Goal: Communication & Community: Answer question/provide support

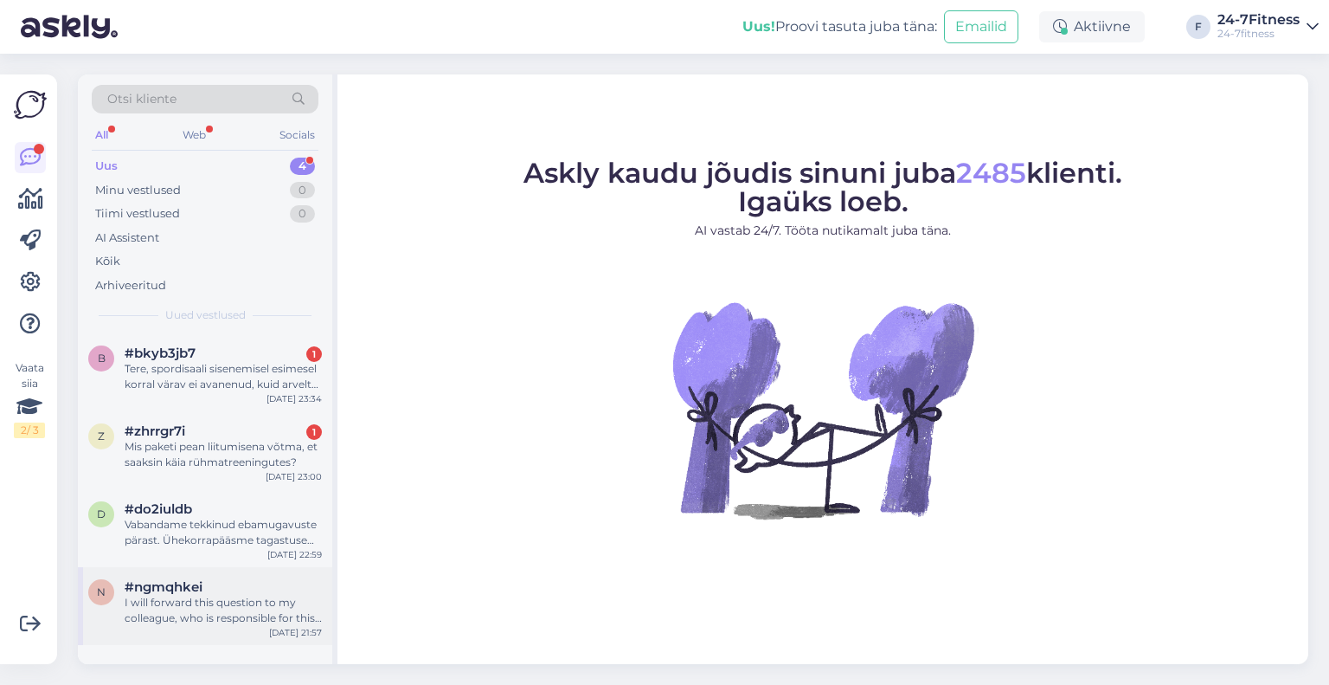
click at [236, 625] on div "I will forward this question to my colleague, who is responsible for this. The …" at bounding box center [223, 610] width 197 height 31
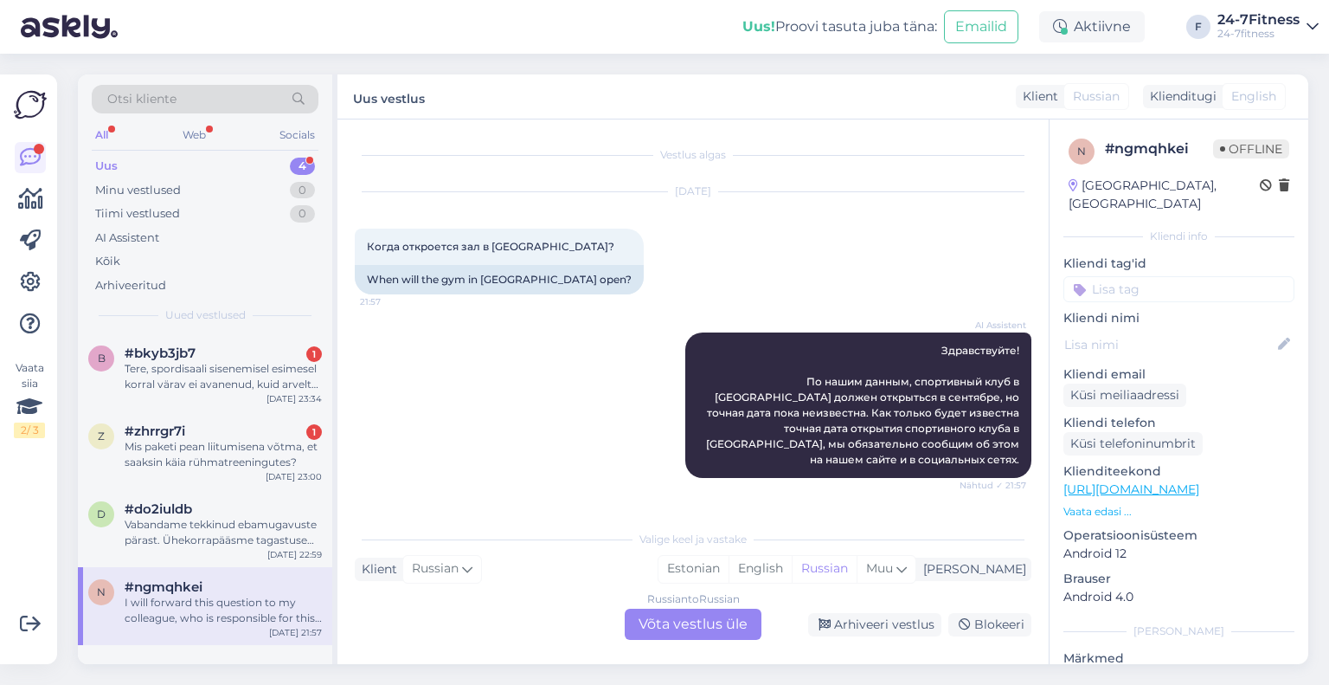
click at [682, 620] on div "Russian to Russian Võta vestlus üle" at bounding box center [693, 623] width 137 height 31
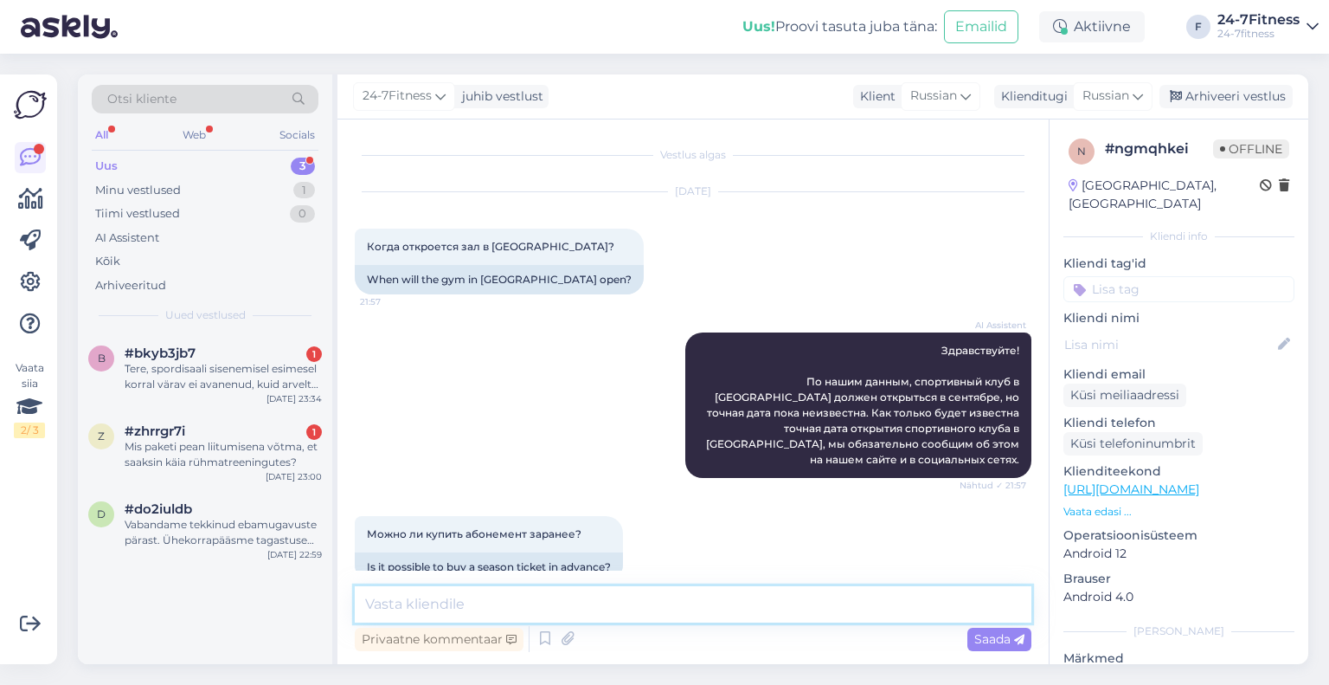
click at [587, 611] on textarea at bounding box center [693, 604] width 677 height 36
paste textarea "Roheline 8, Narva Avame 2025 sügisel"
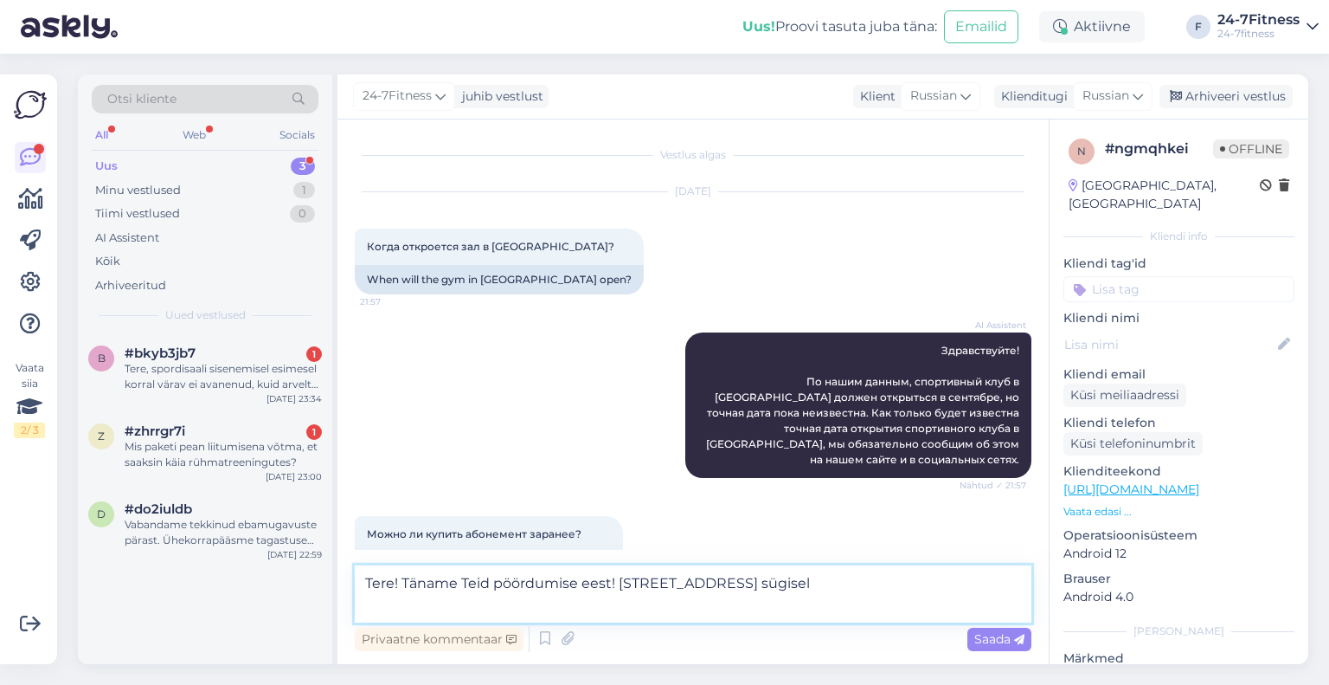
drag, startPoint x: 698, startPoint y: 587, endPoint x: 628, endPoint y: 586, distance: 70.1
click at [628, 586] on textarea "Tere! Täname Teid pöördumise eest! Roheline 8, Narva Avame 2025 sügisel" at bounding box center [693, 593] width 677 height 57
click at [685, 584] on textarea "Tere! Täname Teid pöördumise eest! Narva Avame 2025 sügisel" at bounding box center [693, 593] width 677 height 57
drag, startPoint x: 360, startPoint y: 604, endPoint x: 332, endPoint y: 605, distance: 27.7
click at [332, 605] on div "Otsi kliente All Web Socials Uus 3 Minu vestlused 1 Tiimi vestlused 0 AI Assist…" at bounding box center [693, 368] width 1231 height 589
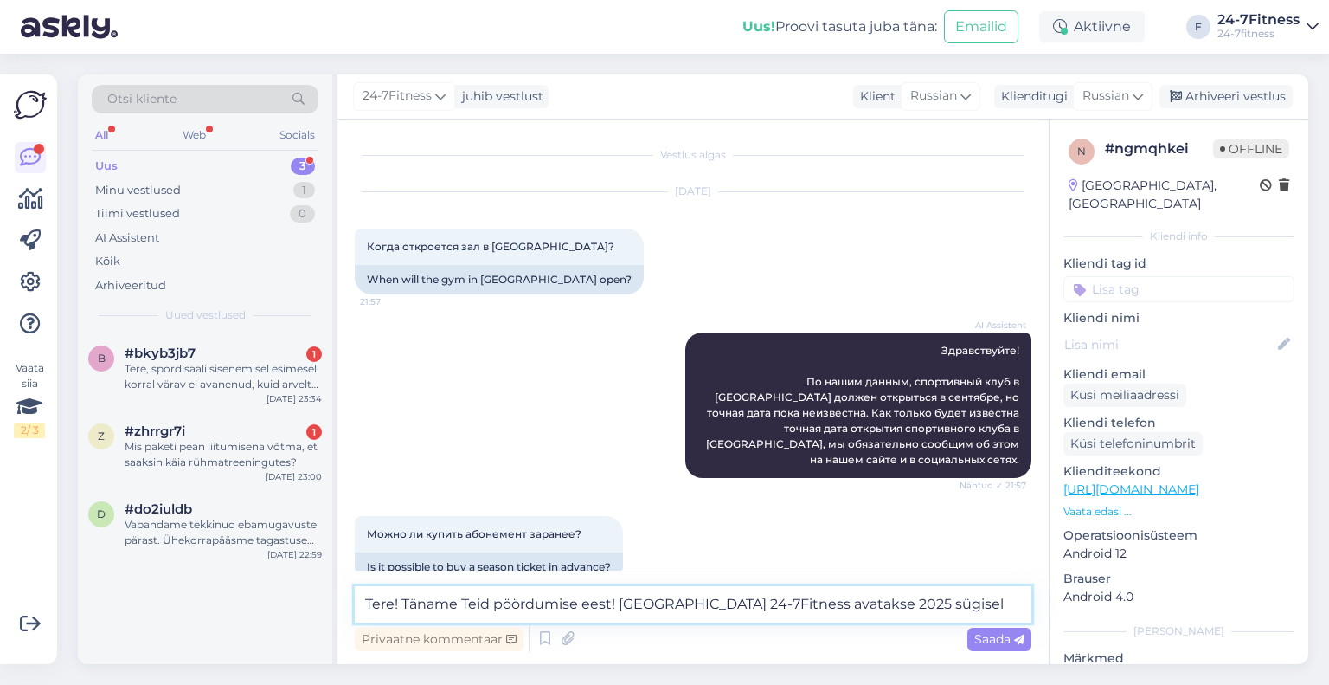
click at [903, 612] on textarea "Tere! Täname Teid pöördumise eest! Narva 24-7Fitness avatakse 2025 sügisel" at bounding box center [693, 604] width 677 height 36
paste textarea "kahjuks hetkel ei oska täpset avamise kuupäeva öelda. Kui täpne kuupäev on selg…"
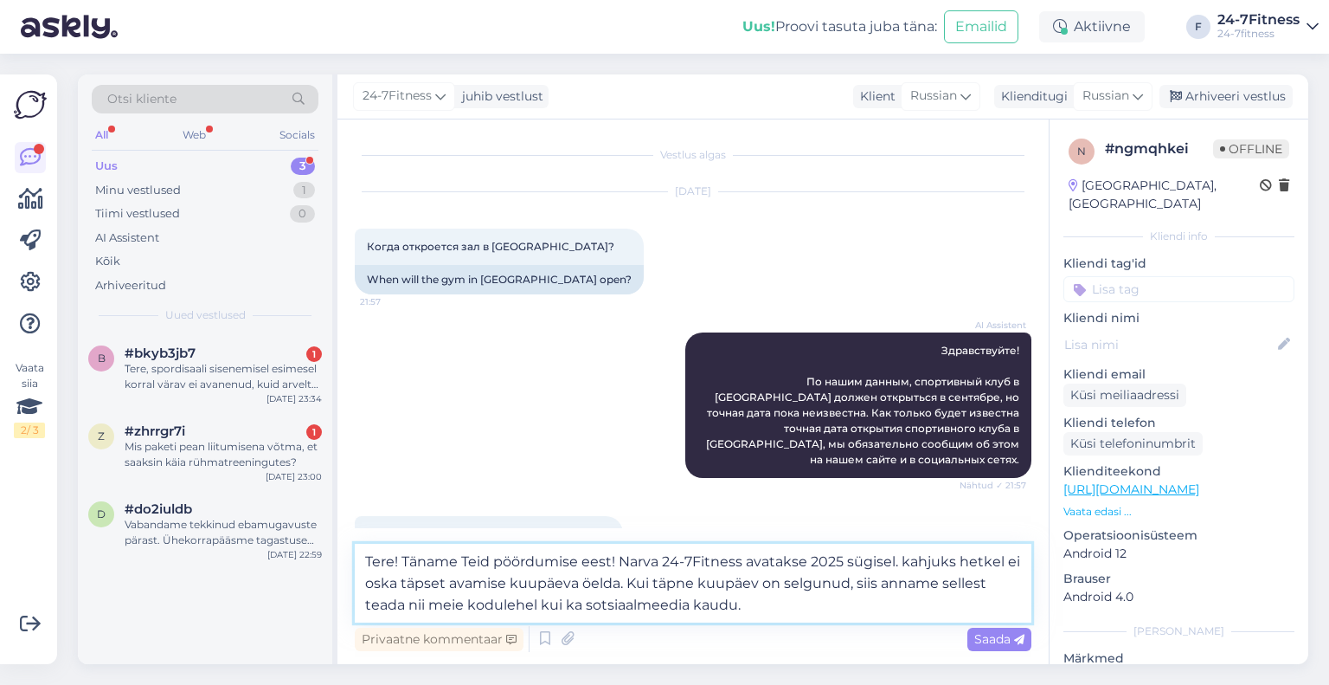
click at [765, 614] on textarea "Tere! Täname Teid pöördumise eest! Narva 24-7Fitness avatakse 2025 sügisel. kah…" at bounding box center [693, 582] width 677 height 79
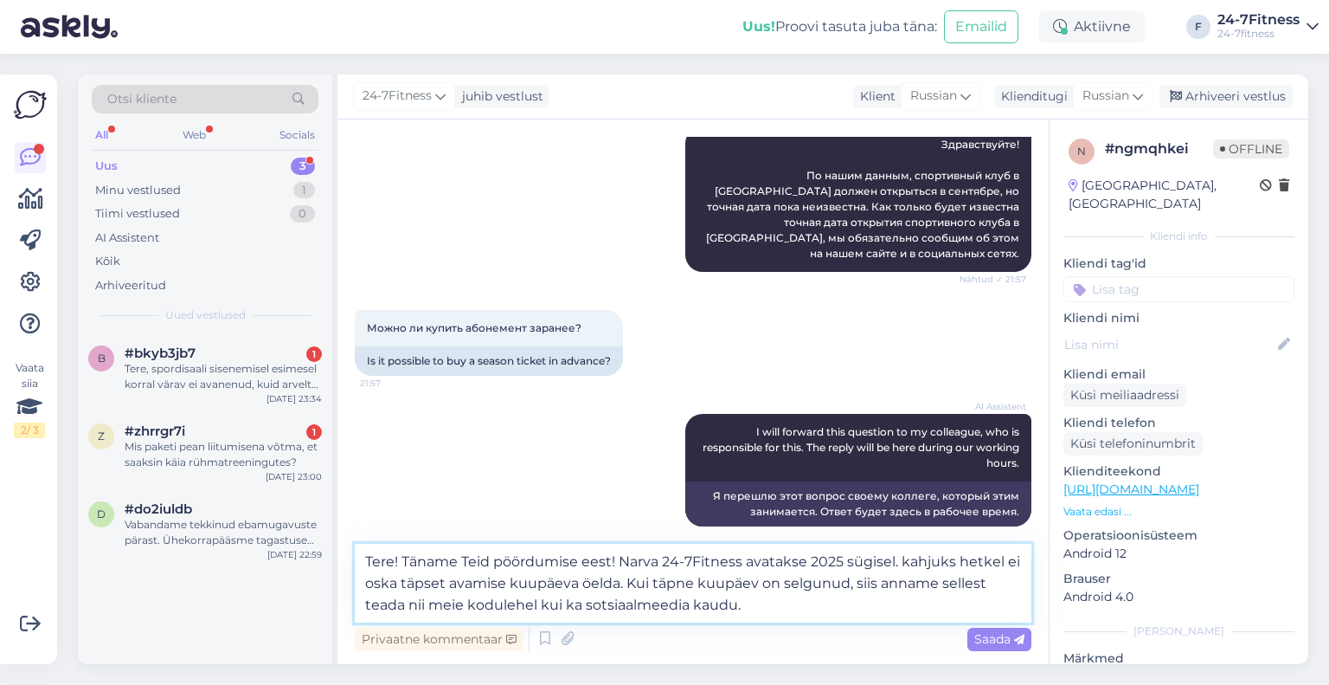
scroll to position [208, 0]
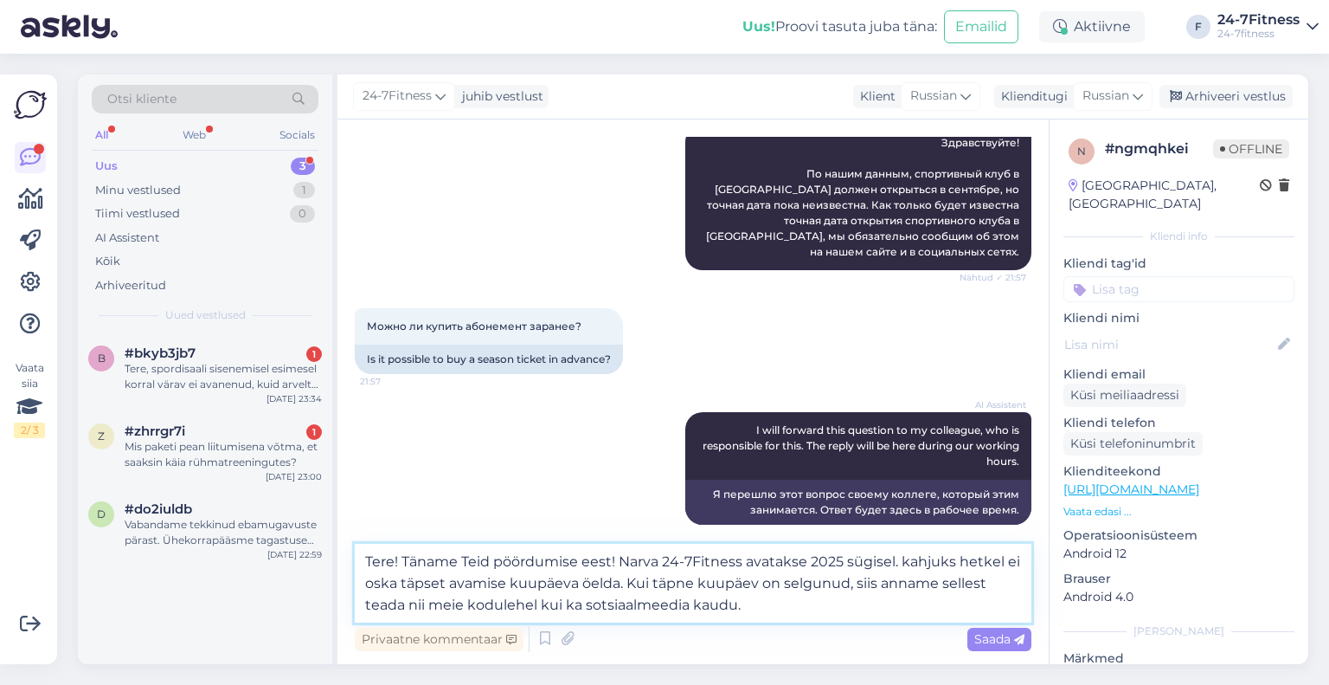
click at [791, 608] on textarea "Tere! Täname Teid pöördumise eest! Narva 24-7Fitness avatakse 2025 sügisel. kah…" at bounding box center [693, 582] width 677 height 79
click at [906, 557] on textarea "Tere! Täname Teid pöördumise eest! Narva 24-7Fitness avatakse 2025 sügisel. kah…" at bounding box center [693, 582] width 677 height 79
click at [817, 610] on textarea "Tere! Täname Teid pöördumise eest! Narva 24-7Fitness avatakse 2025 sügisel. Kah…" at bounding box center [693, 582] width 677 height 79
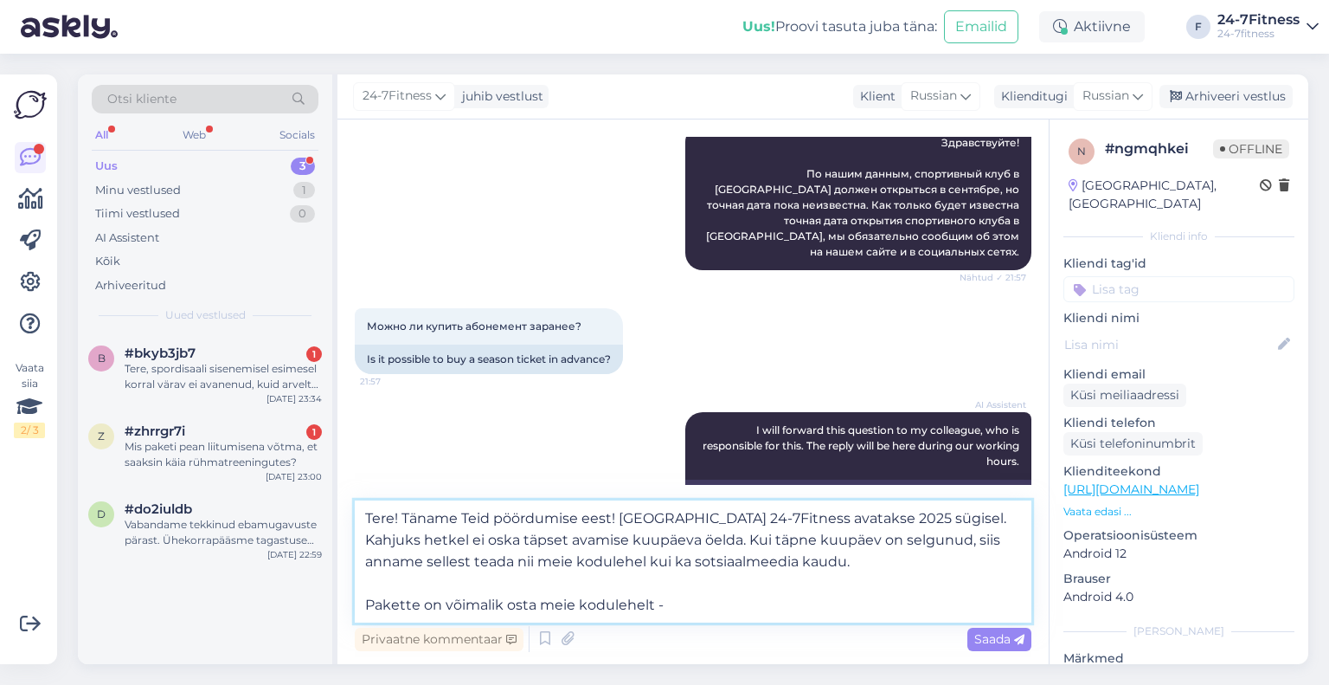
paste textarea "https://24-7fitness.ee/ru/prisoedinenie/"
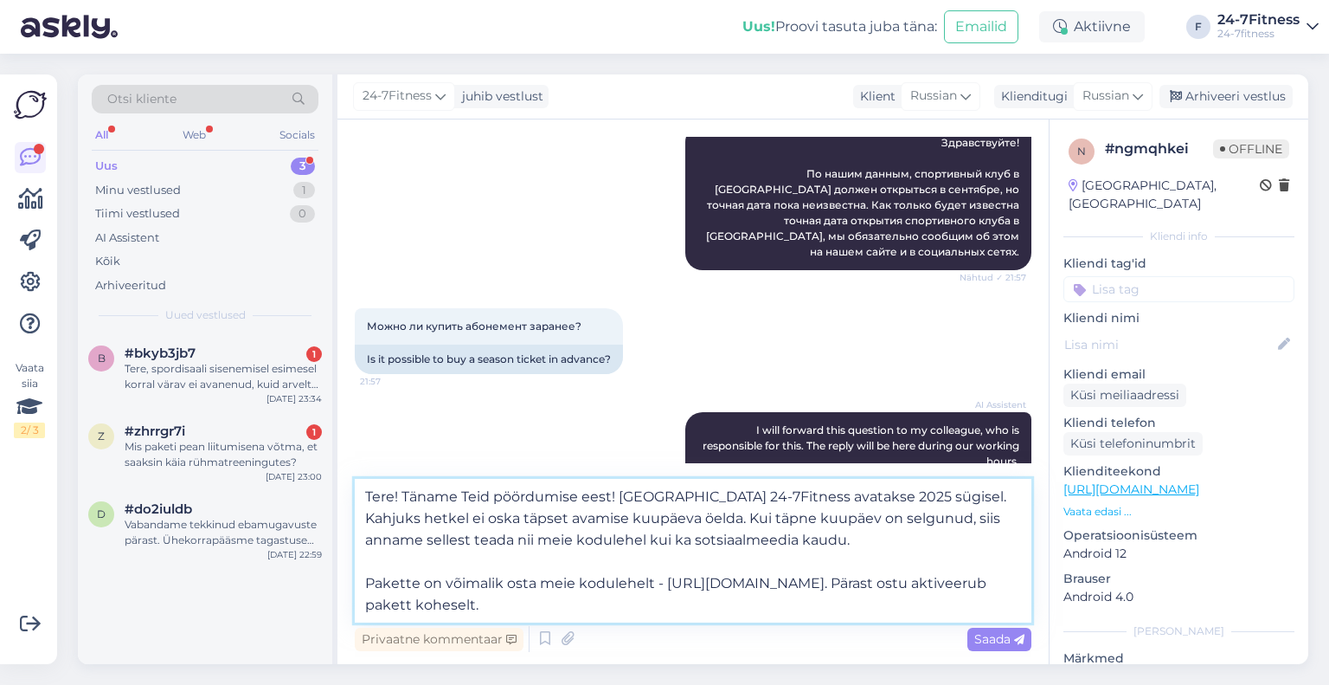
paste textarea "Paketi alguskuupäeva saame muuta 14 päeva jooksul peale ostu eeldusel, et klien…"
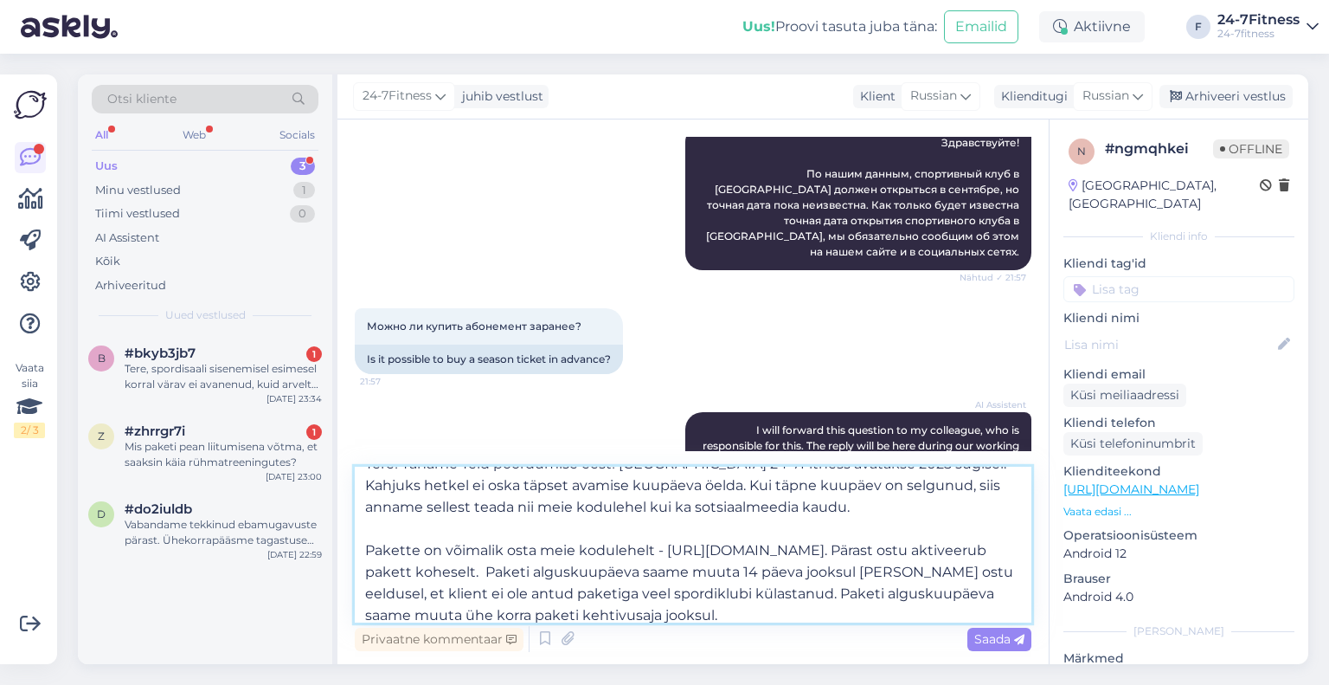
click at [599, 570] on textarea "Tere! Täname Teid pöördumise eest! Narva 24-7Fitness avatakse 2025 sügisel. Kah…" at bounding box center [693, 544] width 677 height 156
click at [838, 619] on textarea "Tere! Täname Teid pöördumise eest! Narva 24-7Fitness avatakse 2025 sügisel. Kah…" at bounding box center [693, 544] width 677 height 156
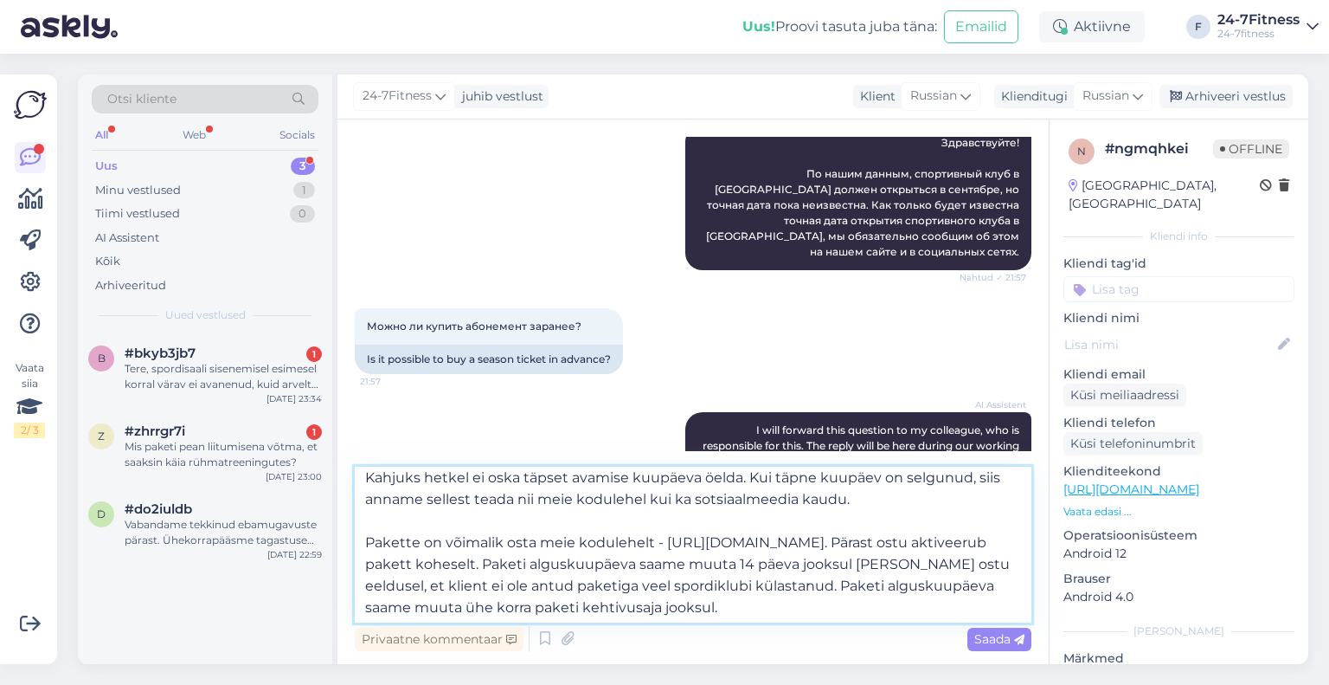
scroll to position [31, 0]
click at [845, 605] on textarea "Tere! Täname Teid pöördumise eest! Narva 24-7Fitness avatakse 2025 sügisel. Kah…" at bounding box center [693, 544] width 677 height 156
drag, startPoint x: 845, startPoint y: 605, endPoint x: 874, endPoint y: 590, distance: 32.1
click at [874, 590] on textarea "Tere! Täname Teid pöördumise eest! Narva 24-7Fitness avatakse 2025 sügisel. Kah…" at bounding box center [693, 544] width 677 height 156
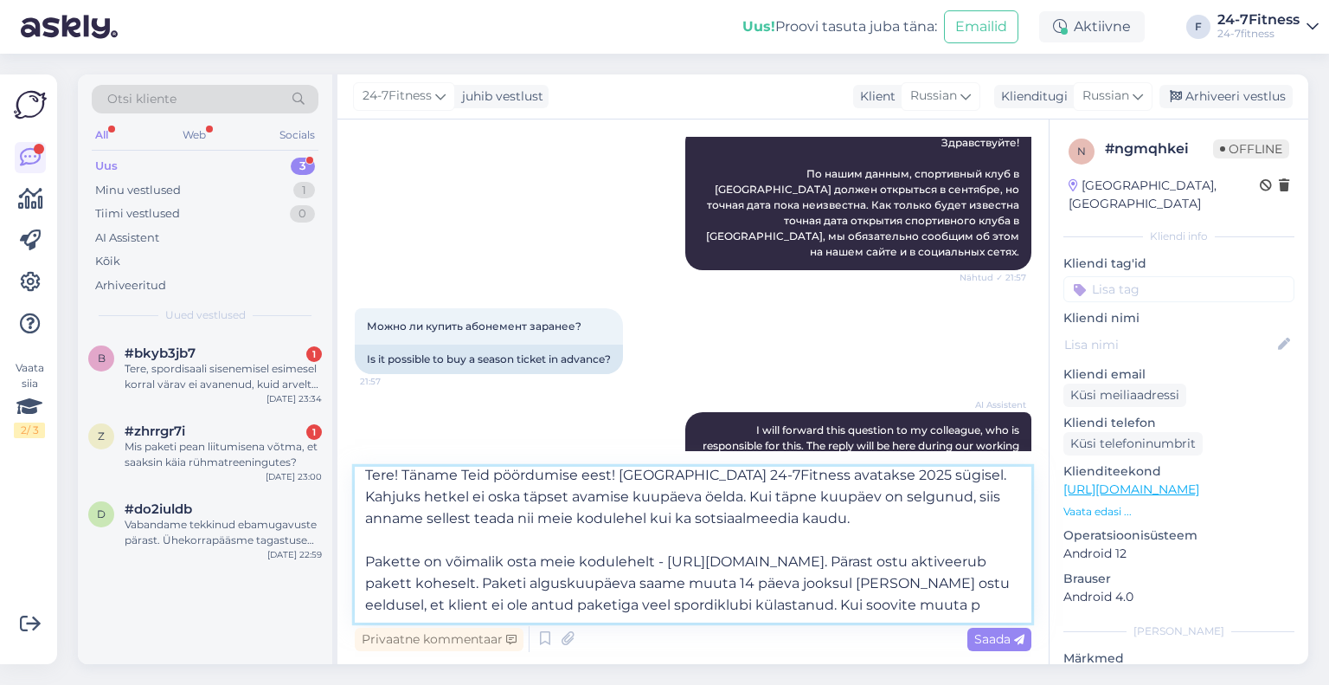
scroll to position [21, 0]
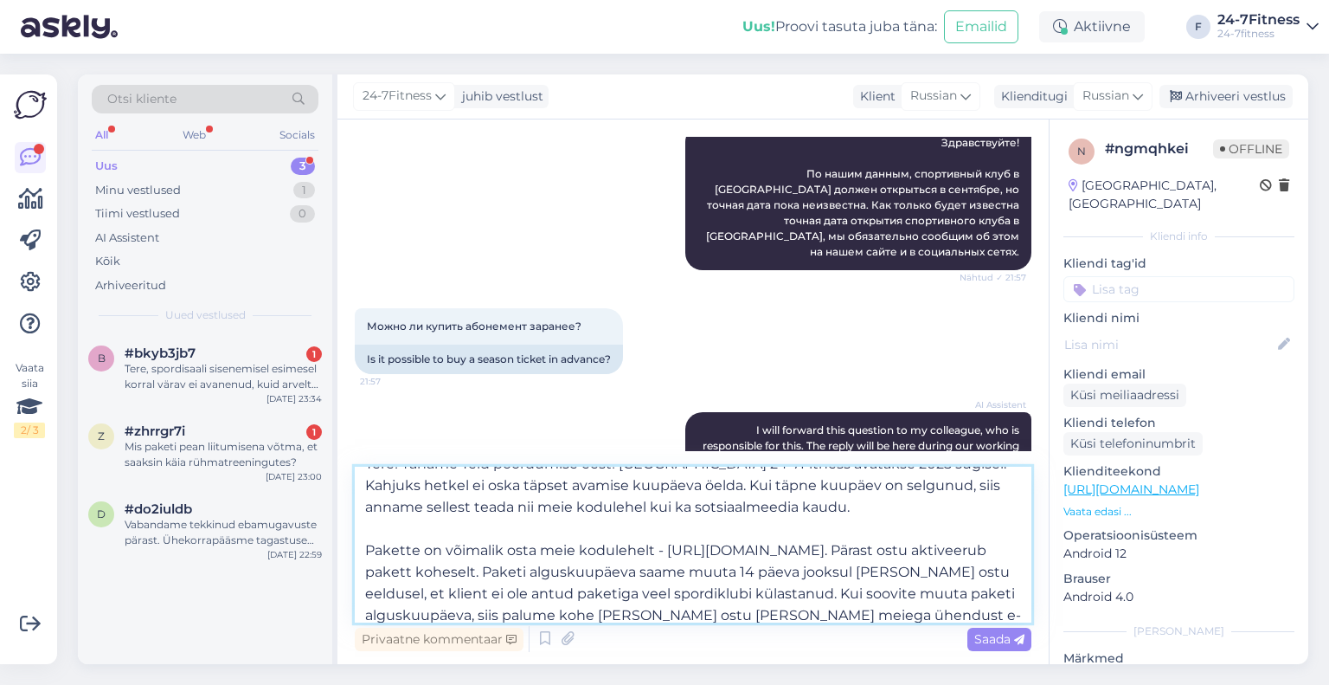
paste textarea "[EMAIL_ADDRESS][DOMAIN_NAME]"
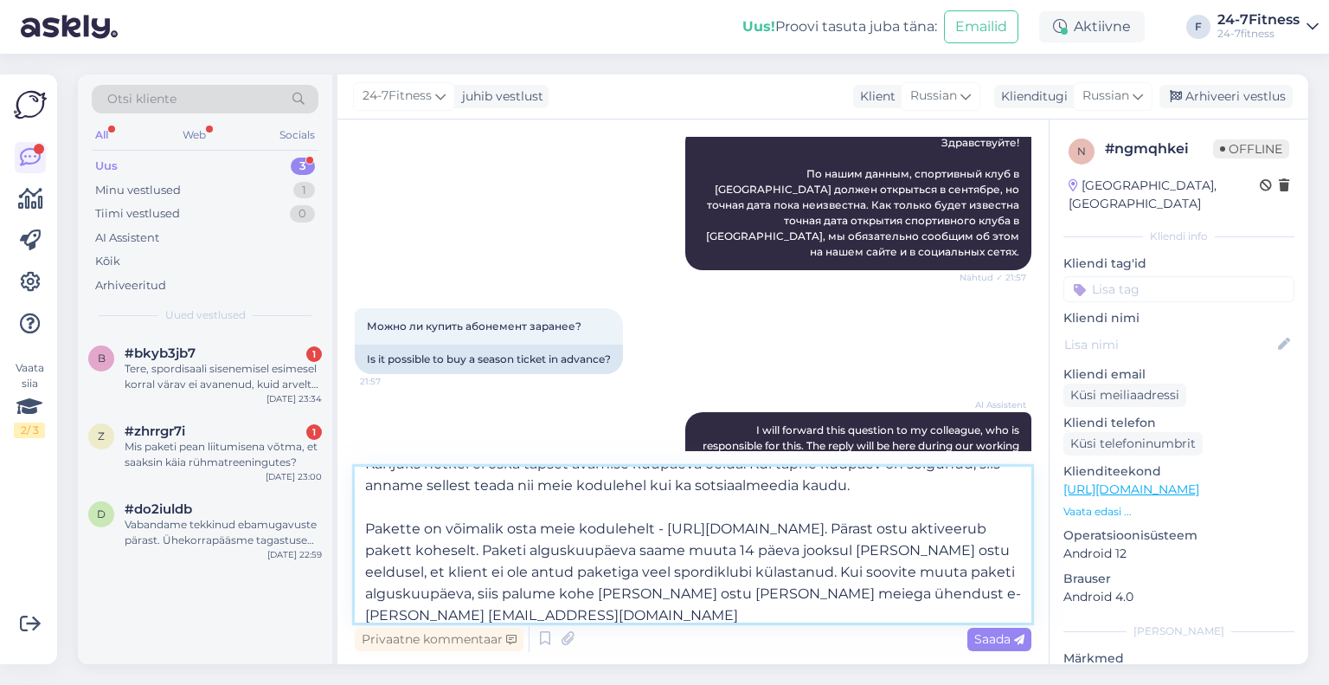
click at [526, 615] on textarea "Tere! Täname Teid pöördumise eest! Narva 24-7Fitness avatakse 2025 sügisel. Kah…" at bounding box center [693, 544] width 677 height 156
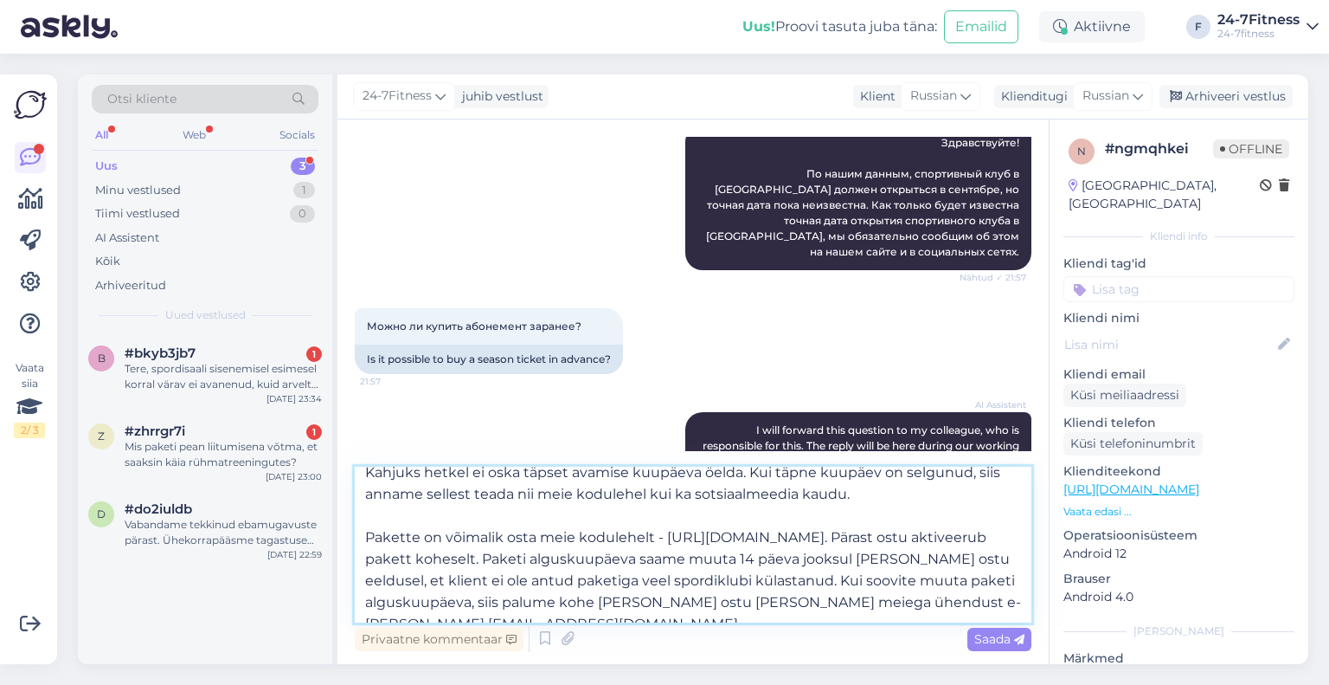
scroll to position [52, 0]
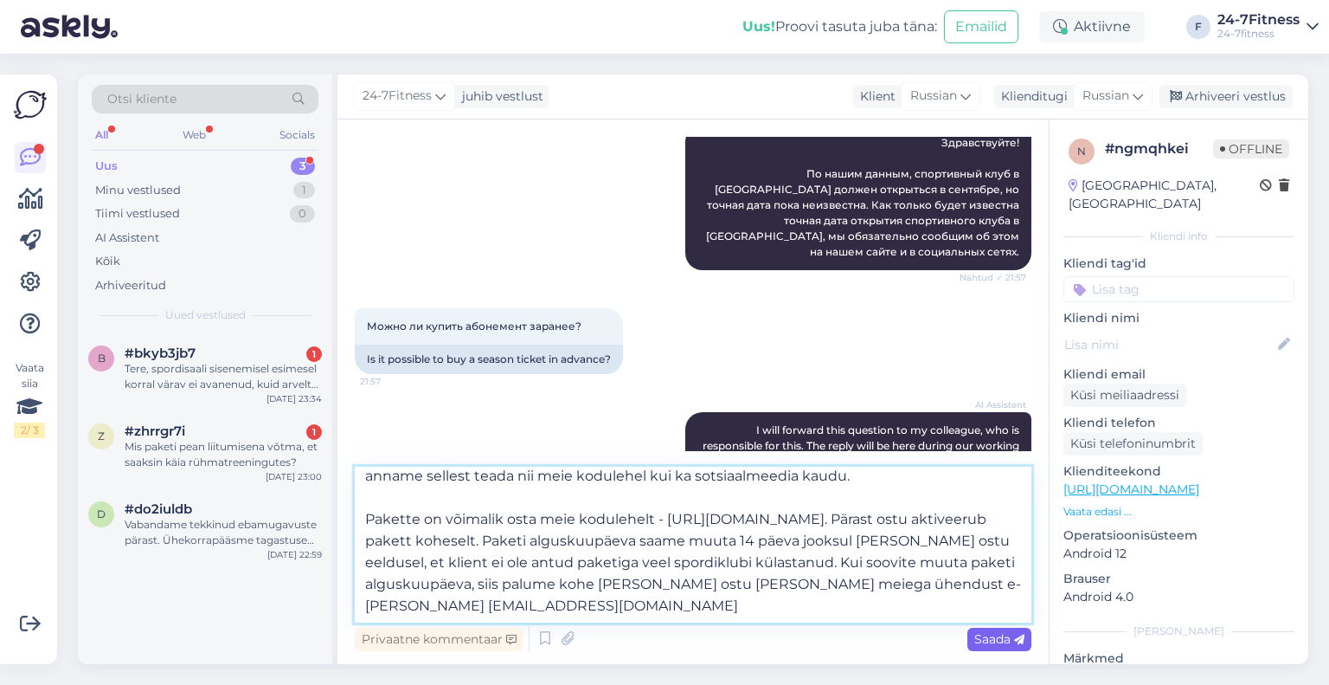
type textarea "Tere! Täname Teid pöördumise eest! Narva 24-7Fitness avatakse 2025 sügisel. Kah…"
click at [970, 643] on div "Saada" at bounding box center [1000, 638] width 64 height 23
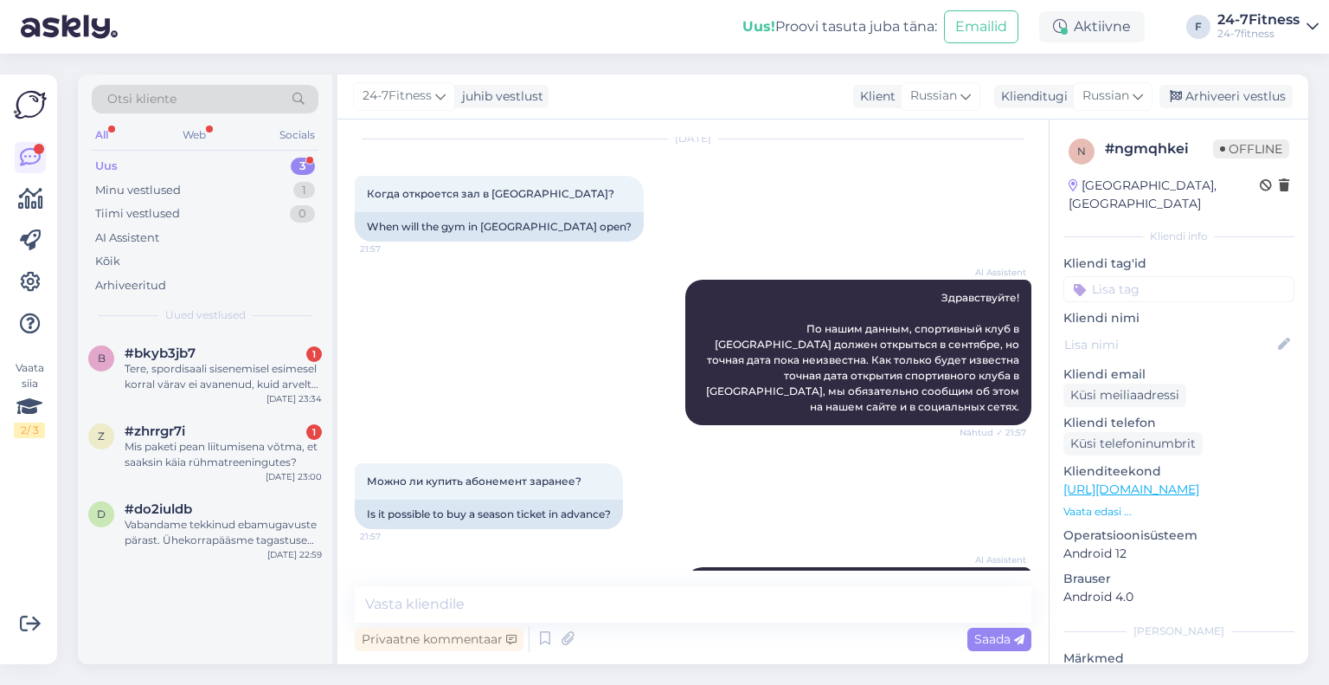
scroll to position [0, 0]
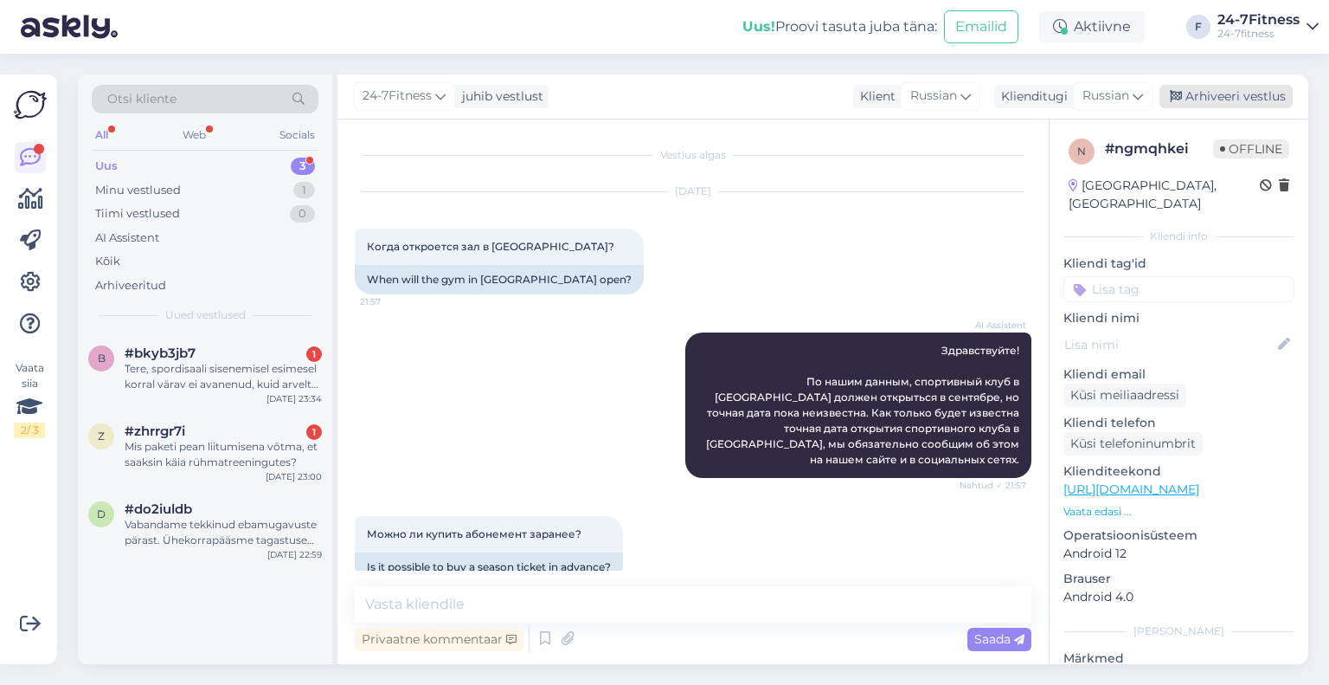
click at [1239, 95] on div "Arhiveeri vestlus" at bounding box center [1226, 96] width 133 height 23
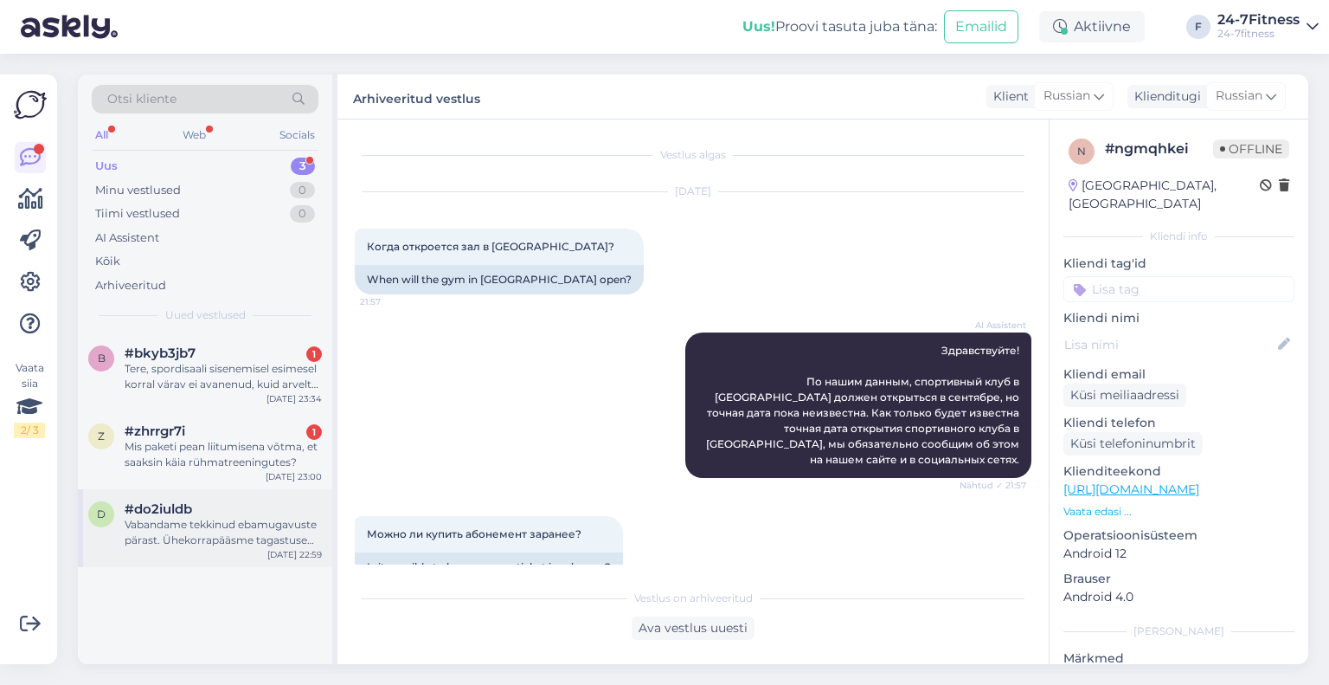
click at [247, 546] on div "d #do2iuldb Vabandame tekkinud ebamugavuste pärast. Ühekorrapääsme tagastuse os…" at bounding box center [205, 528] width 254 height 78
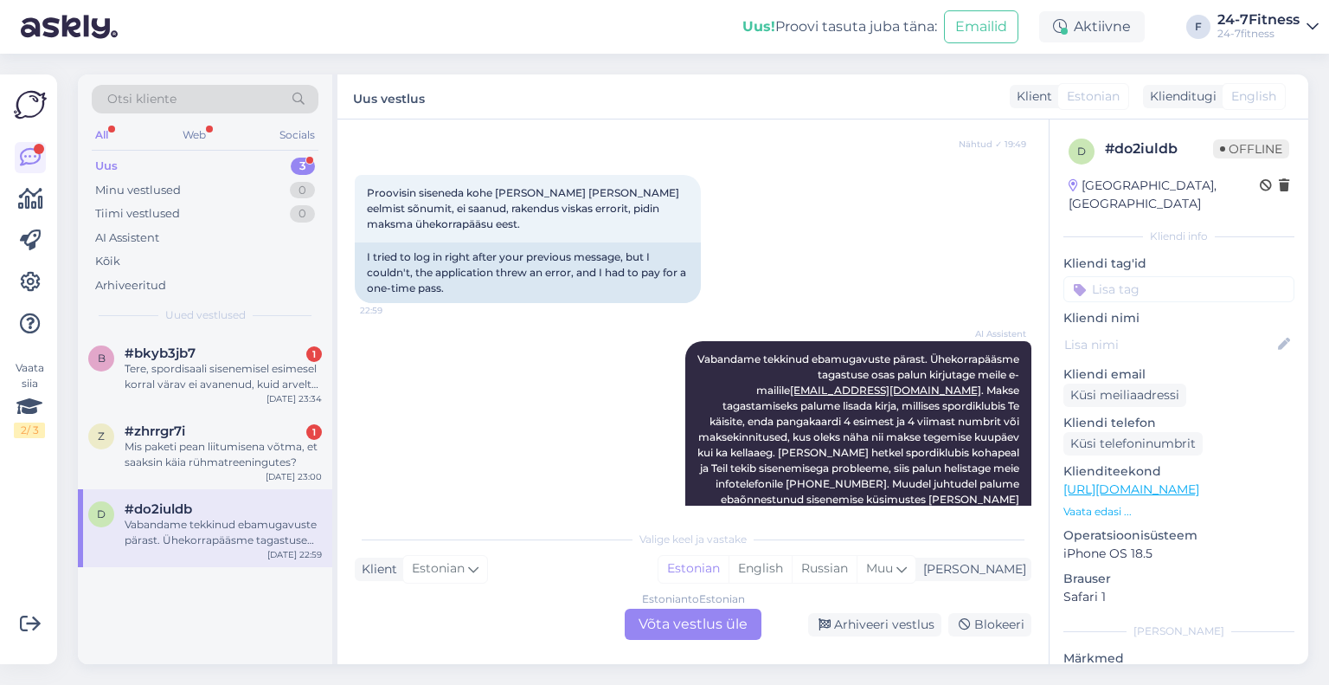
scroll to position [1070, 0]
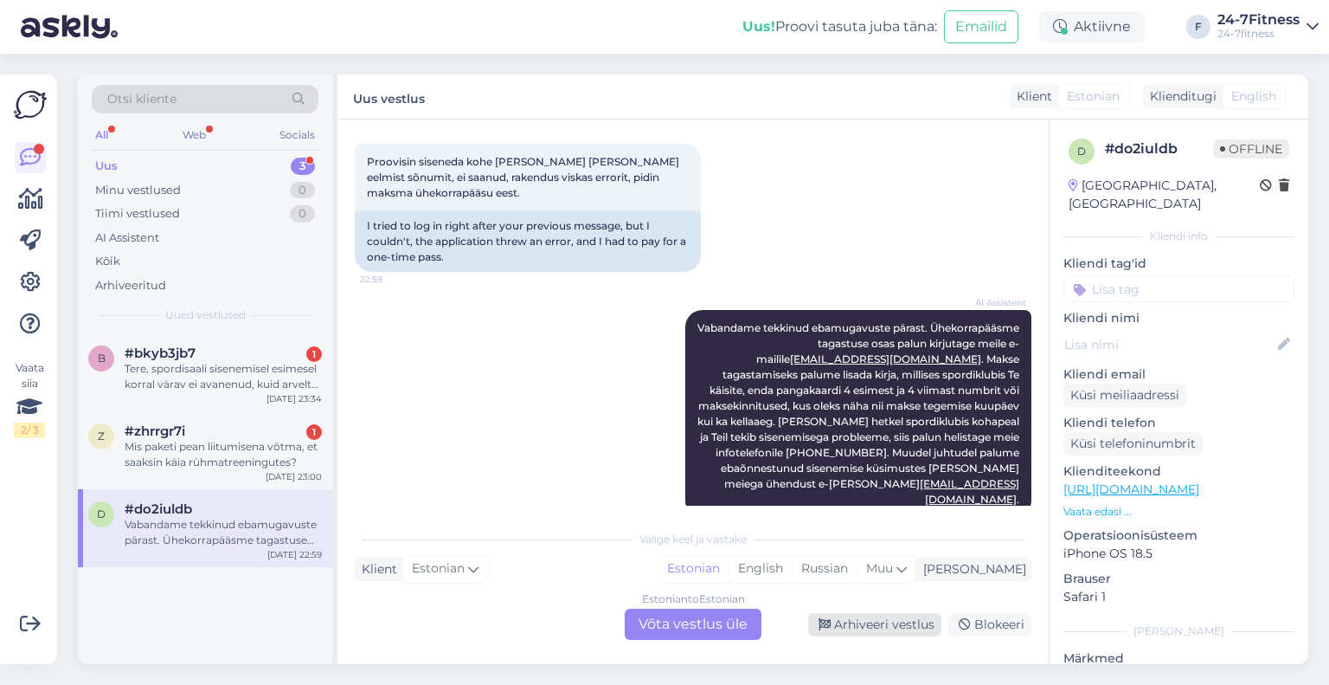
click at [886, 620] on div "Arhiveeri vestlus" at bounding box center [874, 624] width 133 height 23
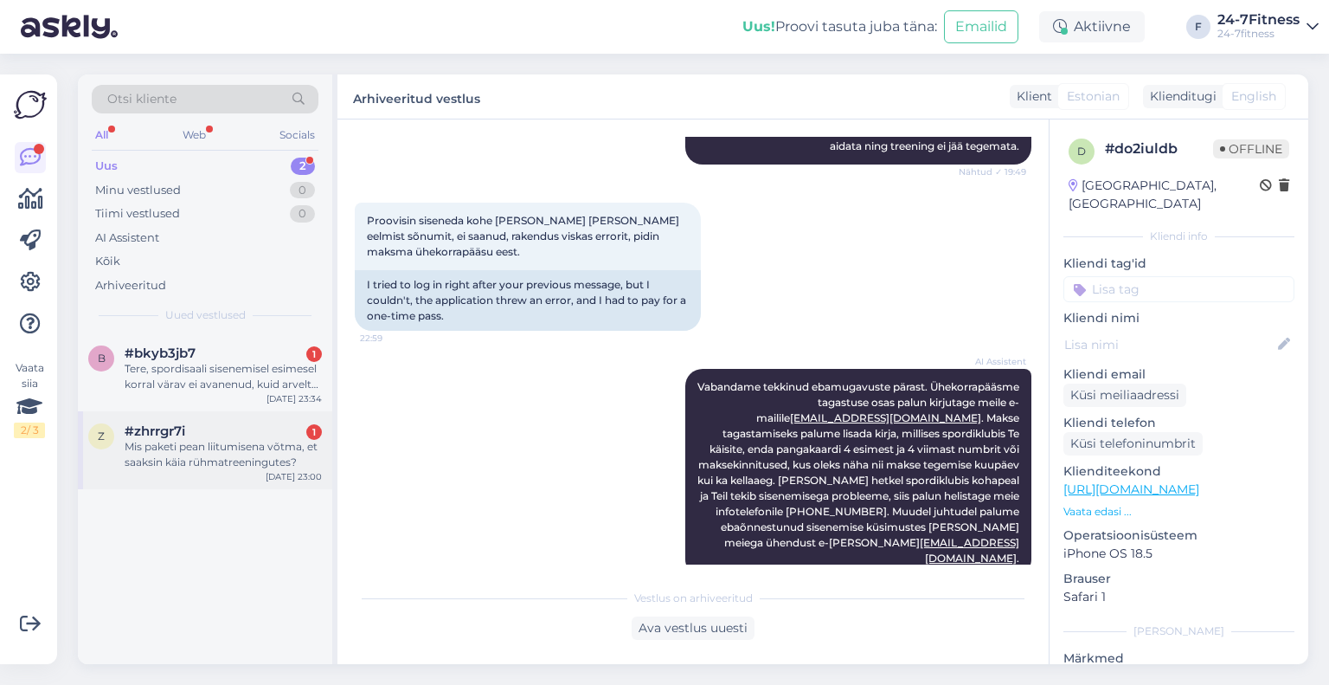
click at [184, 446] on div "Mis paketi pean liitumisena võtma, et saaksin käia rühmatreeningutes?" at bounding box center [223, 454] width 197 height 31
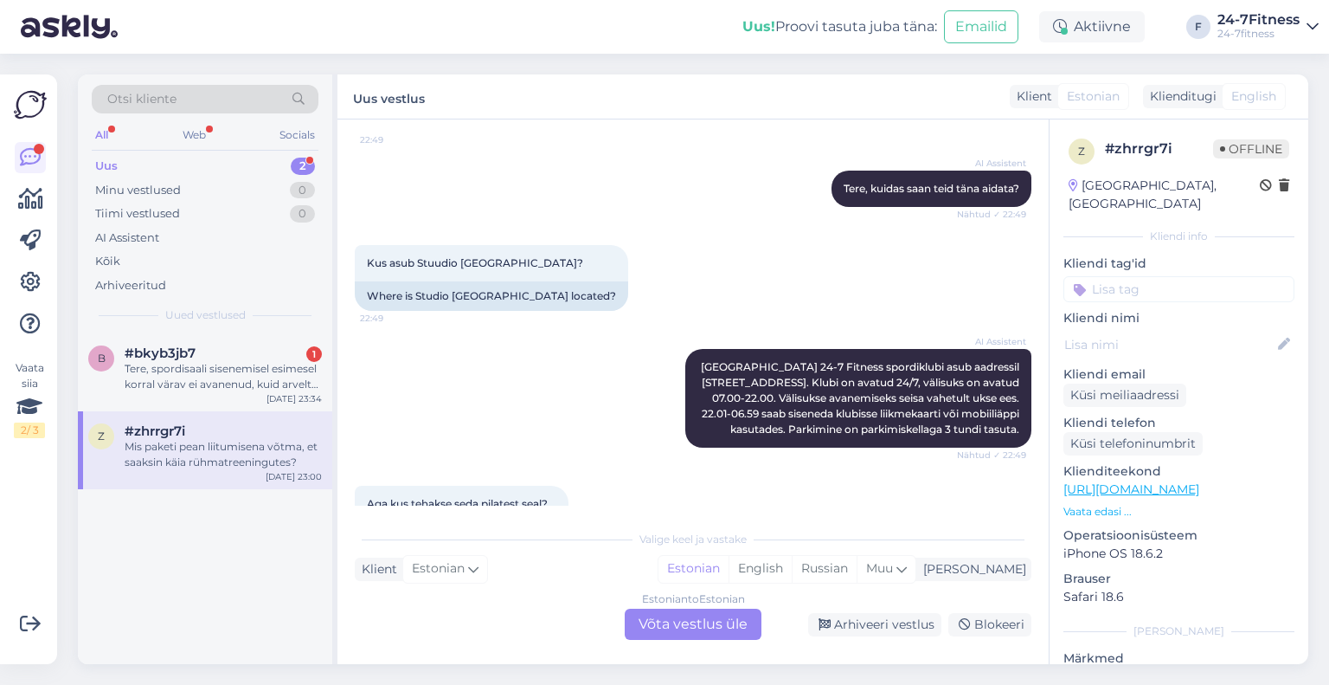
scroll to position [173, 0]
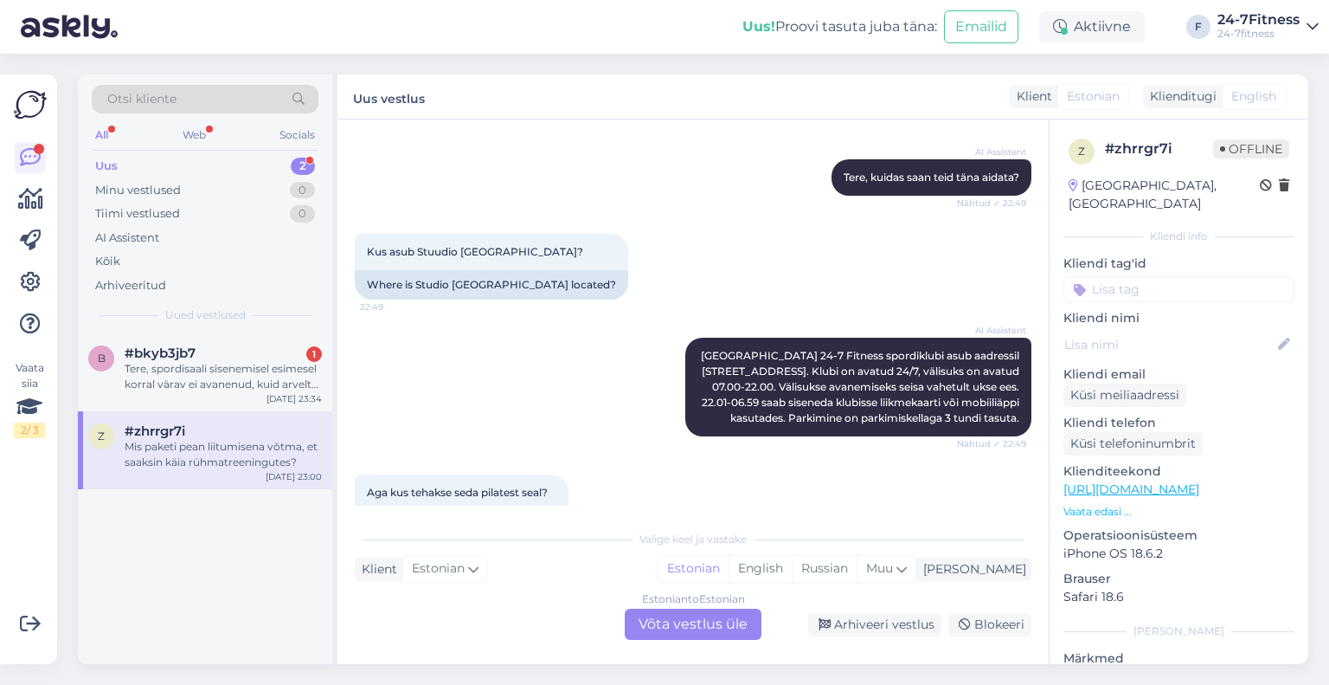
click at [198, 569] on div "b #bkyb3jb7 1 Tere, spordisaali sisenemisel esimesel korral värav ei avanenud, …" at bounding box center [205, 498] width 254 height 331
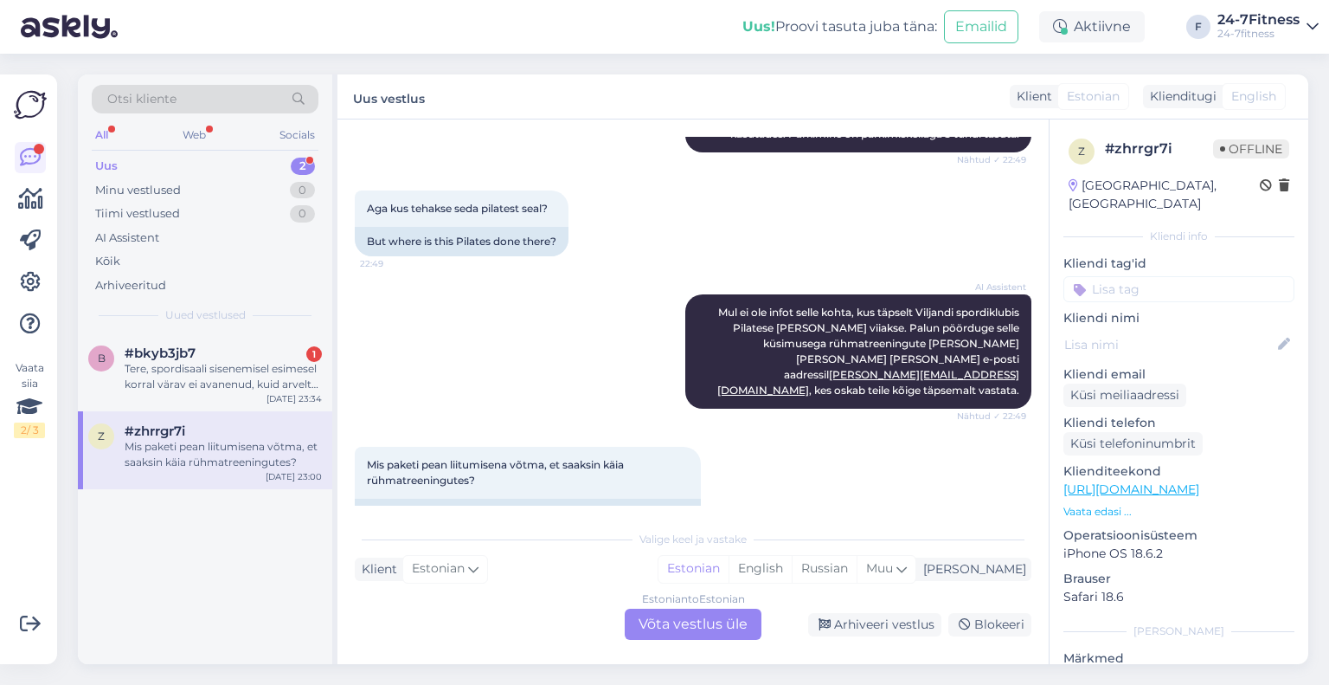
scroll to position [498, 0]
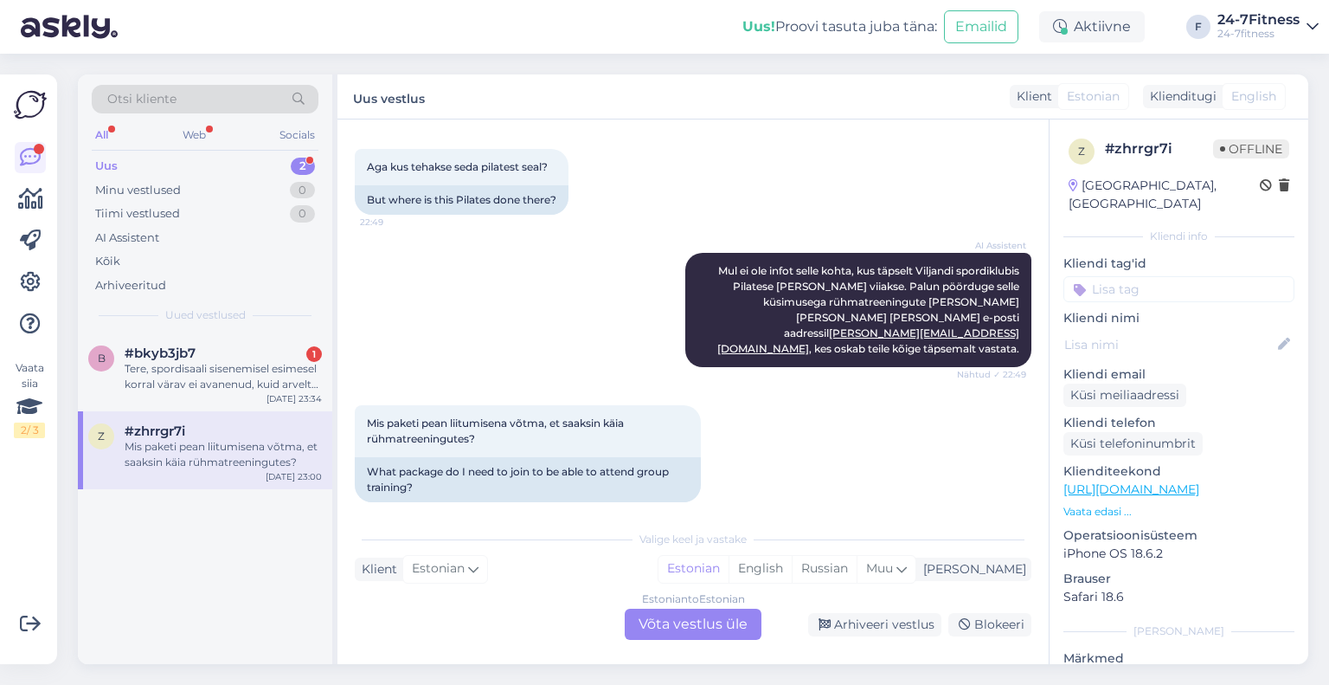
click at [730, 624] on div "Estonian to Estonian Võta vestlus üle" at bounding box center [693, 623] width 137 height 31
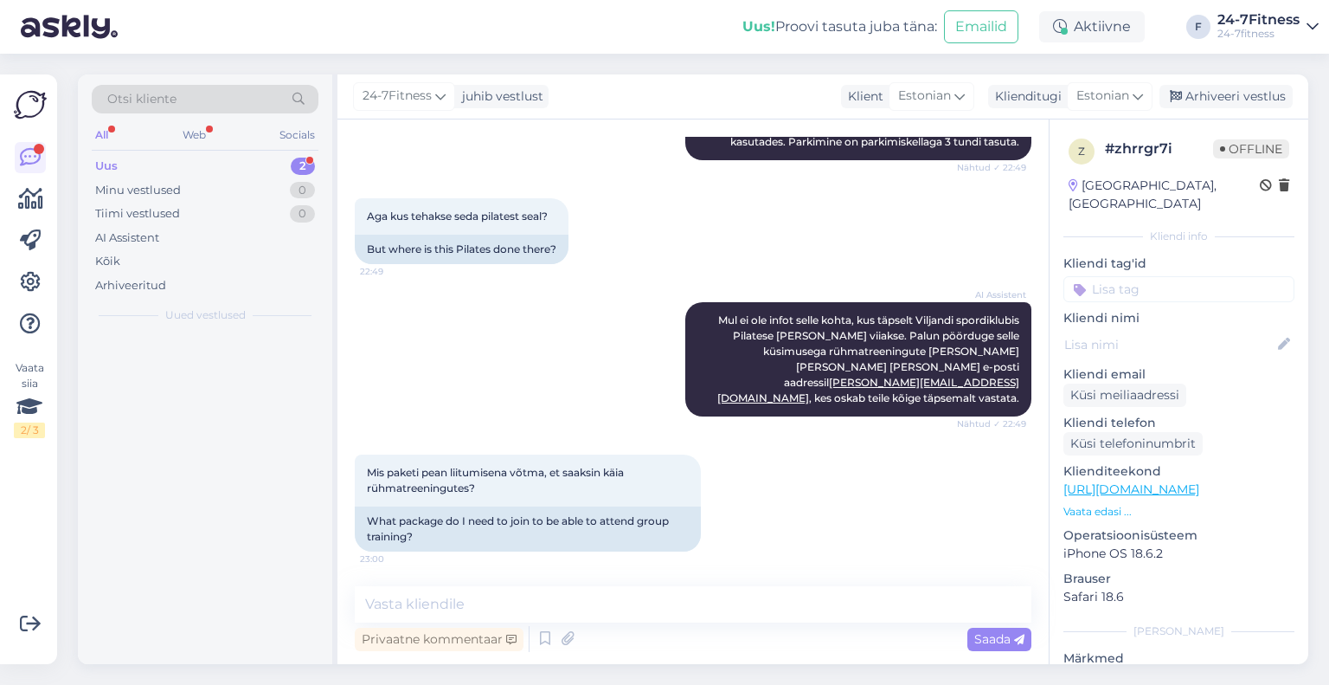
scroll to position [433, 0]
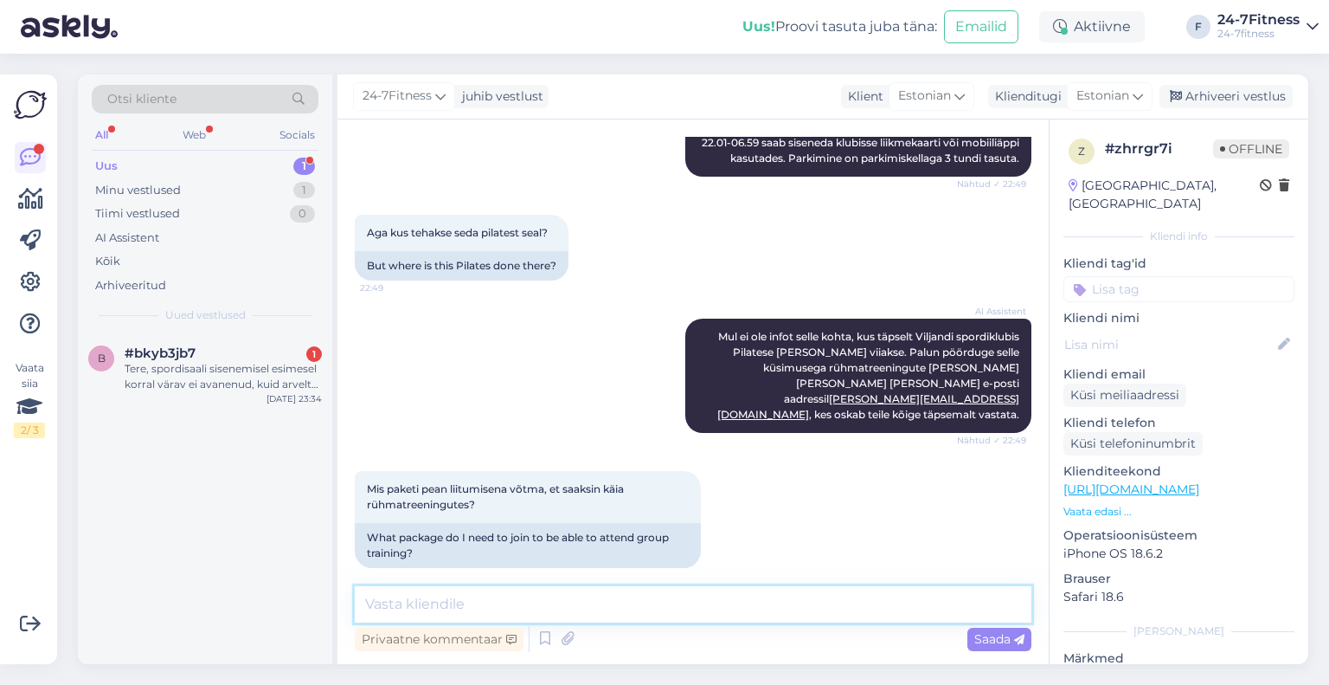
paste textarea "Kui soovite edaspidi rühmatreeningutes osaleda, siis tuleb Teil juurde osta rüh…"
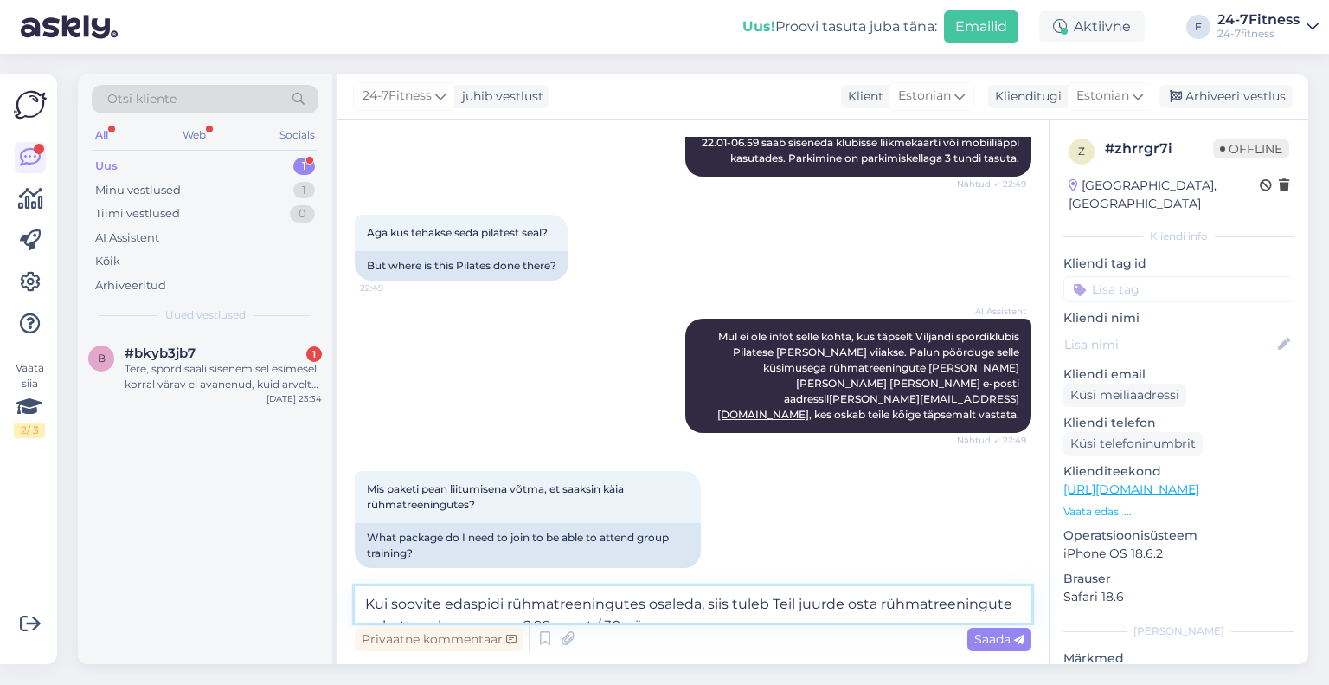
scroll to position [453, 0]
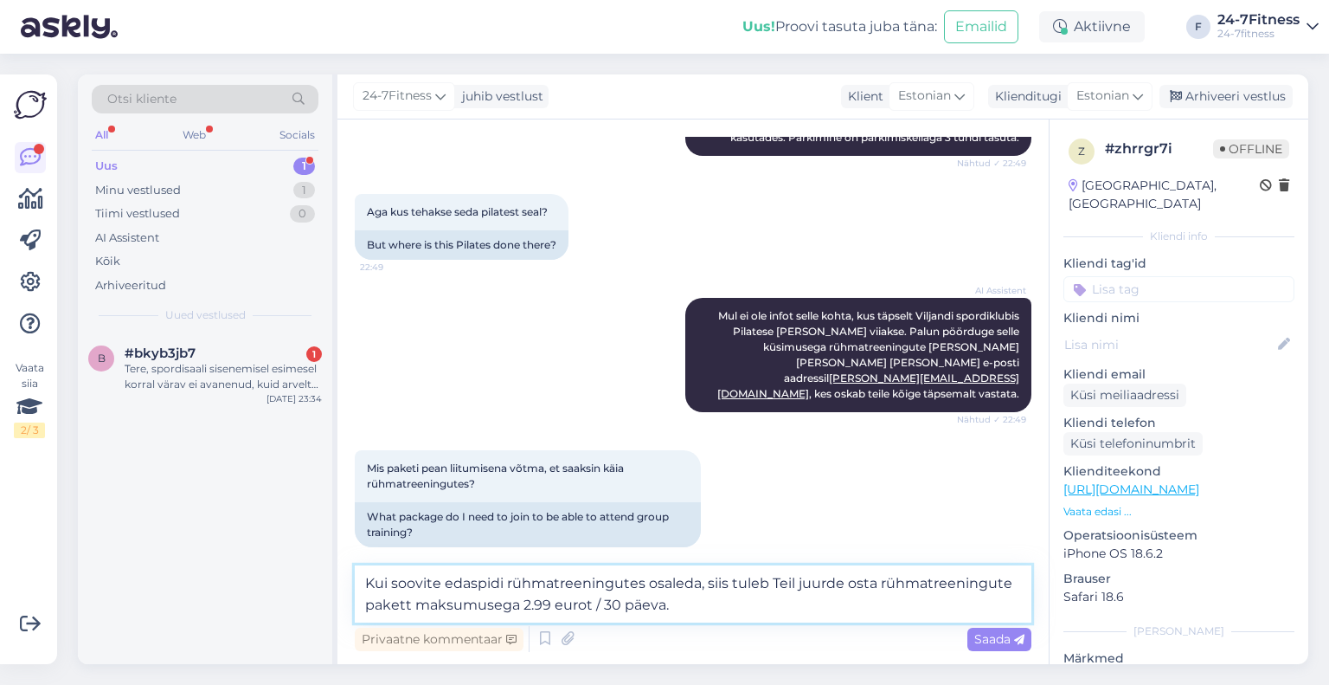
click at [367, 581] on textarea "Kui soovite edaspidi rühmatreeningutes osaleda, siis tuleb Teil juurde osta rüh…" at bounding box center [693, 593] width 677 height 57
click at [620, 581] on textarea "Tere! Täname Teid pöördumise eest! Kui soovite edaspidi rühmatreeningutes osale…" at bounding box center [693, 593] width 677 height 57
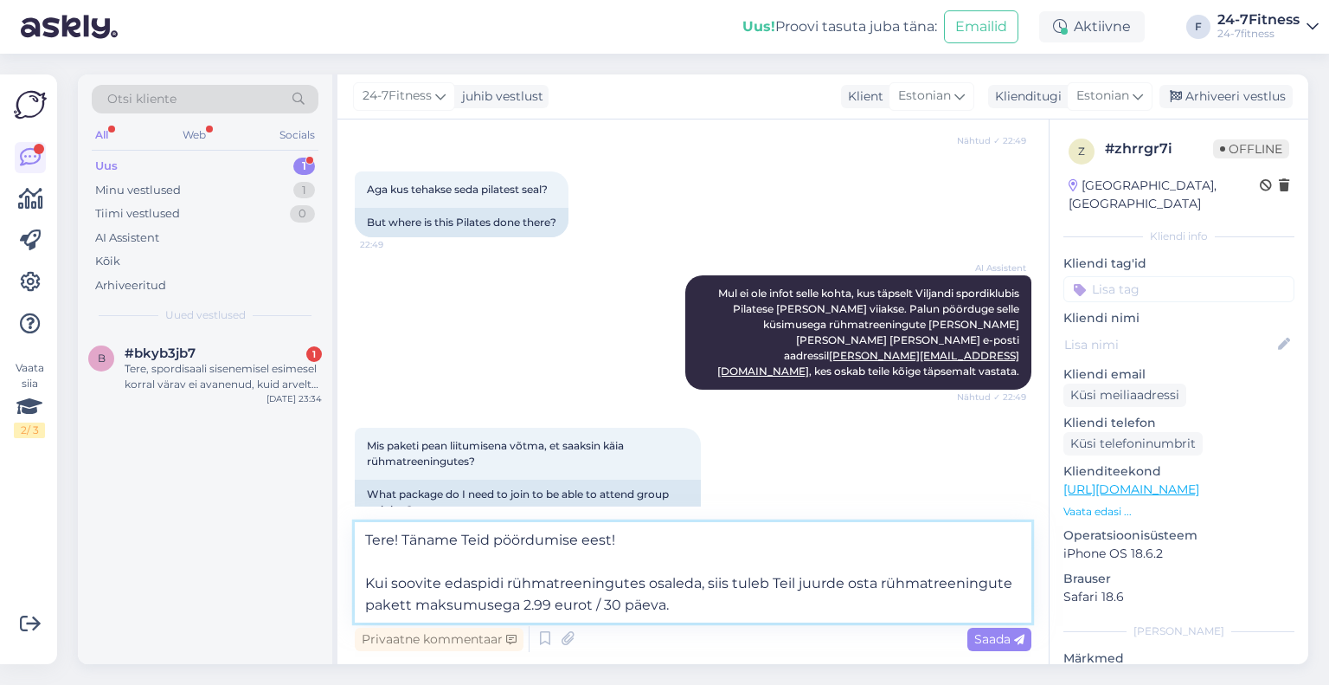
scroll to position [498, 0]
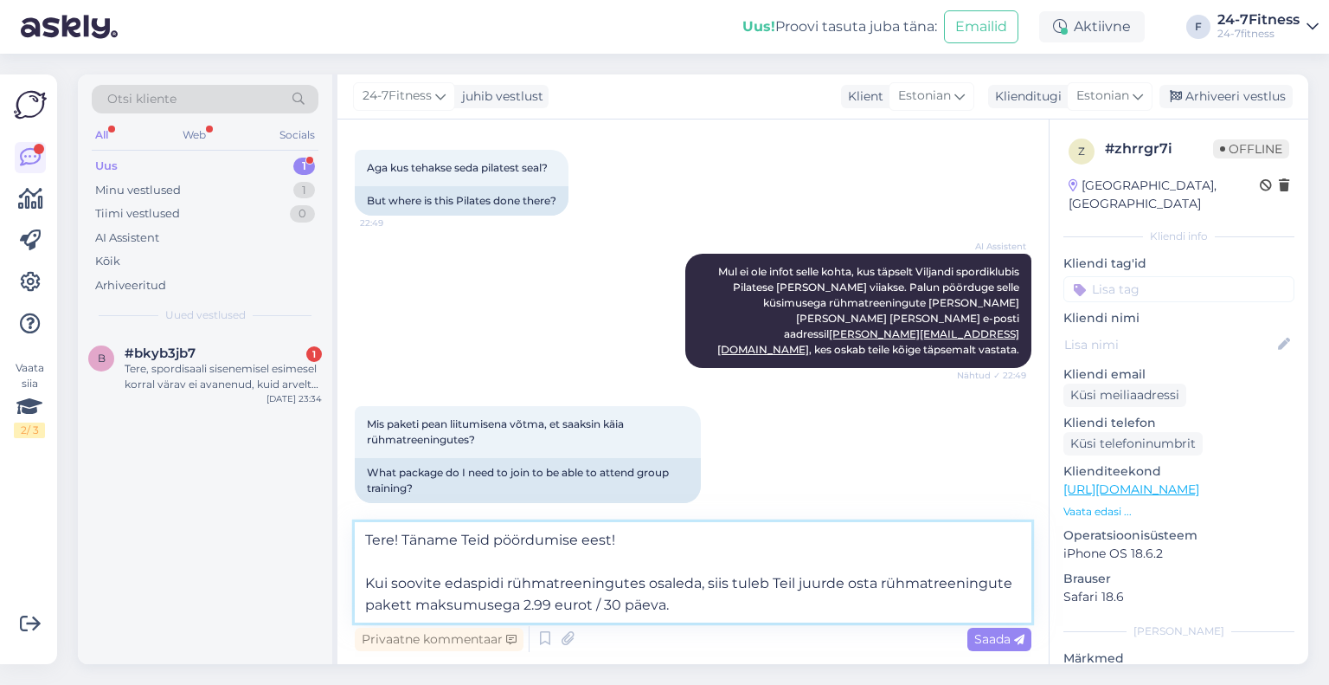
click at [667, 536] on textarea "Tere! Täname Teid pöördumise eest! Kui soovite edaspidi rühmatreeningutes osale…" at bounding box center [693, 572] width 677 height 100
paste textarea "https://24-7fitness.ee/liitumine/"
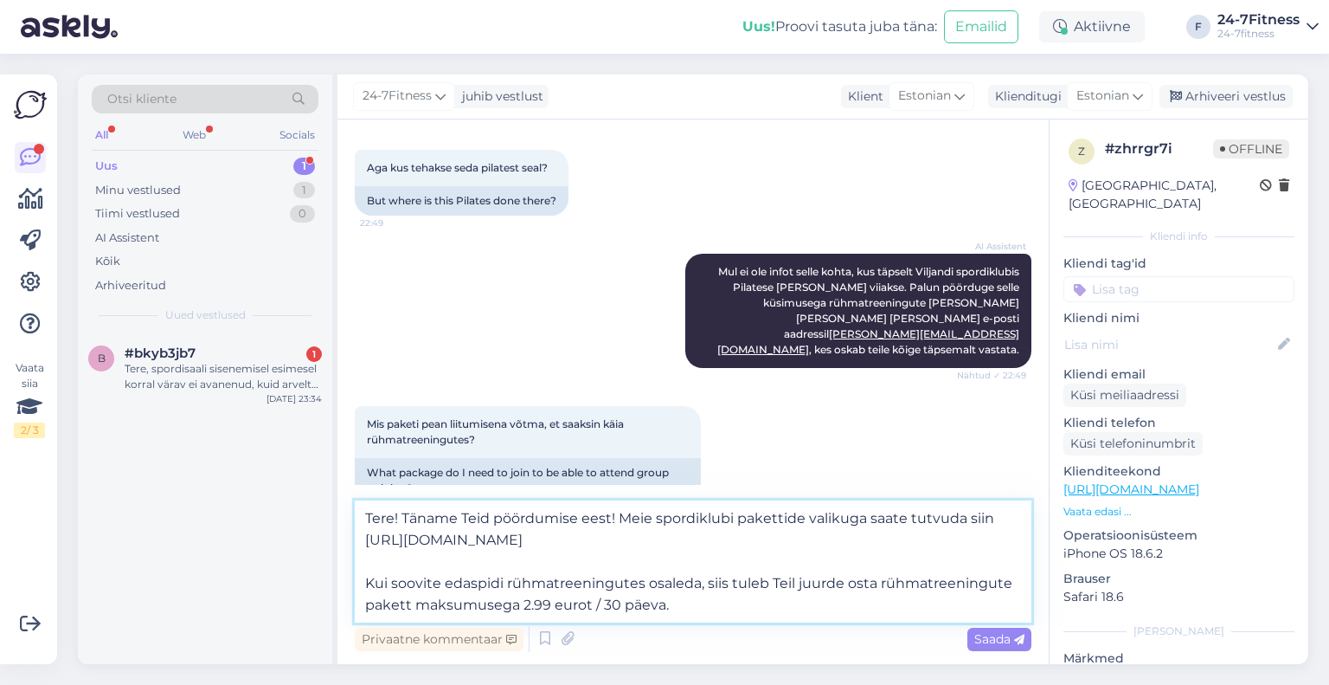
scroll to position [498, 0]
click at [490, 564] on textarea "Tere! Täname Teid pöördumise eest! Meie spordiklubi pakettide valikuga saate tu…" at bounding box center [693, 561] width 677 height 122
click at [708, 615] on textarea "Tere! Täname Teid pöördumise eest! Meie spordiklubi pakettide valikuga saate tu…" at bounding box center [693, 561] width 677 height 122
drag, startPoint x: 507, startPoint y: 582, endPoint x: 480, endPoint y: 582, distance: 26.8
click at [480, 582] on textarea "Tere! Täname Teid pöördumise eest! Meie spordiklubi pakettide valikuga saate tu…" at bounding box center [693, 561] width 677 height 122
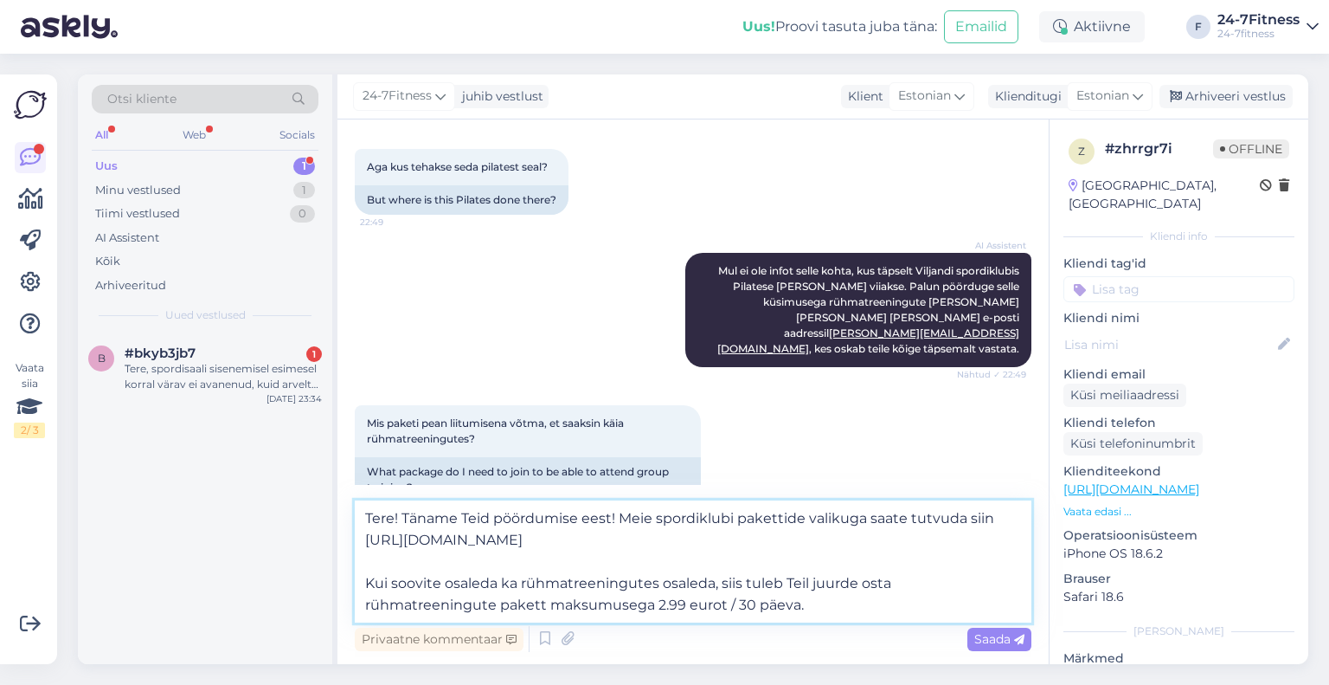
drag, startPoint x: 714, startPoint y: 578, endPoint x: 665, endPoint y: 585, distance: 49.8
click at [665, 585] on textarea "Tere! Täname Teid pöördumise eest! Meie spordiklubi pakettide valikuga saate tu…" at bounding box center [693, 561] width 677 height 122
click at [703, 613] on textarea "Tere! Täname Teid pöördumise eest! Meie spordiklubi pakettide valikuga saate tu…" at bounding box center [693, 561] width 677 height 122
drag, startPoint x: 672, startPoint y: 616, endPoint x: 640, endPoint y: 524, distance: 98.0
click at [640, 524] on textarea "Tere! Täname Teid pöördumise eest! Meie spordiklubi pakettide valikuga saate tu…" at bounding box center [693, 561] width 677 height 122
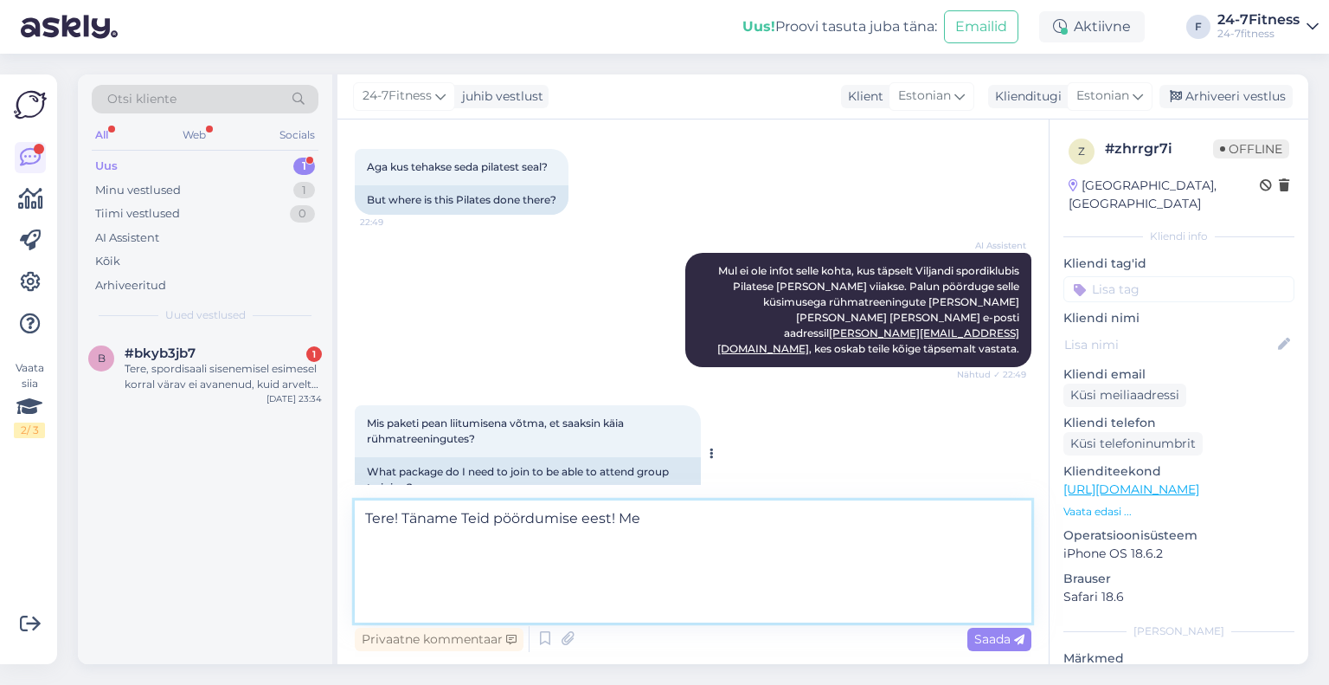
scroll to position [433, 0]
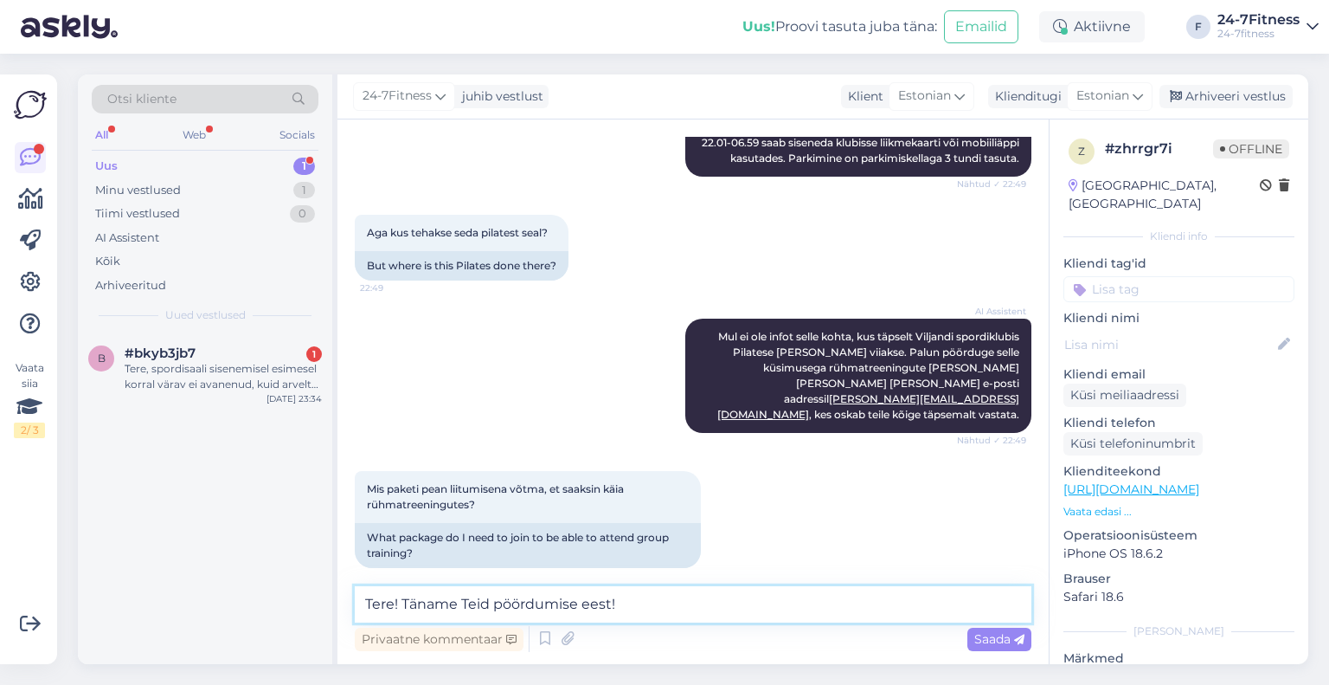
paste textarea "Uue paketi ostmiseks palun minge meie kodulehele https://www.24-7fitness.ee/ ja…"
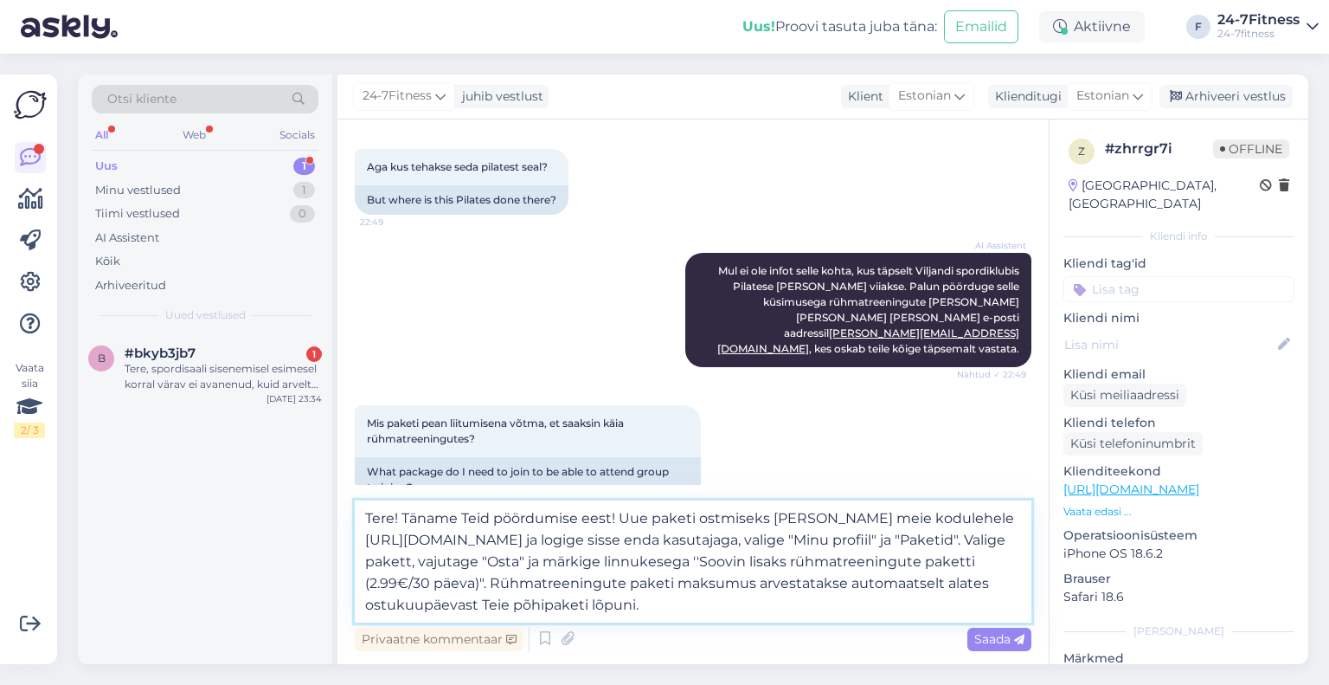
drag, startPoint x: 655, startPoint y: 517, endPoint x: 623, endPoint y: 517, distance: 32.0
click at [623, 517] on textarea "Tere! Täname Teid pöördumise eest! Uue paketi ostmiseks palun minge meie kodule…" at bounding box center [693, 561] width 677 height 122
drag, startPoint x: 1004, startPoint y: 538, endPoint x: 562, endPoint y: 537, distance: 442.2
click at [562, 537] on textarea "Tere! Täname Teid pöördumise eest! Paketi ostmiseks palun minge meie kodulehele…" at bounding box center [693, 561] width 677 height 122
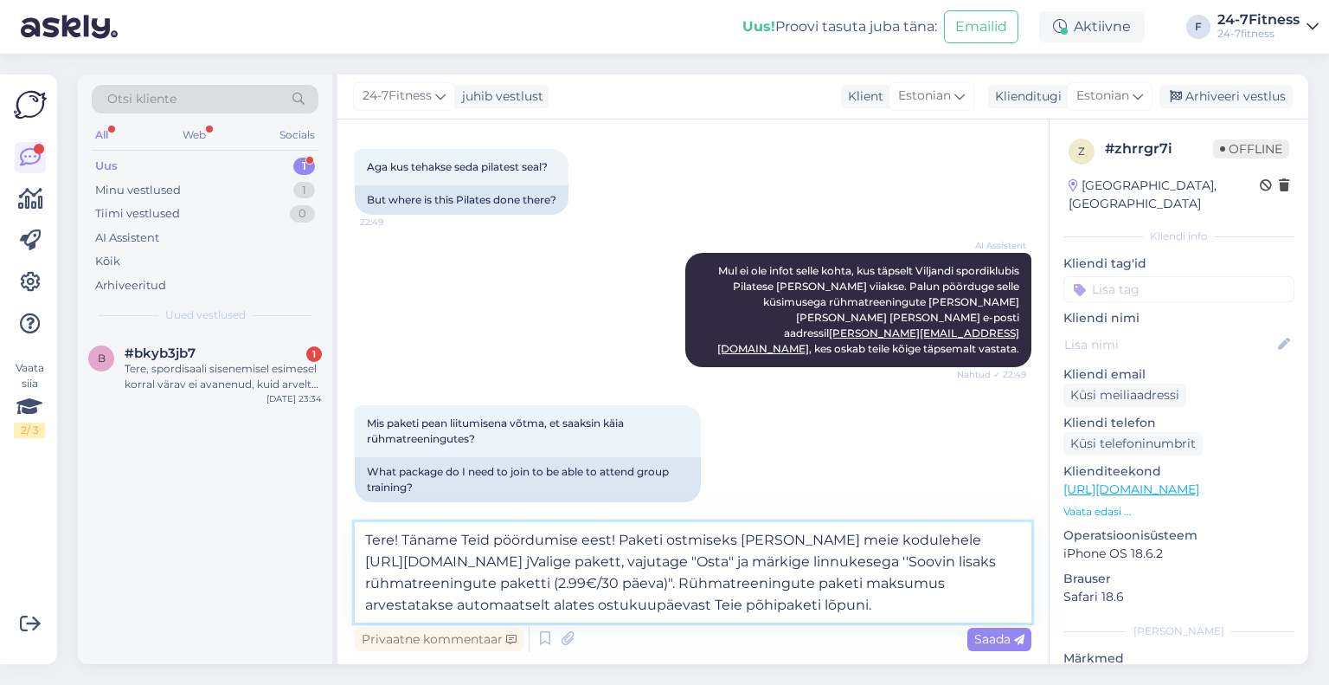
scroll to position [498, 0]
click at [574, 556] on textarea "Tere! Täname Teid pöördumise eest! Paketi ostmiseks palun minge meie kodulehele…" at bounding box center [693, 572] width 677 height 100
click at [578, 556] on textarea "Tere! Täname Teid pöördumise eest! Paketi ostmiseks palun minge meie kodulehele…" at bounding box center [693, 572] width 677 height 100
click at [615, 562] on textarea "Tere! Täname Teid pöördumise eest! Paketi ostmiseks palun minge meie kodulehele…" at bounding box center [693, 572] width 677 height 100
click at [706, 573] on textarea "Tere! Täname Teid pöördumise eest! Paketi ostmiseks palun minge meie kodulehele…" at bounding box center [693, 572] width 677 height 100
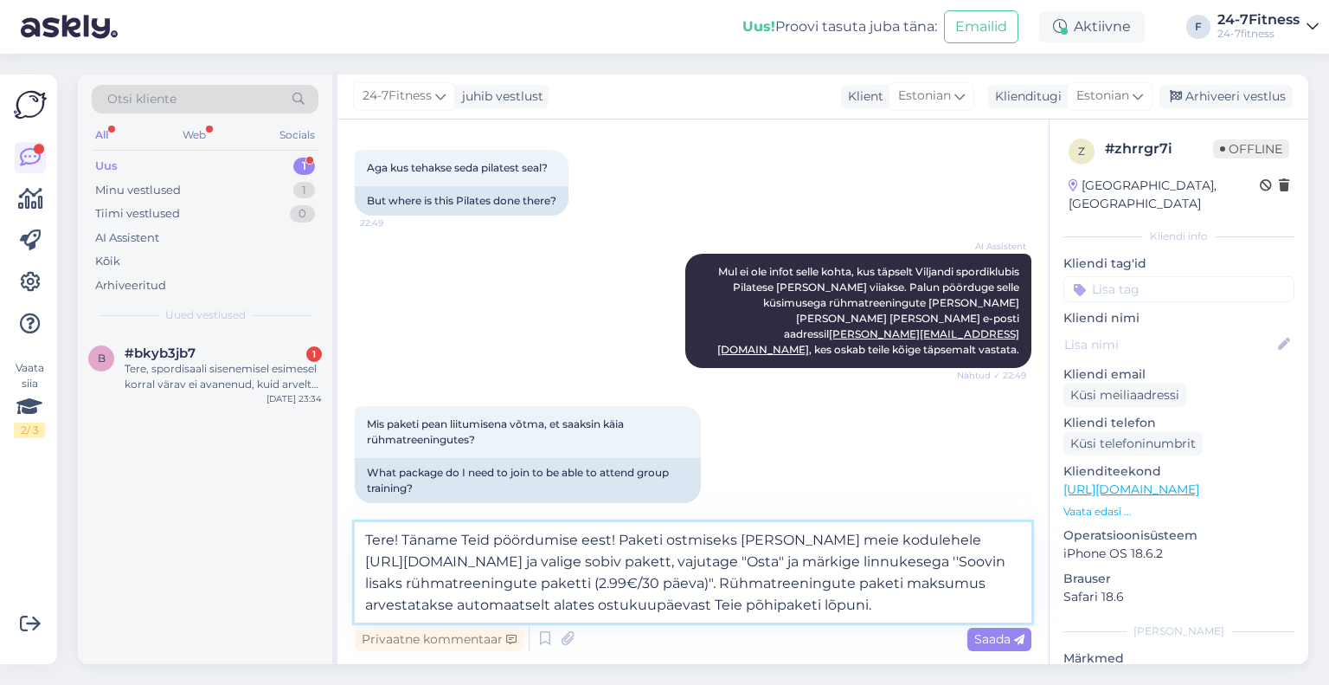
click at [705, 563] on textarea "Tere! Täname Teid pöördumise eest! Paketi ostmiseks palun minge meie kodulehele…" at bounding box center [693, 572] width 677 height 100
drag, startPoint x: 1000, startPoint y: 603, endPoint x: 862, endPoint y: 586, distance: 138.7
click at [862, 586] on textarea "Tere! Täname Teid pöördumise eest! Paketi ostmiseks palun minge meie kodulehele…" at bounding box center [693, 572] width 677 height 100
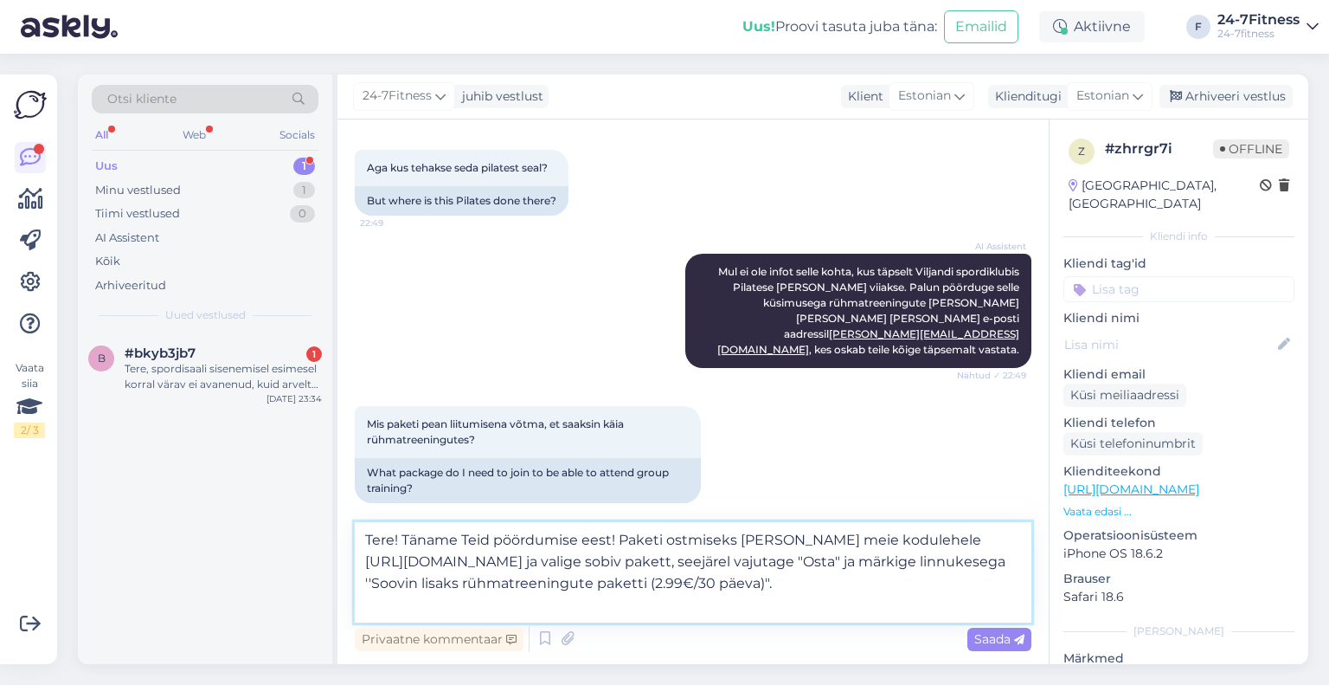
scroll to position [476, 0]
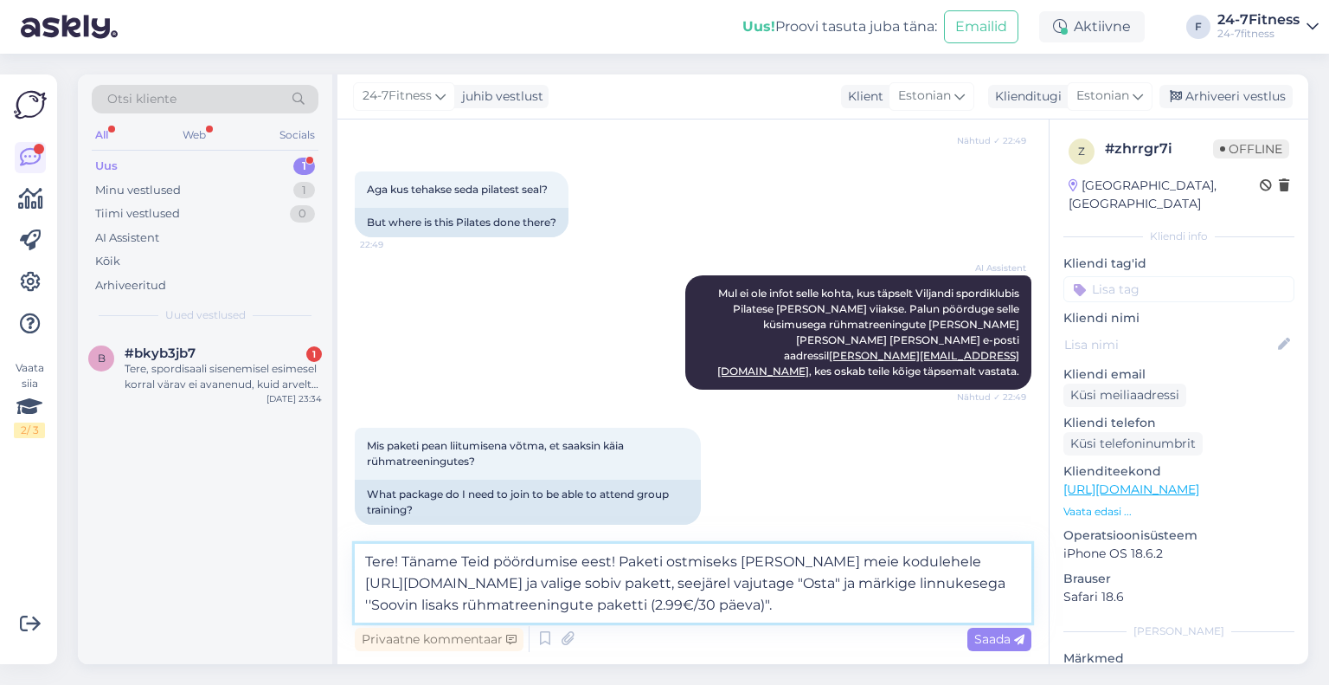
click at [619, 562] on textarea "Tere! Täname Teid pöördumise eest! Paketi ostmiseks palun minge meie kodulehele…" at bounding box center [693, 582] width 677 height 79
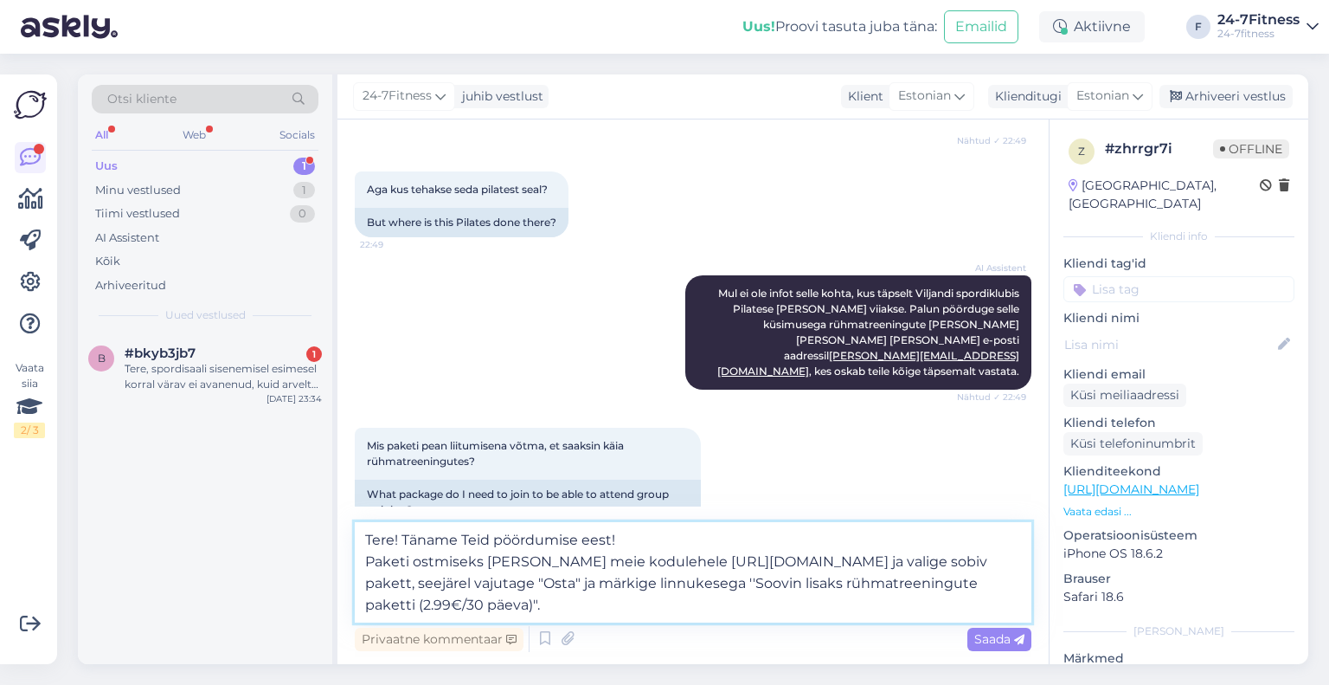
scroll to position [498, 0]
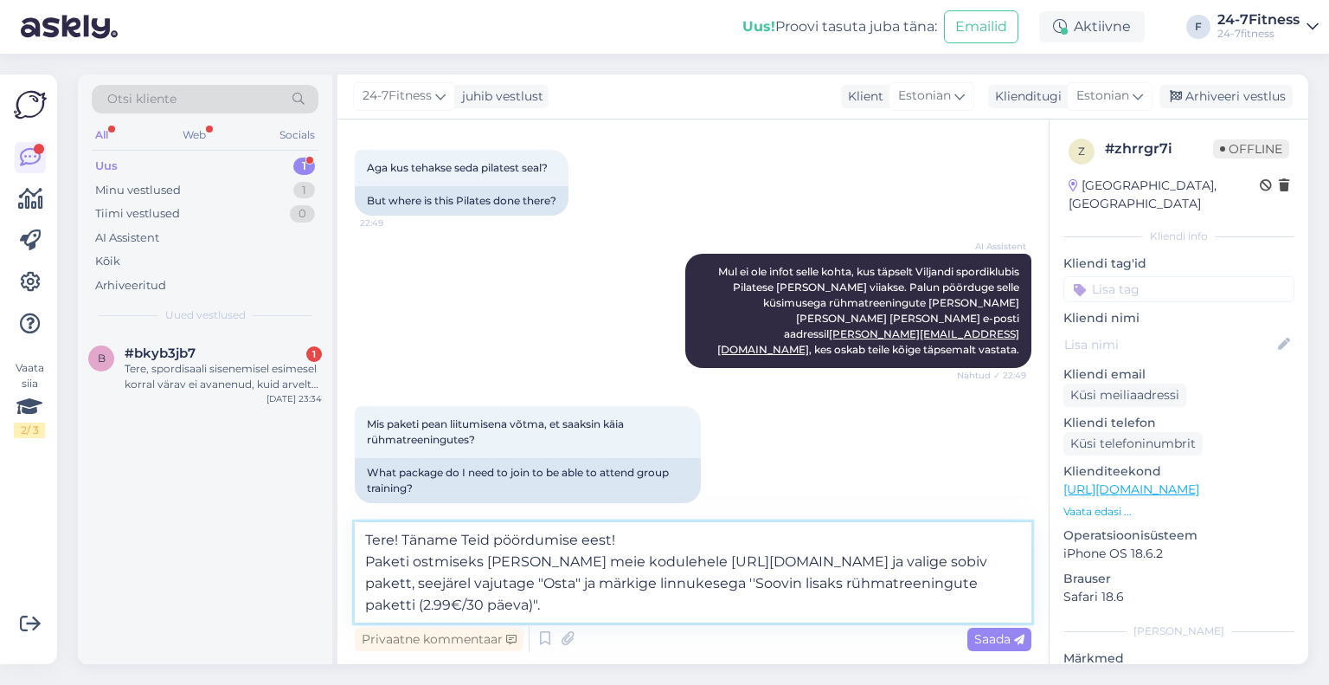
click at [666, 542] on textarea "Tere! Täname Teid pöördumise eest! Paketi ostmiseks palun minge meie kodulehele…" at bounding box center [693, 572] width 677 height 100
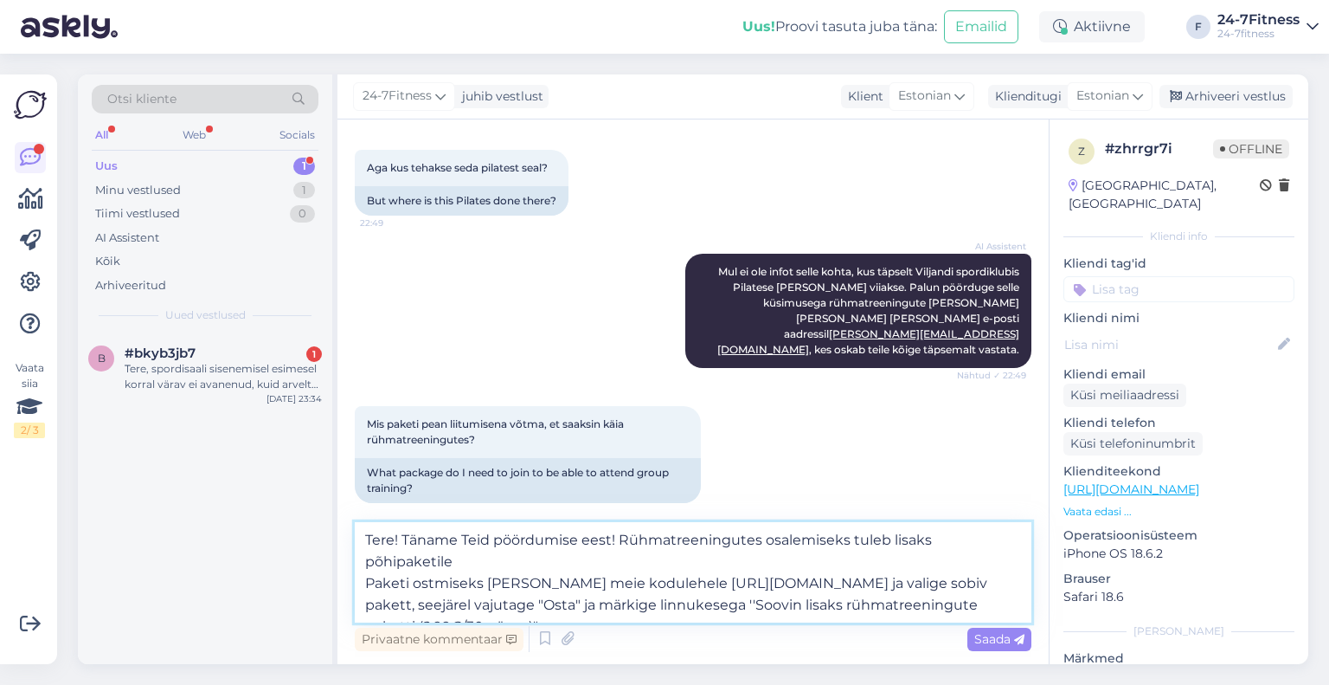
scroll to position [498, 0]
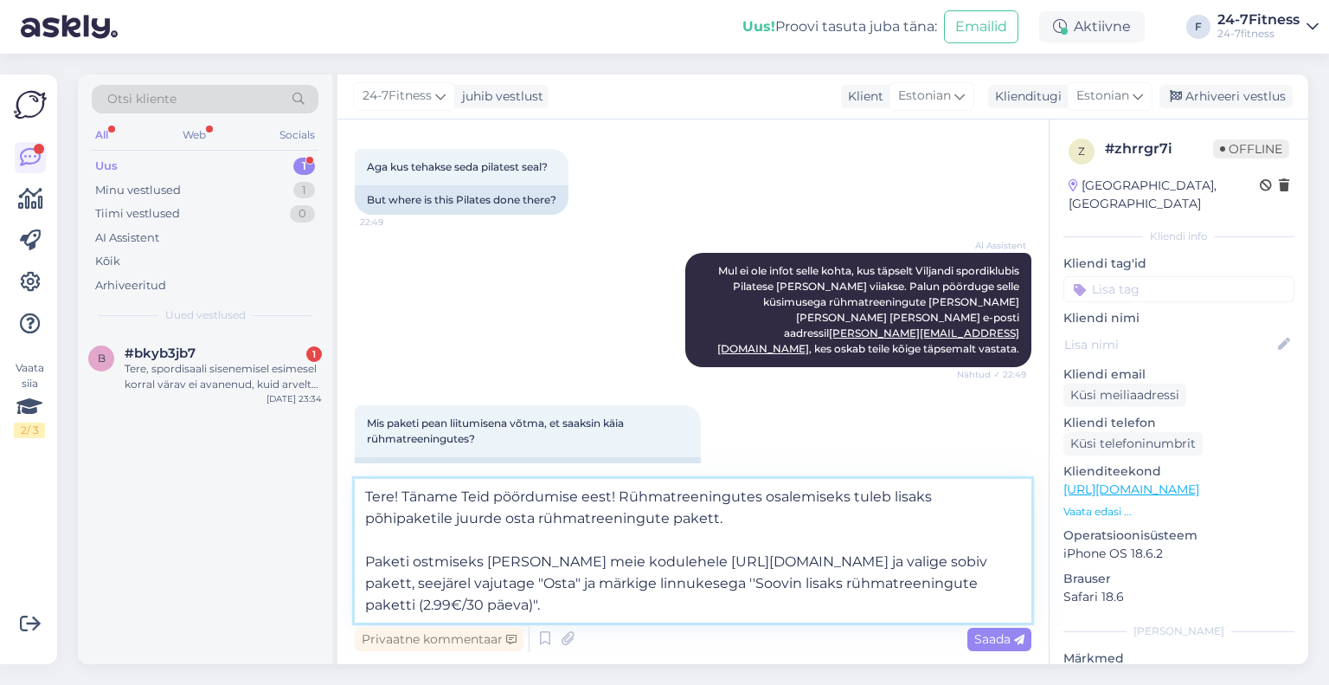
click at [614, 614] on textarea "Tere! Täname Teid pöördumise eest! Rühmatreeningutes osalemiseks tuleb lisaks p…" at bounding box center [693, 551] width 677 height 144
click at [588, 608] on textarea "Tere! Täname Teid pöördumise eest! Rühmatreeningutes osalemiseks tuleb lisaks p…" at bounding box center [693, 551] width 677 height 144
type textarea "Tere! Täname Teid pöördumise eest! Rühmatreeningutes osalemiseks tuleb lisaks p…"
click at [989, 645] on span "Saada" at bounding box center [999, 639] width 50 height 16
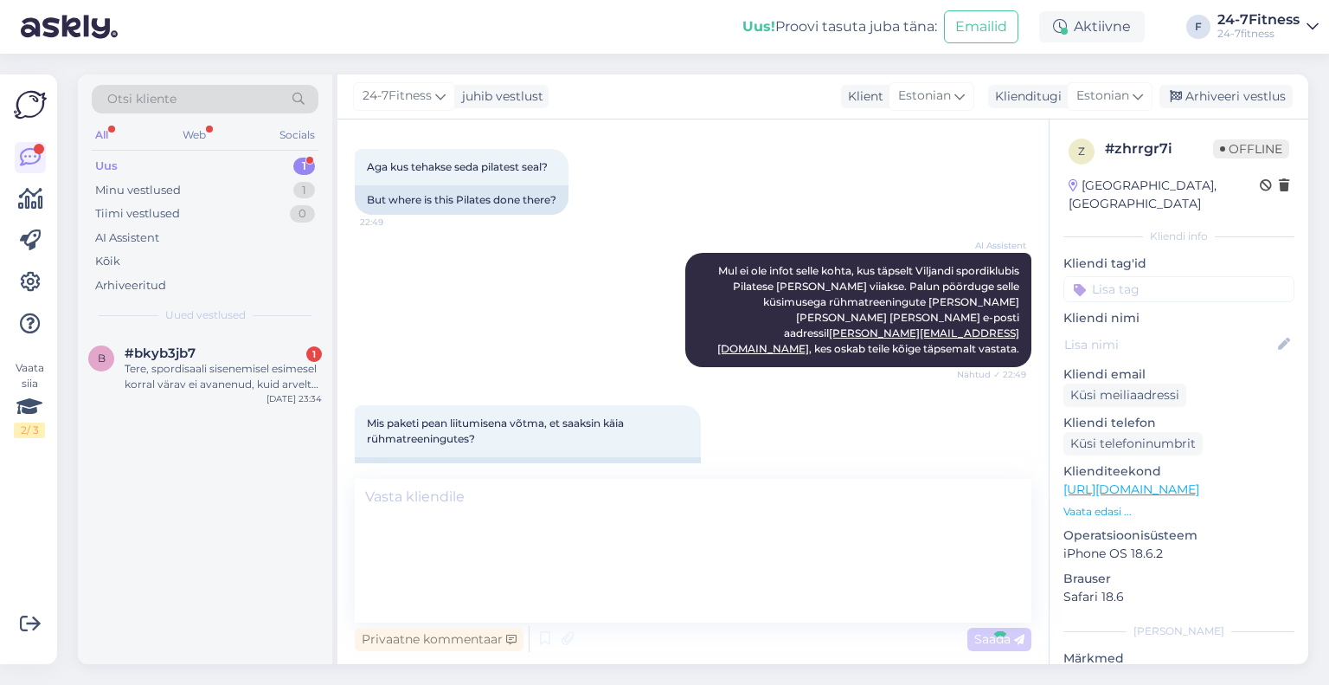
scroll to position [653, 0]
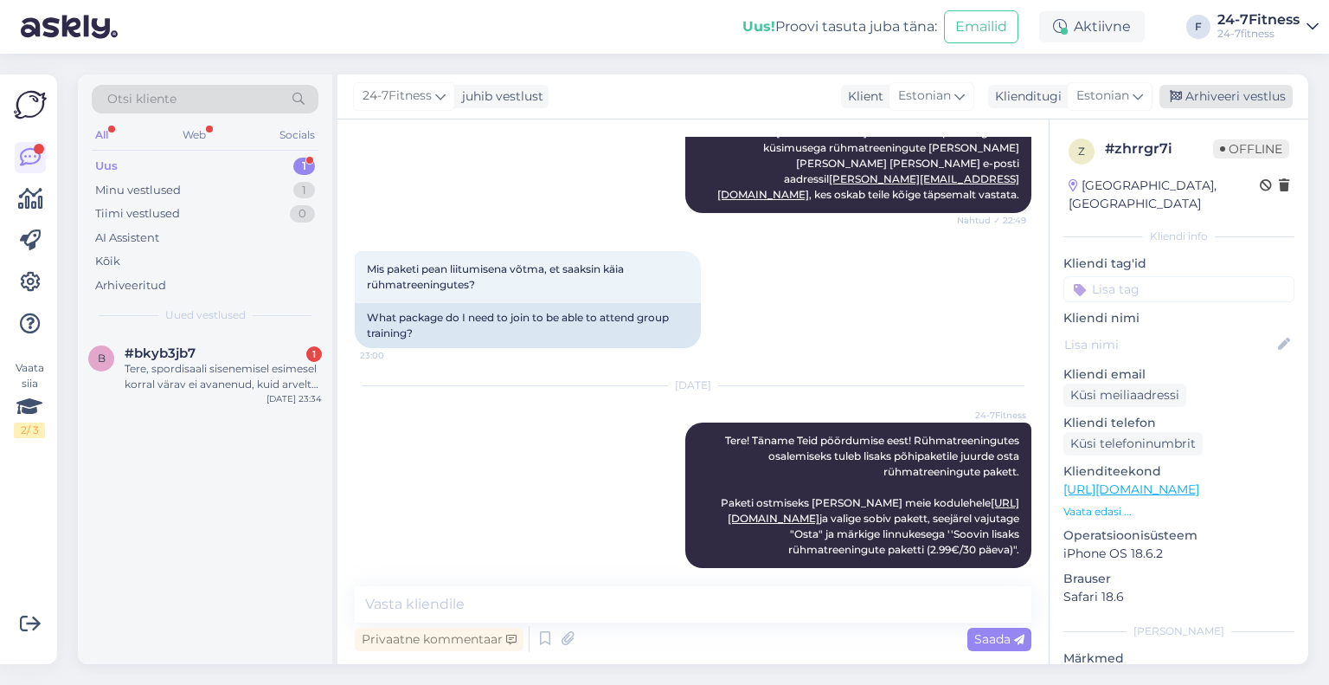
click at [1215, 94] on div "Arhiveeri vestlus" at bounding box center [1226, 96] width 133 height 23
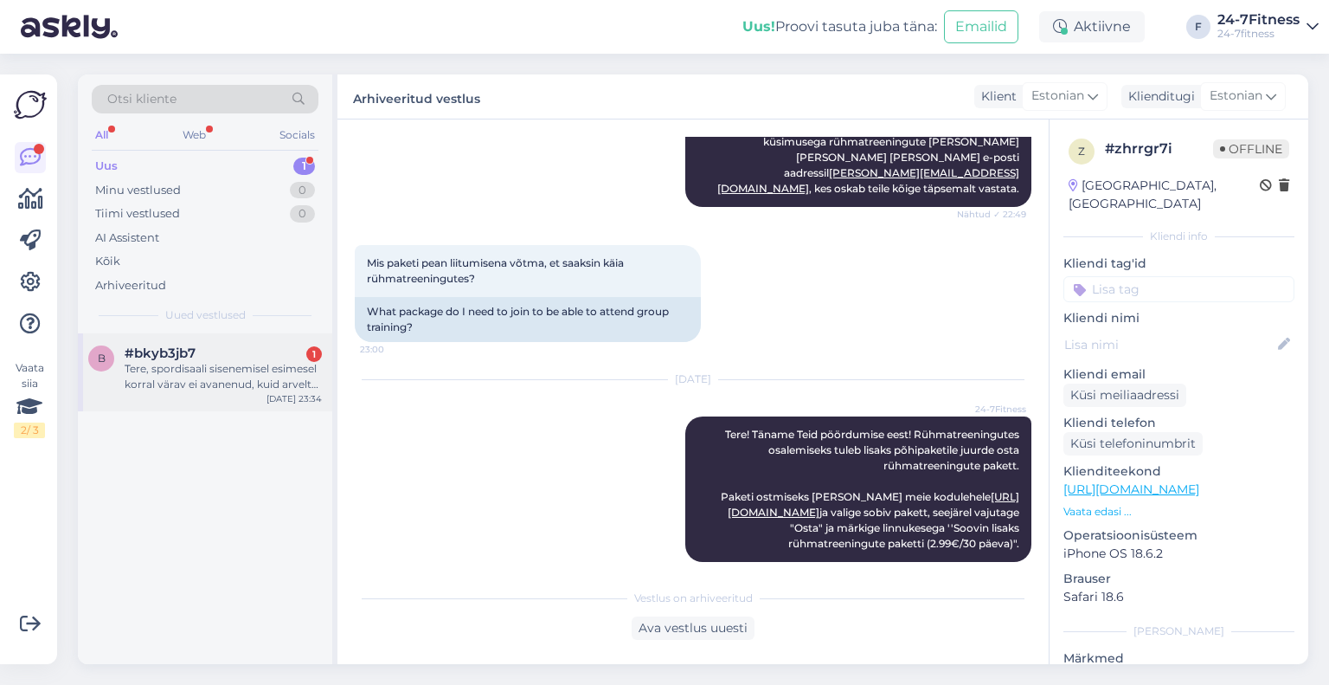
click at [221, 351] on div "#bkyb3jb7 1" at bounding box center [223, 353] width 197 height 16
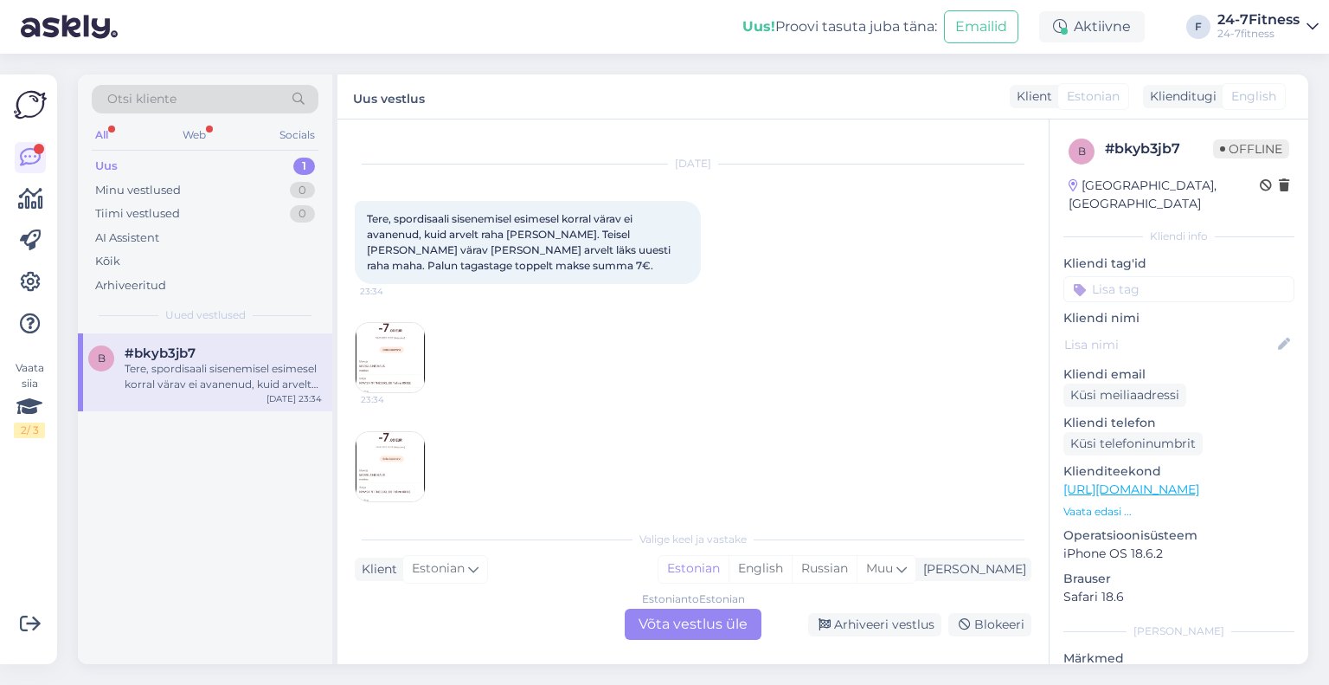
scroll to position [42, 0]
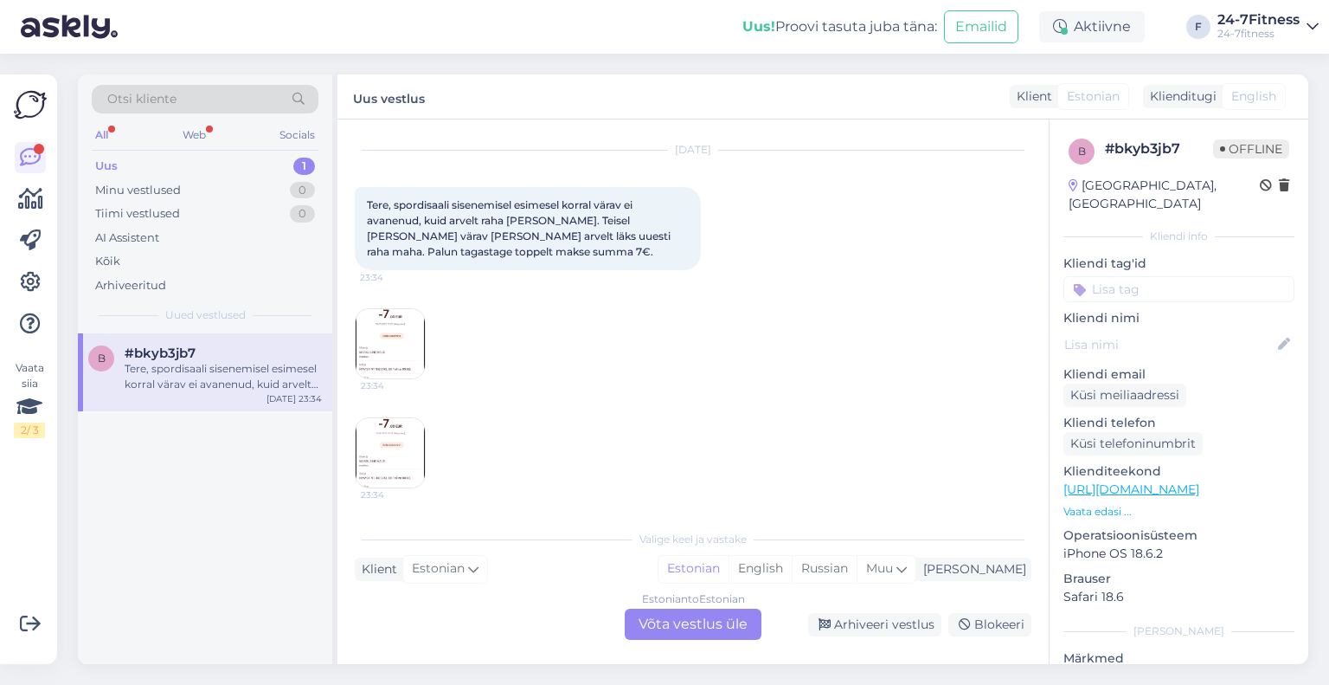
click at [397, 337] on img at bounding box center [390, 343] width 69 height 69
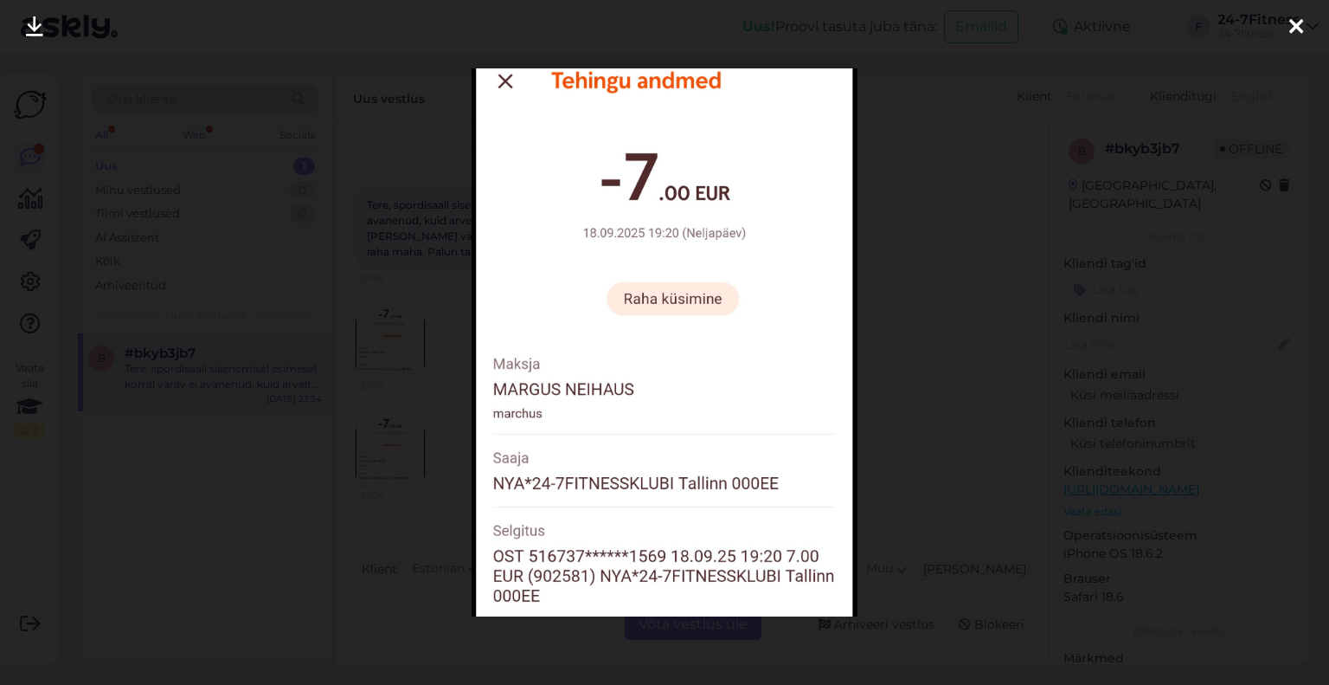
click at [1295, 16] on icon at bounding box center [1296, 27] width 14 height 23
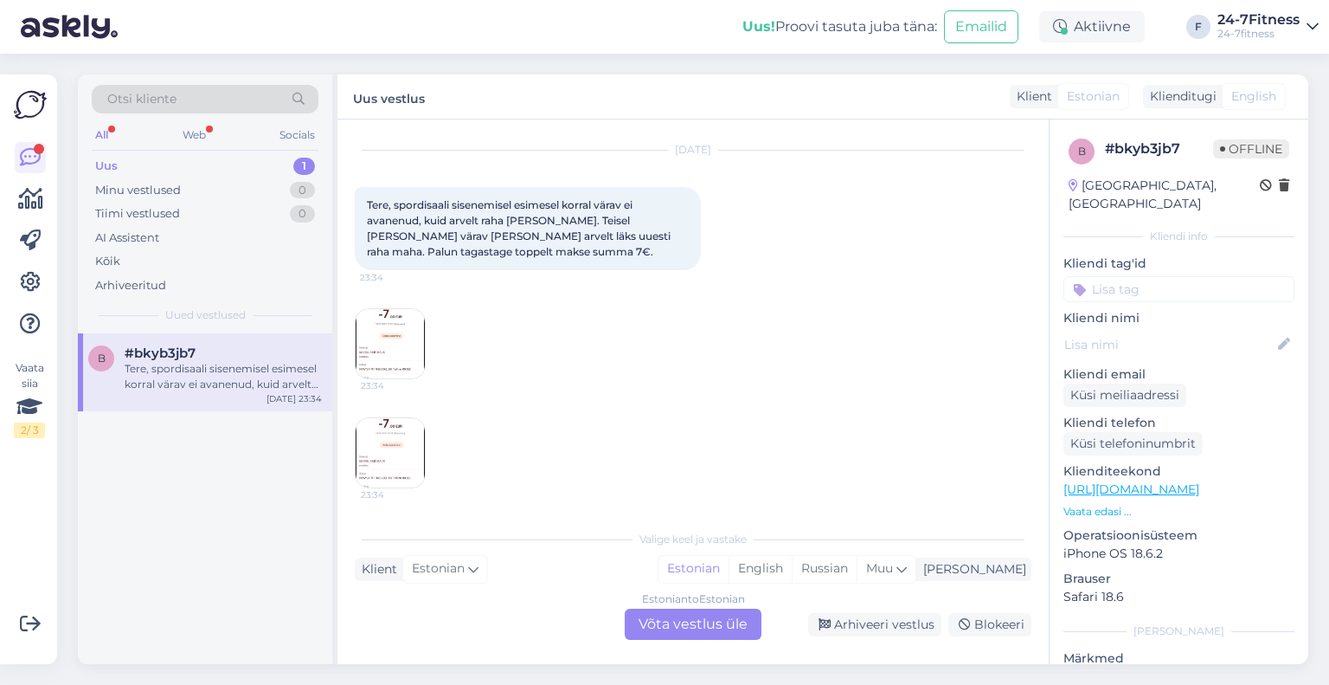
click at [696, 639] on div "Estonian to Estonian Võta vestlus üle" at bounding box center [693, 623] width 137 height 31
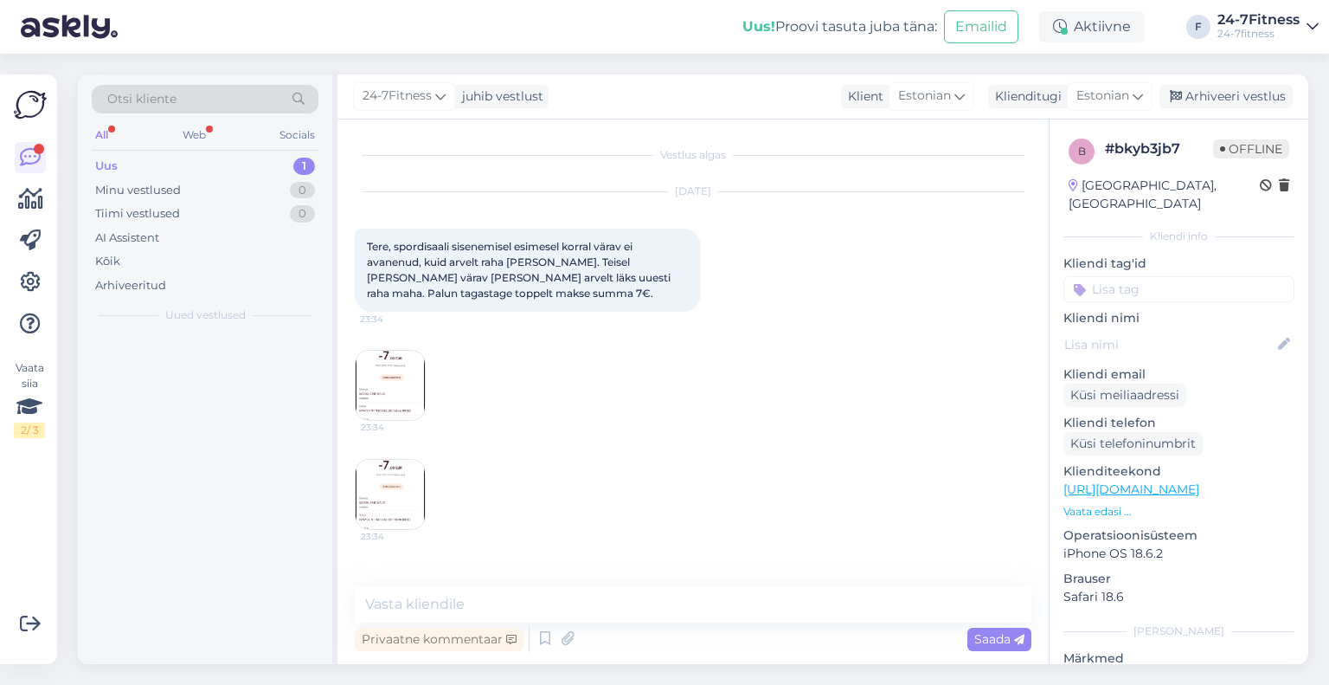
scroll to position [0, 0]
click at [695, 624] on div "Privaatne kommentaar Saada" at bounding box center [693, 638] width 677 height 33
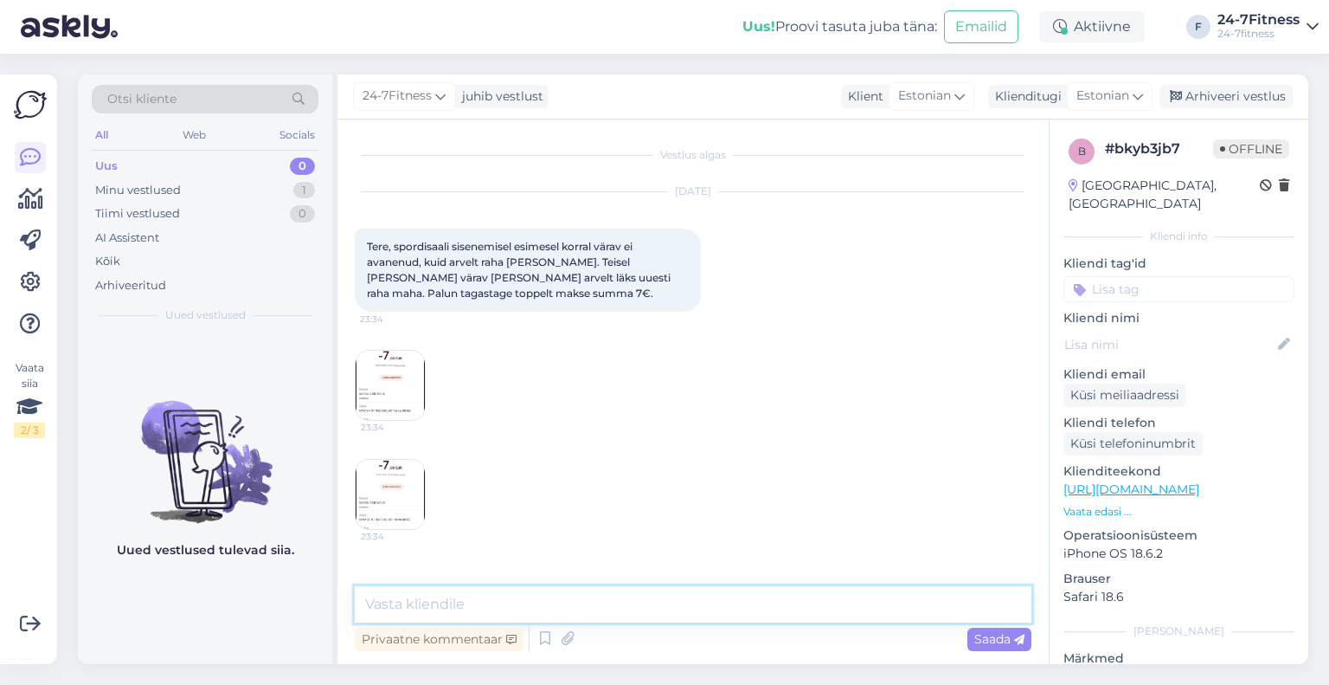
click at [584, 599] on textarea at bounding box center [693, 604] width 677 height 36
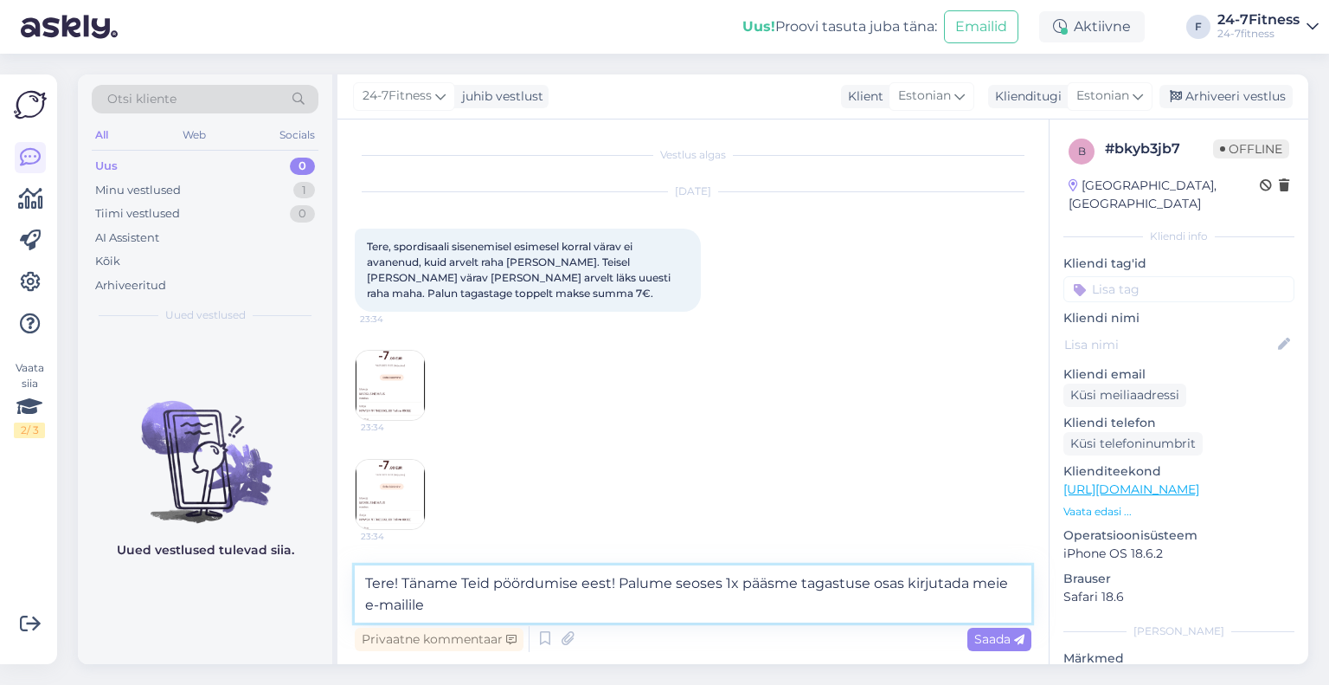
paste textarea "info@24-7fitness.ee"
click at [618, 616] on textarea "Tere! Täname Teid pöördumise eest! Palume seoses 1x pääsme tagastuse osas kirju…" at bounding box center [693, 593] width 677 height 57
drag, startPoint x: 619, startPoint y: 582, endPoint x: 1018, endPoint y: 587, distance: 399.0
click at [1018, 587] on textarea "Tere! Täname Teid pöördumise eest! Palume seoses 1x pääsme tagastuse osas kirju…" at bounding box center [693, 593] width 677 height 57
drag, startPoint x: 967, startPoint y: 587, endPoint x: 815, endPoint y: 605, distance: 152.5
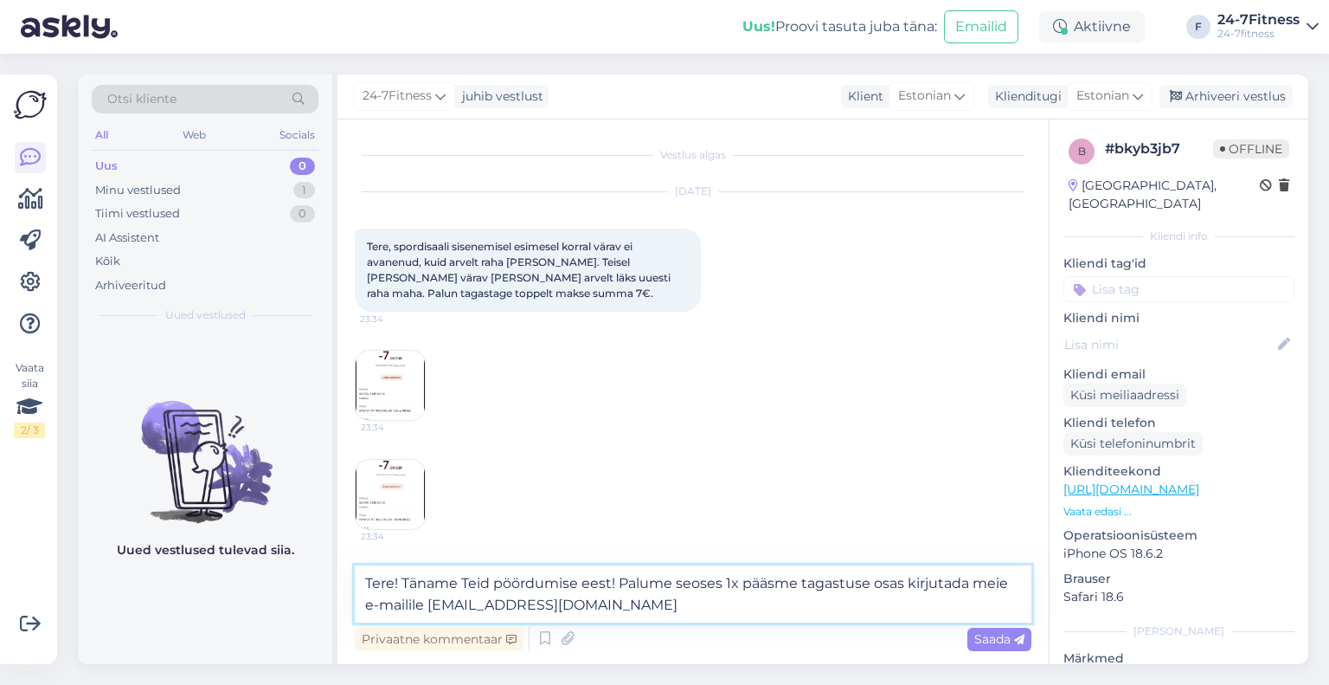
click at [815, 605] on textarea "Tere! Täname Teid pöördumise eest! Palume seoses 1x pääsme tagastuse osas kirju…" at bounding box center [693, 593] width 677 height 57
click at [704, 607] on textarea "Tere! Täname Teid pöördumise eest! Palume seoses 1x pääsme tagastuse osas kirju…" at bounding box center [693, 593] width 677 height 57
drag, startPoint x: 631, startPoint y: 594, endPoint x: 645, endPoint y: 624, distance: 33.3
click at [645, 624] on div "Tere! Täname Teid pöördumise eest! Palume seoses 1x pääsme tagastuse osas kirju…" at bounding box center [693, 610] width 677 height 90
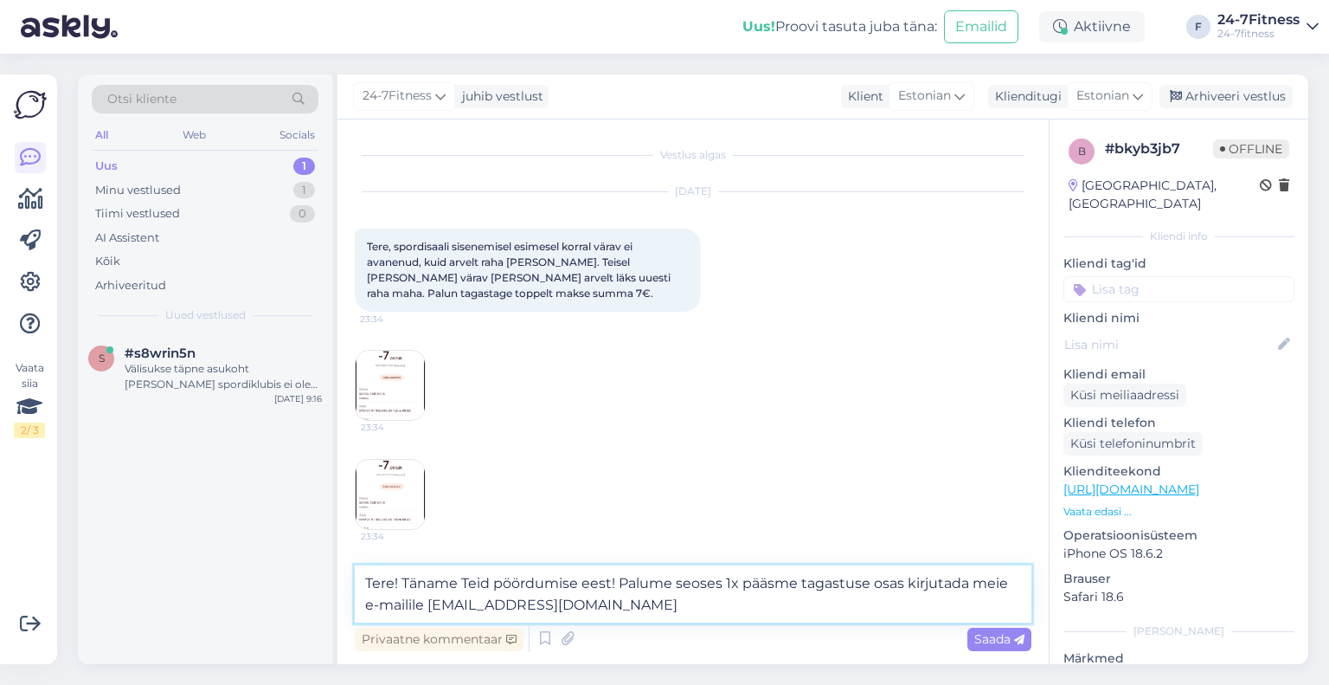
click at [838, 589] on textarea "Tere! Täname Teid pöördumise eest! Palume seoses 1x pääsme tagastuse osas kirju…" at bounding box center [693, 593] width 677 height 57
drag, startPoint x: 640, startPoint y: 584, endPoint x: 980, endPoint y: 590, distance: 340.2
click at [980, 590] on textarea "Tere! Täname Teid pöördumise eest! Palume seoses 1x pääsme tagastuse osas kirju…" at bounding box center [693, 593] width 677 height 57
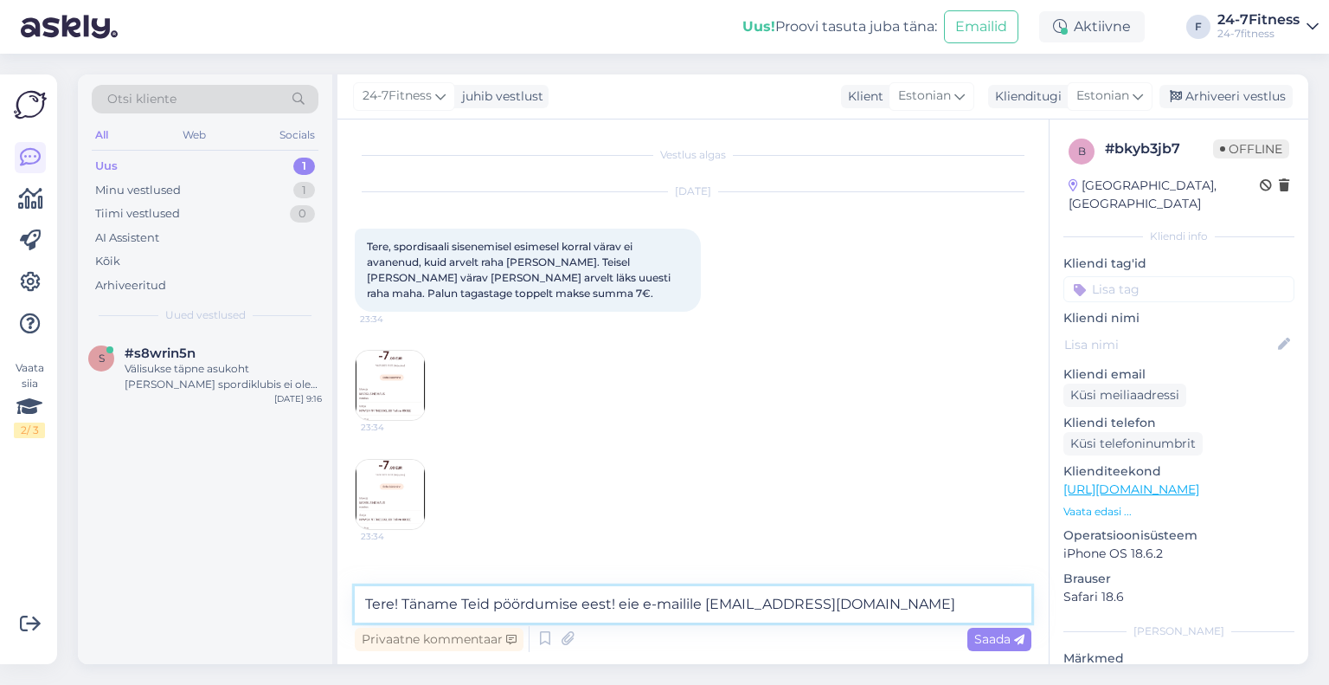
drag, startPoint x: 644, startPoint y: 603, endPoint x: 624, endPoint y: 603, distance: 19.9
click at [624, 603] on textarea "Tere! Täname Teid pöördumise eest! eie e-mailile info@24-7fitness.ee" at bounding box center [693, 604] width 677 height 36
paste textarea "Palume Teil seoses 1x pääsme tagastusega kirjutada meie"
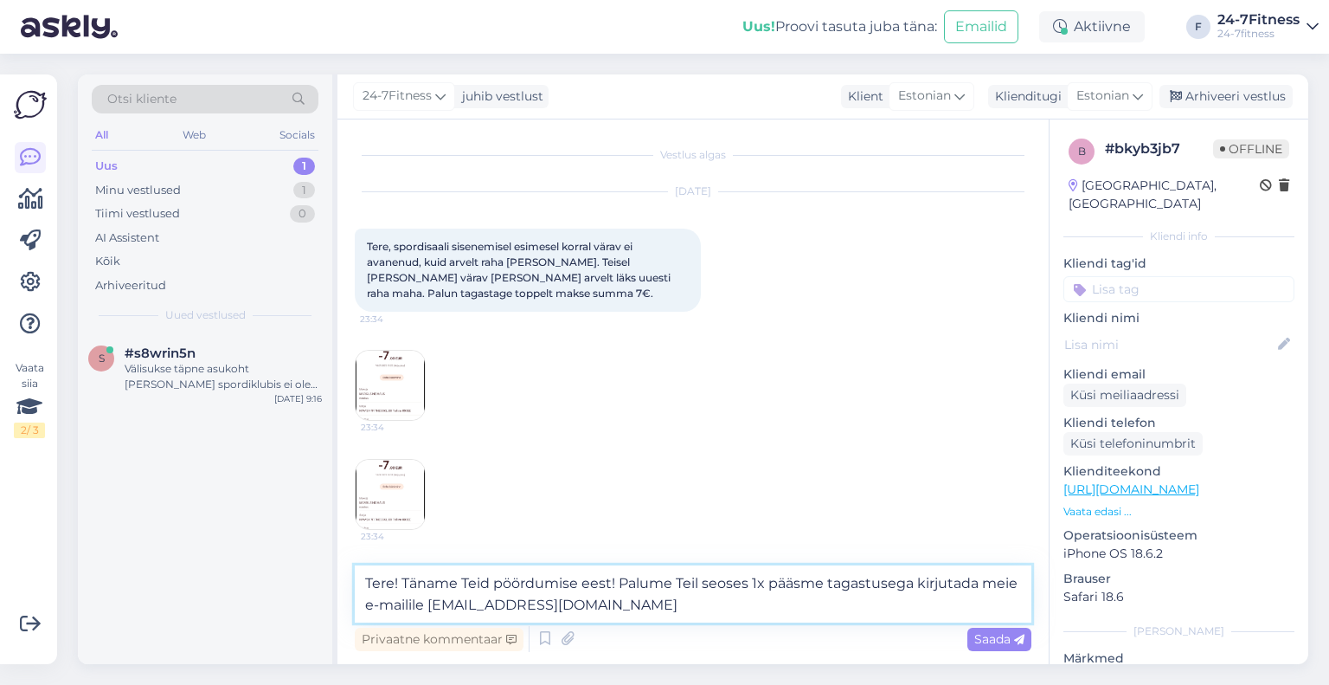
click at [630, 613] on textarea "Tere! Täname Teid pöördumise eest! Palume Teil seoses 1x pääsme tagastusega kir…" at bounding box center [693, 593] width 677 height 57
click at [632, 612] on textarea "Tere! Täname Teid pöördumise eest! Palume Teil seoses 1x pääsme tagastusega kir…" at bounding box center [693, 593] width 677 height 57
type textarea "Tere! Täname Teid pöördumise eest! Palume Teil seoses 1x pääsme tagastusega kir…"
click at [980, 640] on span "Saada" at bounding box center [999, 639] width 50 height 16
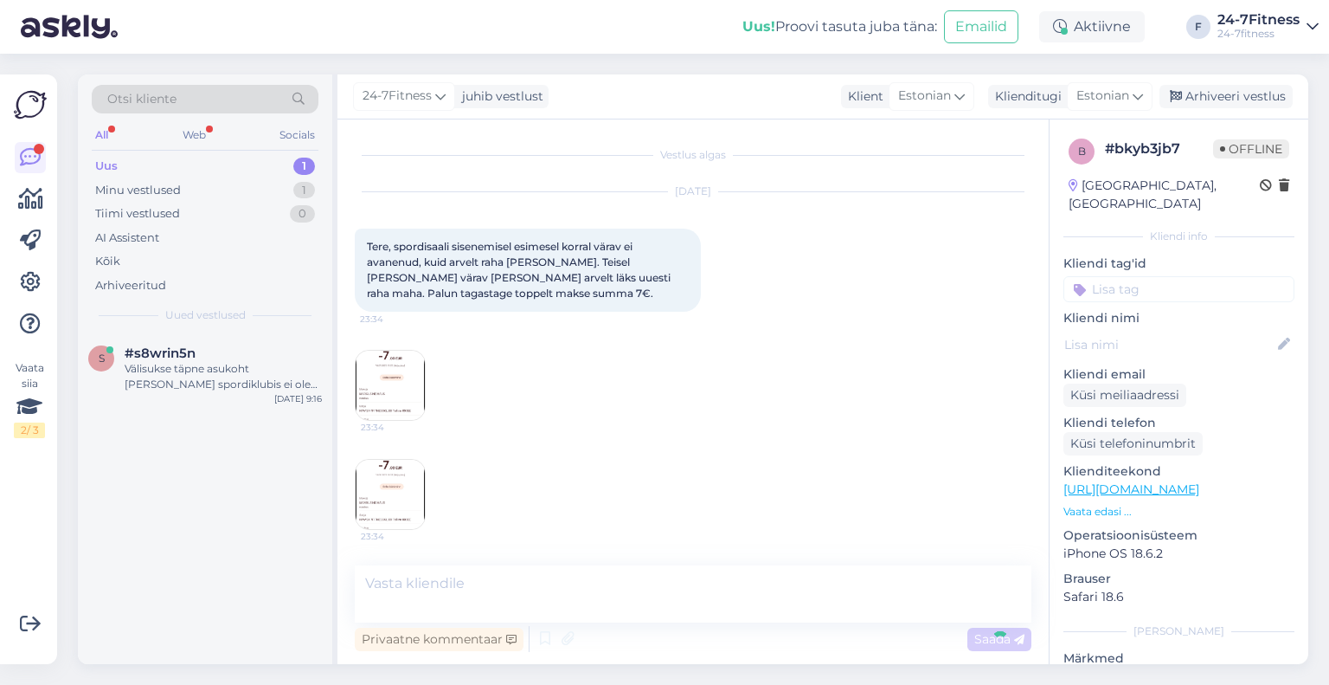
scroll to position [119, 0]
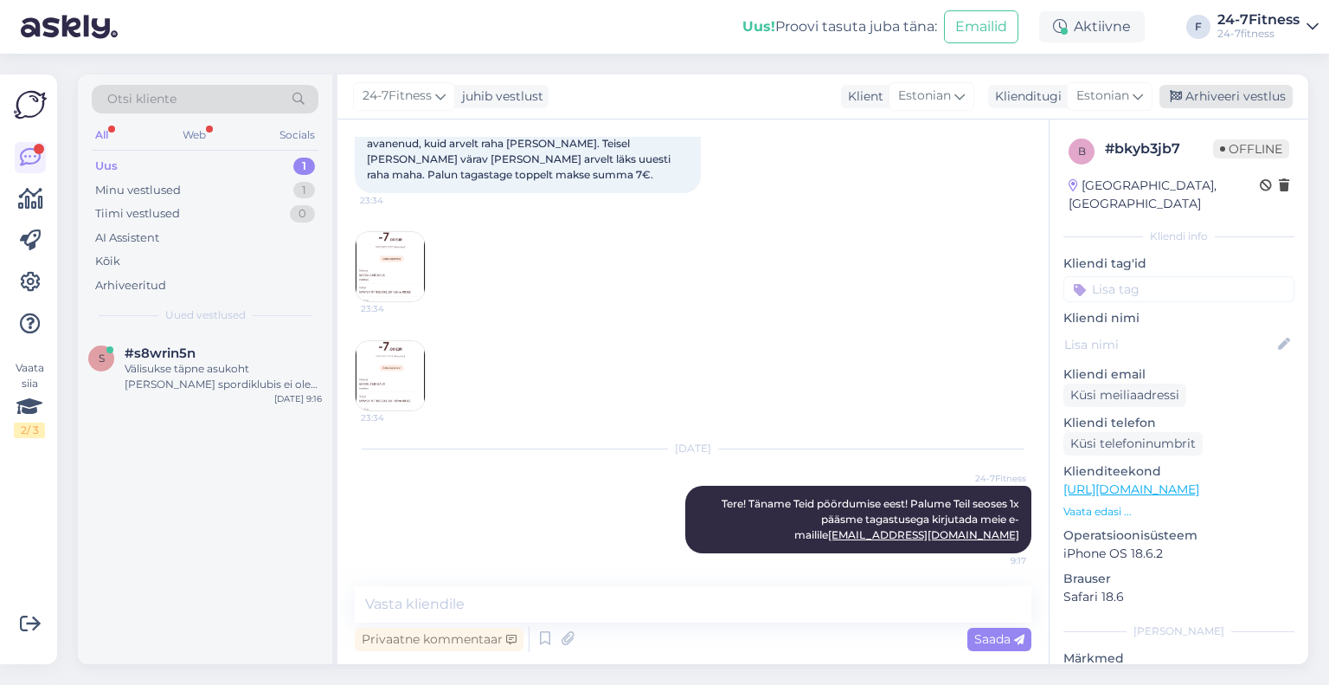
click at [1210, 87] on div "Arhiveeri vestlus" at bounding box center [1226, 96] width 133 height 23
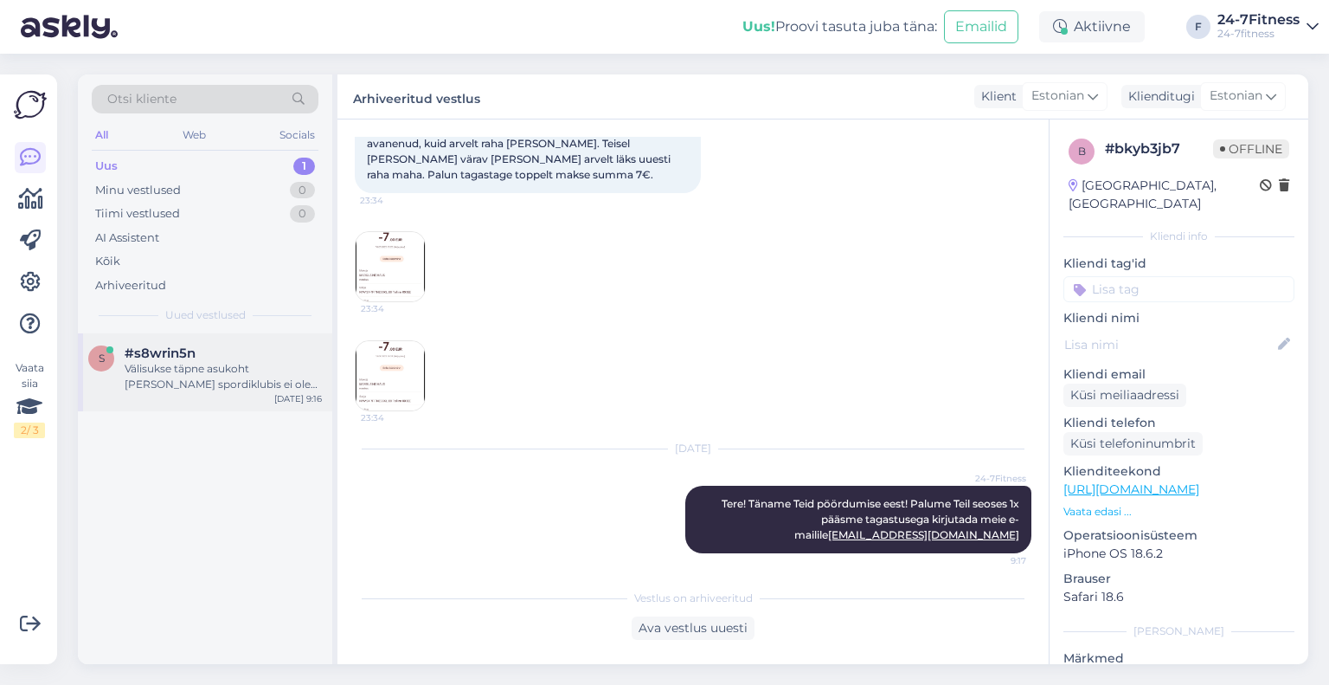
click at [169, 382] on div "Välisukse täpne asukoht Keila spordiklubis ei ole meie teadmistebaasis täpsusta…" at bounding box center [223, 376] width 197 height 31
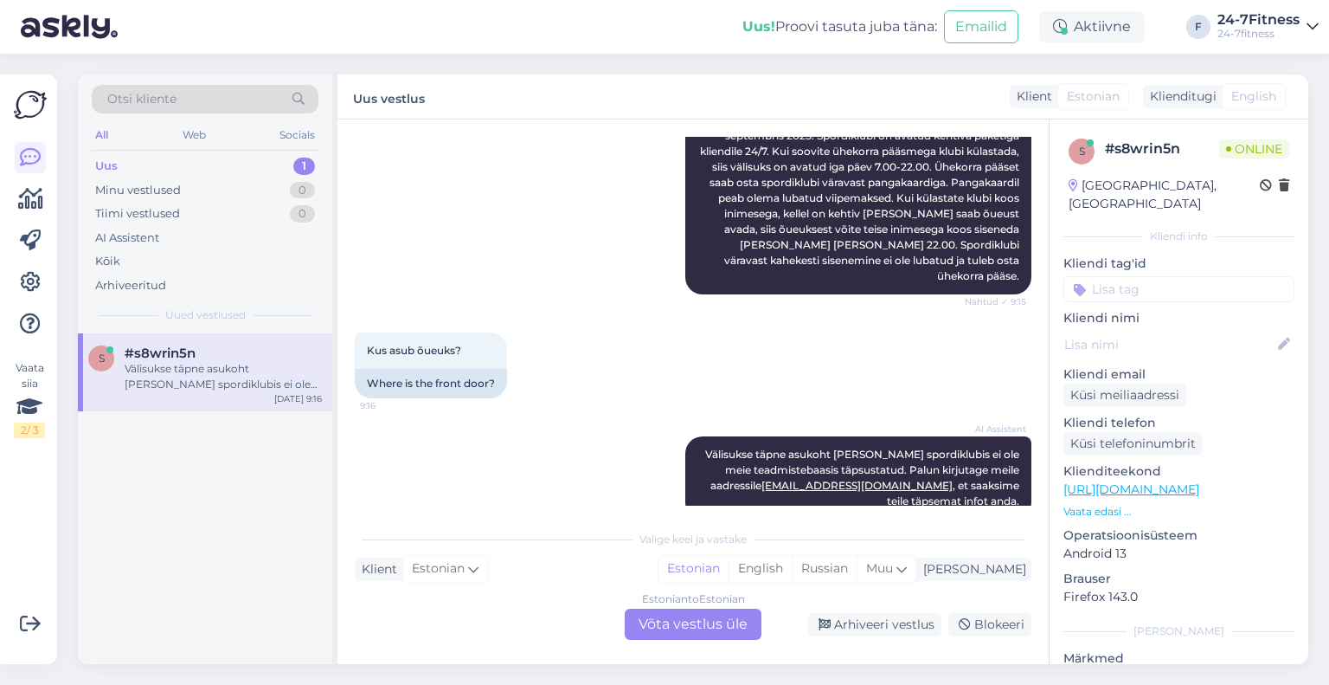
scroll to position [440, 0]
click at [858, 627] on div "Arhiveeri vestlus" at bounding box center [874, 624] width 133 height 23
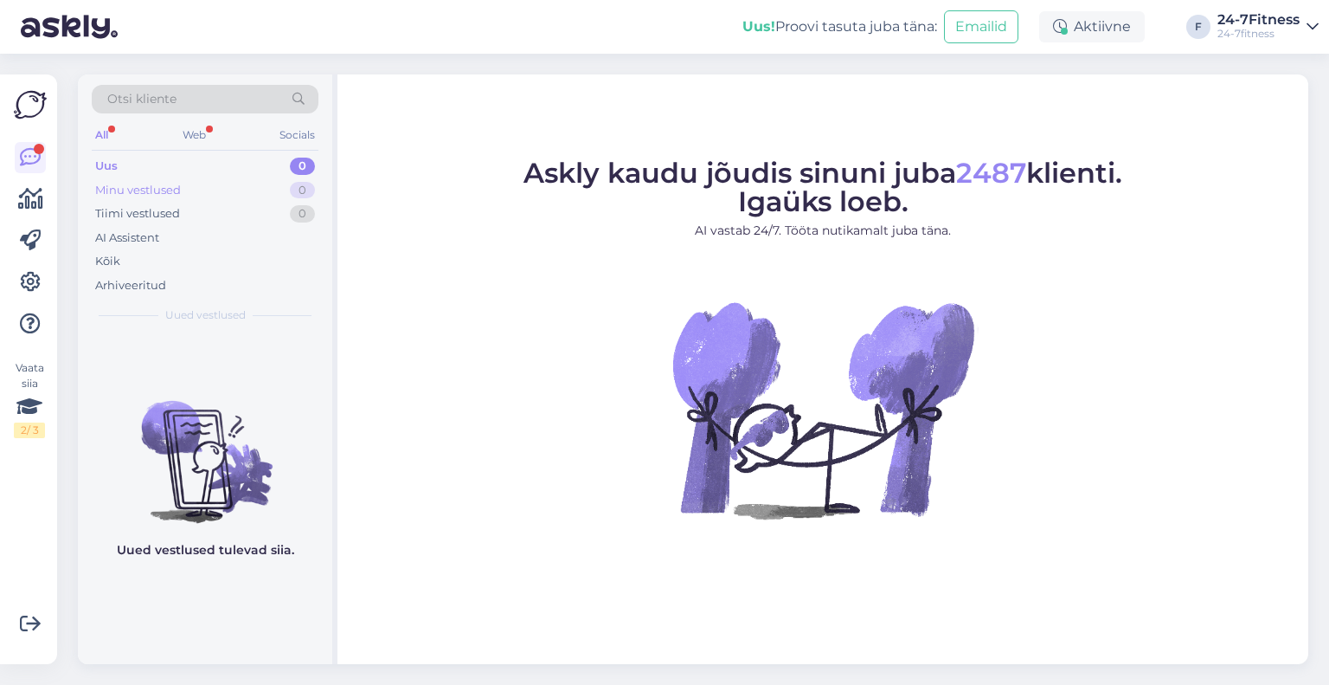
click at [148, 188] on div "Minu vestlused" at bounding box center [138, 190] width 86 height 17
click at [171, 210] on div "Tiimi vestlused" at bounding box center [137, 213] width 85 height 17
click at [135, 238] on div "AI Assistent" at bounding box center [127, 237] width 64 height 17
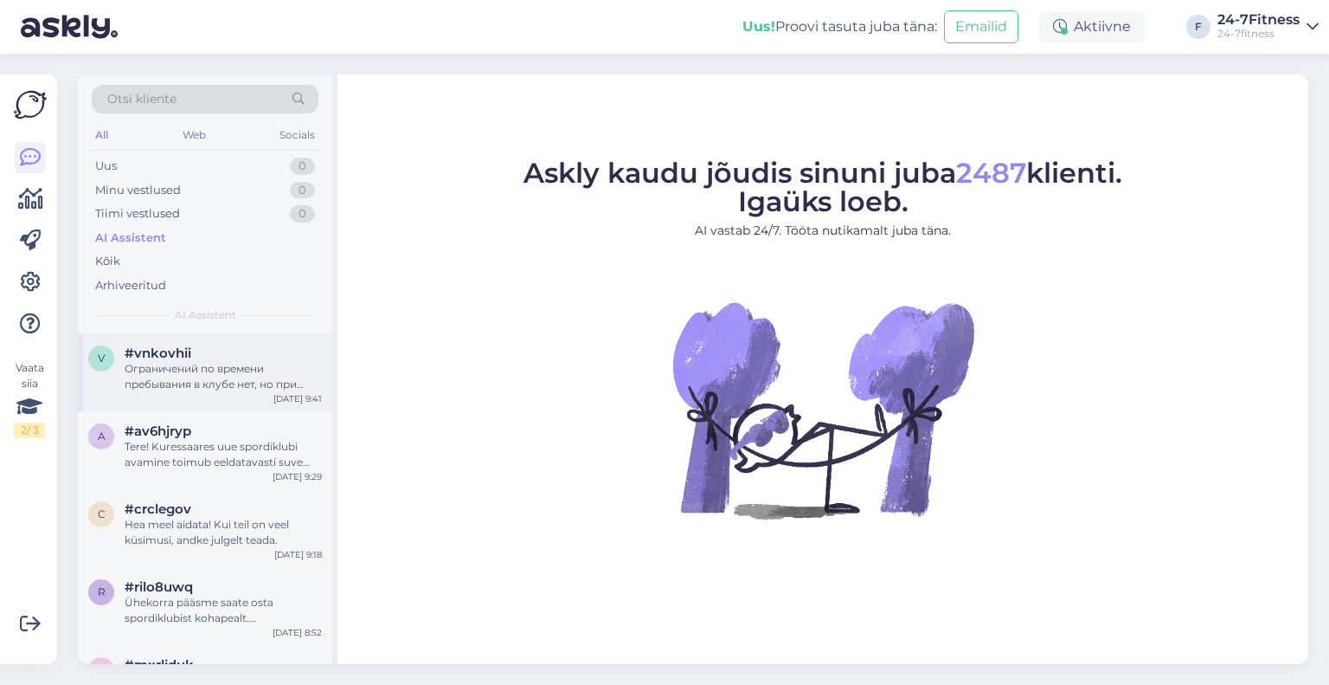
click at [202, 402] on div "v #vnkovhii Ограничений по времени пребывания в клубе нет, но при выходе пропус…" at bounding box center [205, 372] width 254 height 78
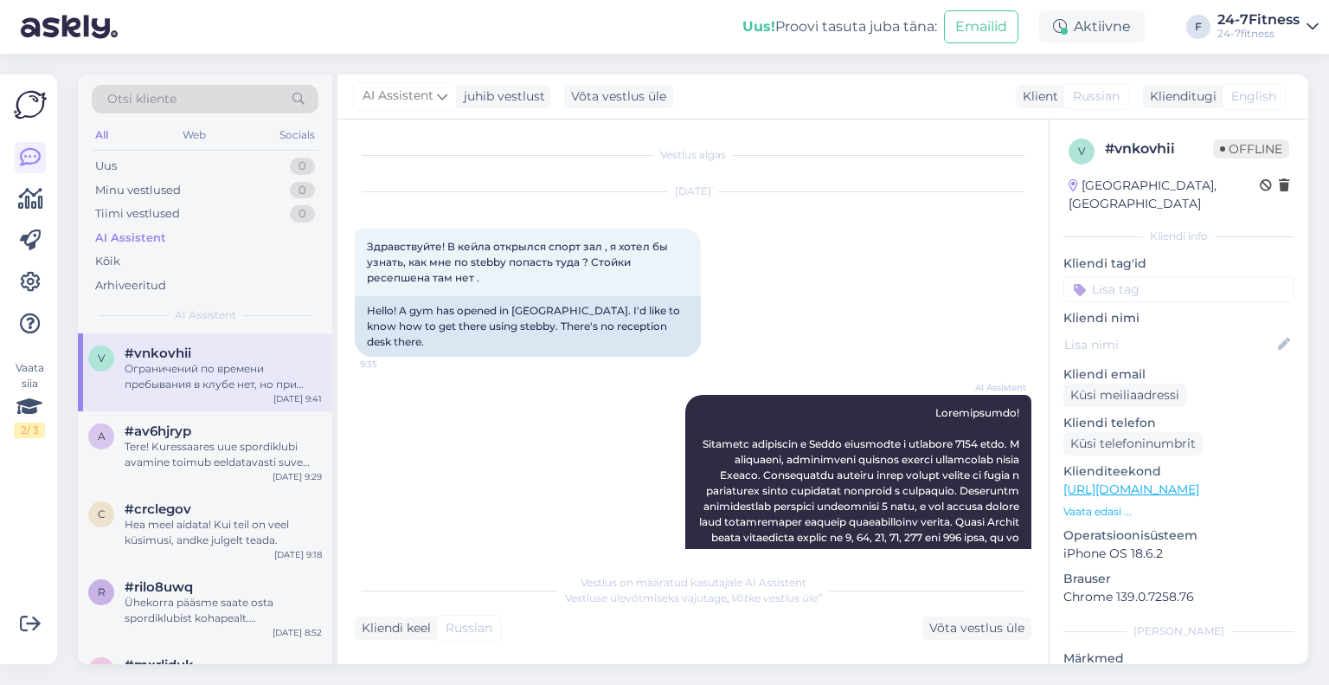
scroll to position [1518, 0]
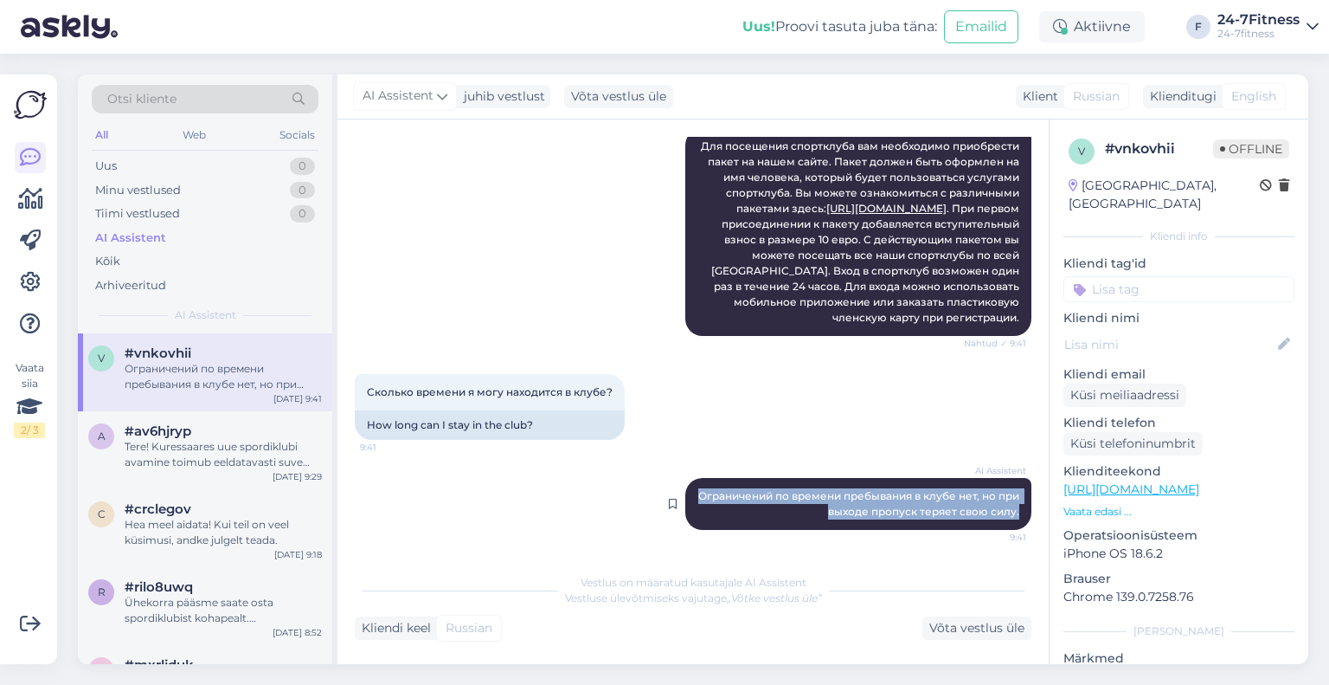
drag, startPoint x: 1006, startPoint y: 511, endPoint x: 683, endPoint y: 491, distance: 324.3
click at [685, 491] on div "AI Assistent Ограничений по времени пребывания в клубе нет, но при выходе пропу…" at bounding box center [858, 504] width 346 height 52
copy span "Ограничений по времени пребывания в клубе нет, но при выходе пропуск теряет сво…"
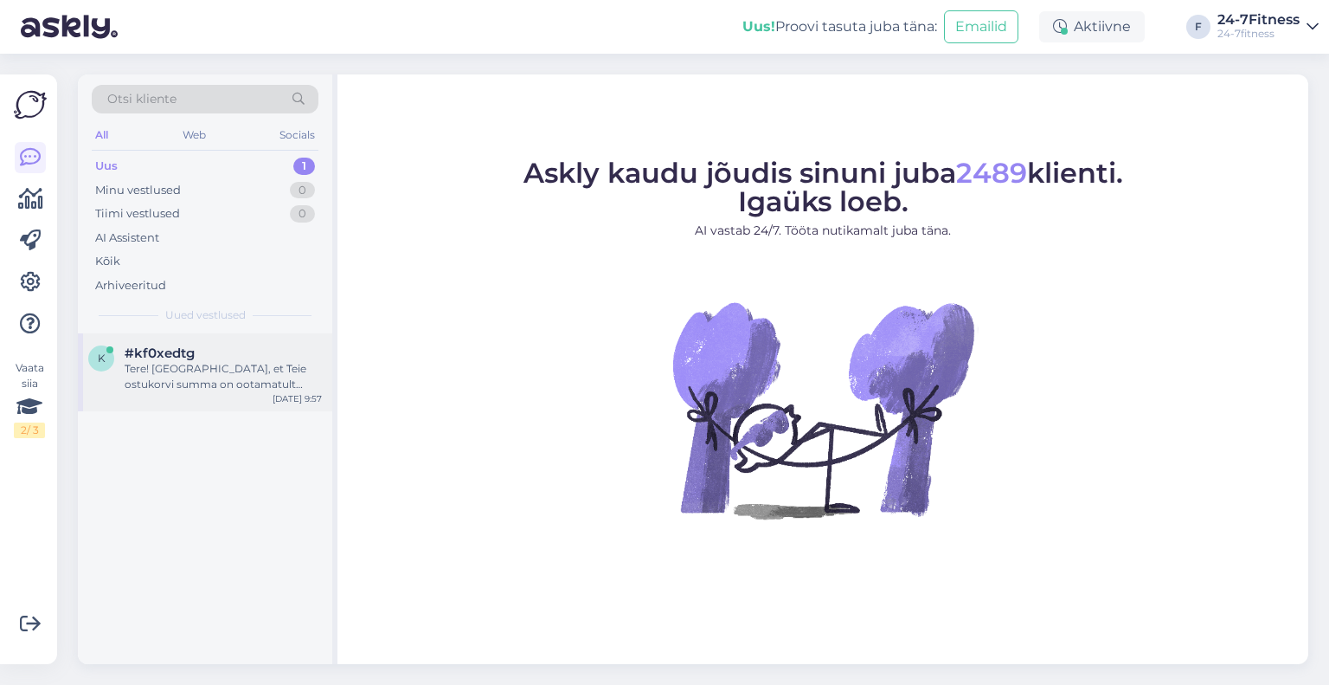
click at [194, 393] on div "k #kf0xedtg Tere! [GEOGRAPHIC_DATA], et Teie ostukorvi summa on ootamatult muut…" at bounding box center [205, 372] width 254 height 78
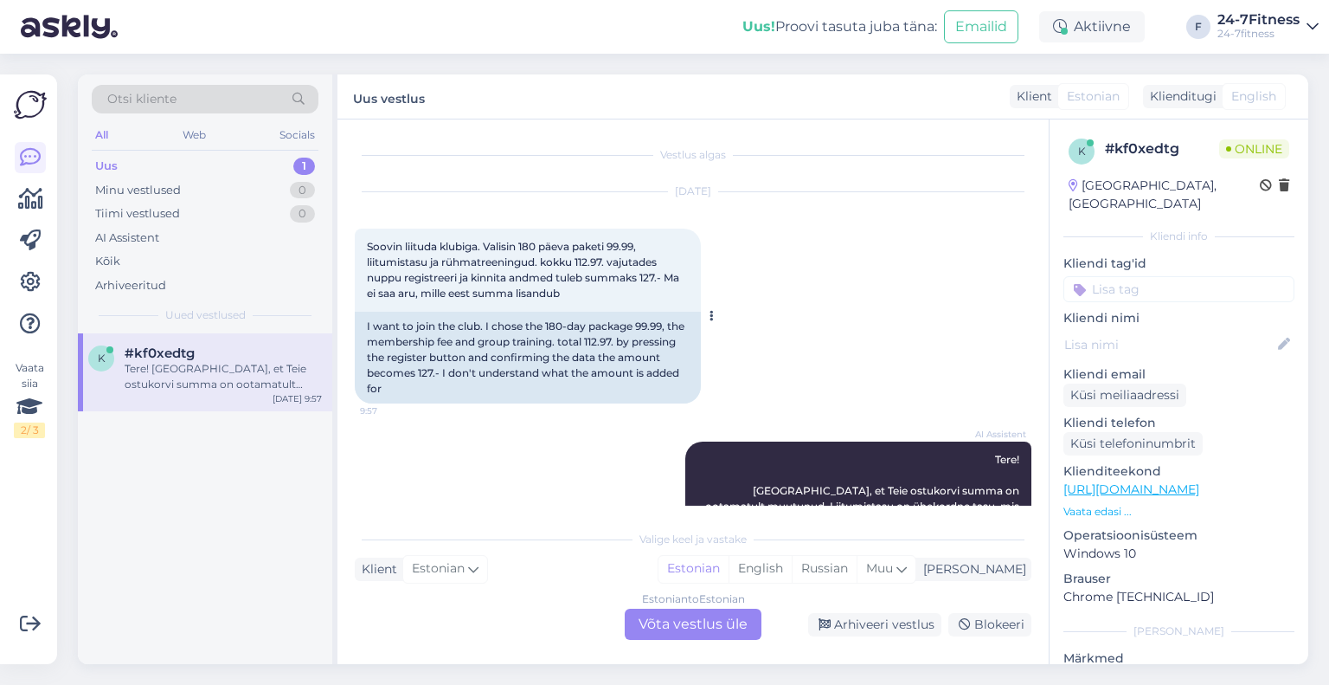
click at [578, 305] on div "Soovin liituda klubiga. Valisin 180 päeva paketi 99.99, liitumistasu ja rühmatr…" at bounding box center [528, 269] width 346 height 83
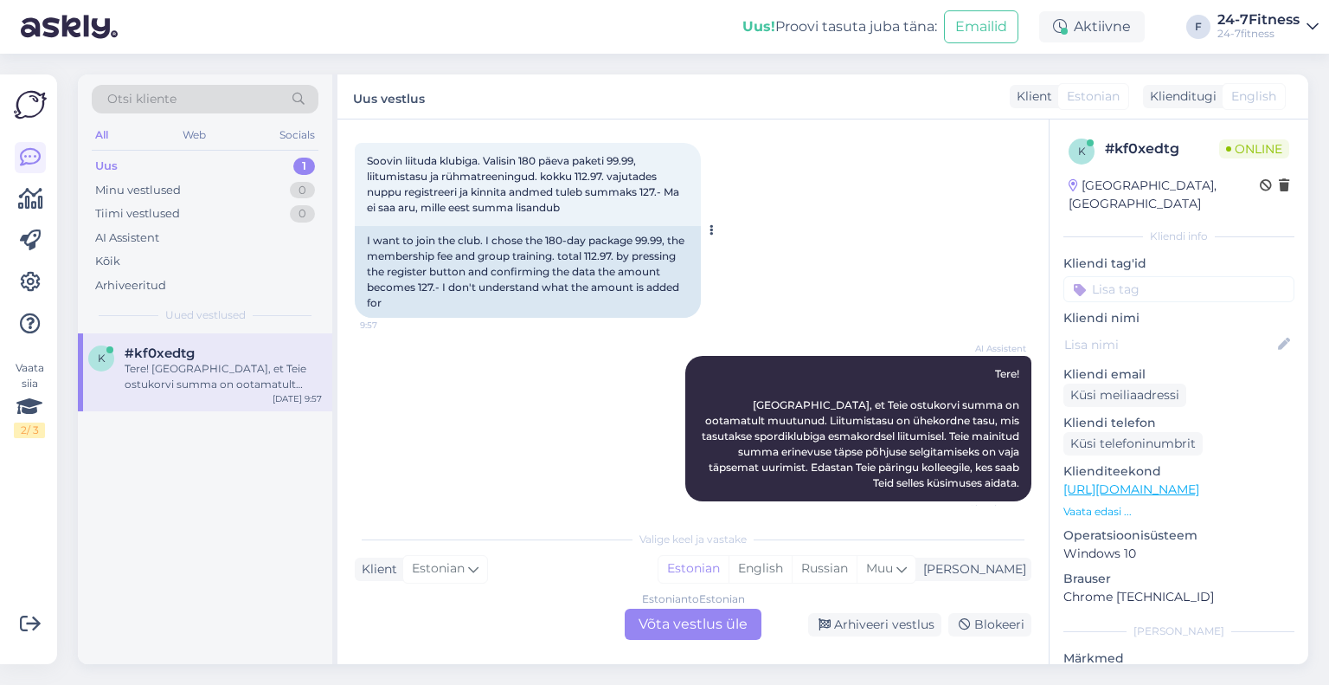
scroll to position [87, 0]
click at [686, 624] on div "Estonian to Estonian Võta vestlus üle" at bounding box center [693, 623] width 137 height 31
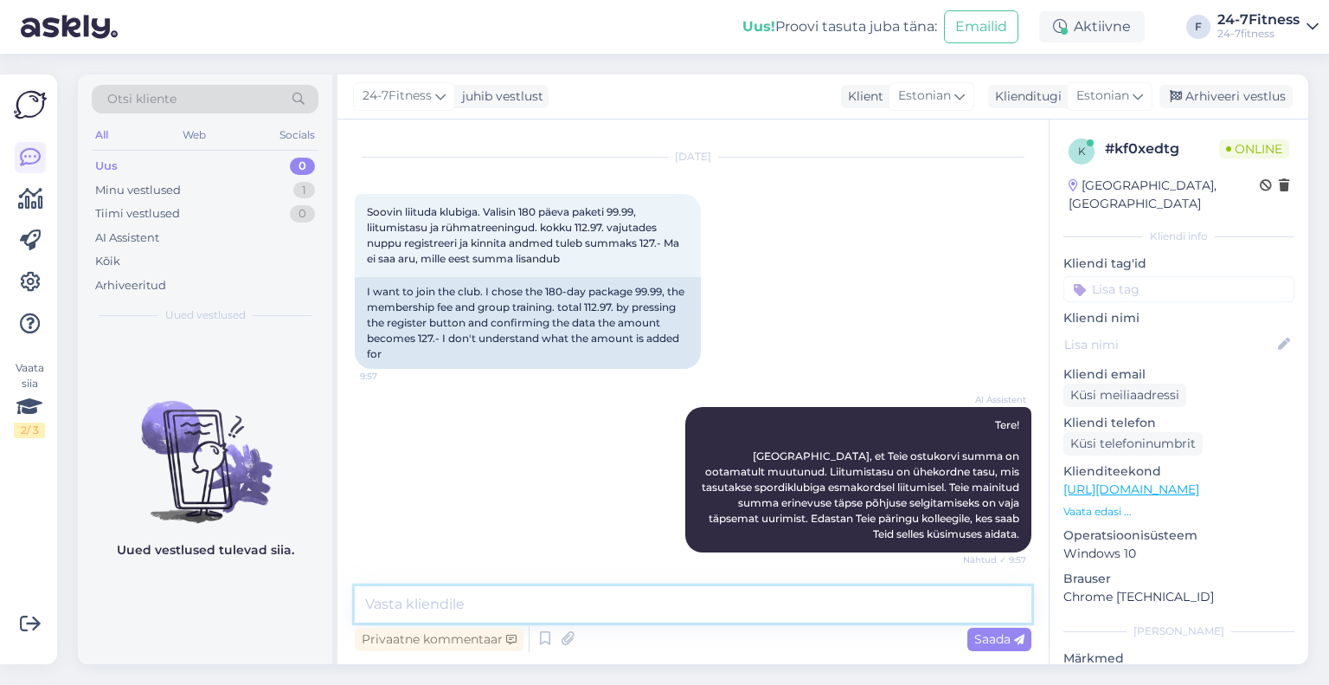
click at [564, 608] on textarea at bounding box center [693, 604] width 677 height 36
click at [649, 612] on textarea "Tere! Täname Teid pöördumise eest!" at bounding box center [693, 604] width 677 height 36
paste textarea "99.99 €"
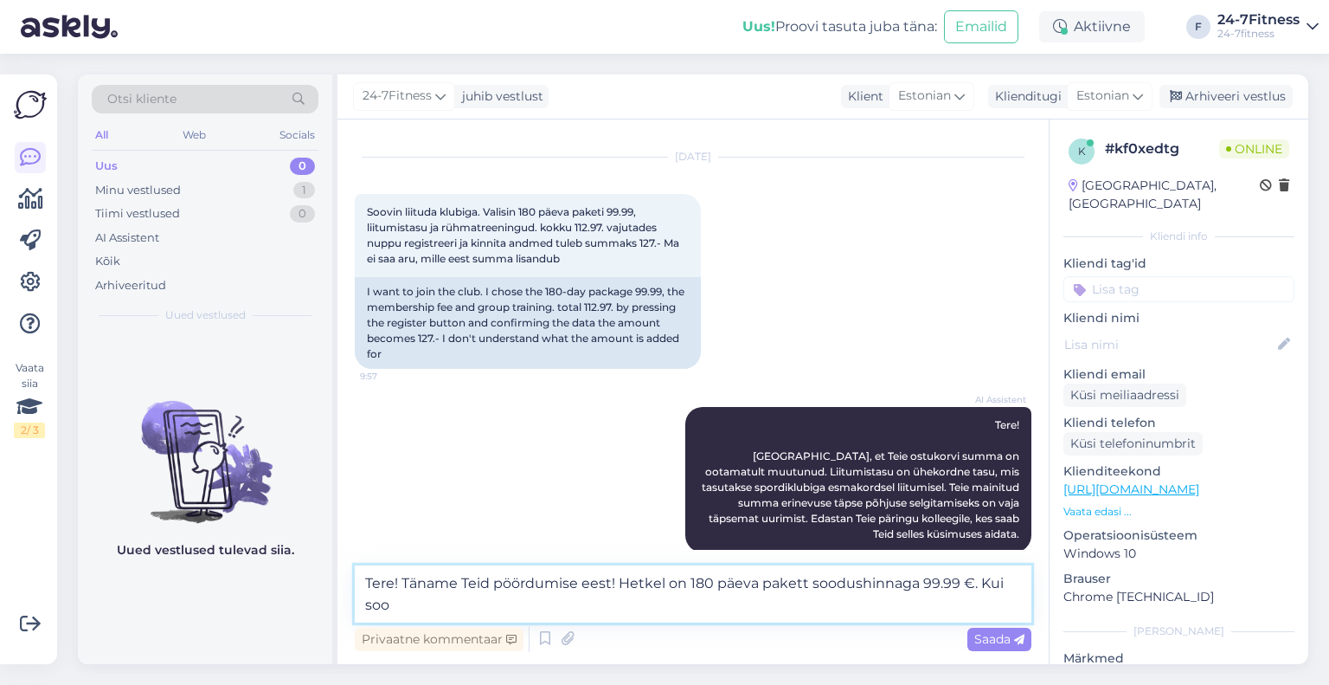
scroll to position [55, 0]
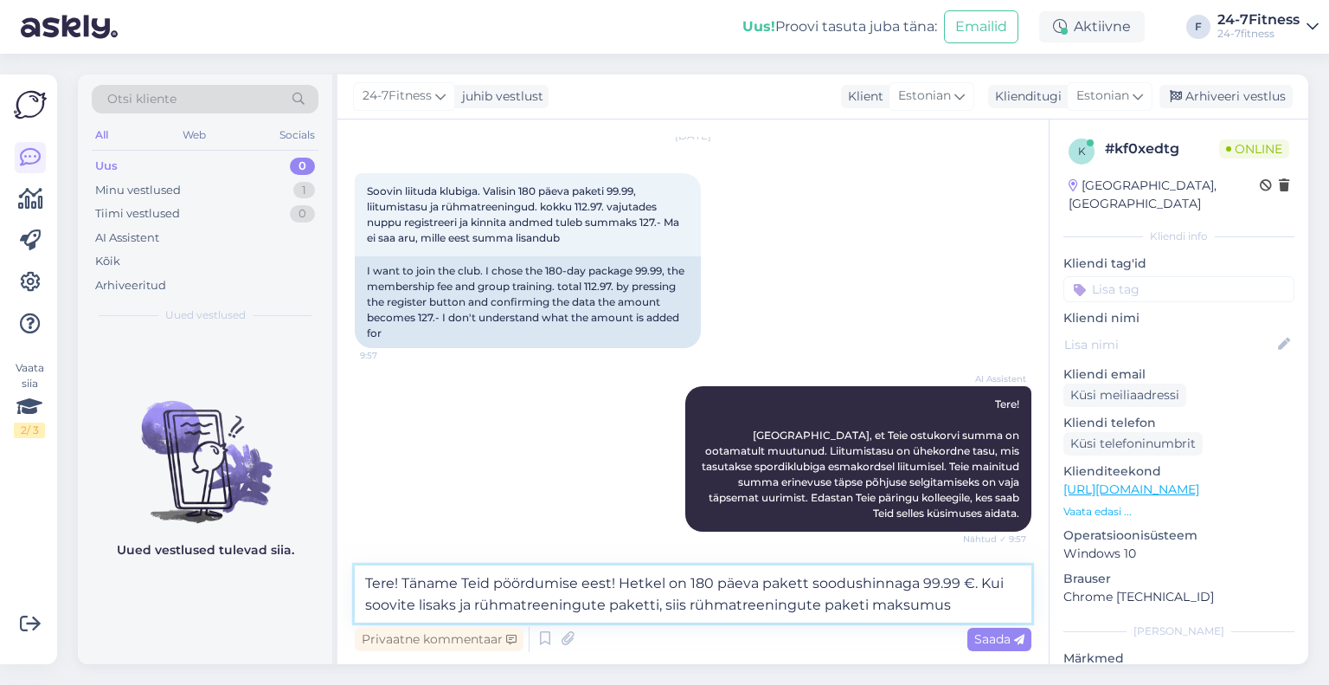
paste textarea "arvestatakse rühmatreeningute paketi maksumus automaatselt alates ostukuupäevas…"
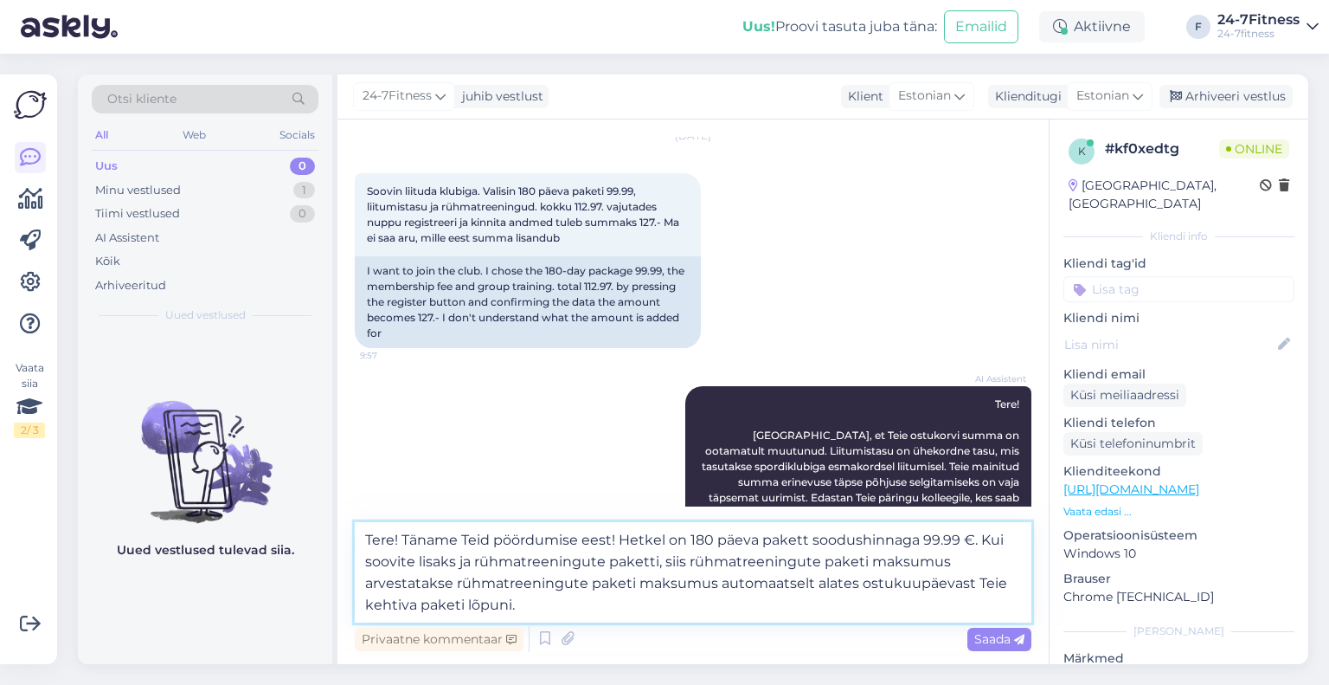
scroll to position [87, 0]
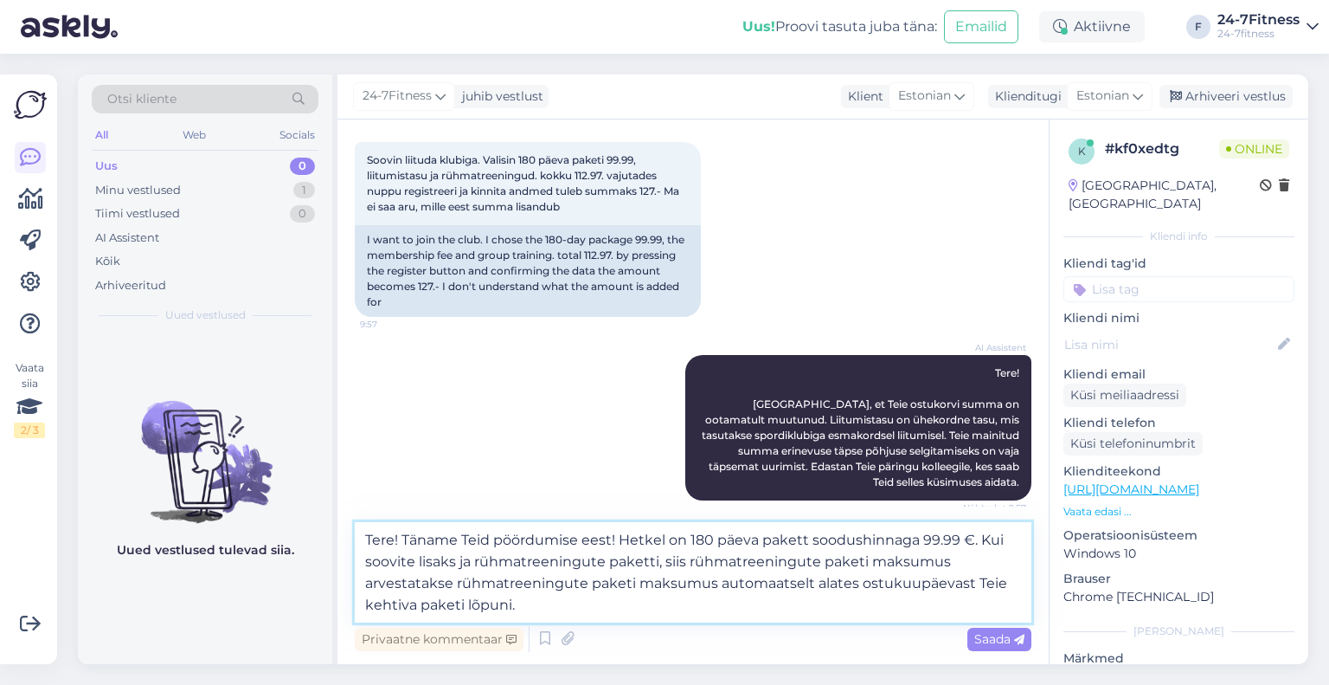
drag, startPoint x: 715, startPoint y: 584, endPoint x: 456, endPoint y: 581, distance: 258.8
click at [456, 581] on textarea "Tere! Täname Teid pöördumise eest! Hetkel on 180 päeva pakett soodushinnaga 99.…" at bounding box center [693, 572] width 677 height 100
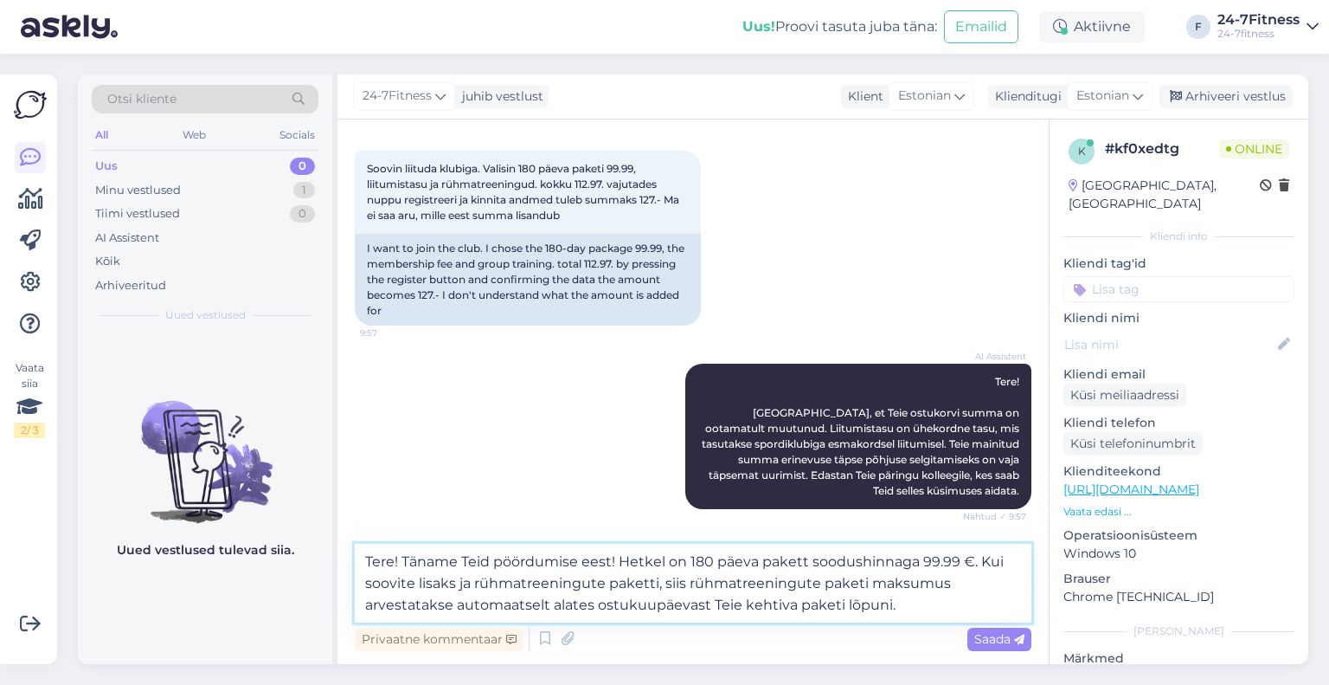
drag, startPoint x: 548, startPoint y: 601, endPoint x: 461, endPoint y: 601, distance: 86.5
click at [461, 601] on textarea "Tere! Täname Teid pöördumise eest! Hetkel on 180 päeva pakett soodushinnaga 99.…" at bounding box center [693, 582] width 677 height 79
click at [809, 608] on textarea "Tere! Täname Teid pöördumise eest! Hetkel on 180 päeva pakett soodushinnaga 99.…" at bounding box center [693, 582] width 677 height 79
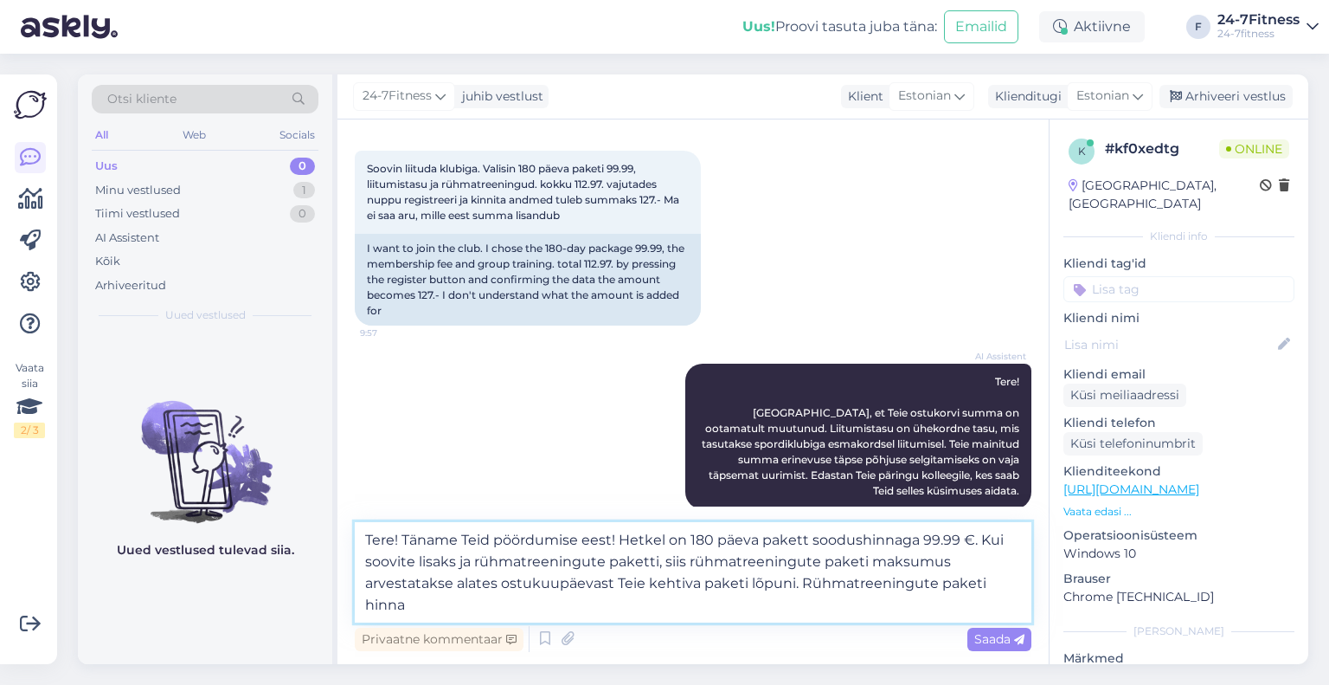
scroll to position [87, 0]
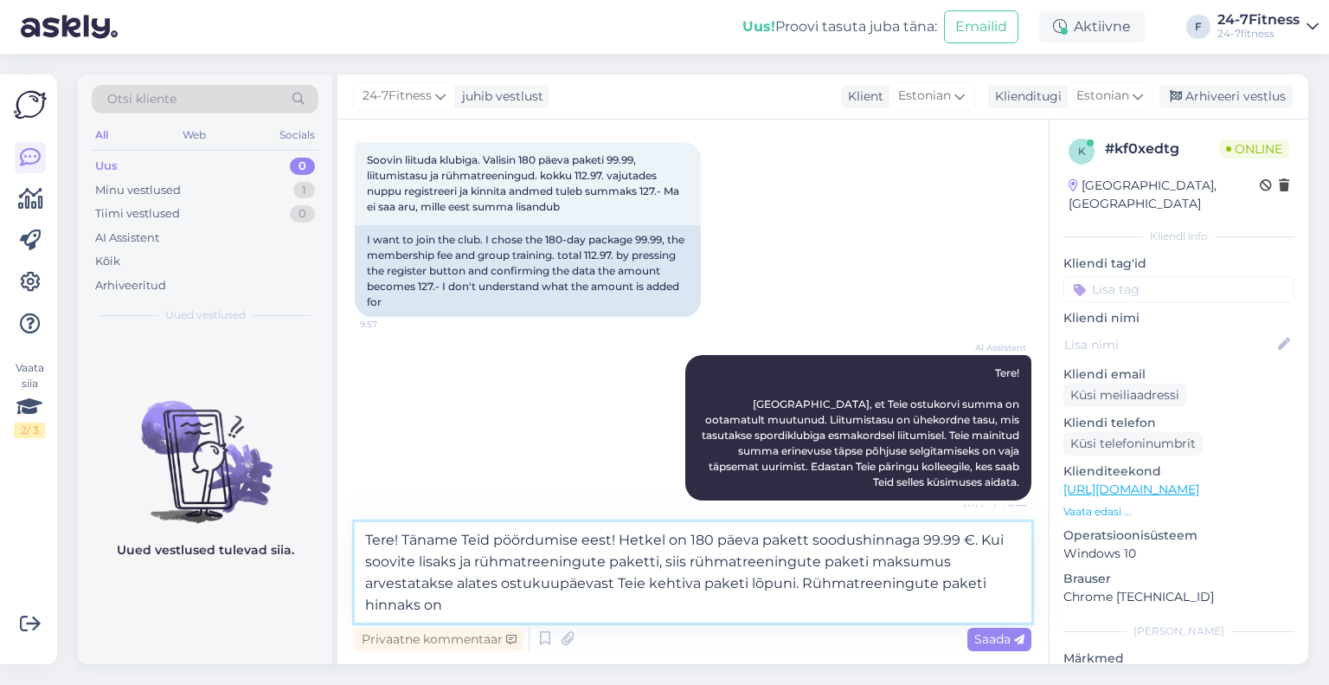
paste textarea "180 päeva pakett - 17.94 €"
drag, startPoint x: 571, startPoint y: 601, endPoint x: 452, endPoint y: 601, distance: 119.4
click at [452, 601] on textarea "Tere! Täname Teid pöördumise eest! Hetkel on 180 päeva pakett soodushinnaga 99.…" at bounding box center [693, 572] width 677 height 100
click at [535, 602] on textarea "Tere! Täname Teid pöördumise eest! Hetkel on 180 päeva pakett soodushinnaga 99.…" at bounding box center [693, 572] width 677 height 100
paste textarea "Esmasele liitujale lisandub esimesele ostule lisaks paketitasule 10 € liitumist…"
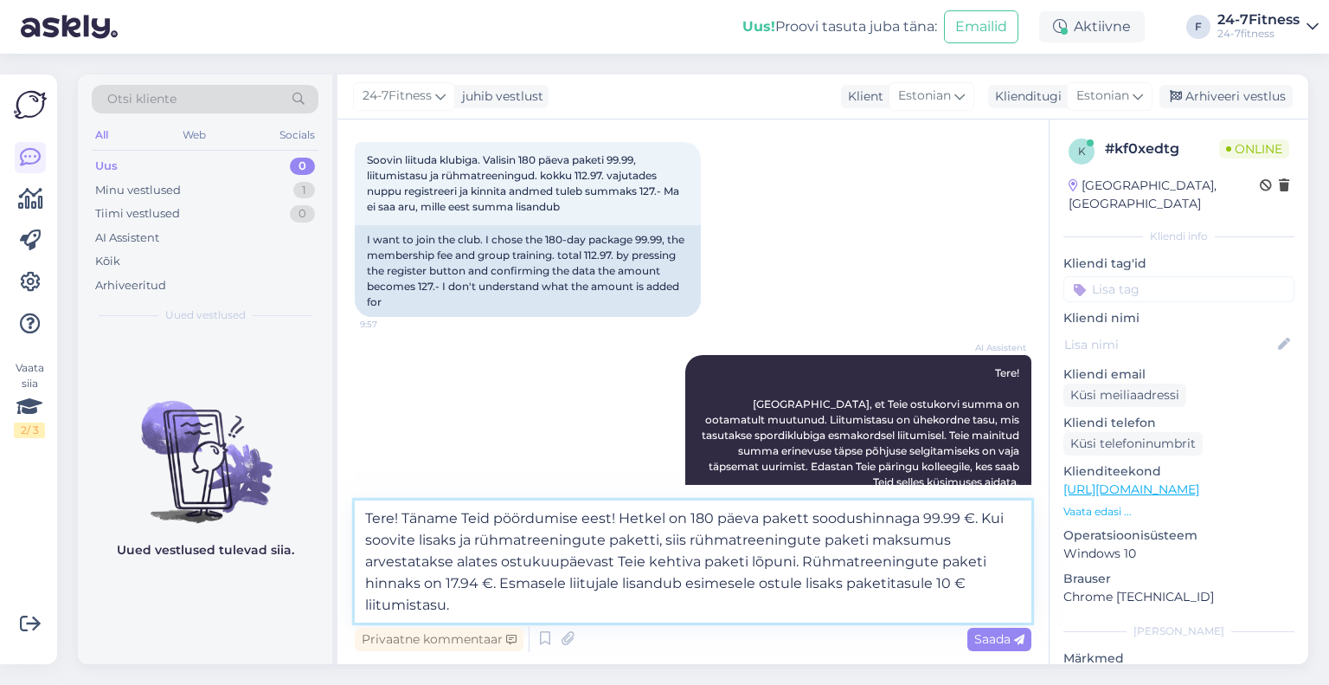
click at [562, 597] on textarea "Tere! Täname Teid pöördumise eest! Hetkel on 180 päeva pakett soodushinnaga 99.…" at bounding box center [693, 561] width 677 height 122
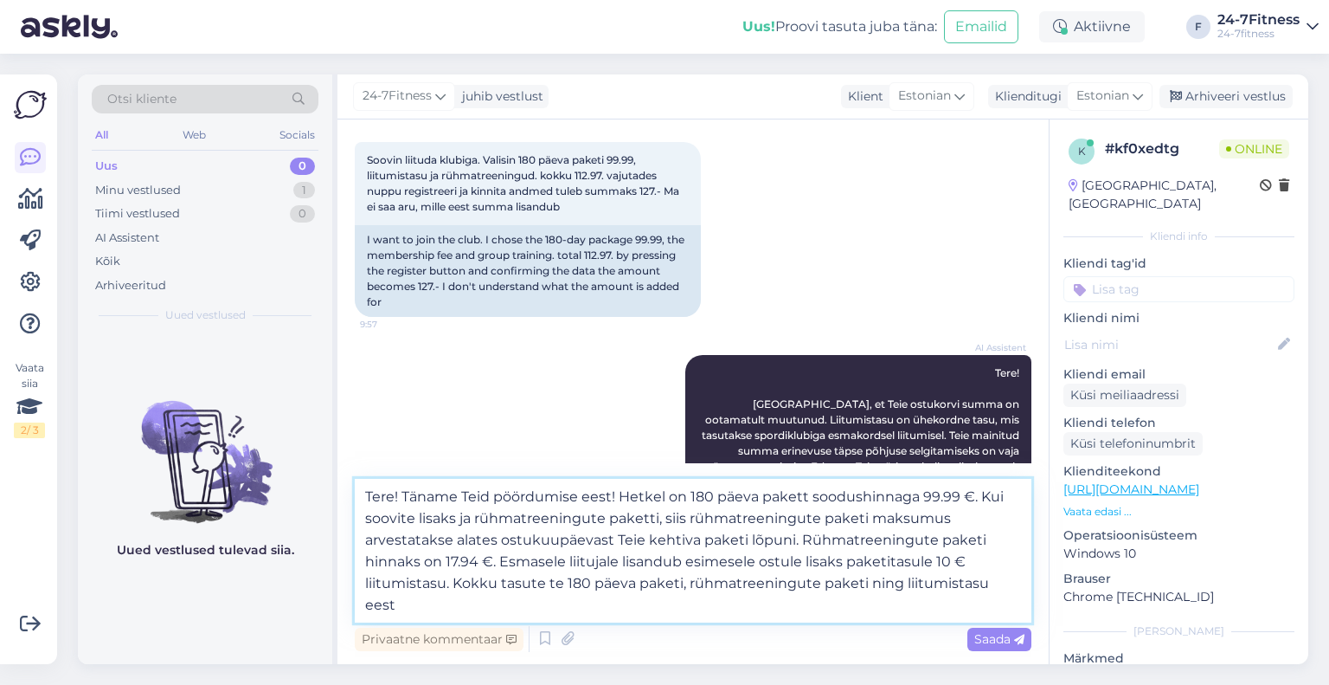
click at [994, 584] on textarea "Tere! Täname Teid pöördumise eest! Hetkel on 180 päeva pakett soodushinnaga 99.…" at bounding box center [693, 551] width 677 height 144
click at [1013, 584] on textarea "Tere! Täname Teid pöördumise eest! Hetkel on 180 päeva pakett soodushinnaga 99.…" at bounding box center [693, 551] width 677 height 144
drag, startPoint x: 494, startPoint y: 559, endPoint x: 479, endPoint y: 557, distance: 14.8
click at [479, 557] on textarea "Tere! Täname Teid pöördumise eest! Hetkel on 180 päeva pakett soodushinnaga 99.…" at bounding box center [693, 551] width 677 height 144
click at [444, 596] on textarea "Tere! Täname Teid pöördumise eest! Hetkel on 180 päeva pakett soodushinnaga 99.…" at bounding box center [693, 551] width 677 height 144
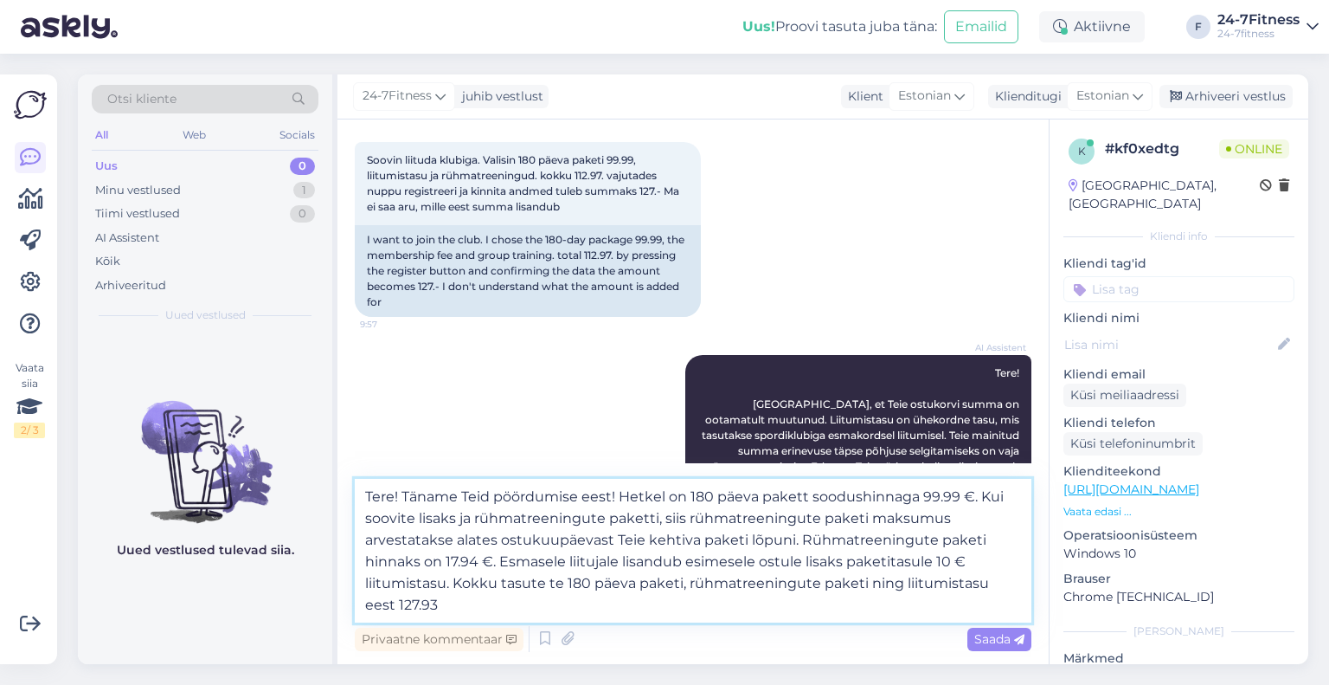
paste textarea "€"
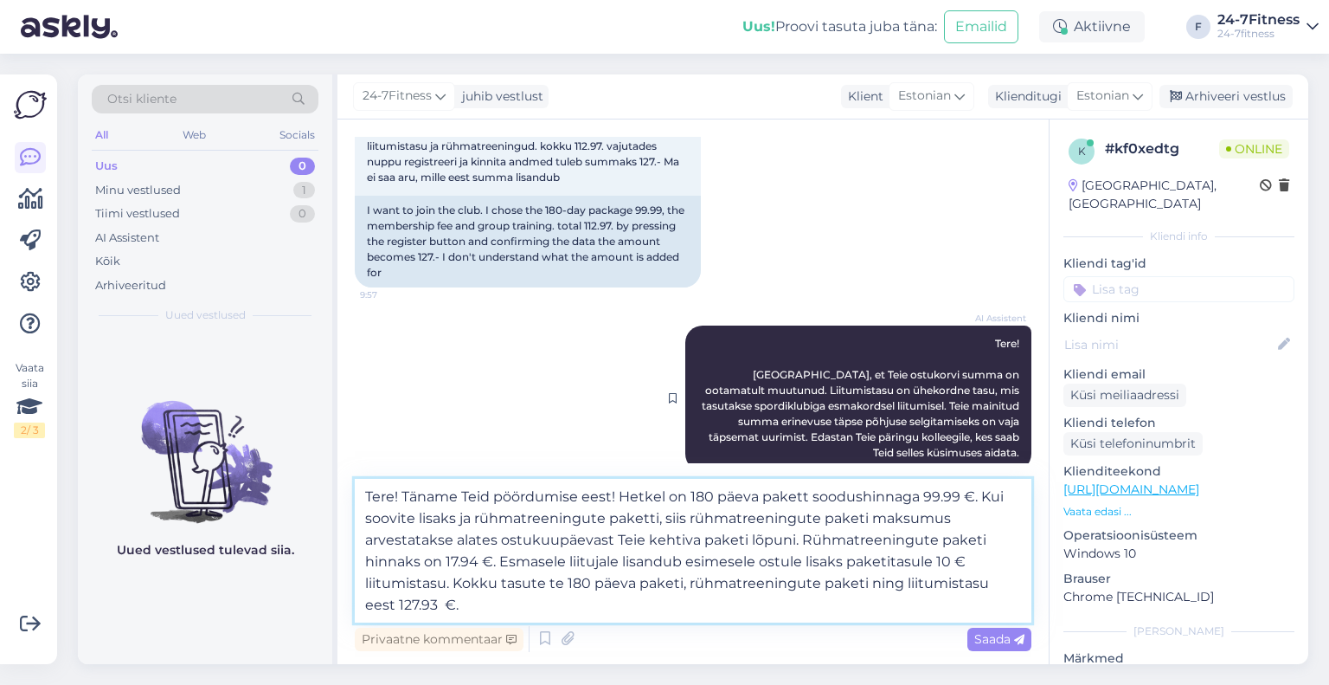
scroll to position [142, 0]
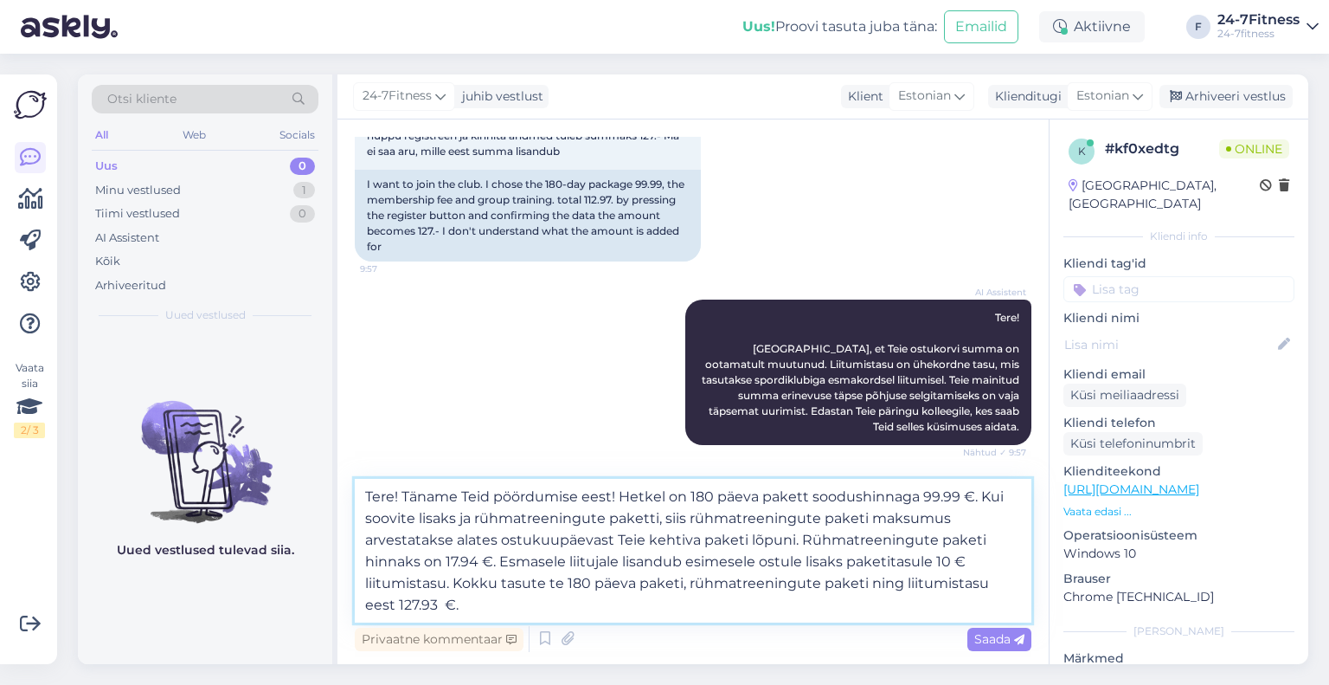
click at [540, 603] on textarea "Tere! Täname Teid pöördumise eest! Hetkel on 180 päeva pakett soodushinnaga 99.…" at bounding box center [693, 551] width 677 height 144
click at [473, 513] on textarea "Tere! Täname Teid pöördumise eest! Hetkel on 180 päeva pakett soodushinnaga 99.…" at bounding box center [693, 551] width 677 height 144
drag, startPoint x: 697, startPoint y: 539, endPoint x: 668, endPoint y: 539, distance: 28.6
click at [668, 539] on textarea "Tere! Täname Teid pöördumise eest! Hetkel on 180 päeva pakett soodushinnaga 99.…" at bounding box center [693, 551] width 677 height 144
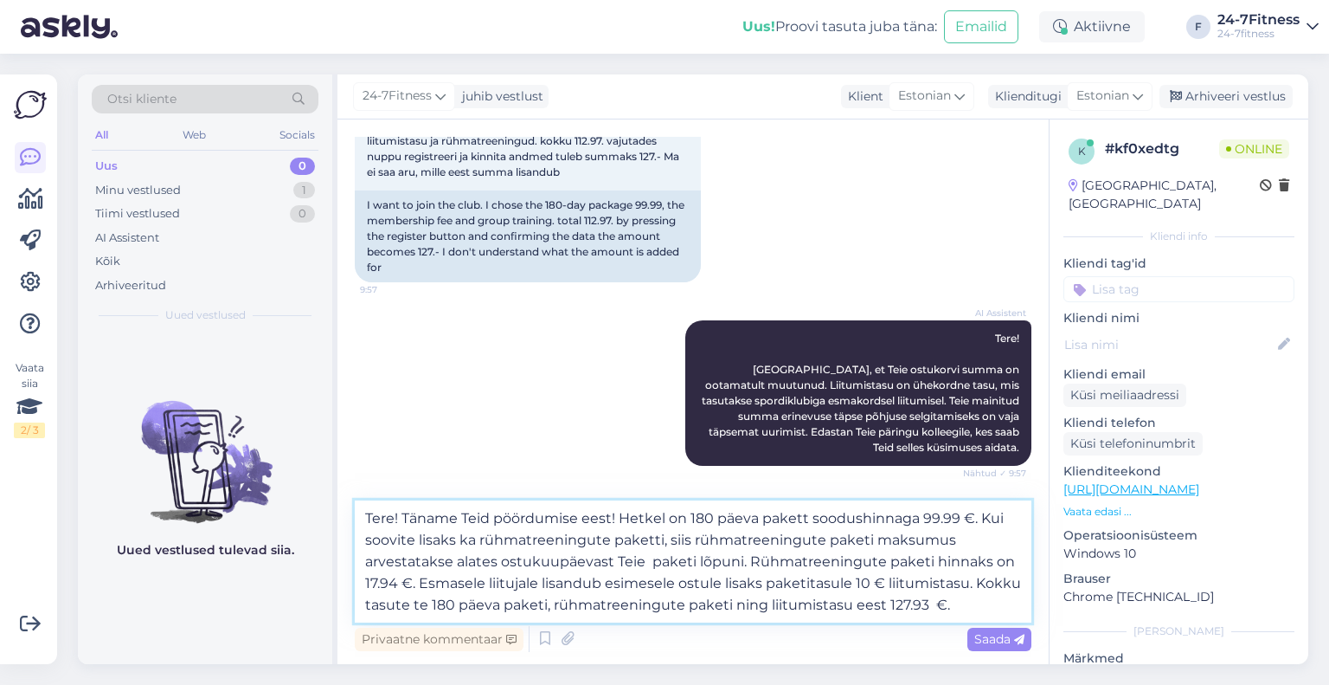
click at [649, 562] on textarea "Tere! Täname Teid pöördumise eest! Hetkel on 180 päeva pakett soodushinnaga 99.…" at bounding box center [693, 561] width 677 height 122
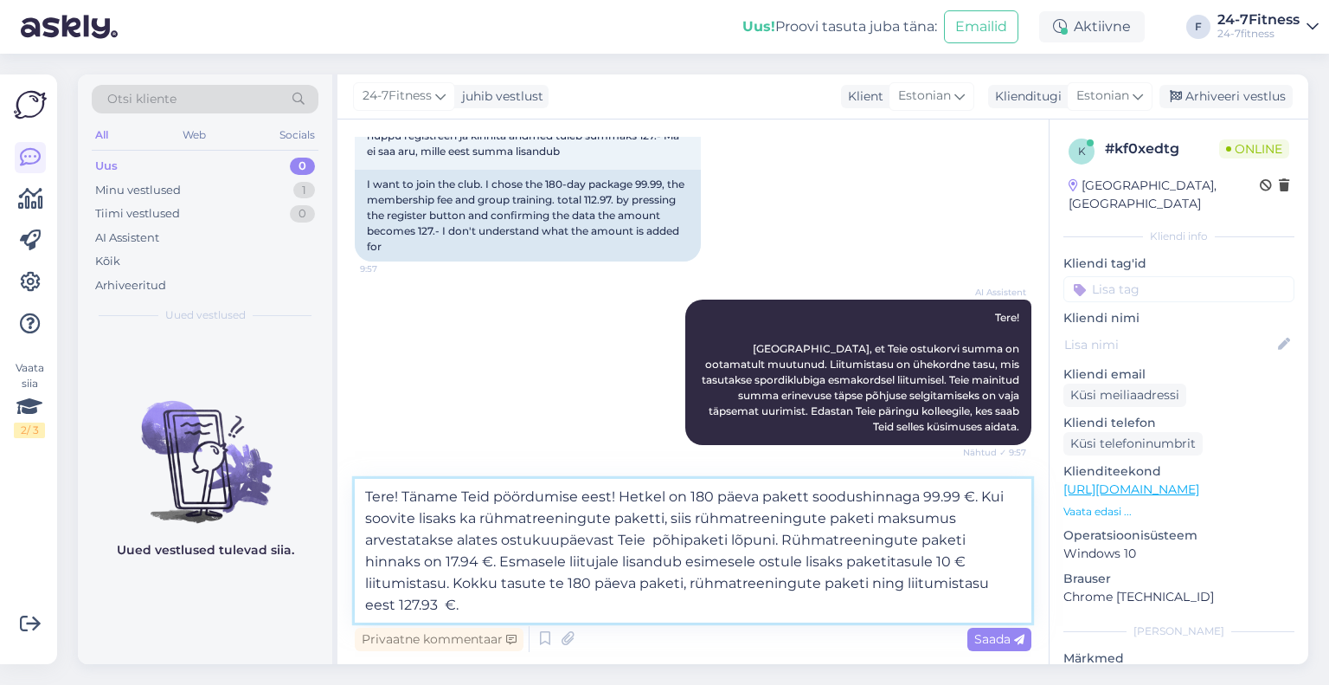
click at [651, 539] on textarea "Tere! Täname Teid pöördumise eest! Hetkel on 180 päeva pakett soodushinnaga 99.…" at bounding box center [693, 551] width 677 height 144
click at [467, 585] on textarea "Tere! Täname Teid pöördumise eest! Hetkel on 180 päeva pakett soodushinnaga 99.…" at bounding box center [693, 551] width 677 height 144
click at [509, 591] on textarea "Tere! Täname Teid pöördumise eest! Hetkel on 180 päeva pakett soodushinnaga 99.…" at bounding box center [693, 551] width 677 height 144
type textarea "Tere! Täname Teid pöördumise eest! Hetkel on 180 päeva pakett soodushinnaga 99.…"
click at [1004, 584] on textarea "Tere! Täname Teid pöördumise eest! Hetkel on 180 päeva pakett soodushinnaga 99.…" at bounding box center [693, 551] width 677 height 144
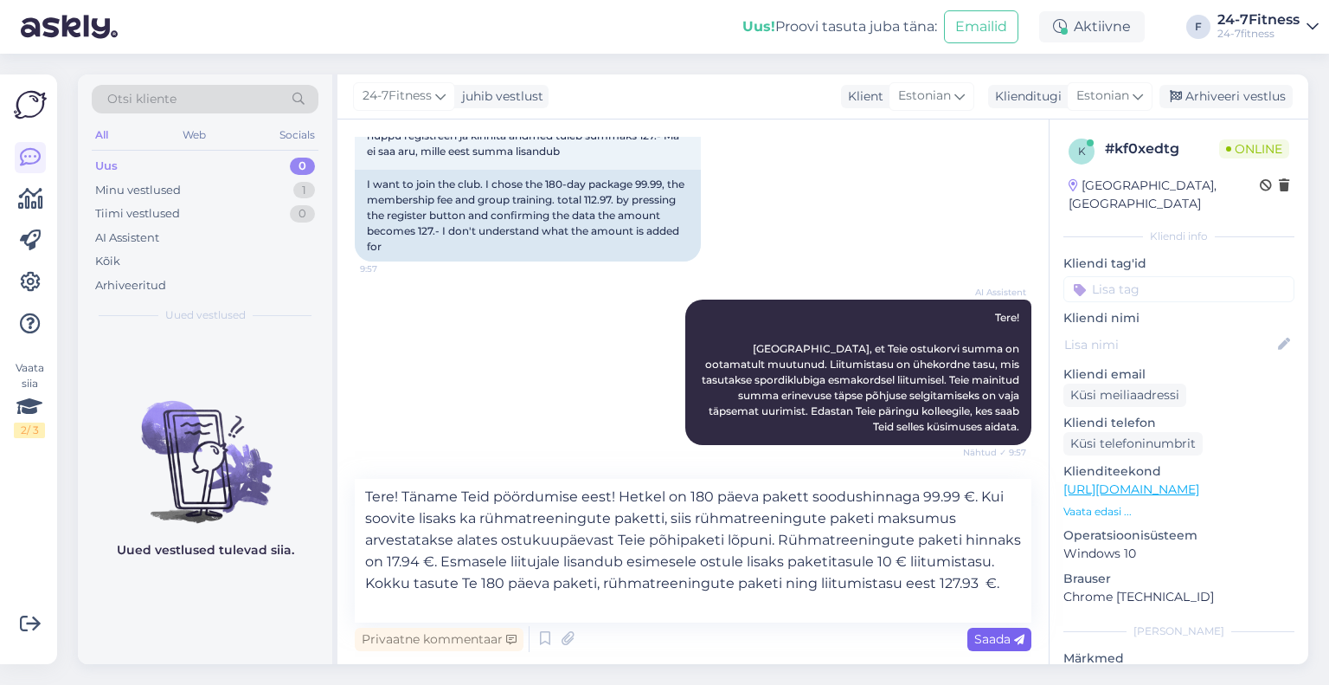
click at [997, 633] on span "Saada" at bounding box center [999, 639] width 50 height 16
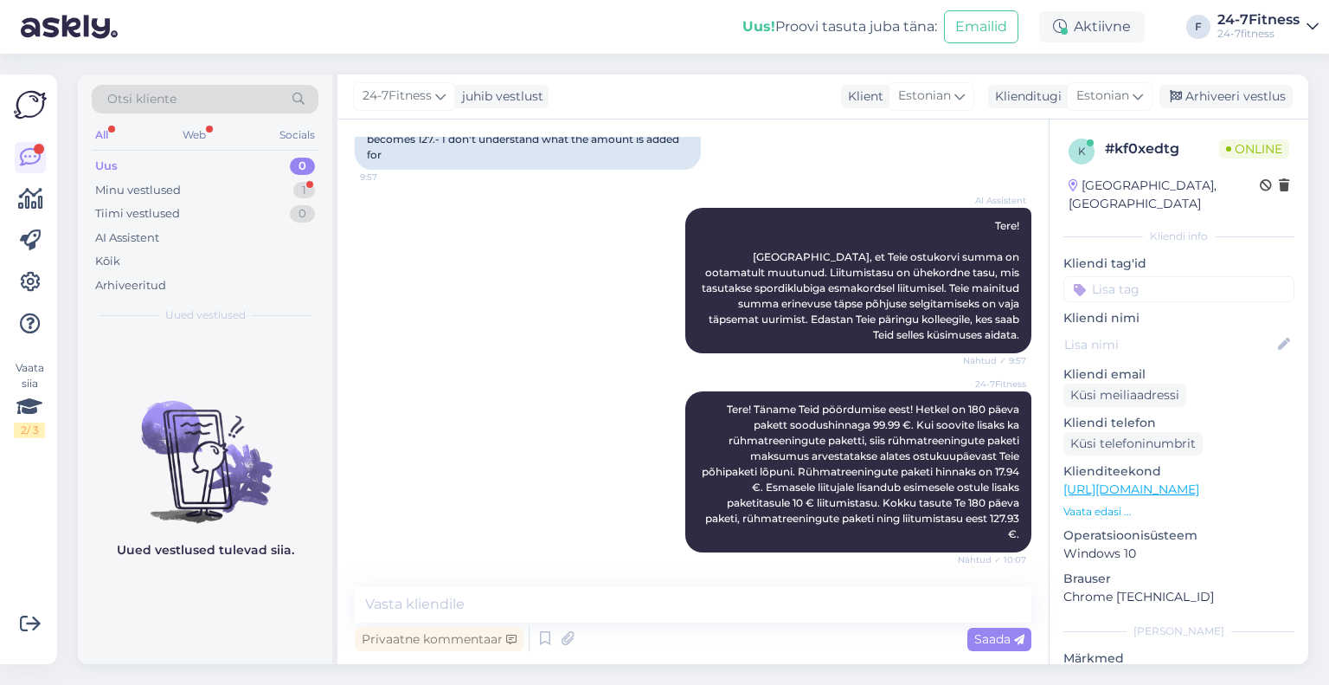
scroll to position [308, 0]
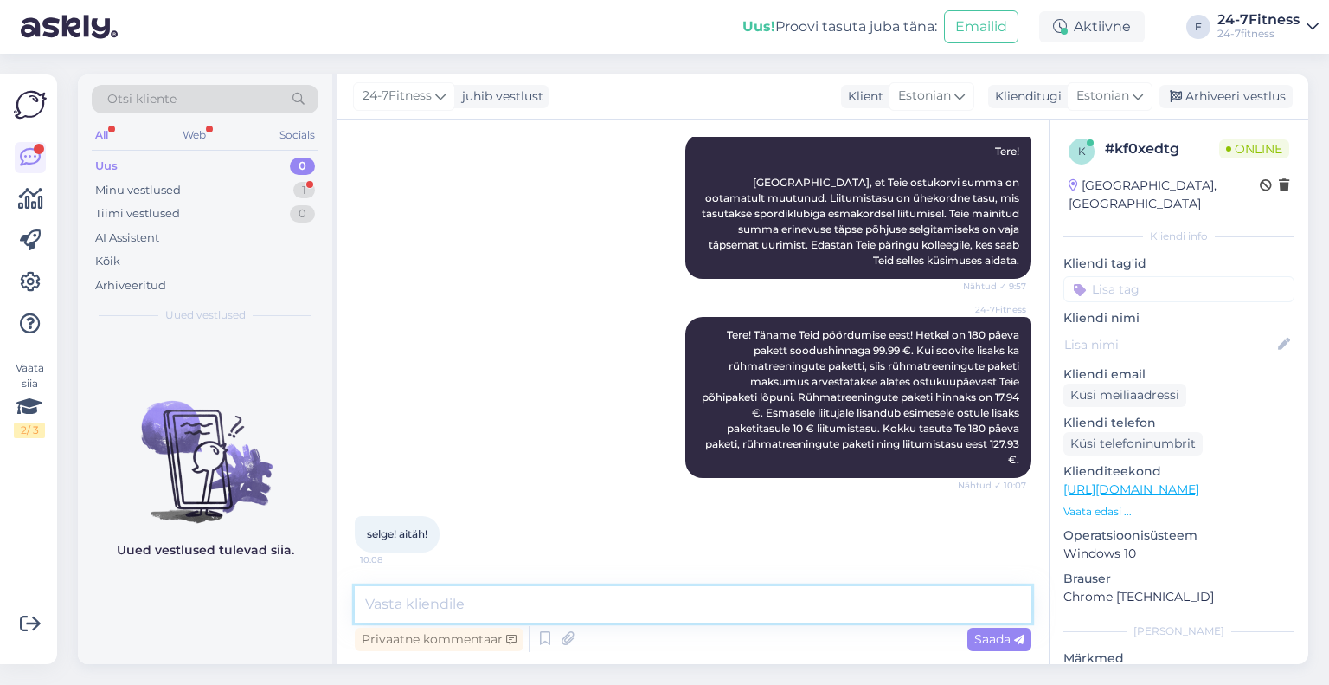
click at [500, 605] on textarea at bounding box center [693, 604] width 677 height 36
click at [543, 612] on textarea at bounding box center [693, 604] width 677 height 36
click at [1227, 106] on div "Arhiveeri vestlus" at bounding box center [1226, 96] width 133 height 23
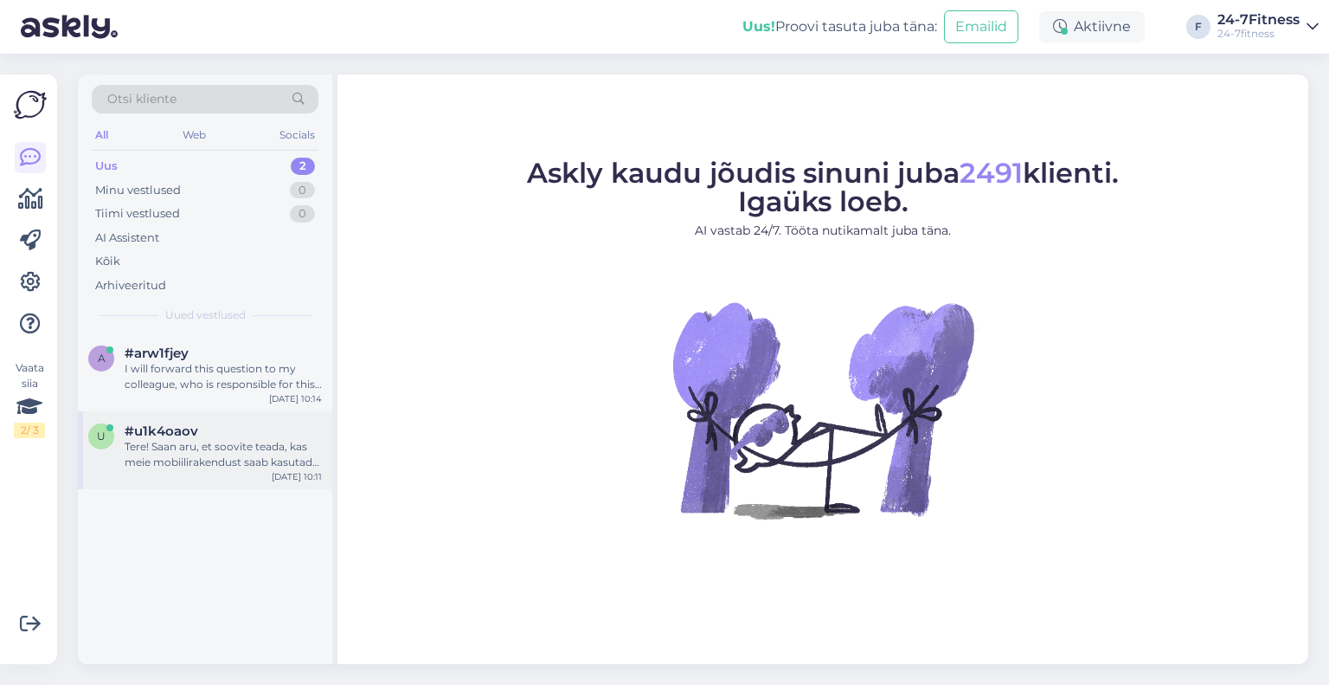
click at [199, 463] on div "Tere! Saan aru, et soovite teada, kas meie mobiilirakendust saab kasutada mitme…" at bounding box center [223, 454] width 197 height 31
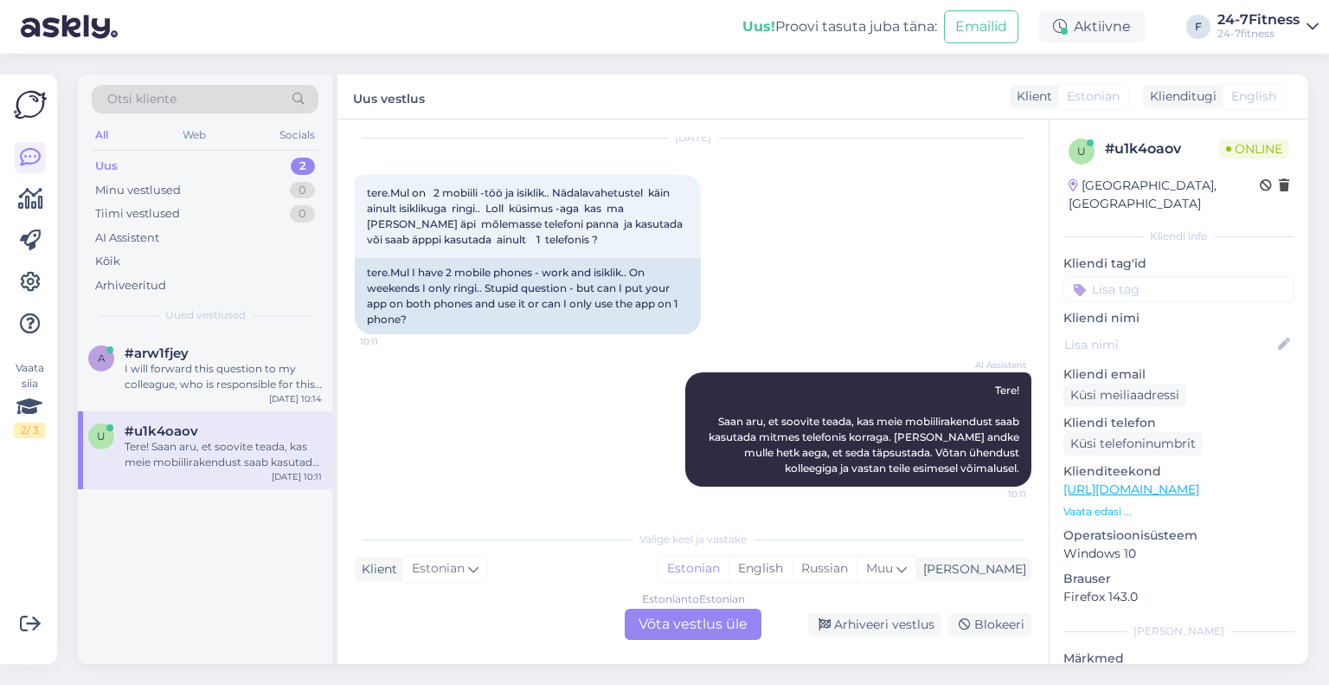
scroll to position [499, 0]
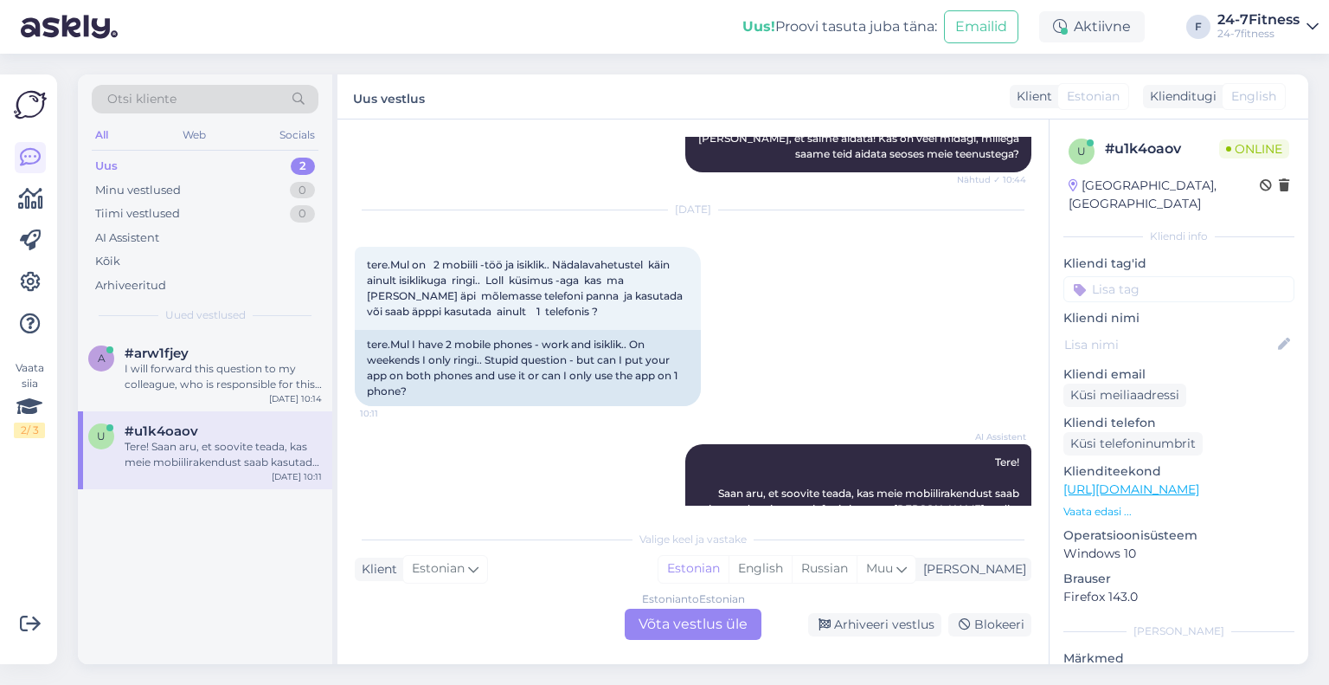
click at [730, 629] on div "Estonian to Estonian Võta vestlus üle" at bounding box center [693, 623] width 137 height 31
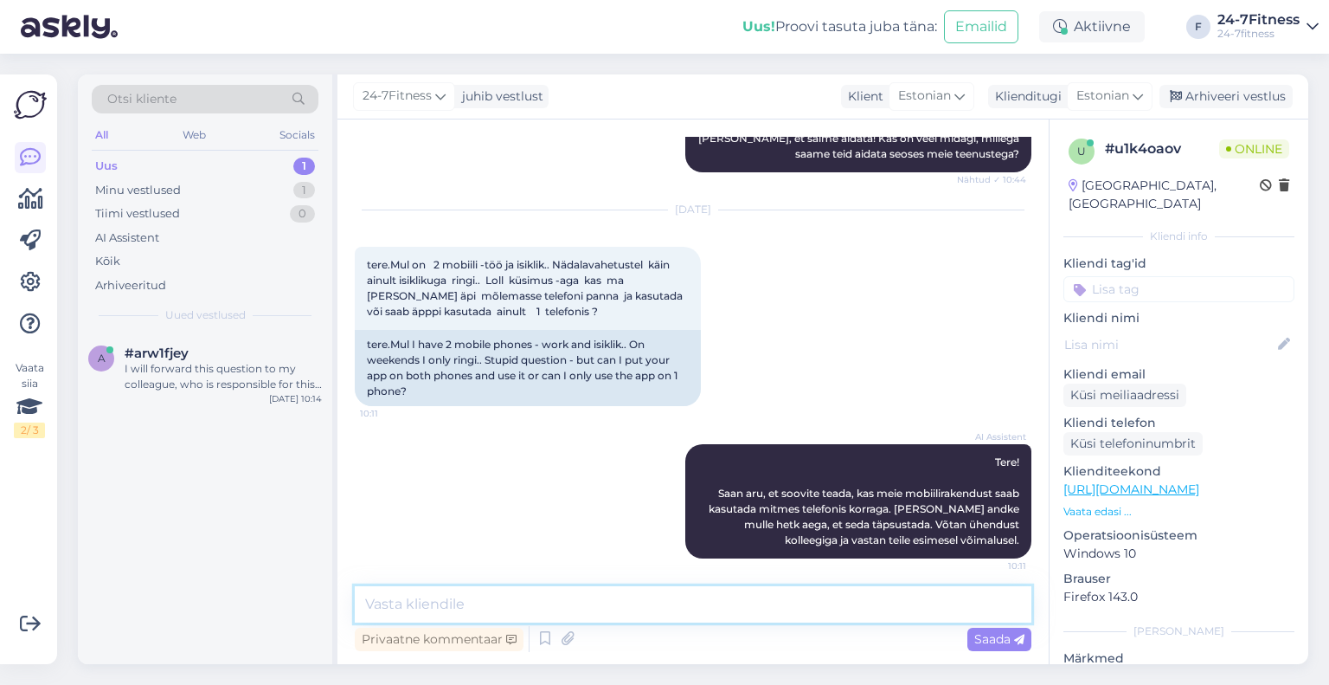
click at [581, 611] on textarea at bounding box center [693, 604] width 677 height 36
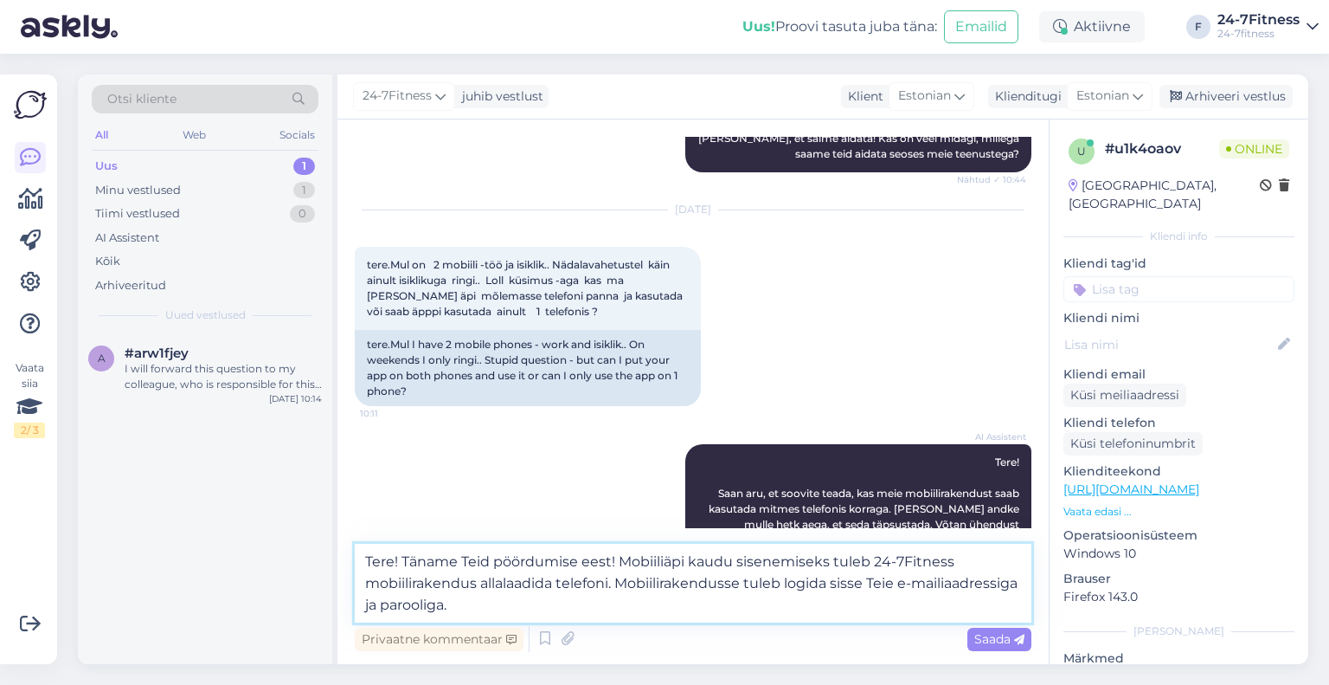
click at [620, 565] on textarea "Tere! Täname Teid pöördumise eest! Mobiiliäpi kaudu sisenemiseks tuleb 24-7Fitn…" at bounding box center [693, 582] width 677 height 79
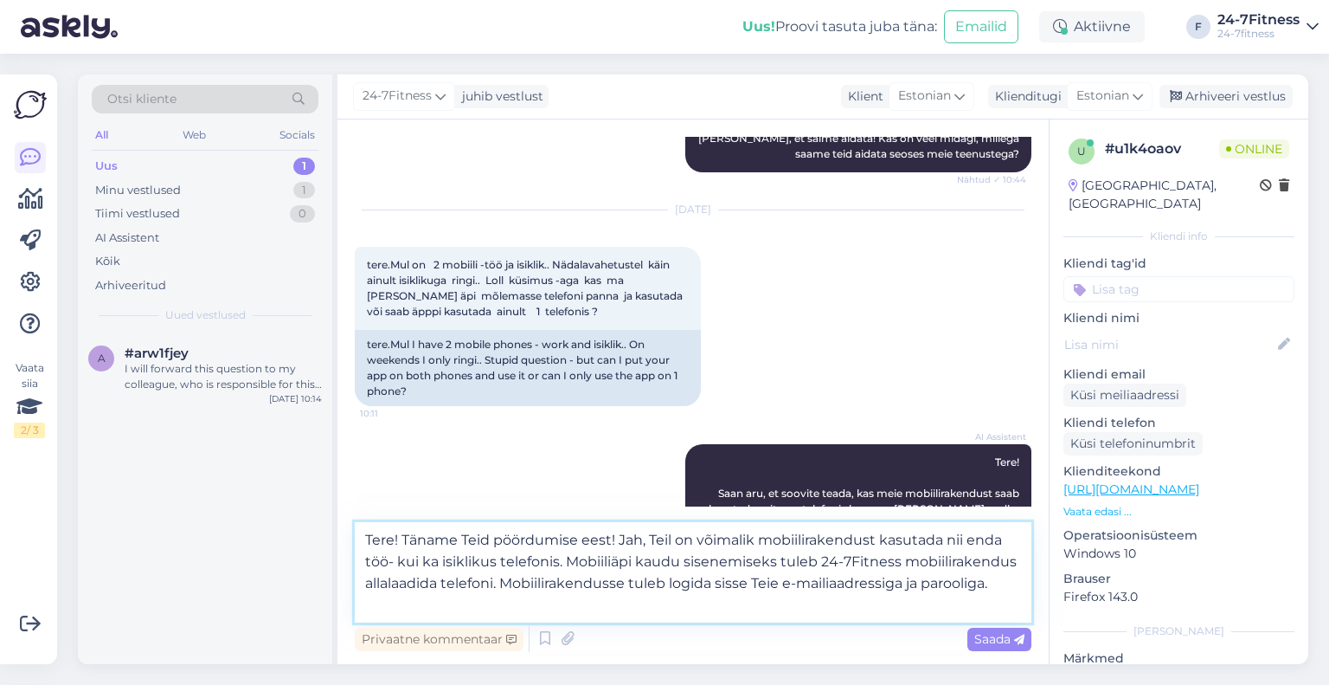
click at [530, 622] on textarea "Tere! Täname Teid pöördumise eest! Jah, Teil on võimalik mobiilirakendust kasut…" at bounding box center [693, 572] width 677 height 100
click at [478, 613] on textarea "Tere! Täname Teid pöördumise eest! Jah, Teil on võimalik mobiilirakendust kasut…" at bounding box center [693, 572] width 677 height 100
click at [365, 598] on textarea "Tere! Täname Teid pöördumise eest! Jah, Teil on võimalik mobiilirakendust kasut…" at bounding box center [693, 572] width 677 height 100
type textarea "Tere! Täname Teid pöördumise eest! Jah, Teil on võimalik mobiilirakendust kasut…"
click at [983, 633] on span "Saada" at bounding box center [999, 639] width 50 height 16
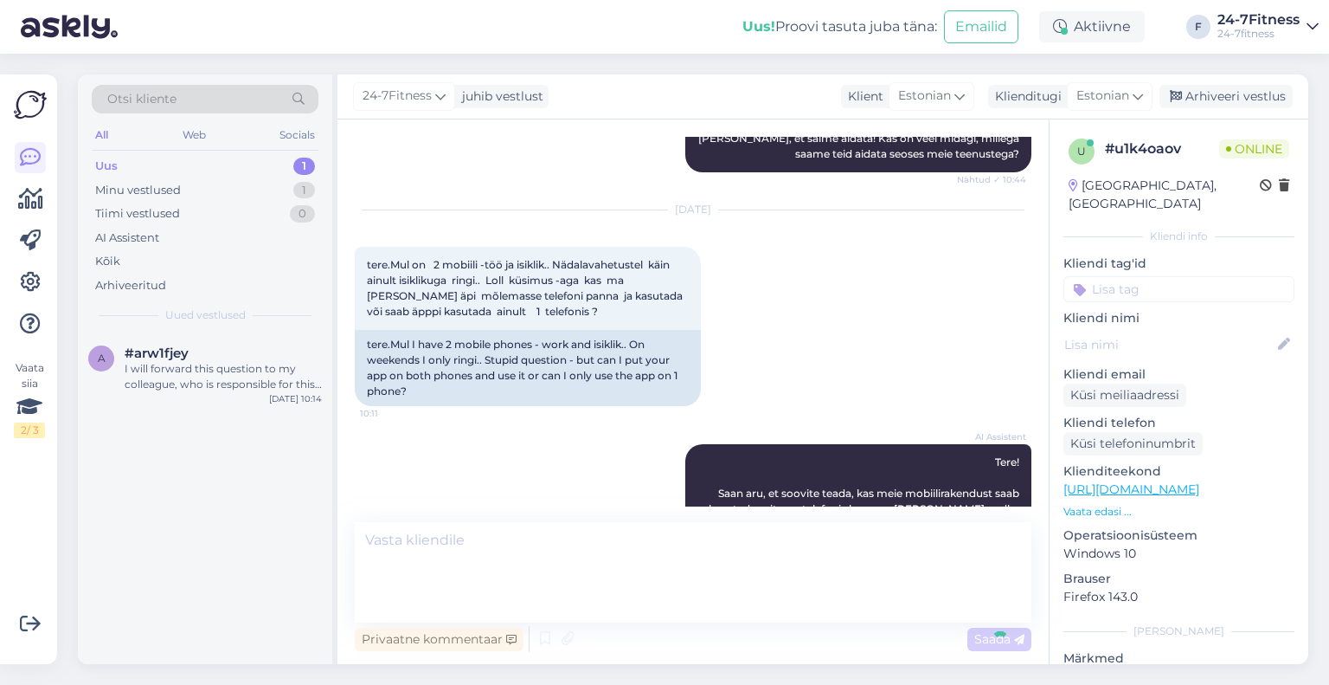
scroll to position [658, 0]
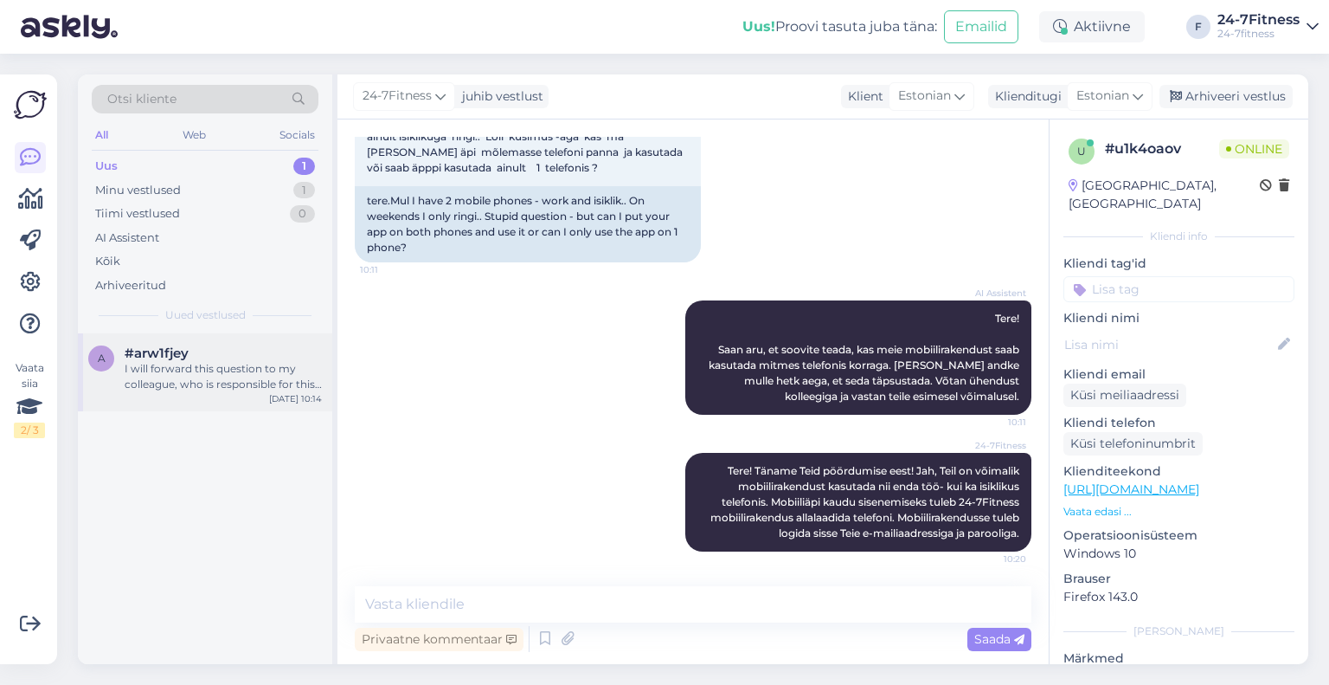
click at [222, 380] on div "I will forward this question to my colleague, who is responsible for this. The …" at bounding box center [223, 376] width 197 height 31
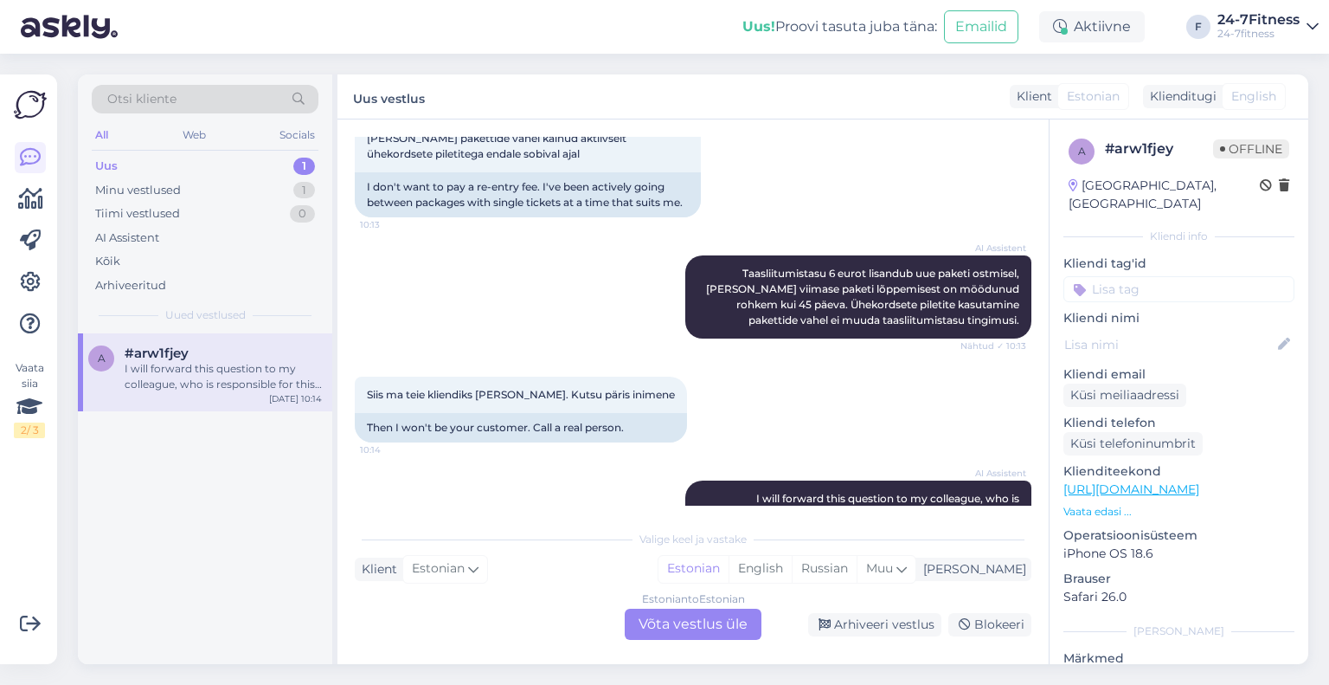
scroll to position [579, 0]
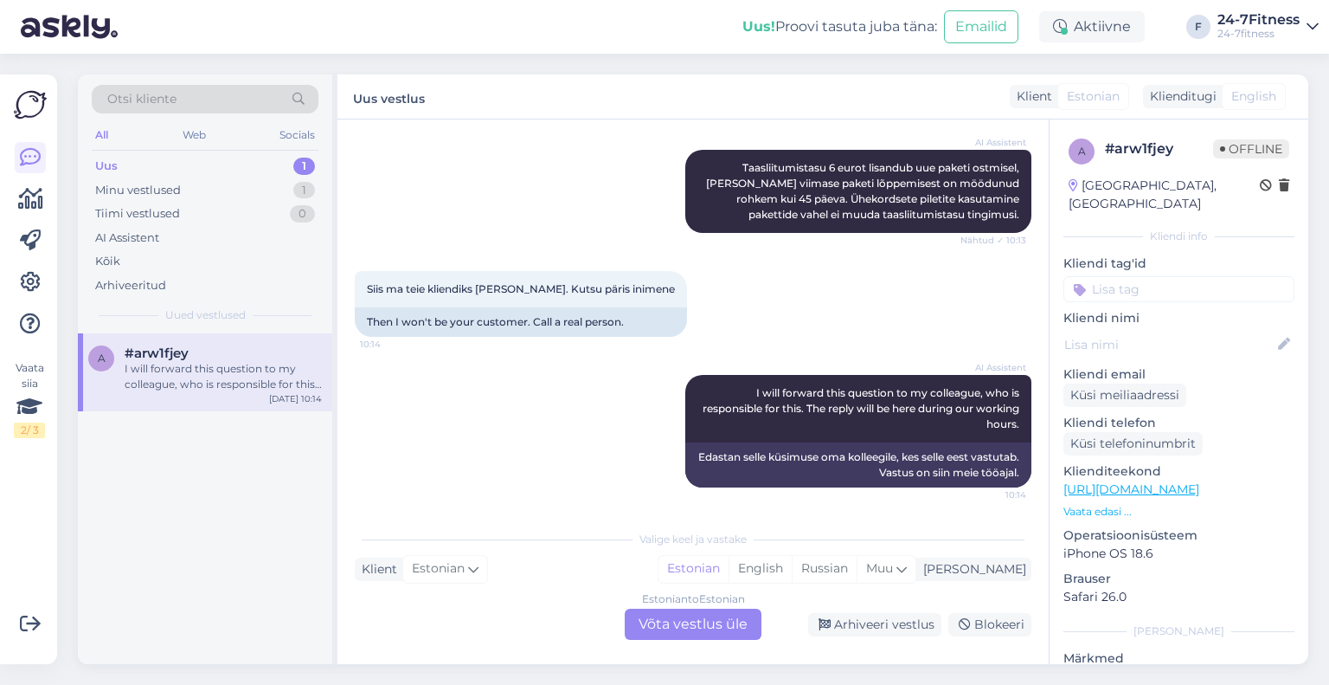
click at [692, 640] on div "Estonian to Estonian Võta vestlus üle" at bounding box center [693, 623] width 137 height 31
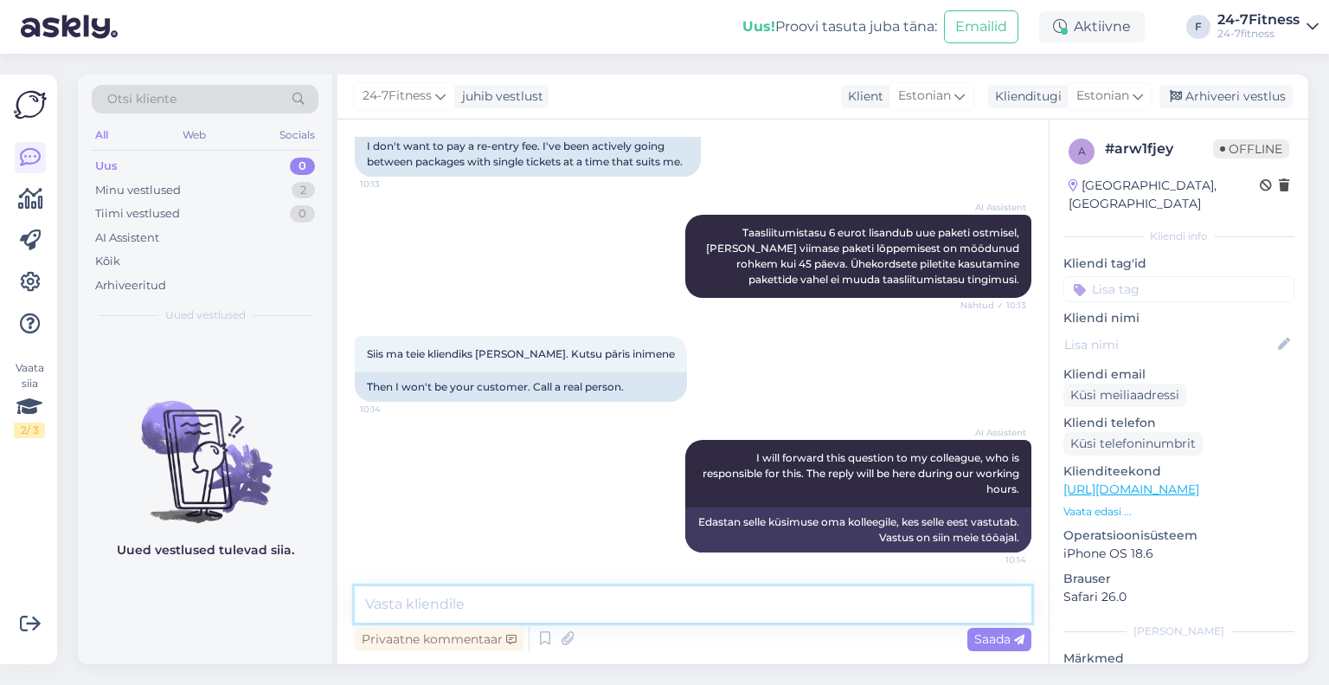
click at [550, 600] on textarea at bounding box center [693, 604] width 677 height 36
type textarea "t"
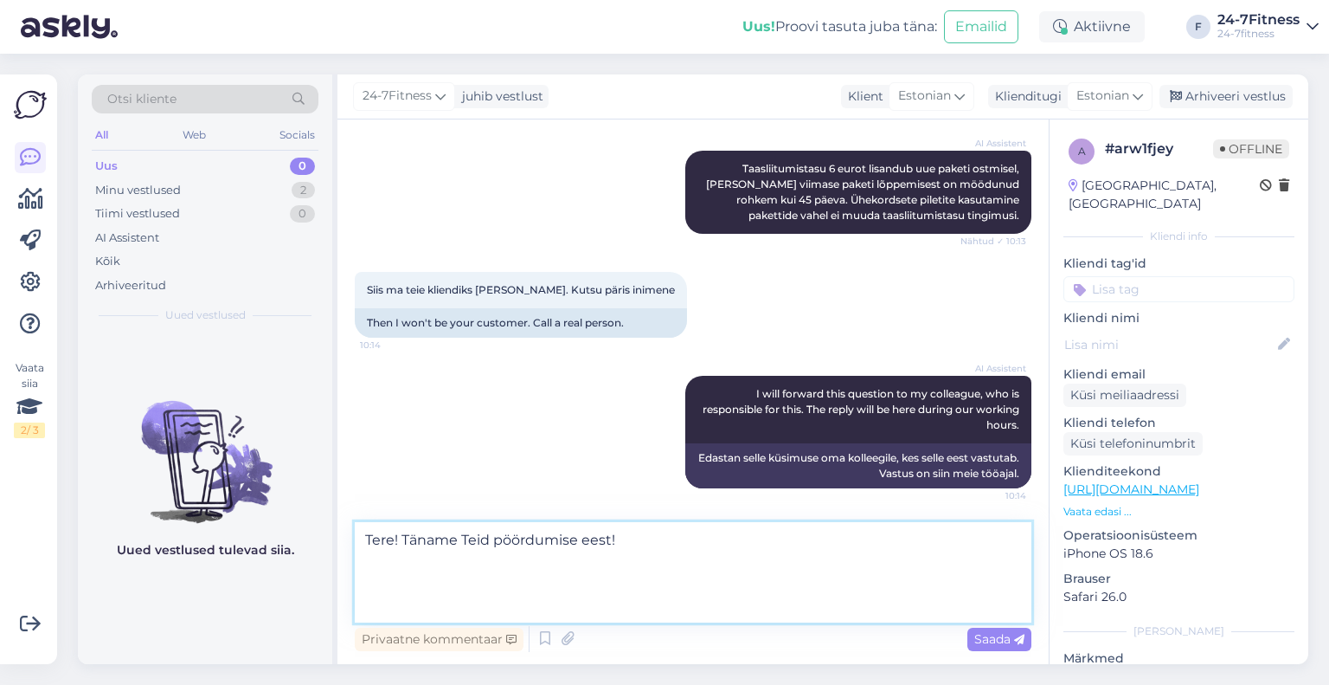
paste textarea "1.22. Taasliitumistasu on tasu, mida Klient kohustub maksma juhul, kui tema vii…"
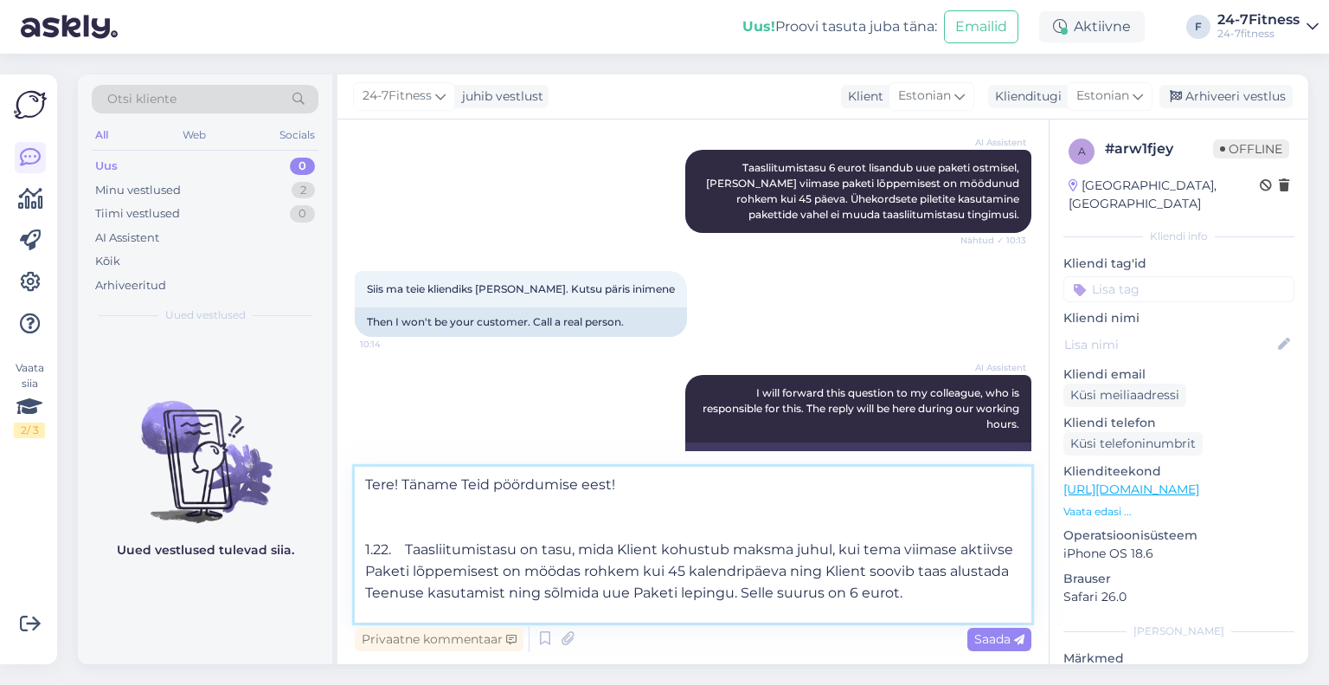
paste textarea "https://24-7fitness.ee/liitumine/kliendileping/"
click at [723, 491] on textarea "Tere! Täname Teid pöördumise eest! 1.22. Taasliitumistasu on tasu, mida Klient …" at bounding box center [693, 544] width 677 height 156
paste textarea "Taasliitumistasu 6€ lisandub kui pakettide vahe on rohkem kui 45 päeva."
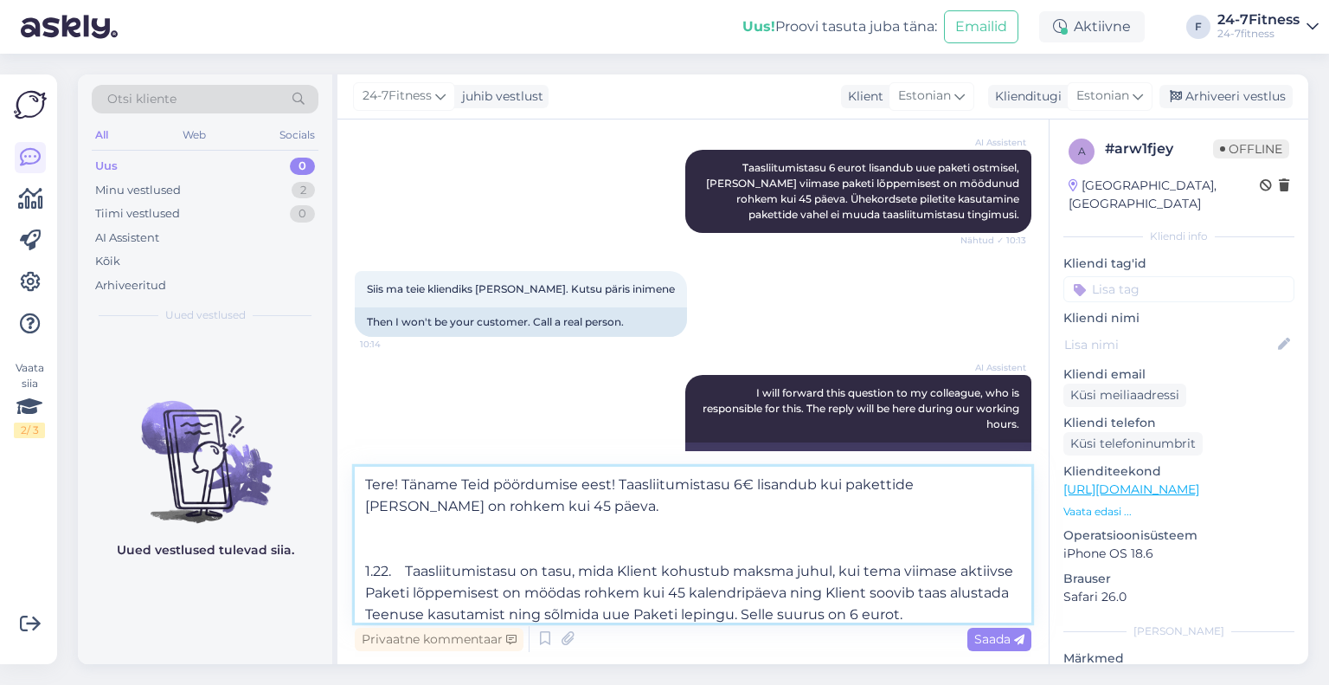
click at [533, 543] on textarea "Tere! Täname Teid pöördumise eest! Taasliitumistasu 6€ lisandub kui pakettide v…" at bounding box center [693, 544] width 677 height 156
click at [554, 511] on textarea "Tere! Täname Teid pöördumise eest! Taasliitumistasu 6€ lisandub kui pakettide v…" at bounding box center [693, 544] width 677 height 156
click at [460, 536] on textarea "Tere! Täname Teid pöördumise eest! Taasliitumistasu 6€ lisandub kui pakettide v…" at bounding box center [693, 544] width 677 height 156
click at [407, 572] on textarea "Tere! Täname Teid pöördumise eest! Taasliitumistasu 6€ lisandub kui pakettide v…" at bounding box center [693, 544] width 677 height 156
click at [422, 543] on textarea "Tere! Täname Teid pöördumise eest! Taasliitumistasu 6€ lisandub kui pakettide v…" at bounding box center [693, 544] width 677 height 156
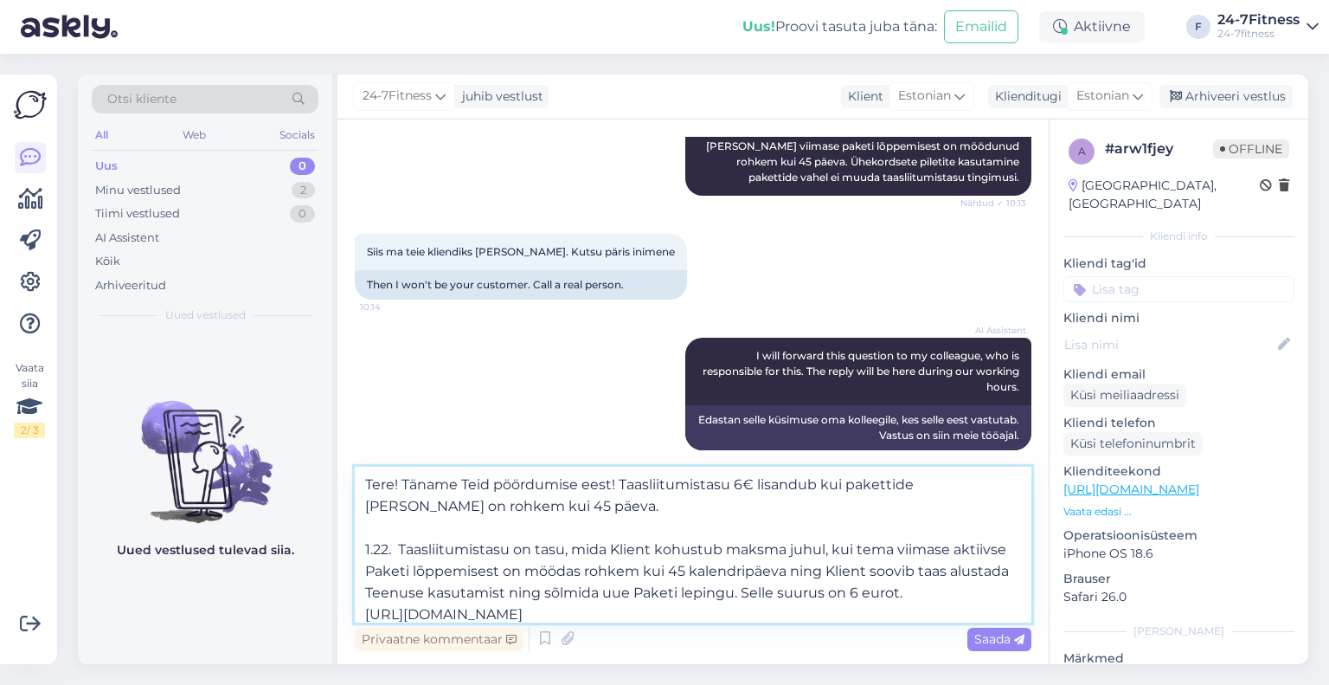
scroll to position [633, 0]
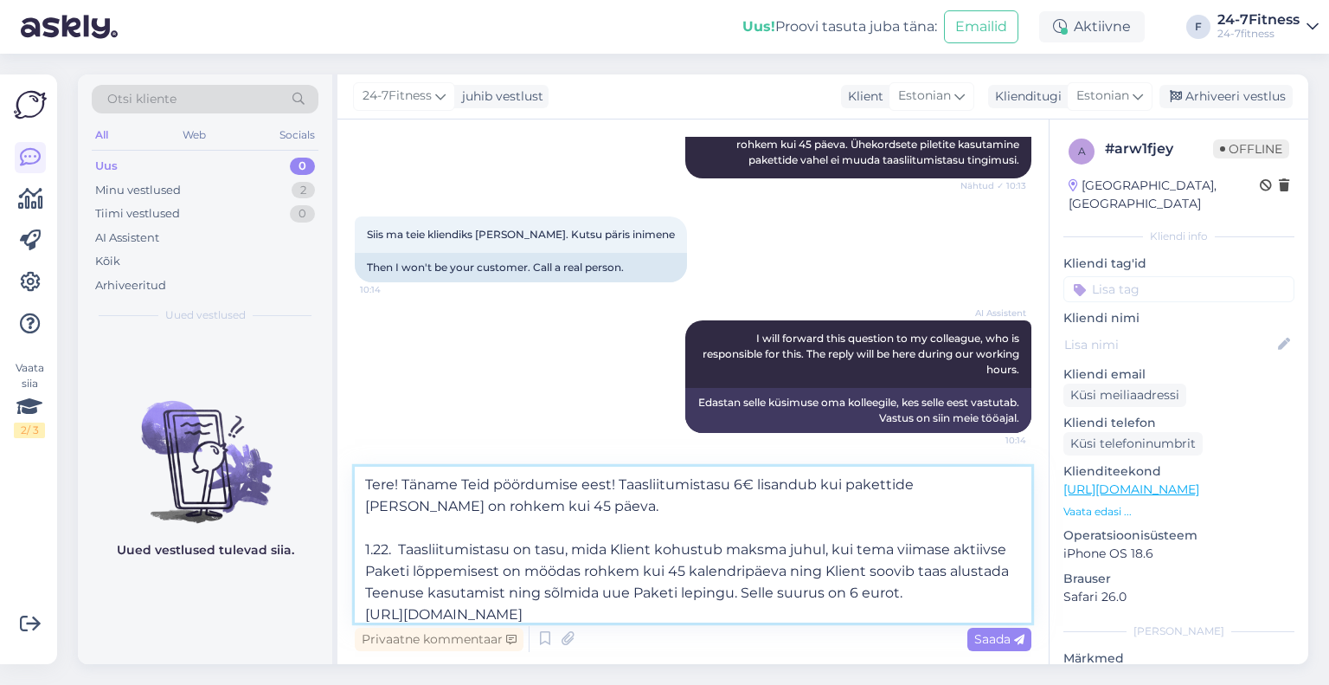
click at [533, 505] on textarea "Tere! Täname Teid pöördumise eest! Taasliitumistasu 6€ lisandub kui pakettide v…" at bounding box center [693, 544] width 677 height 156
click at [587, 510] on textarea "Tere! Täname Teid pöördumise eest! Taasliitumistasu 6€ lisandub kui pakettide v…" at bounding box center [693, 544] width 677 height 156
click at [582, 503] on textarea "Tere! Täname Teid pöördumise eest! Taasliitumistasu 6€ lisandub kui pakettide v…" at bounding box center [693, 544] width 677 height 156
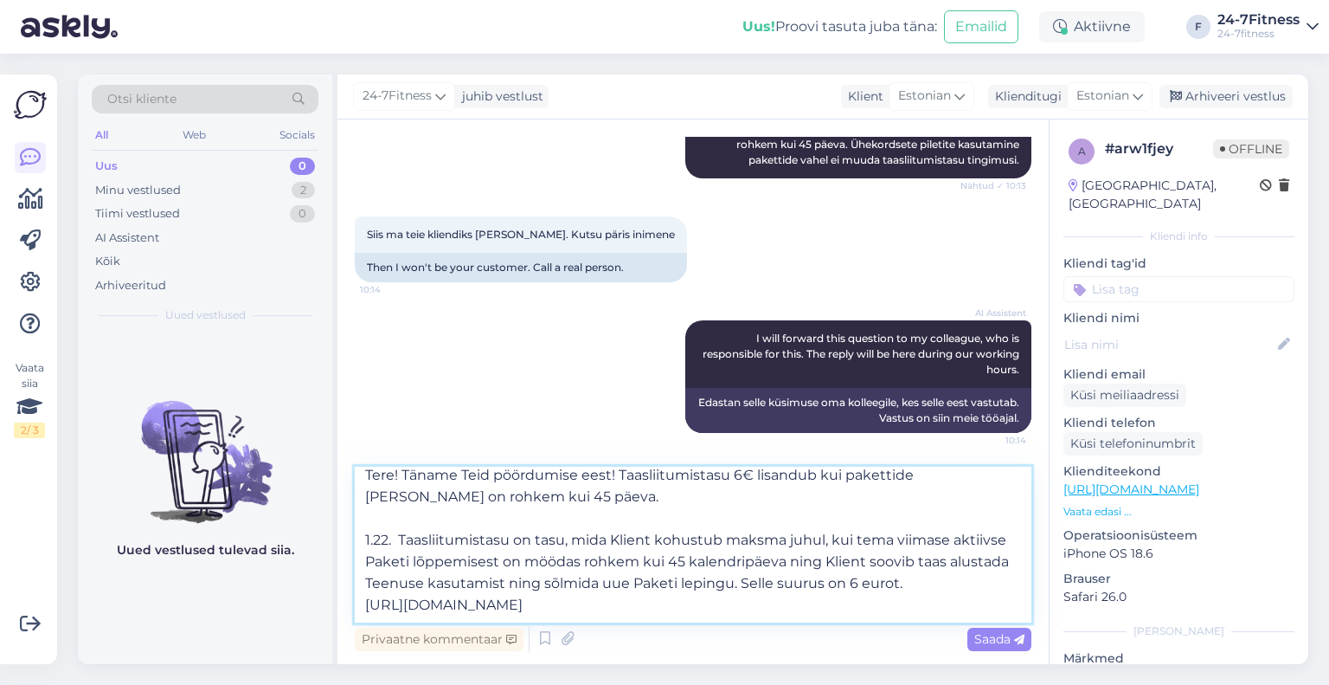
scroll to position [0, 0]
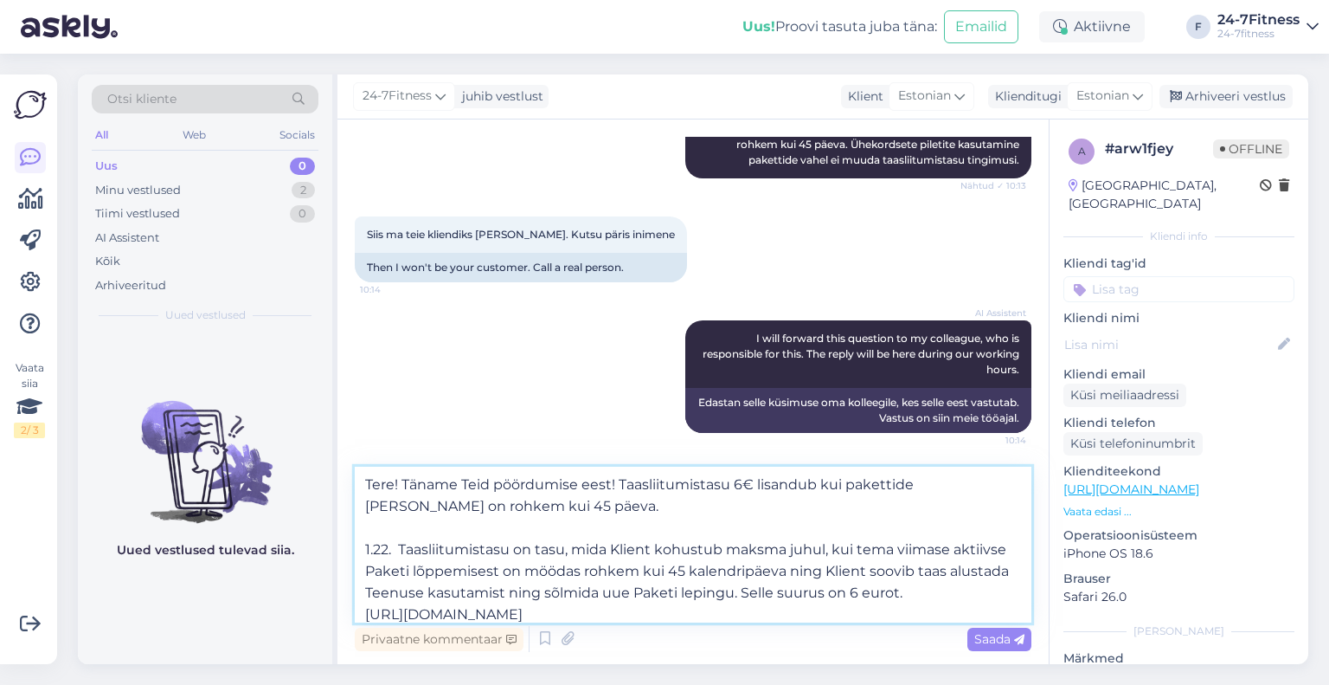
click at [565, 508] on textarea "Tere! Täname Teid pöördumise eest! Taasliitumistasu 6€ lisandub kui pakettide v…" at bounding box center [693, 544] width 677 height 156
drag, startPoint x: 619, startPoint y: 486, endPoint x: 628, endPoint y: 505, distance: 20.5
click at [628, 505] on textarea "Tere! Täname Teid pöördumise eest! Taasliitumistasu 6€ lisandub kui pakettide v…" at bounding box center [693, 544] width 677 height 156
click at [588, 525] on textarea "Tere! Täname Teid pöördumise eest! Taasliitumistasu 6€ lisandub kui pakettide v…" at bounding box center [693, 544] width 677 height 156
click at [576, 515] on textarea "Tere! Täname Teid pöördumise eest! Taasliitumistasu 6€ lisandub kui pakettide v…" at bounding box center [693, 544] width 677 height 156
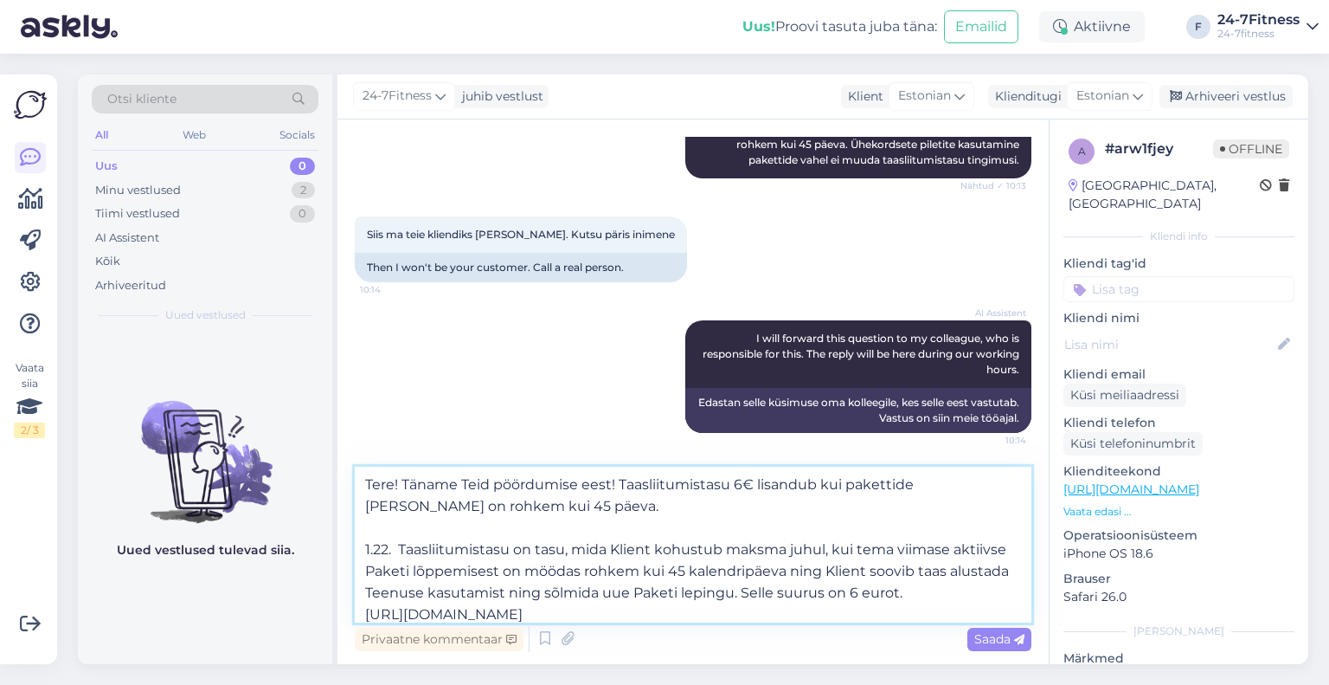
paste textarea "Palume arvestada, et ühekordsed pääsmed ei ole seotud kasutajakontoga ning nend…"
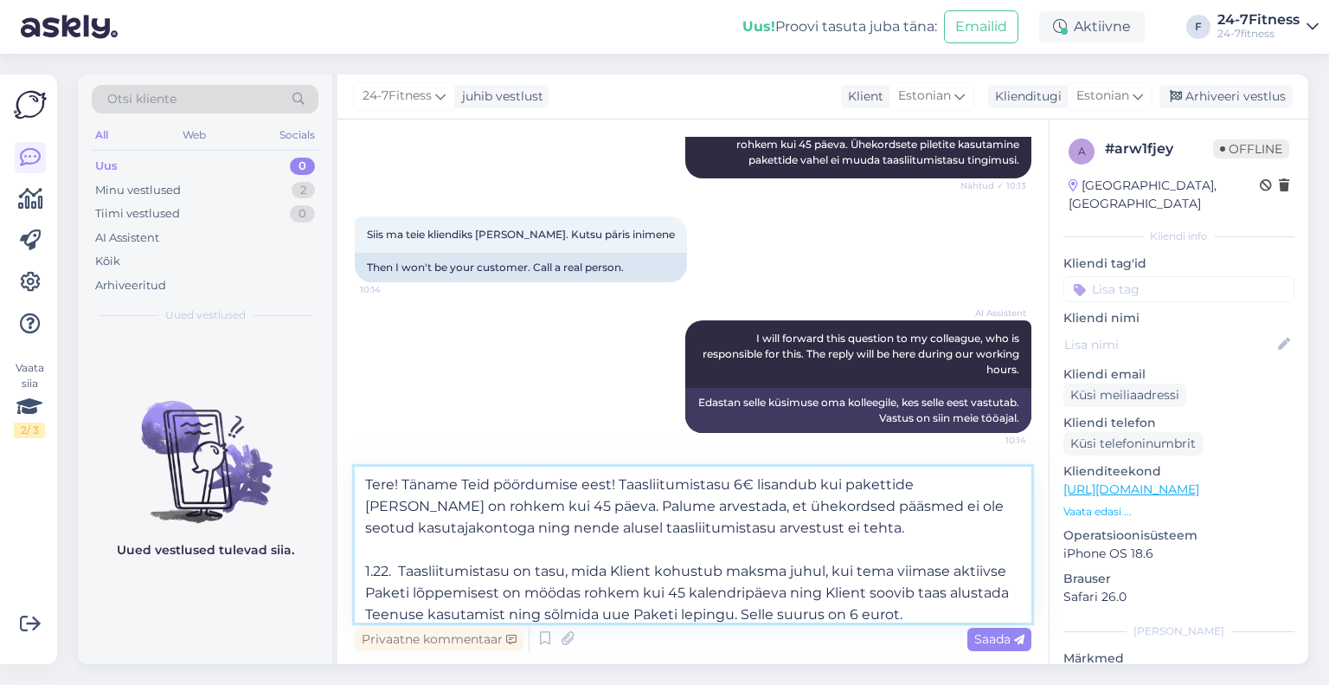
click at [842, 485] on textarea "Tere! Täname Teid pöördumise eest! Taasliitumistasu 6€ lisandub kui pakettide v…" at bounding box center [693, 544] width 677 height 156
click at [955, 507] on textarea "Tere! Täname Teid pöördumise eest! Taasliitumistasu 6€ lisandub kui Teie pakett…" at bounding box center [693, 544] width 677 height 156
click at [861, 542] on textarea "Tere! Täname Teid pöördumise eest! Taasliitumistasu 6€ lisandub kui Teie pakett…" at bounding box center [693, 544] width 677 height 156
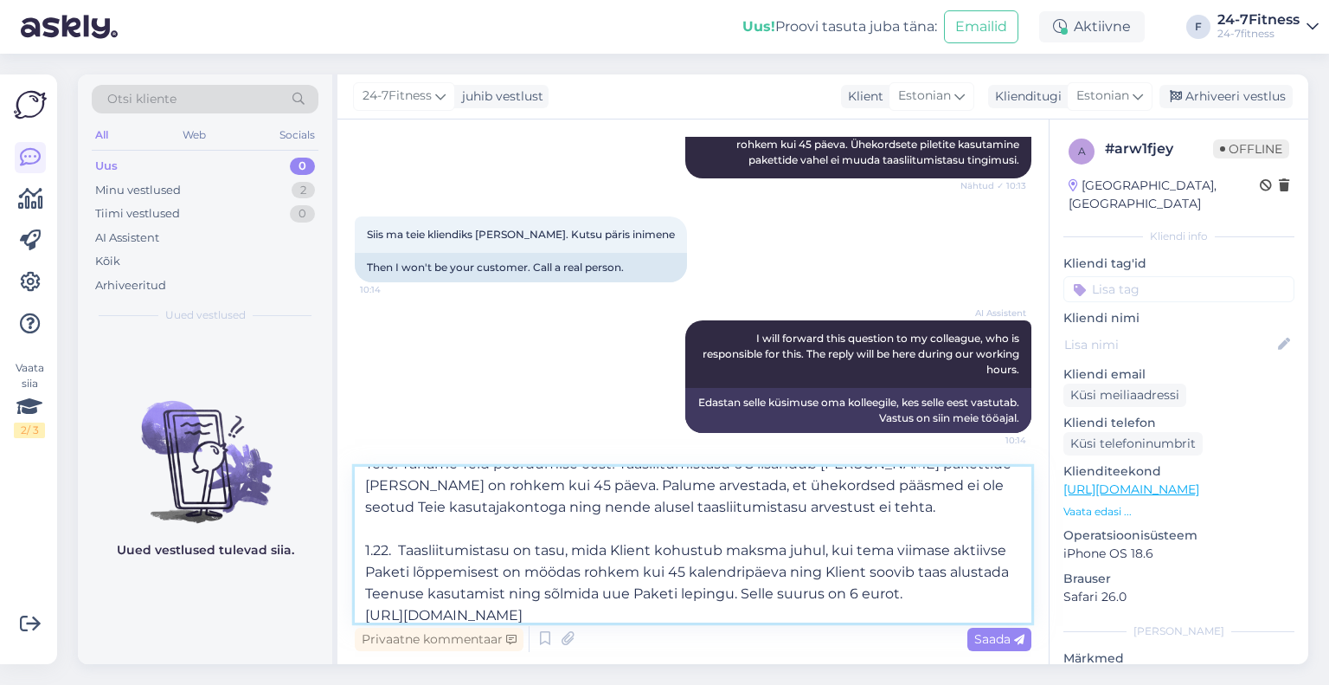
scroll to position [31, 0]
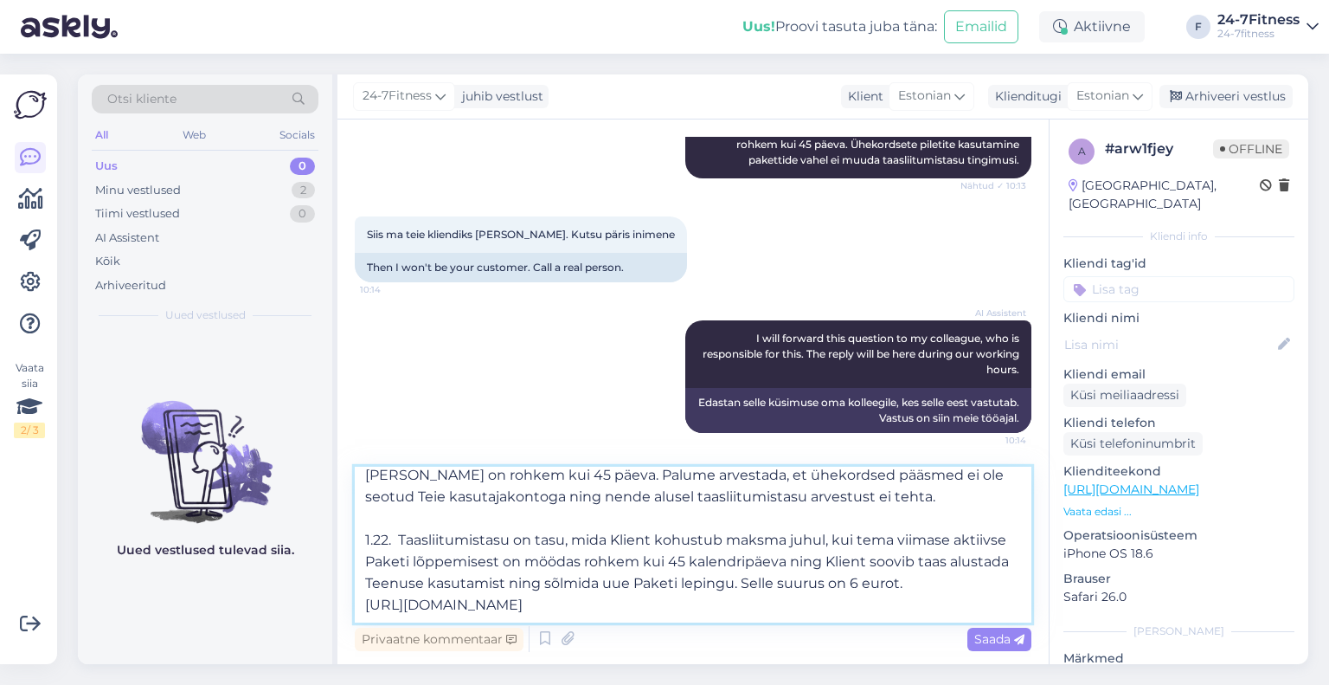
click at [723, 605] on textarea "Tere! Täname Teid pöördumise eest! Taasliitumistasu 6€ lisandub kui Teie pakett…" at bounding box center [693, 544] width 677 height 156
type textarea "Tere! Täname Teid pöördumise eest! Taasliitumistasu 6€ lisandub kui Teie pakett…"
click at [996, 640] on span "Saada" at bounding box center [999, 639] width 50 height 16
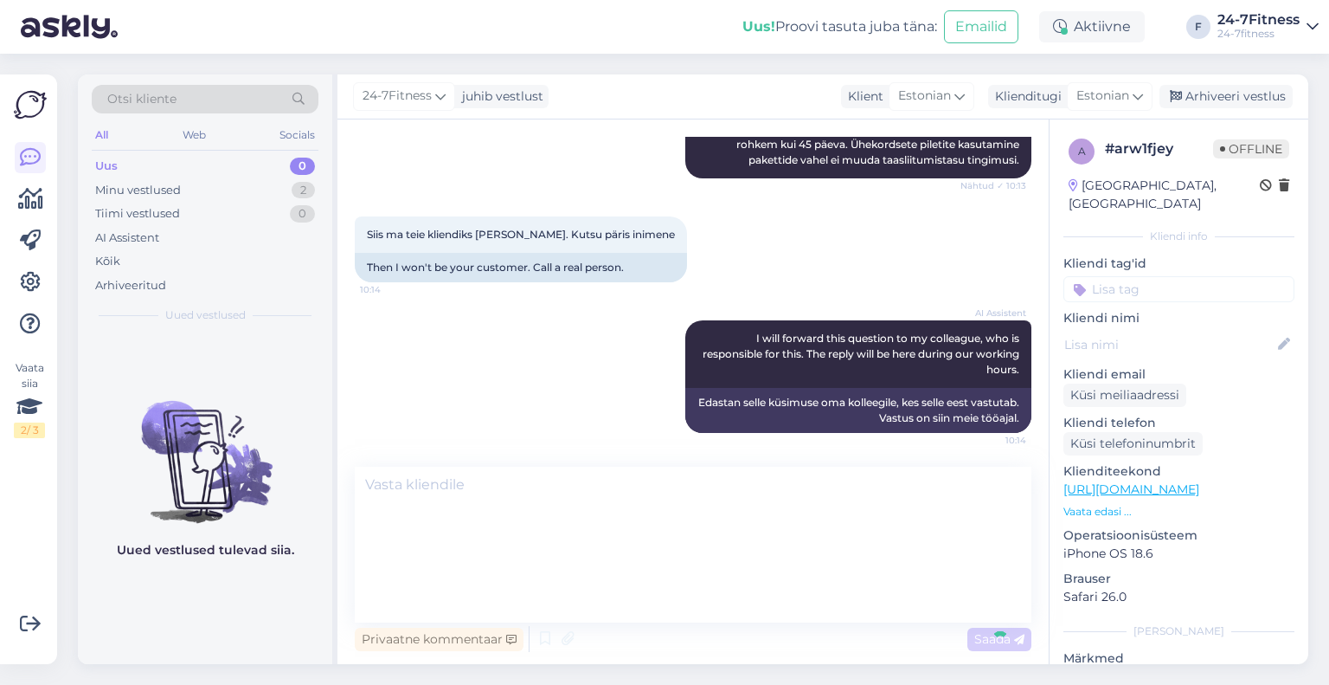
scroll to position [0, 0]
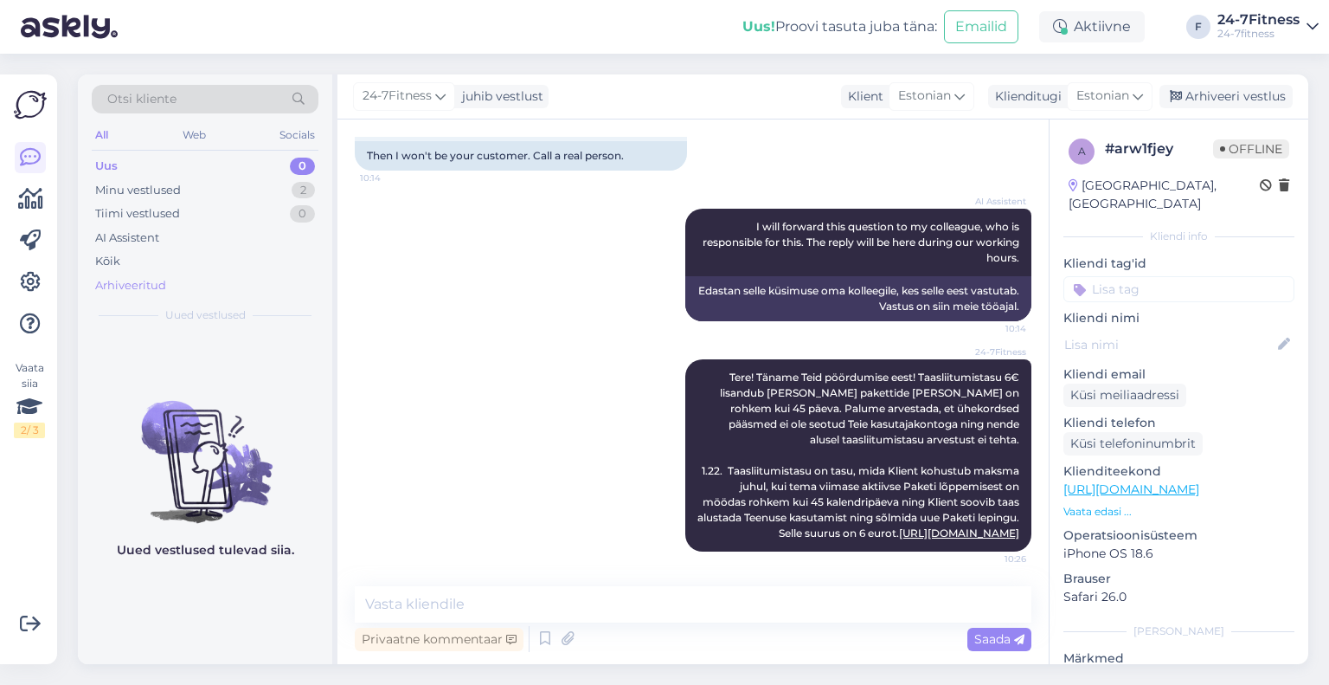
click at [161, 278] on div "Arhiveeritud" at bounding box center [130, 285] width 71 height 17
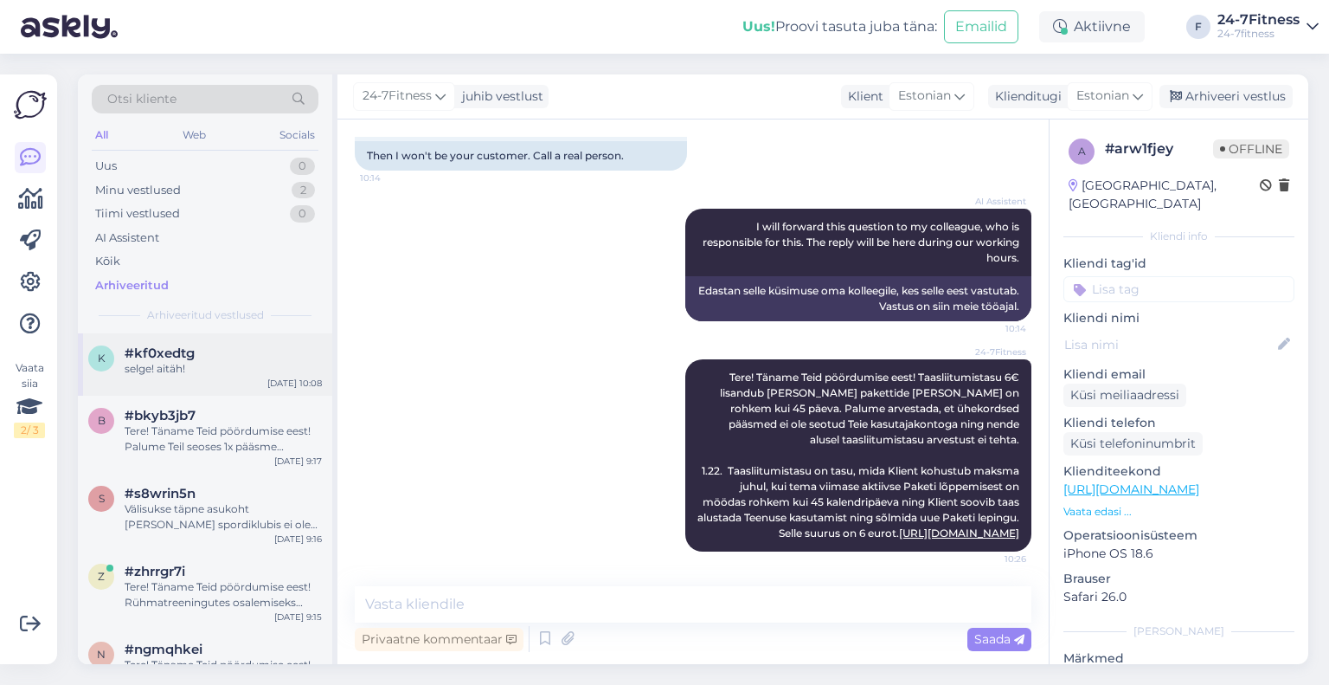
click at [201, 373] on div "selge! aitäh!" at bounding box center [223, 369] width 197 height 16
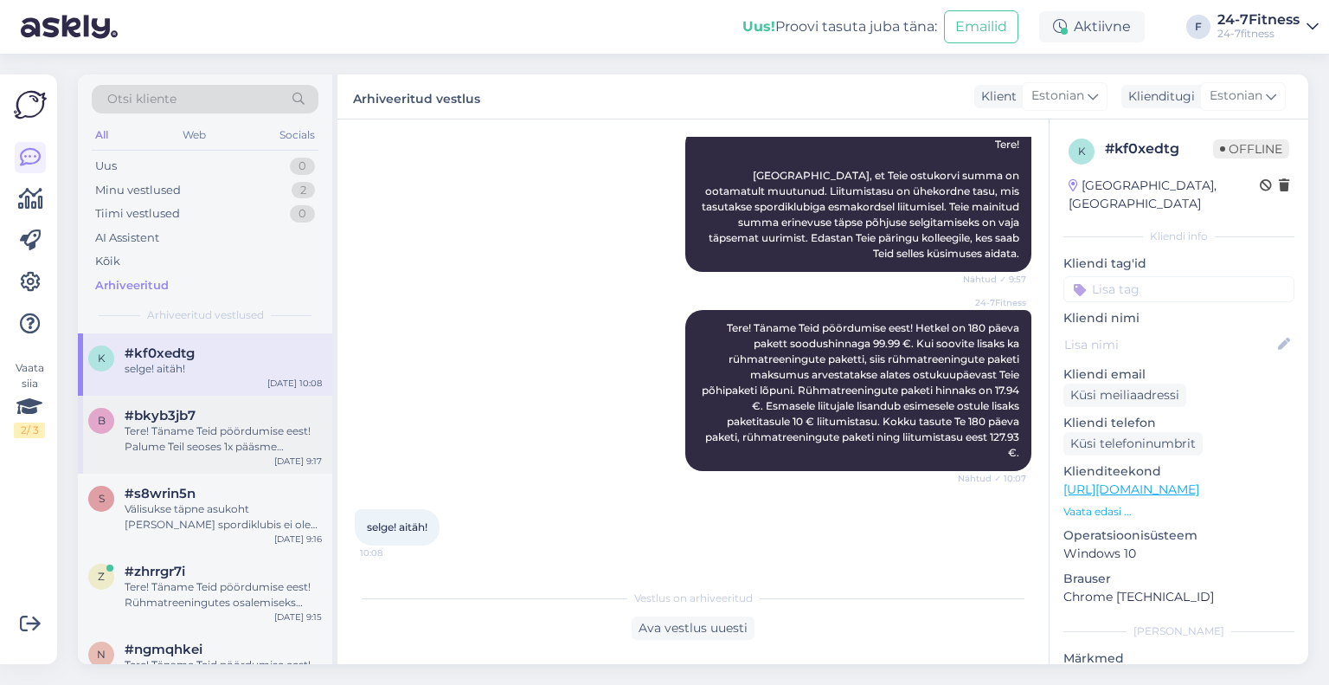
click at [211, 433] on div "Tere! Täname Teid pöördumise eest! Palume Teil seoses 1x pääsme tagastusega kir…" at bounding box center [223, 438] width 197 height 31
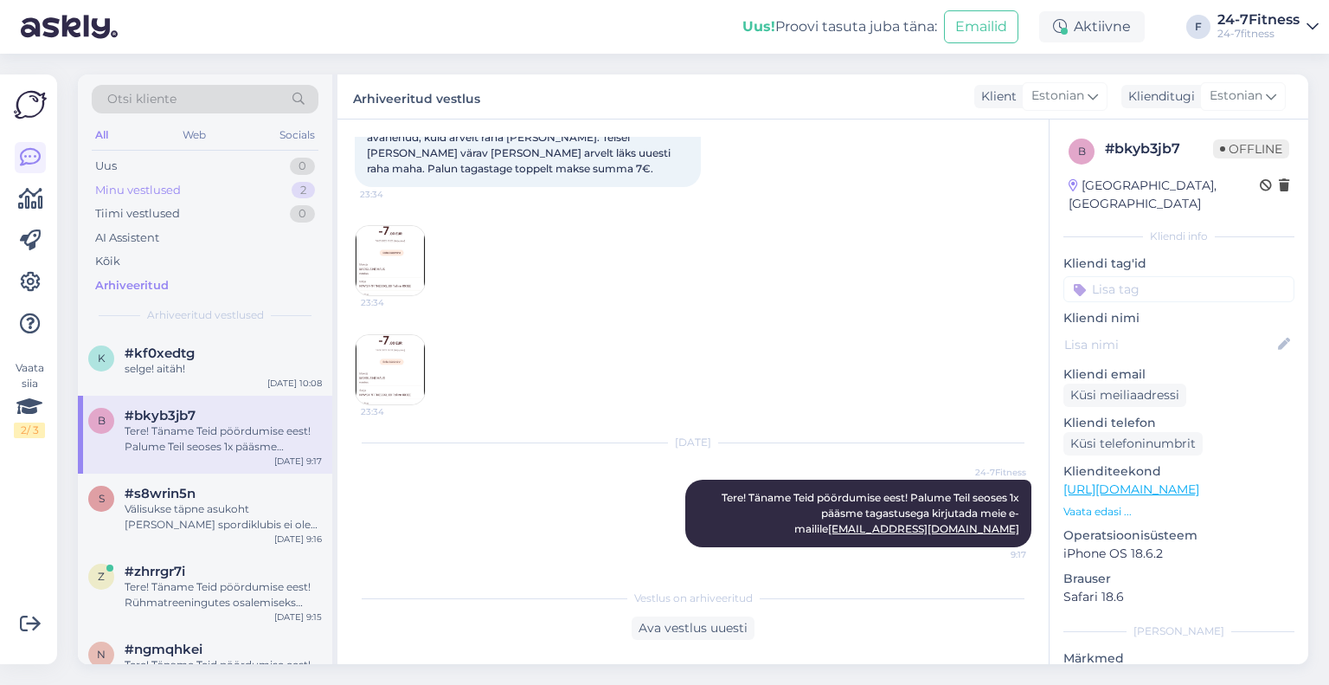
click at [163, 191] on div "Minu vestlused" at bounding box center [138, 190] width 86 height 17
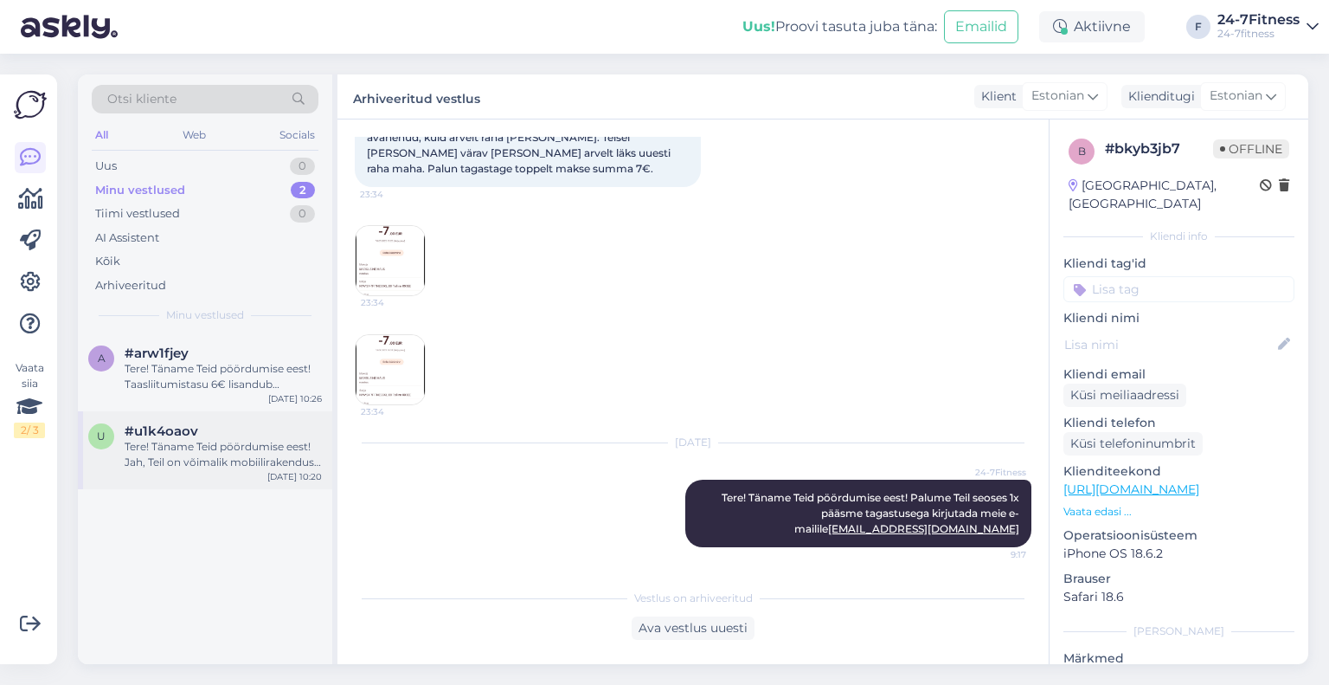
click at [167, 448] on div "Tere! Täname Teid pöördumise eest! Jah, Teil on võimalik mobiilirakendust kasut…" at bounding box center [223, 454] width 197 height 31
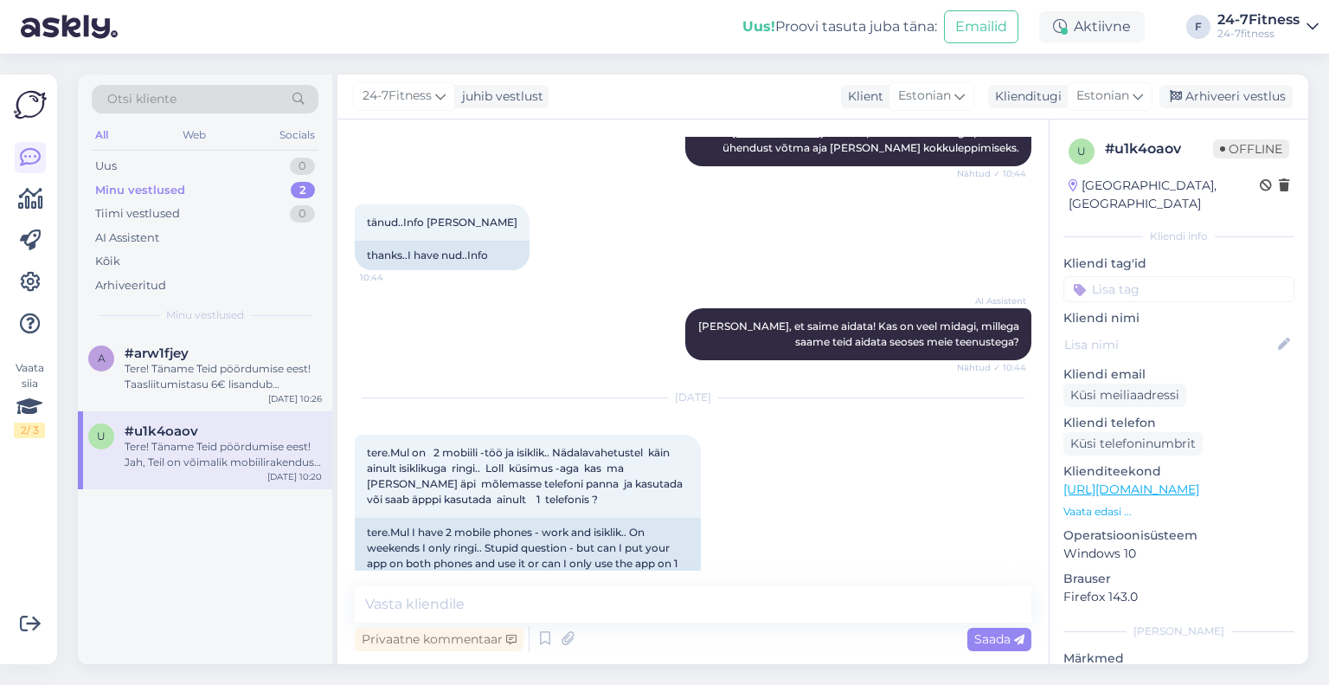
scroll to position [658, 0]
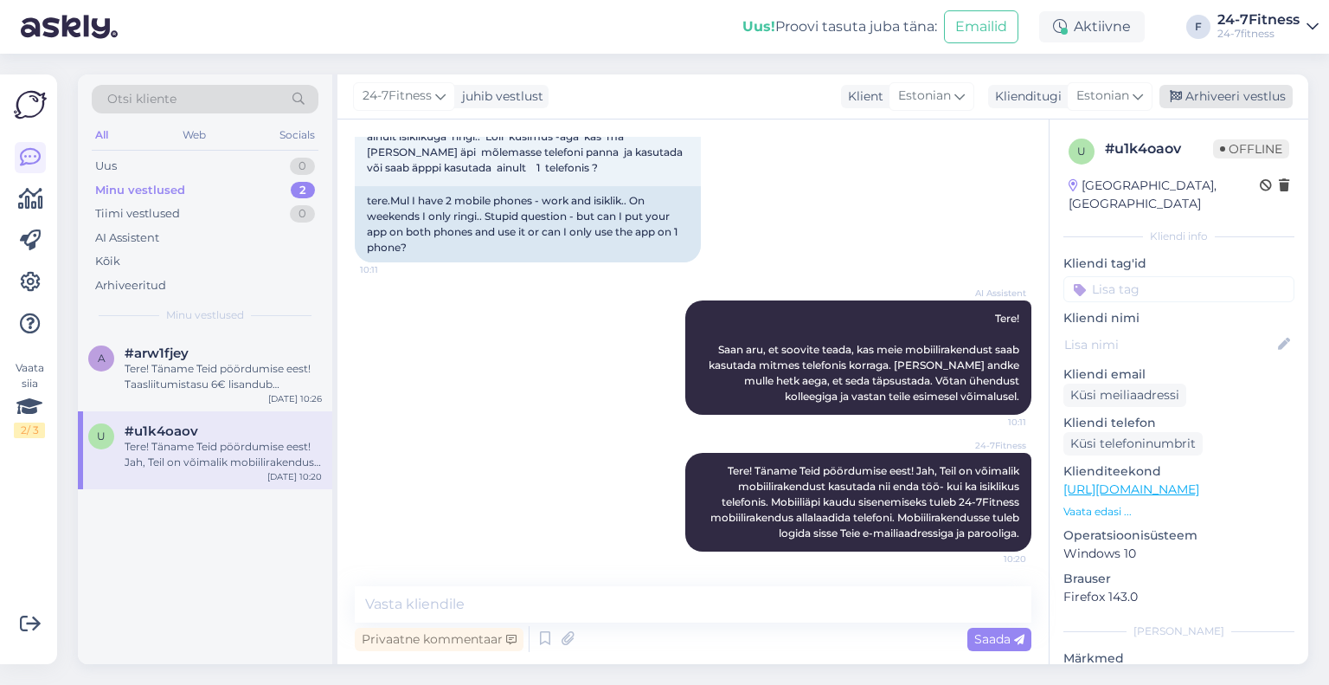
click at [1251, 100] on div "Arhiveeri vestlus" at bounding box center [1226, 96] width 133 height 23
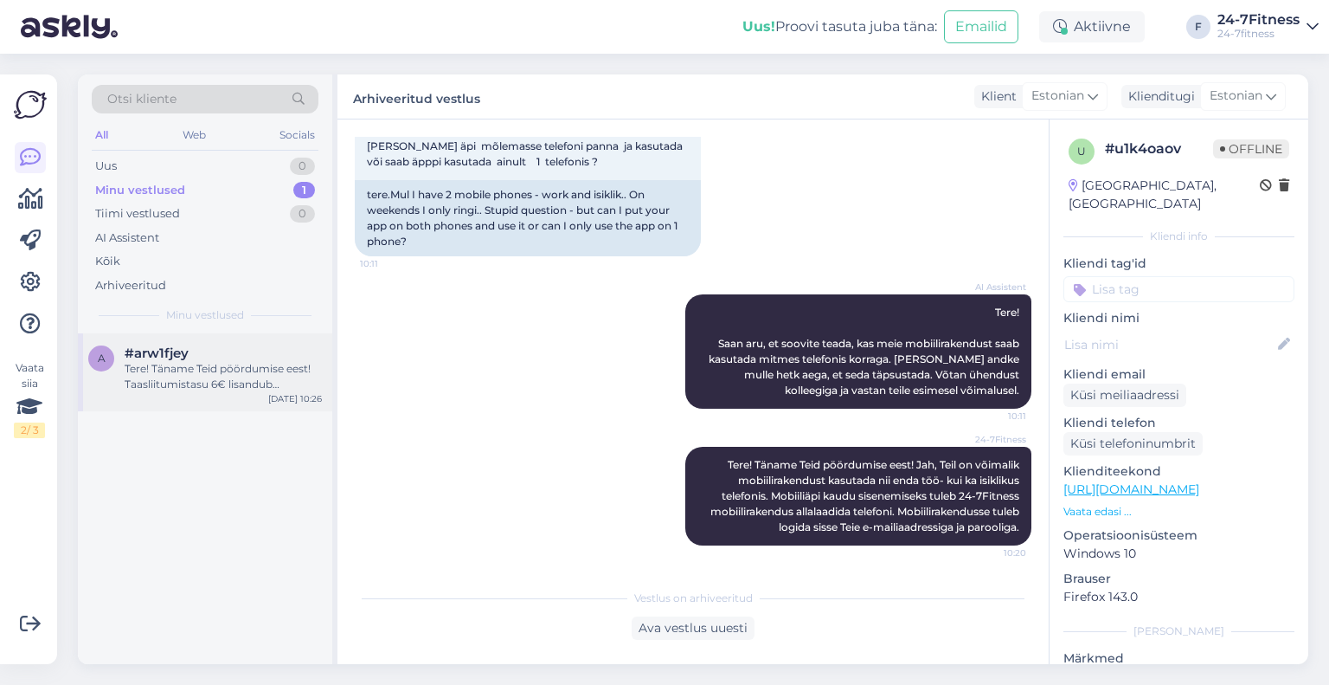
click at [208, 376] on div "Tere! Täname Teid pöördumise eest! Taasliitumistasu 6€ lisandub kui Teie pakett…" at bounding box center [223, 376] width 197 height 31
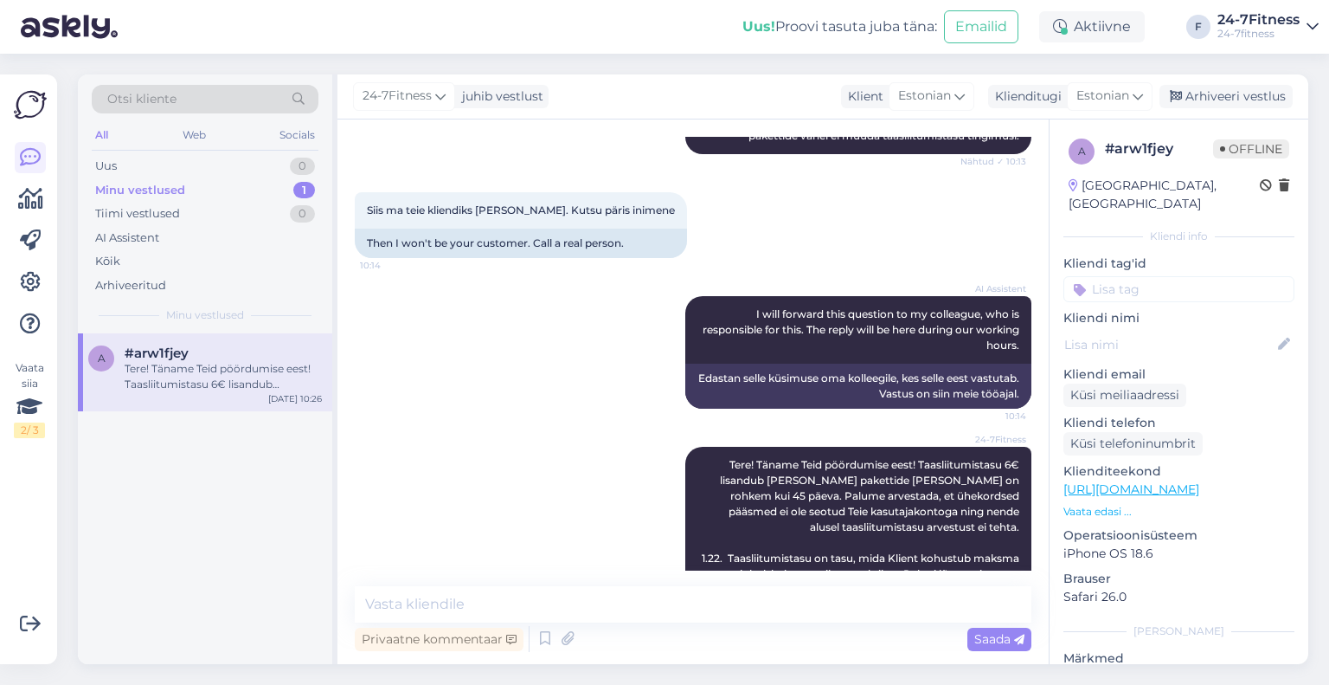
scroll to position [760, 0]
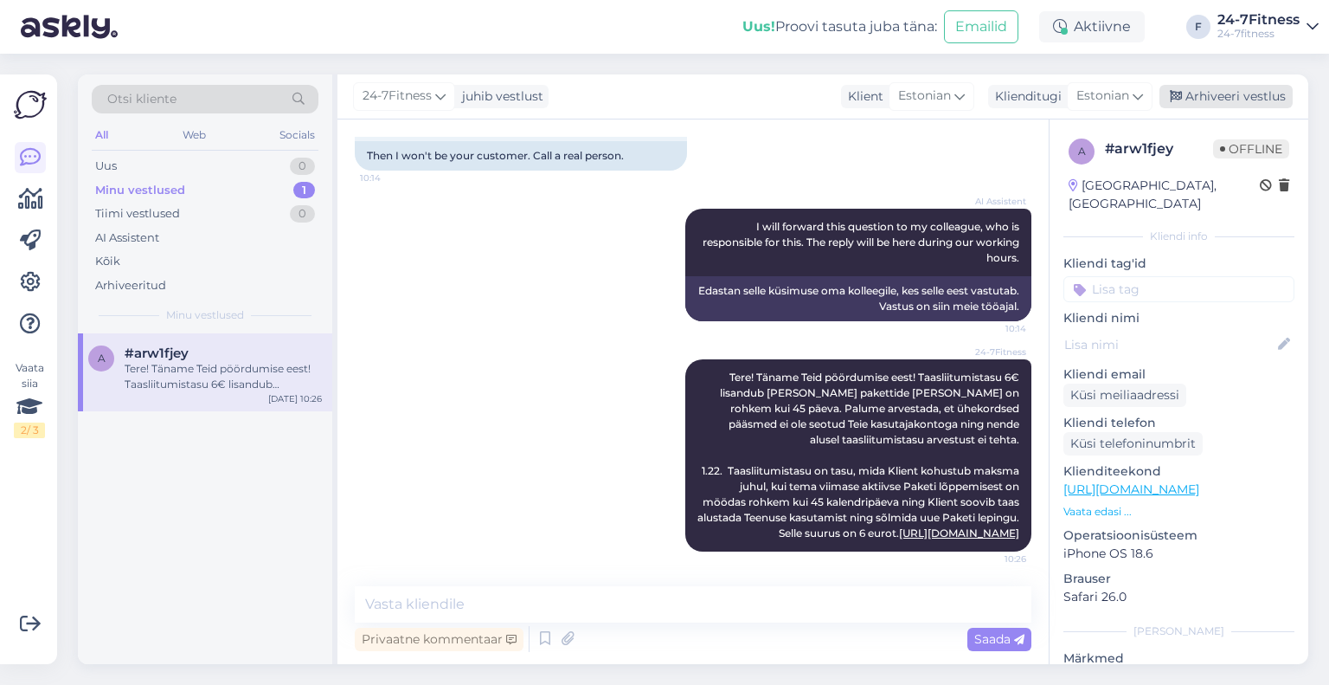
click at [1229, 98] on div "Arhiveeri vestlus" at bounding box center [1226, 96] width 133 height 23
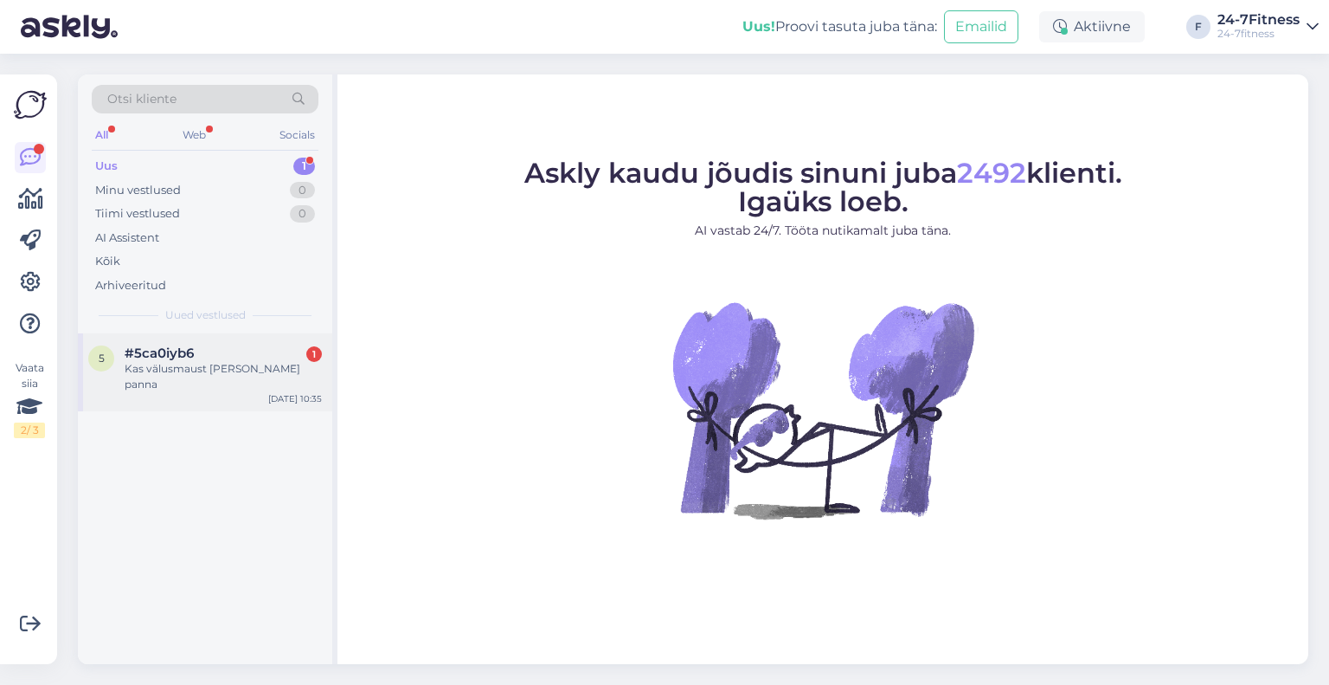
click at [203, 357] on div "#5ca0iyb6 1" at bounding box center [223, 353] width 197 height 16
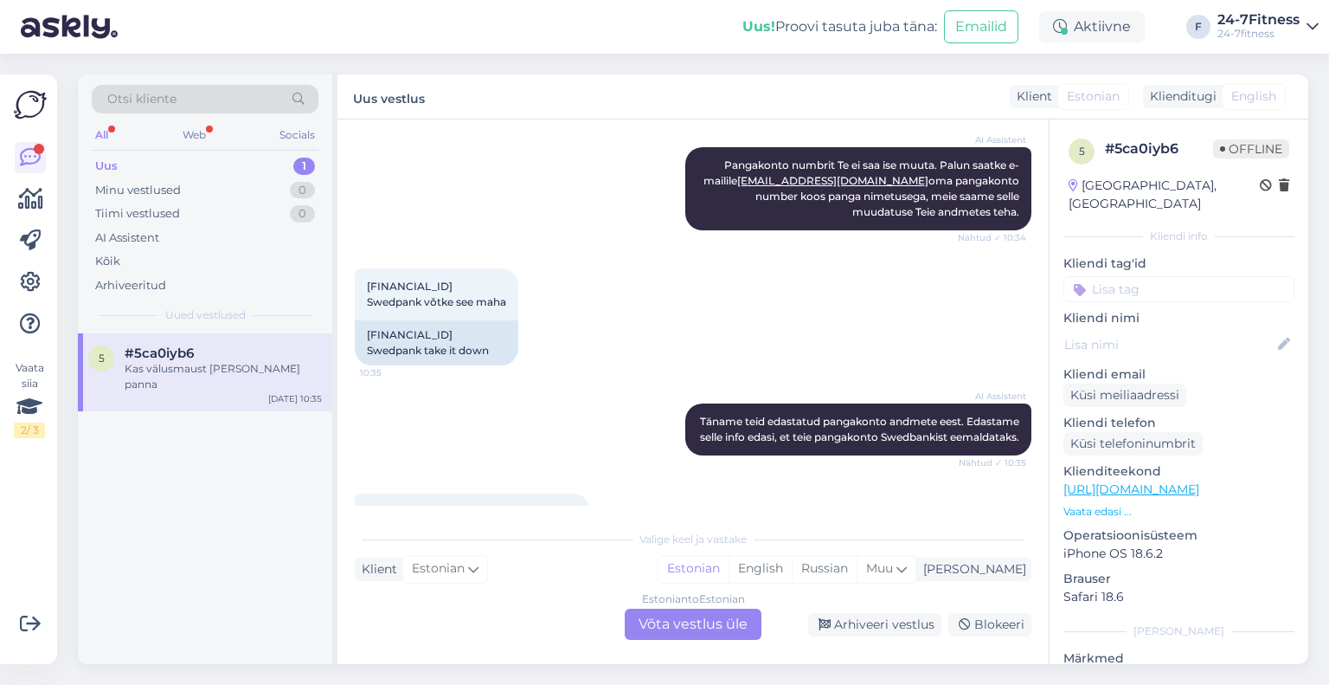
scroll to position [592, 0]
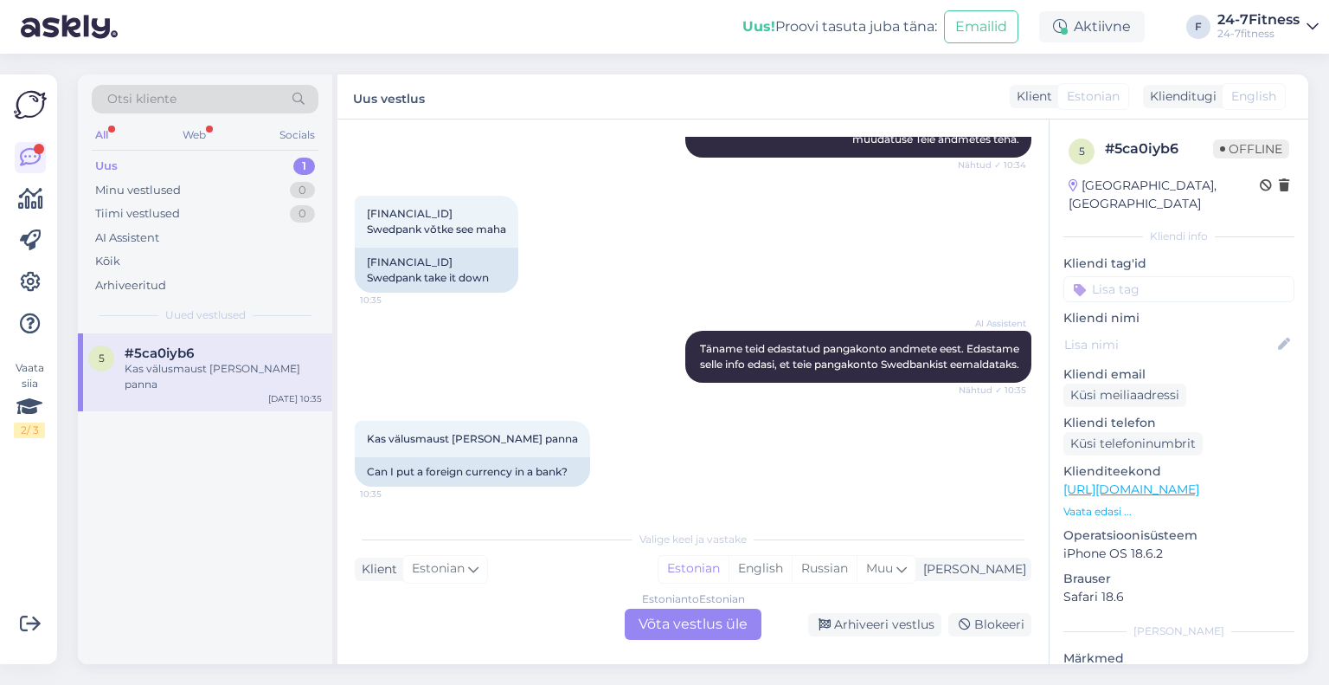
click at [716, 628] on div "Estonian to Estonian Võta vestlus üle" at bounding box center [693, 623] width 137 height 31
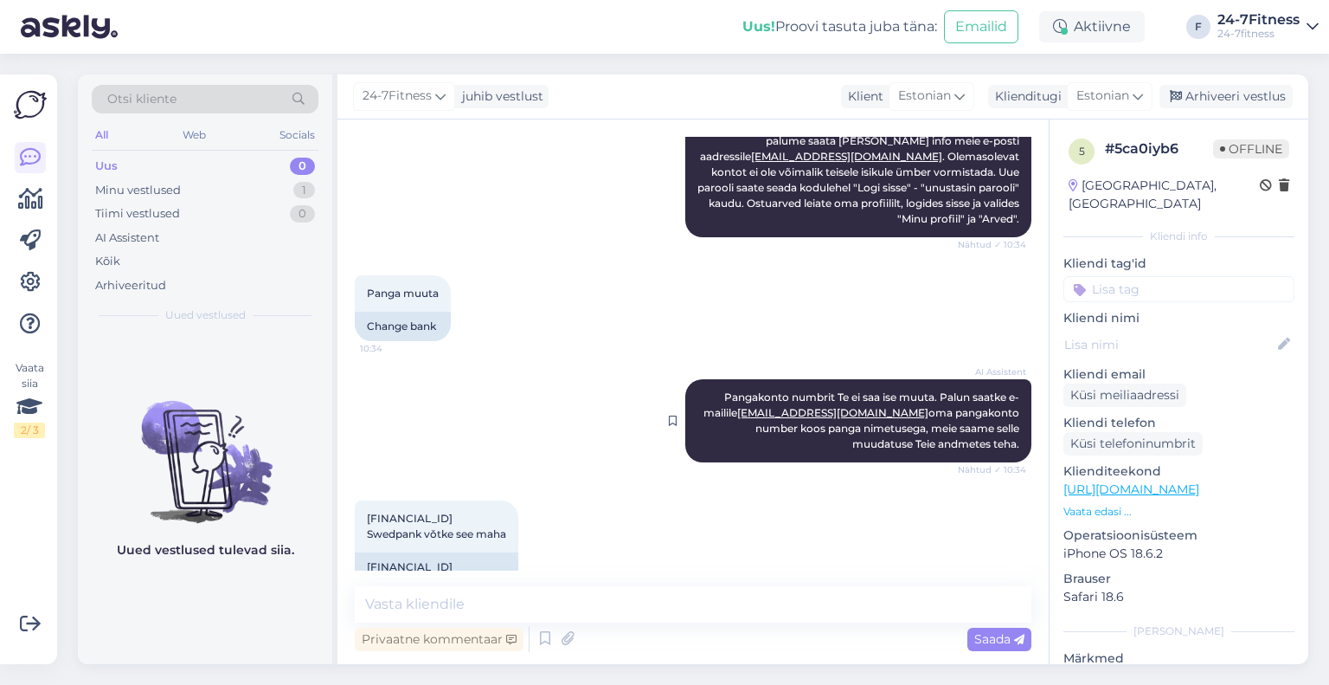
scroll to position [267, 0]
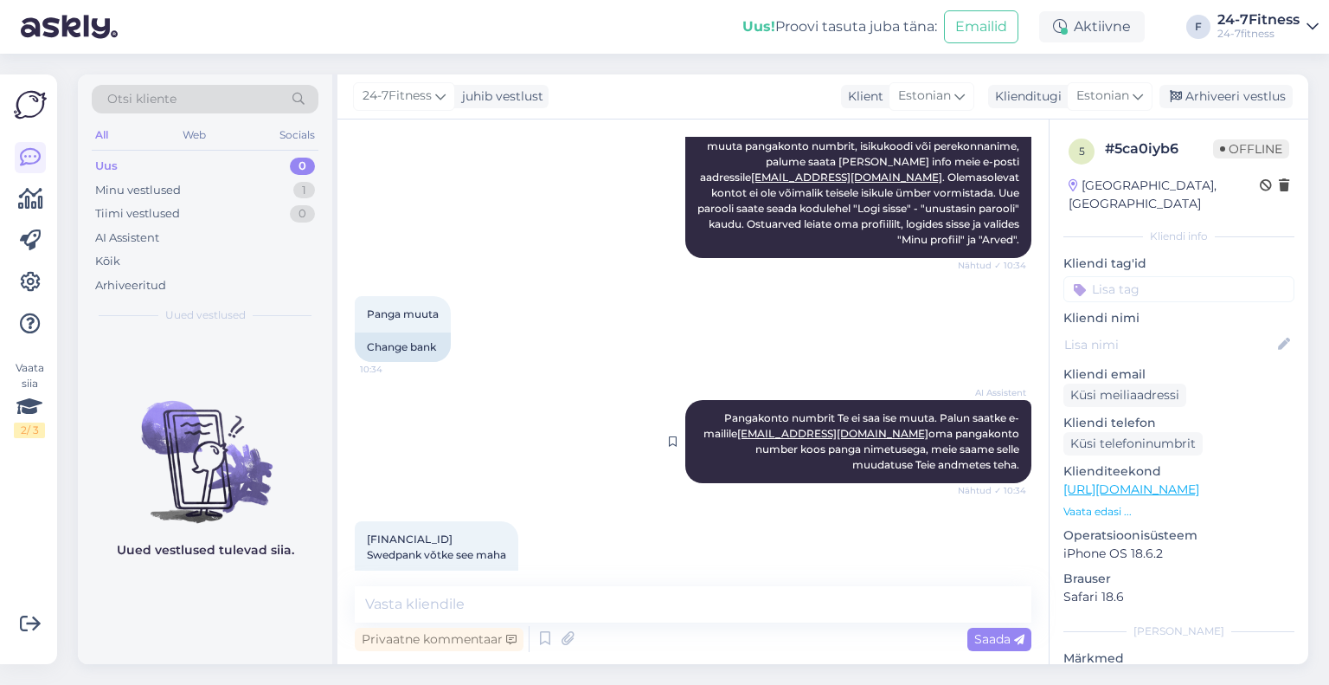
drag, startPoint x: 1007, startPoint y: 447, endPoint x: 698, endPoint y: 401, distance: 313.3
click at [698, 401] on div "AI Assistent [PERSON_NAME] numbrit Te ei saa ise muuta. Palun saatke e-mailile …" at bounding box center [858, 441] width 346 height 83
copy span "Pangakonto numbrit Te ei saa ise muuta. Palun saatke e-mailile [EMAIL_ADDRESS][…"
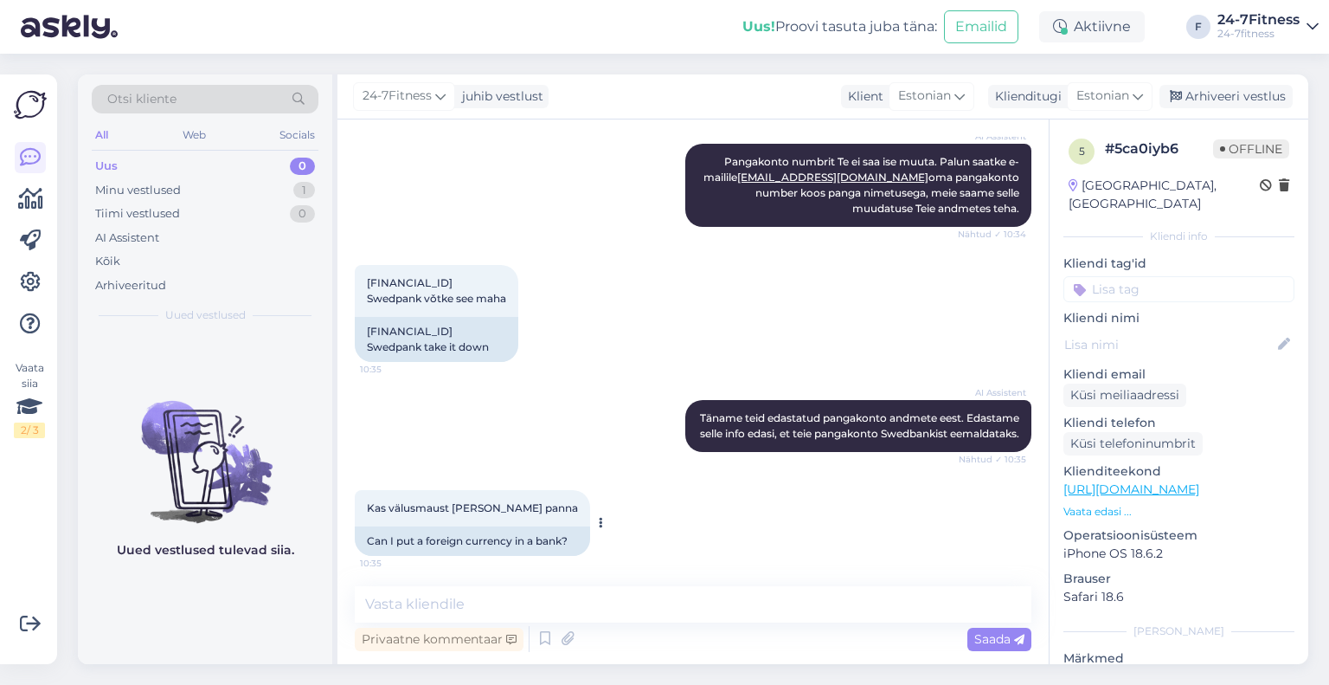
scroll to position [526, 0]
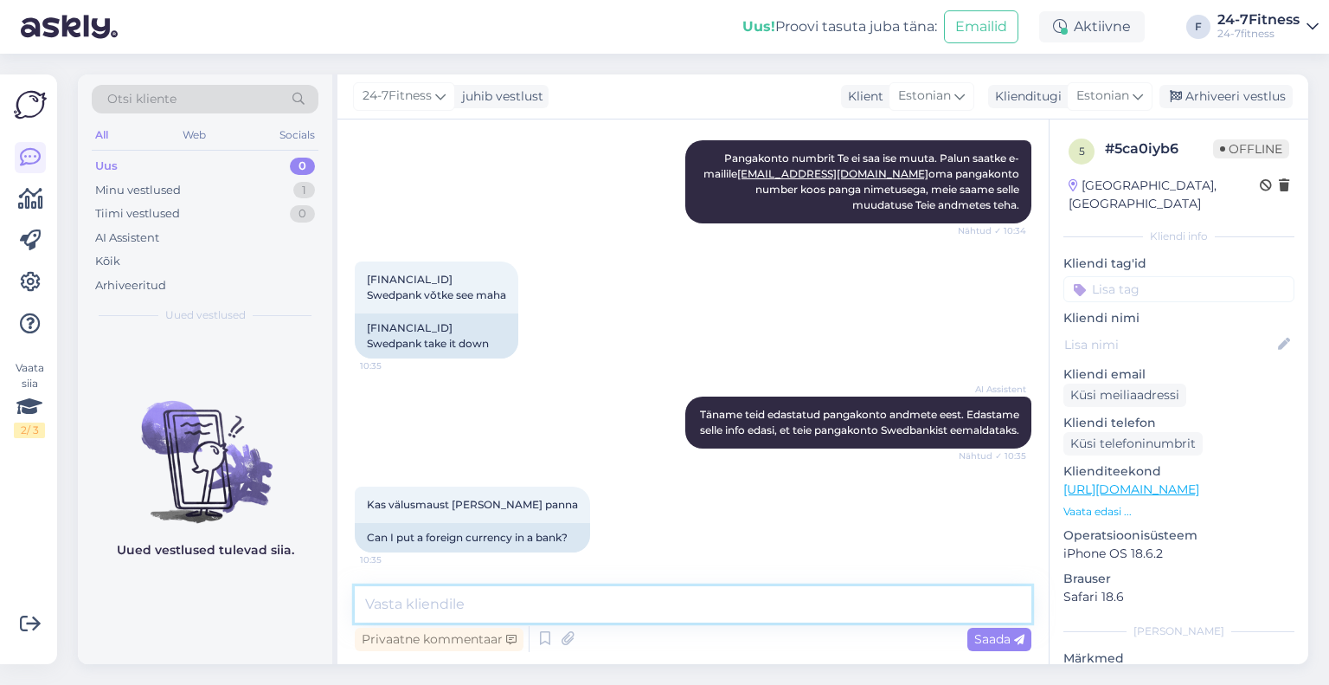
click at [484, 611] on textarea at bounding box center [693, 604] width 677 height 36
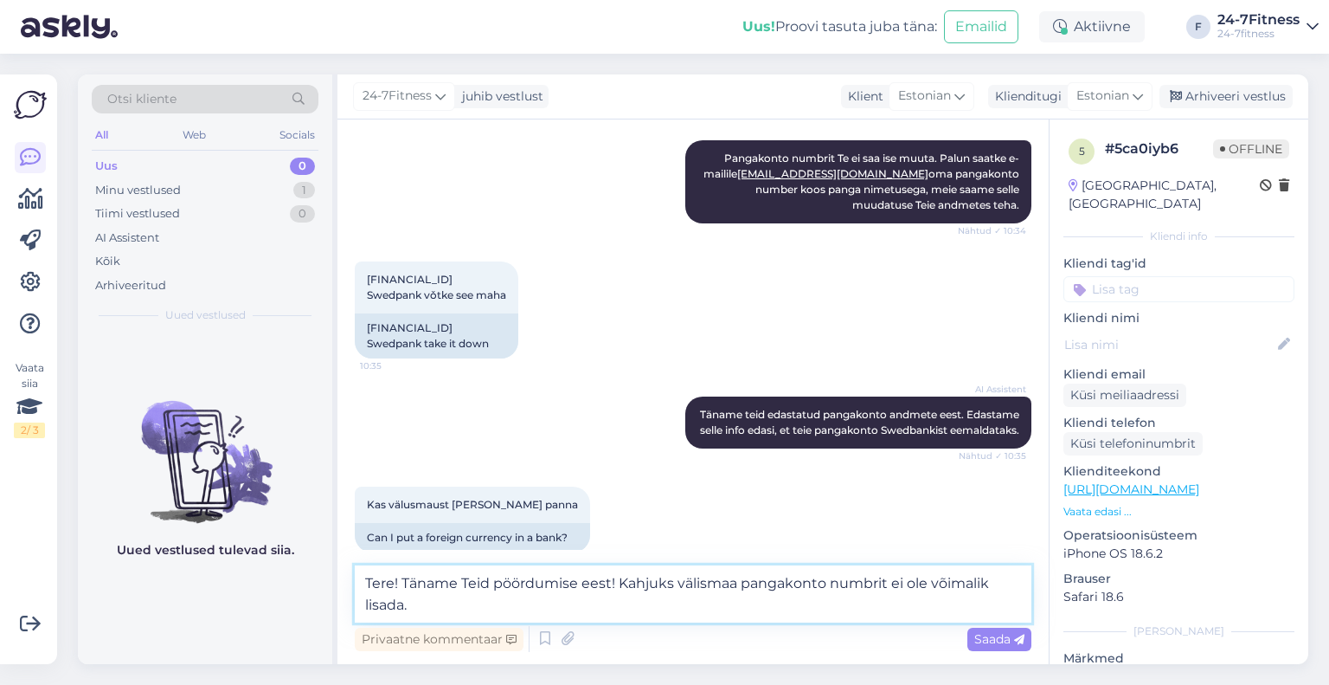
paste textarea "Pangakonto numbrit Te ei saa ise muuta. Palun saatke e-mailile [EMAIL_ADDRESS][…"
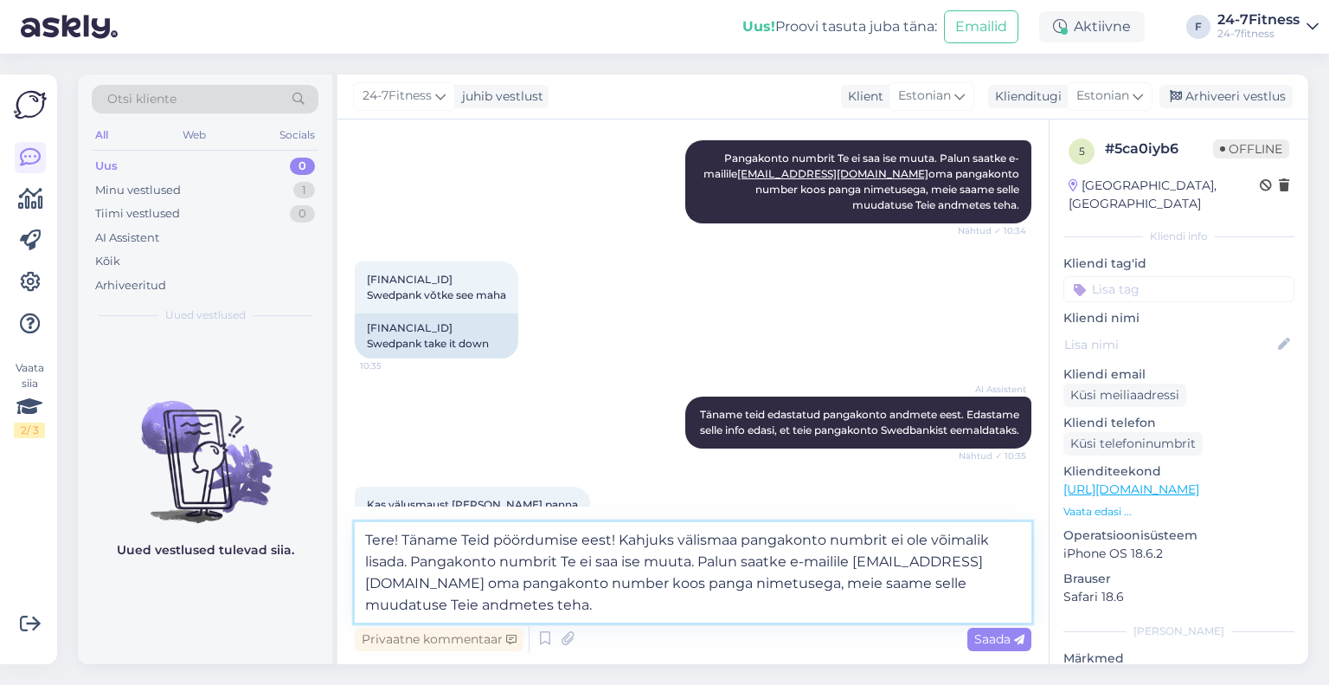
drag, startPoint x: 652, startPoint y: 561, endPoint x: 444, endPoint y: 567, distance: 207.8
click at [421, 560] on textarea "Tere! Täname Teid pöördumise eest! Kahjuks välismaa pangakonto numbrit ei ole v…" at bounding box center [693, 572] width 677 height 100
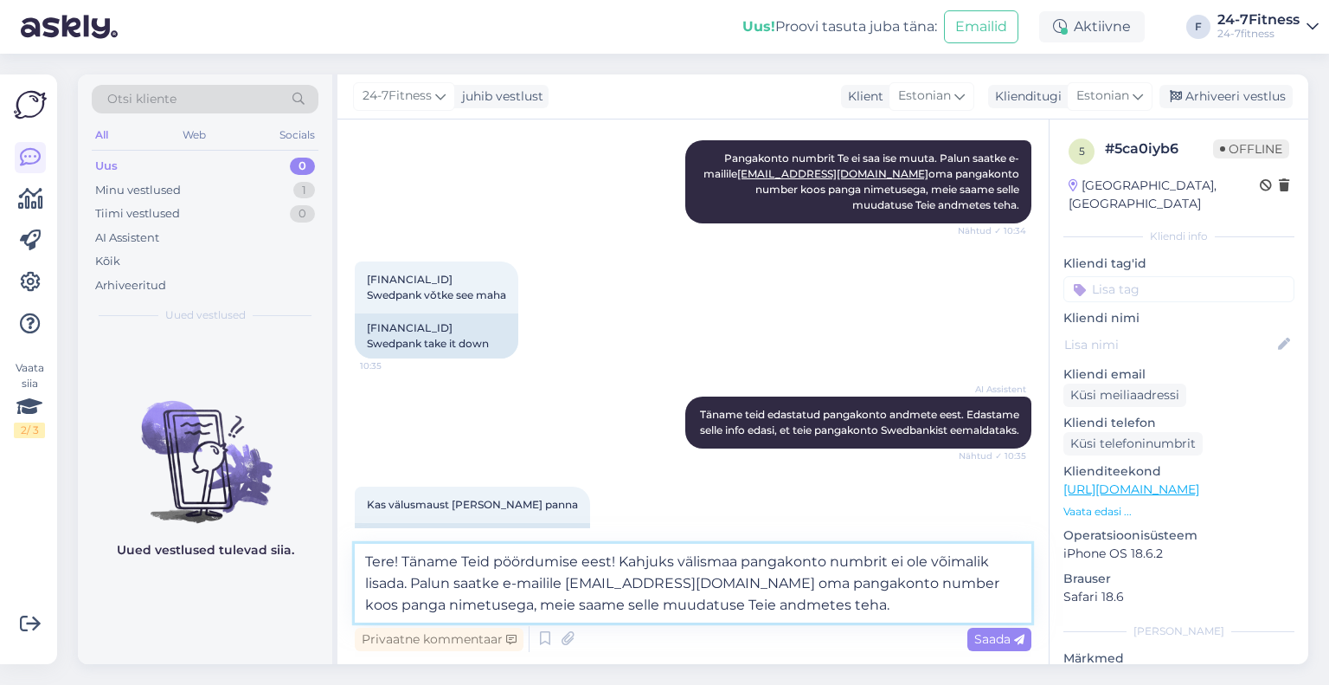
click at [865, 614] on textarea "Tere! Täname Teid pöördumise eest! Kahjuks välismaa pangakonto numbrit ei ole v…" at bounding box center [693, 582] width 677 height 79
drag, startPoint x: 865, startPoint y: 614, endPoint x: 467, endPoint y: 615, distance: 398.1
click at [467, 615] on textarea "Tere! Täname Teid pöördumise eest! Kahjuks välismaa pangakonto numbrit ei ole v…" at bounding box center [693, 582] width 677 height 79
click at [498, 608] on textarea "Tere! Täname Teid pöördumise eest! Kahjuks välismaa pangakonto numbrit ei ole v…" at bounding box center [693, 582] width 677 height 79
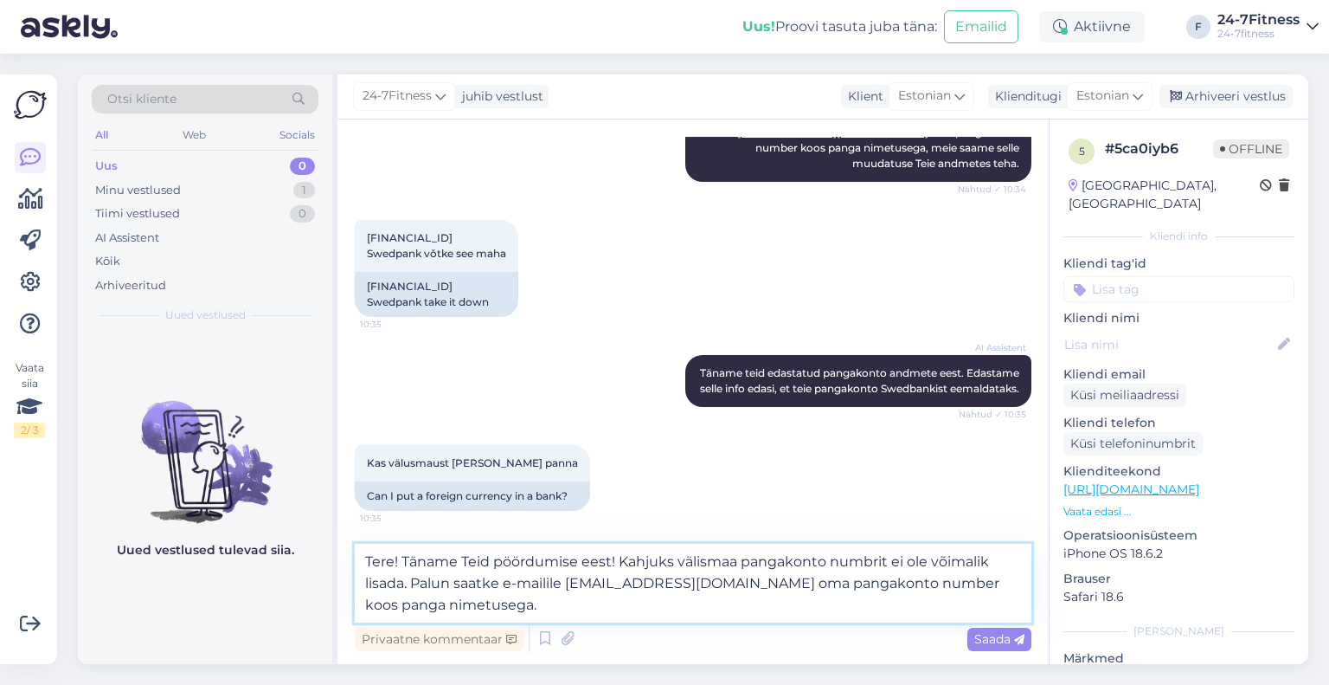
scroll to position [569, 0]
click at [561, 617] on textarea "Tere! Täname Teid pöördumise eest! Kahjuks välismaa pangakonto numbrit ei ole v…" at bounding box center [693, 582] width 677 height 79
click at [560, 609] on textarea "Tere! Täname Teid pöördumise eest! Kahjuks välismaa pangakonto numbrit ei ole v…" at bounding box center [693, 582] width 677 height 79
click at [505, 583] on textarea "Tere! Täname Teid pöördumise eest! Kahjuks välismaa pangakonto numbrit ei ole v…" at bounding box center [693, 582] width 677 height 79
click at [585, 614] on textarea "Tere! Täname Teid pöördumise eest! Kahjuks välismaa pangakonto numbrit ei ole v…" at bounding box center [693, 582] width 677 height 79
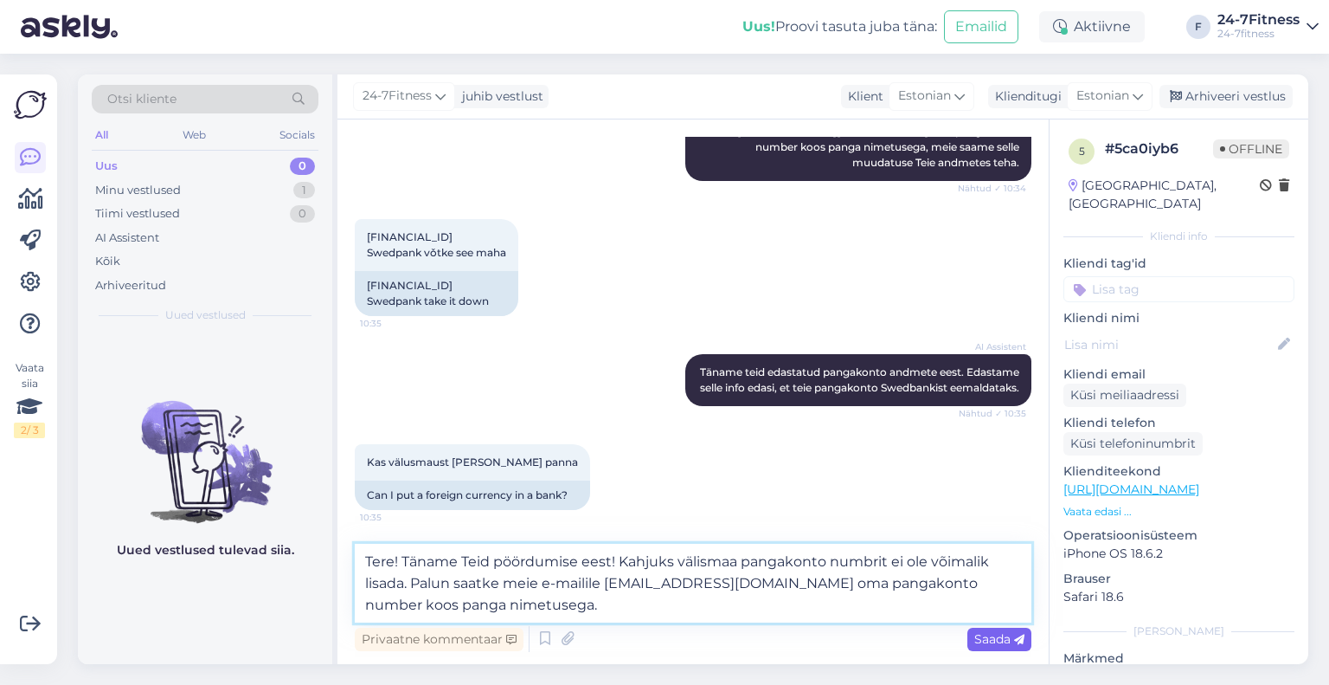
type textarea "Tere! Täname Teid pöördumise eest! Kahjuks välismaa pangakonto numbrit ei ole v…"
click at [1004, 635] on span "Saada" at bounding box center [999, 639] width 50 height 16
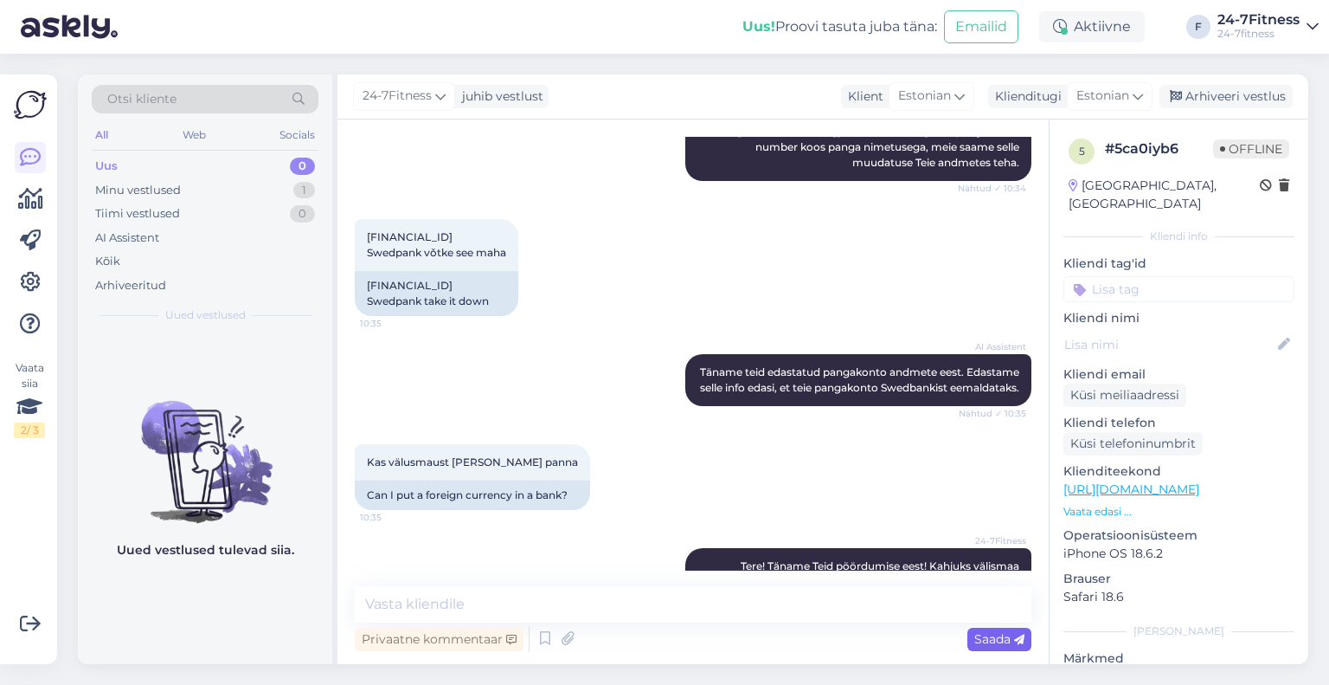
scroll to position [647, 0]
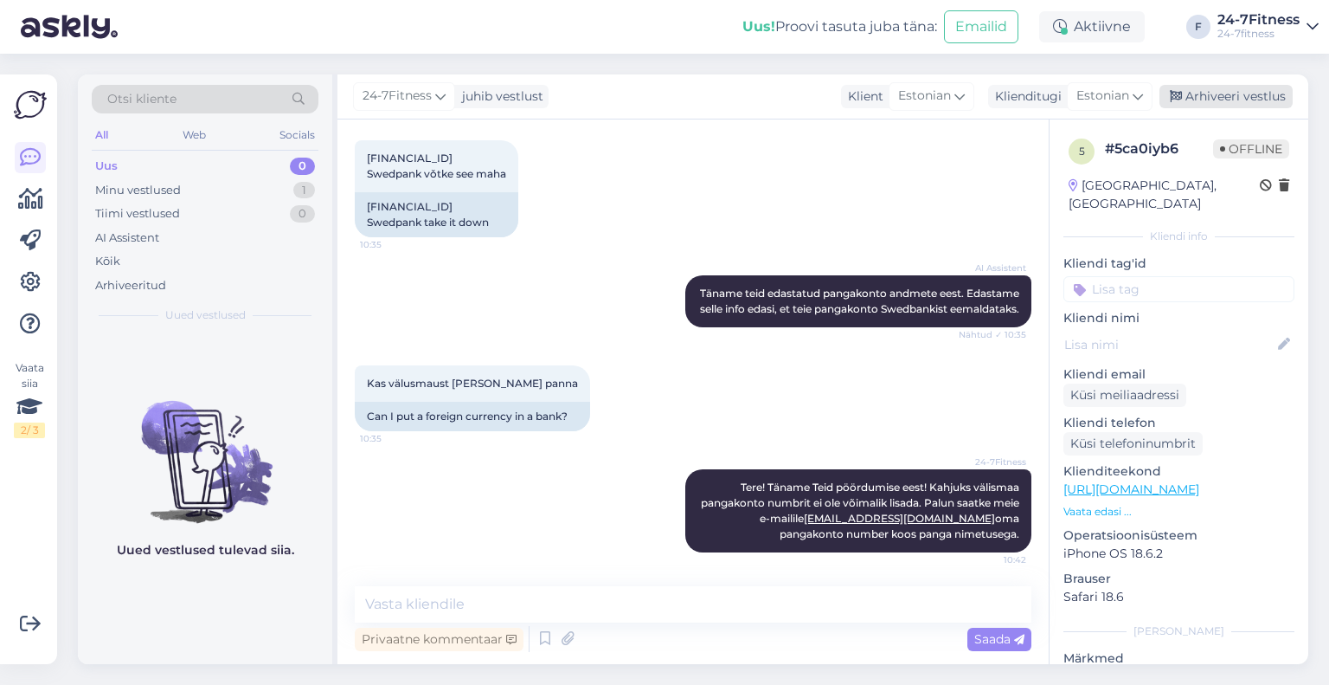
click at [1187, 98] on div "Arhiveeri vestlus" at bounding box center [1226, 96] width 133 height 23
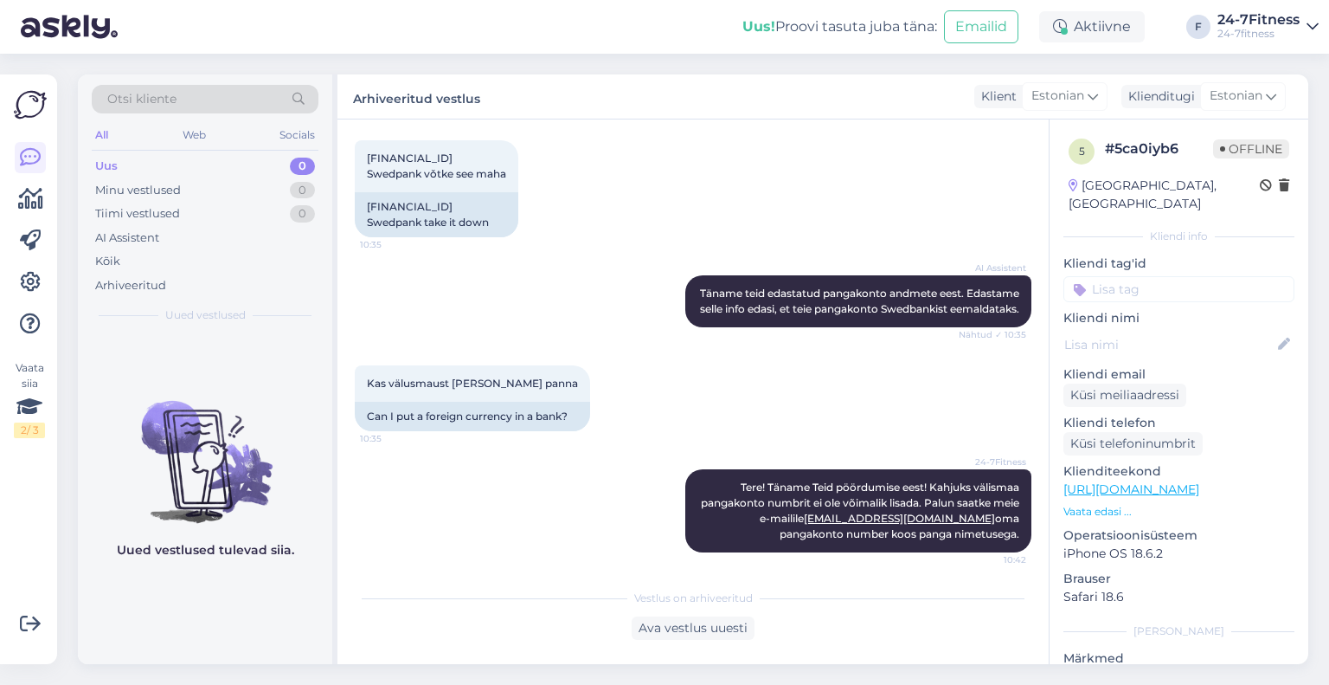
scroll to position [654, 0]
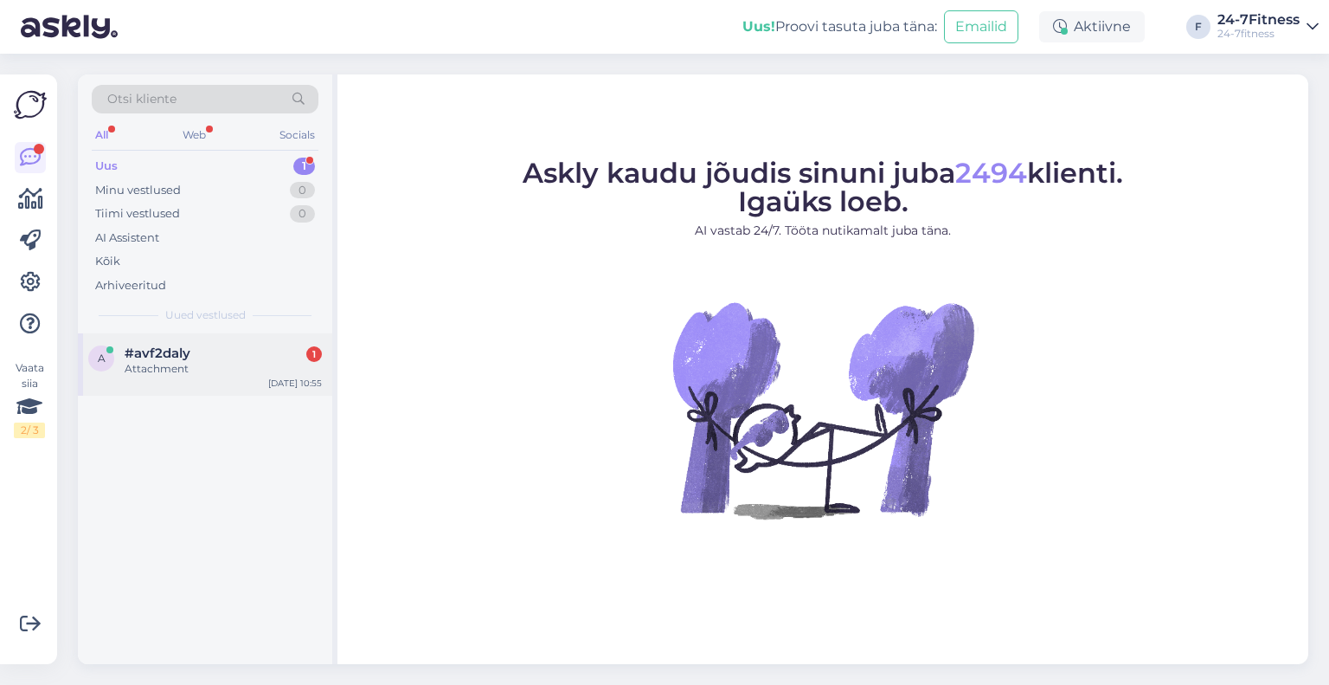
click at [197, 369] on div "Attachment" at bounding box center [223, 369] width 197 height 16
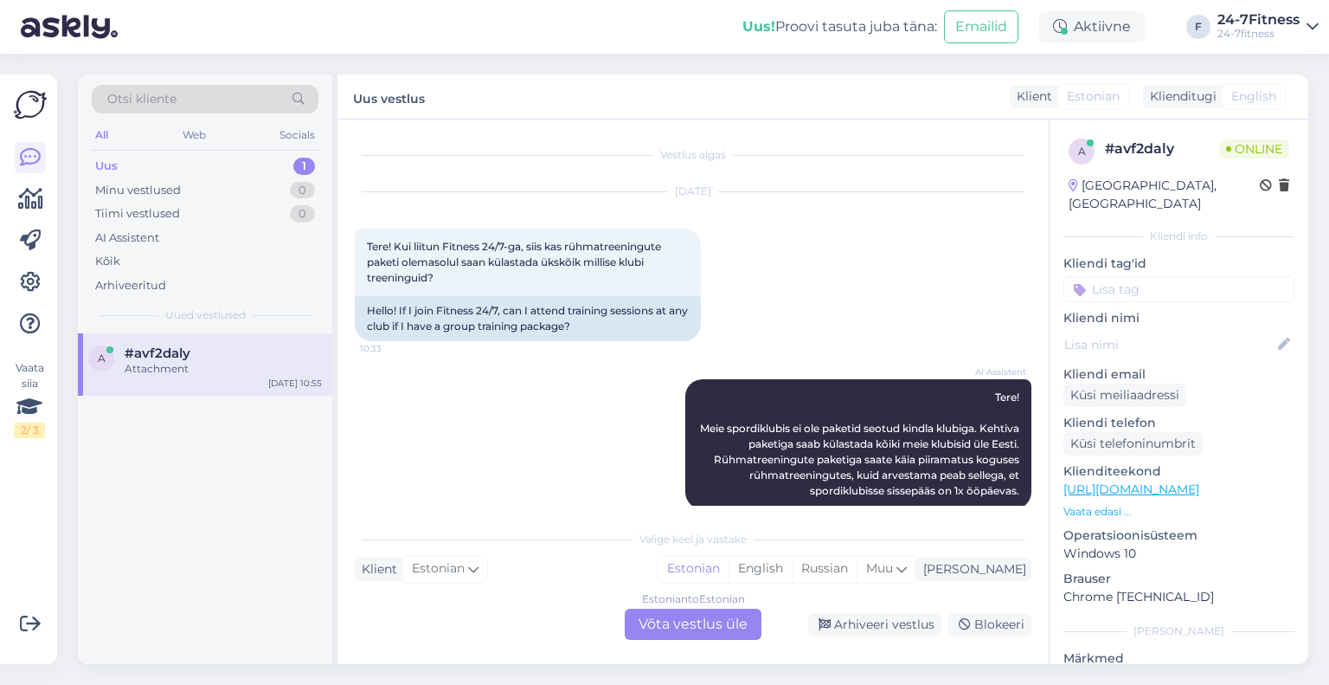
click at [815, 46] on div "Uus! Proovi tasuta [PERSON_NAME]: Emailid" at bounding box center [891, 27] width 297 height 54
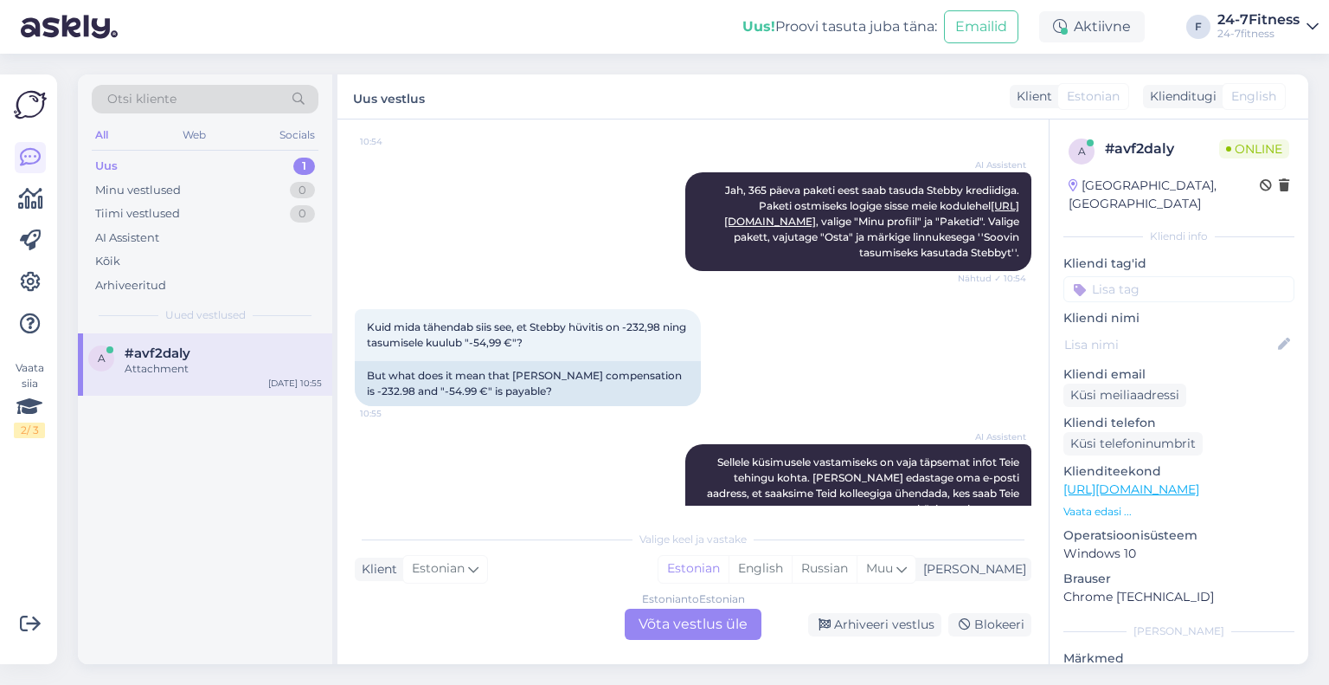
scroll to position [852, 0]
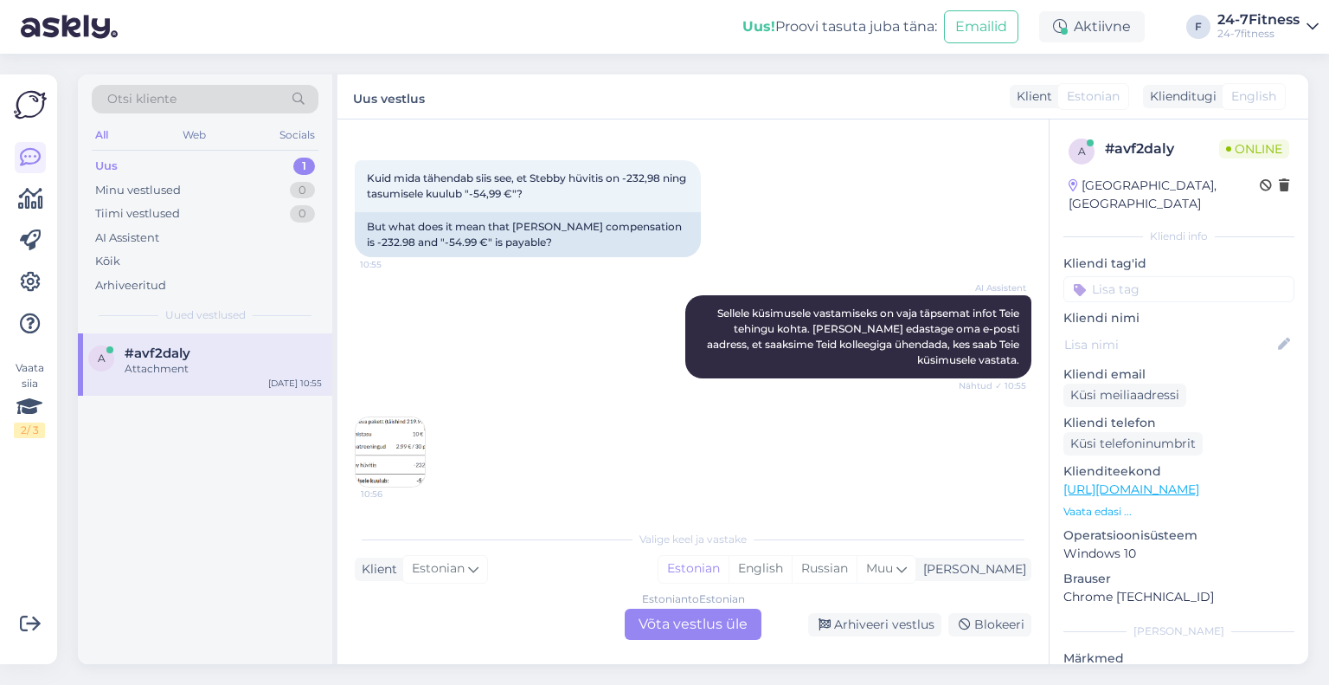
click at [394, 448] on img at bounding box center [390, 451] width 69 height 69
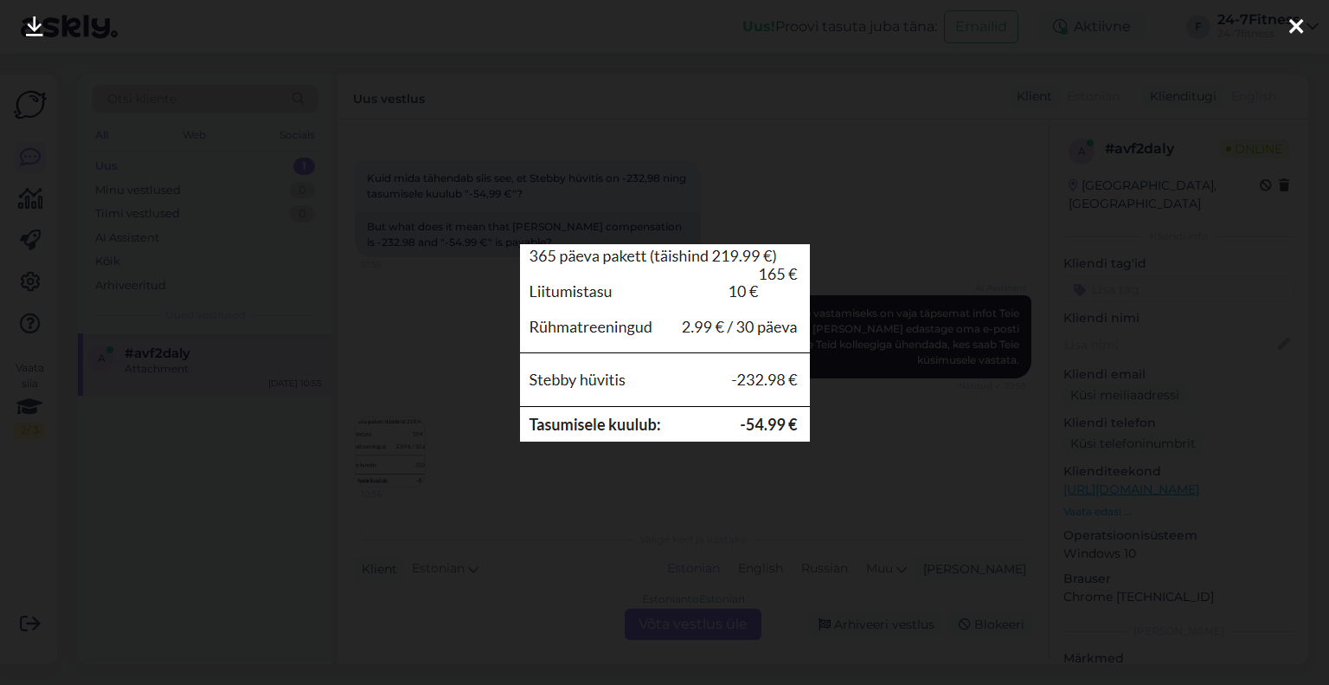
click at [1296, 27] on icon at bounding box center [1296, 27] width 14 height 23
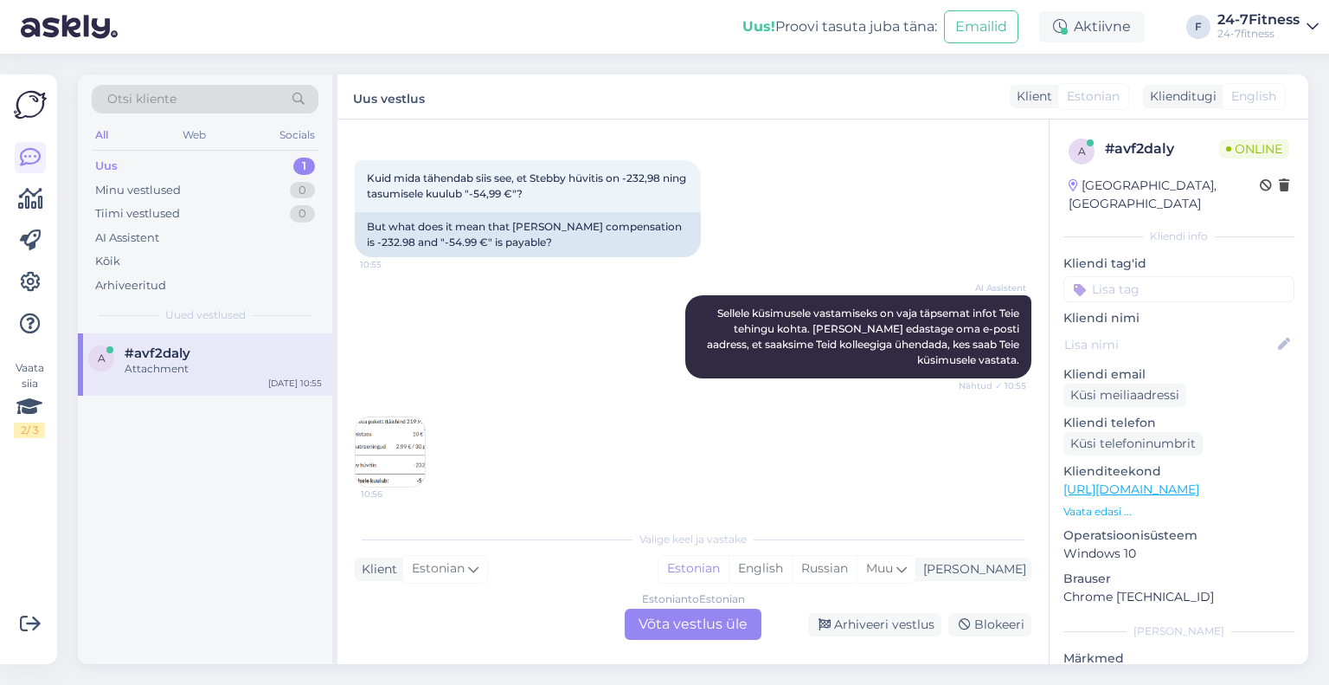
click at [408, 425] on img at bounding box center [390, 451] width 69 height 69
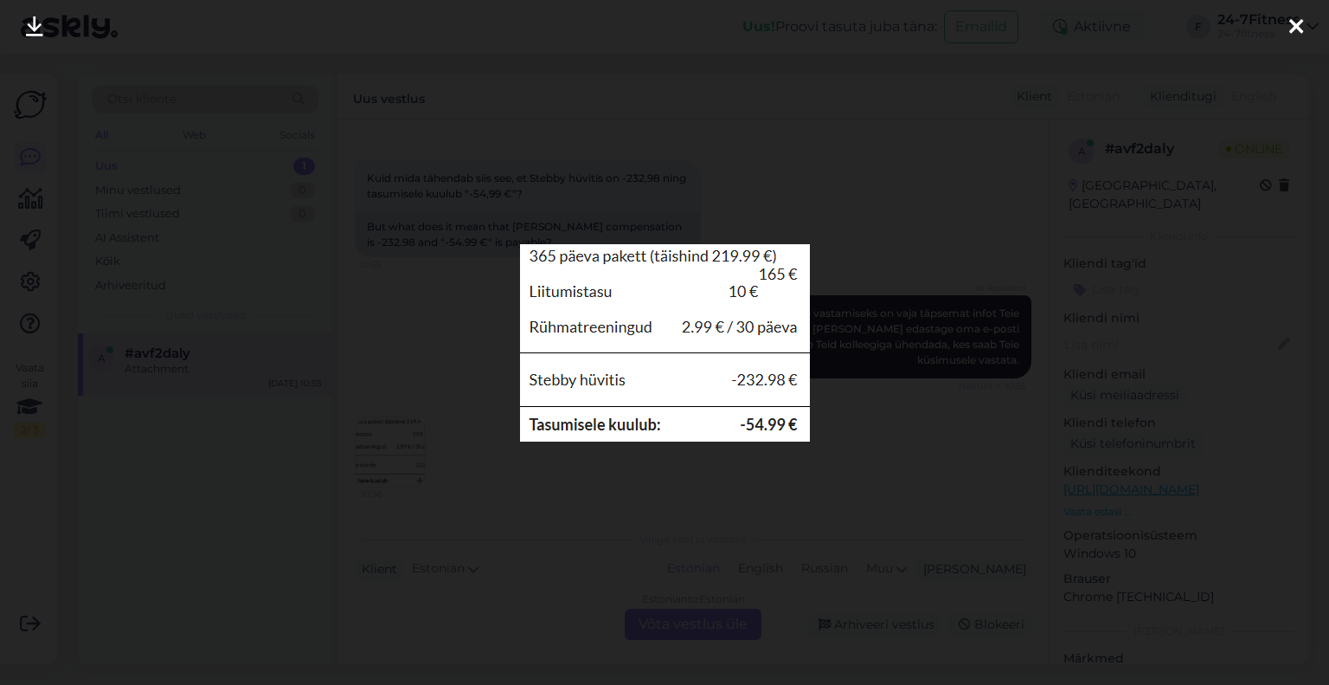
click at [1299, 22] on icon at bounding box center [1296, 27] width 14 height 23
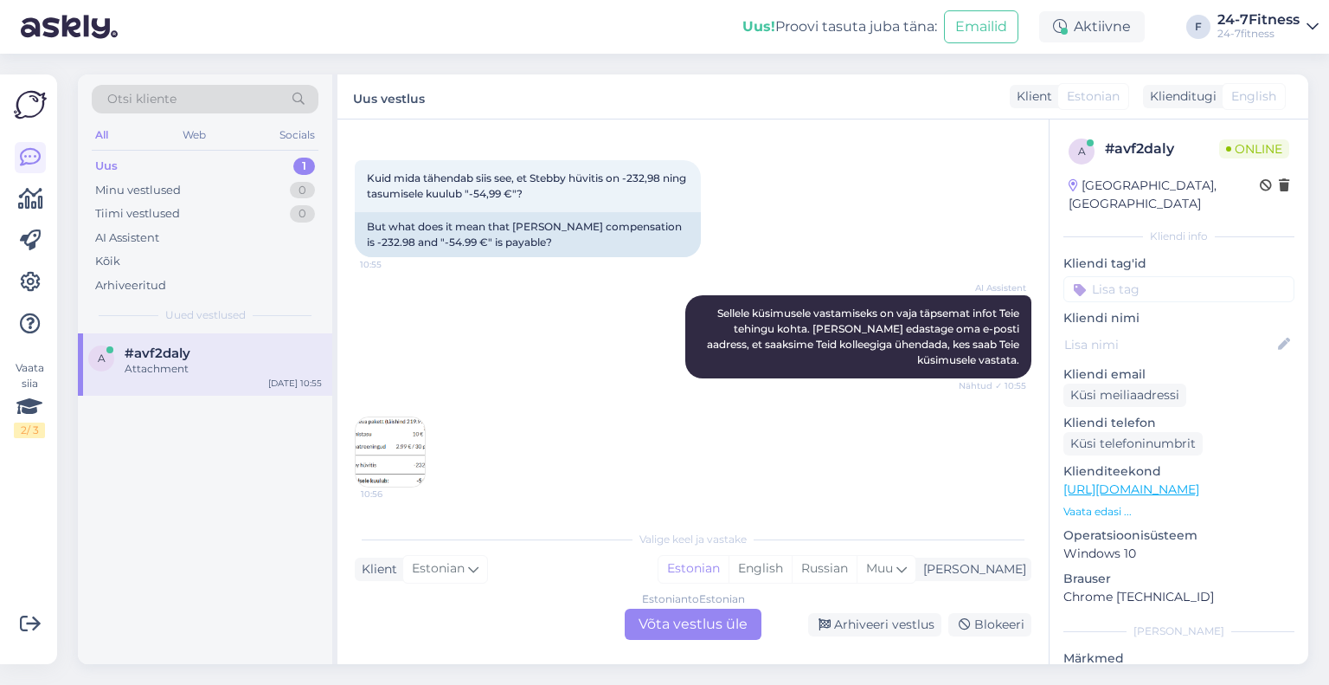
click at [713, 640] on div "Estonian to Estonian Võta vestlus üle" at bounding box center [693, 623] width 137 height 31
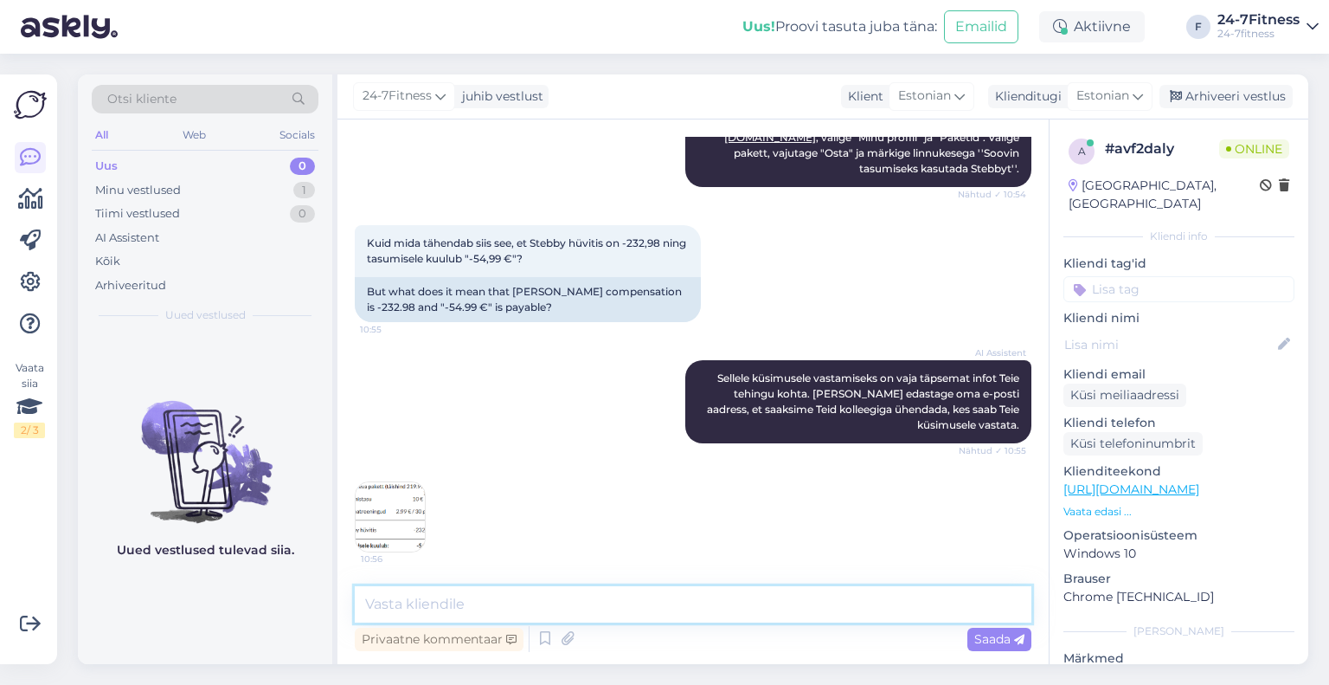
click at [481, 595] on textarea at bounding box center [693, 604] width 677 height 36
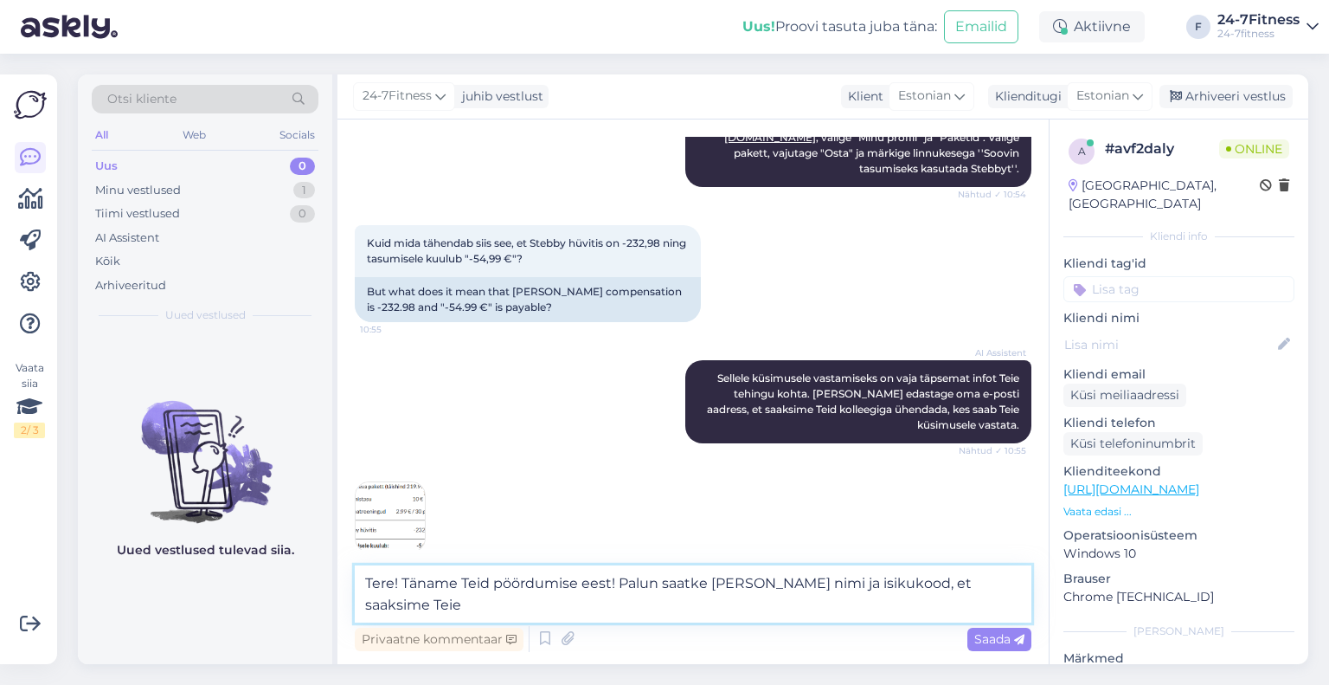
scroll to position [808, 0]
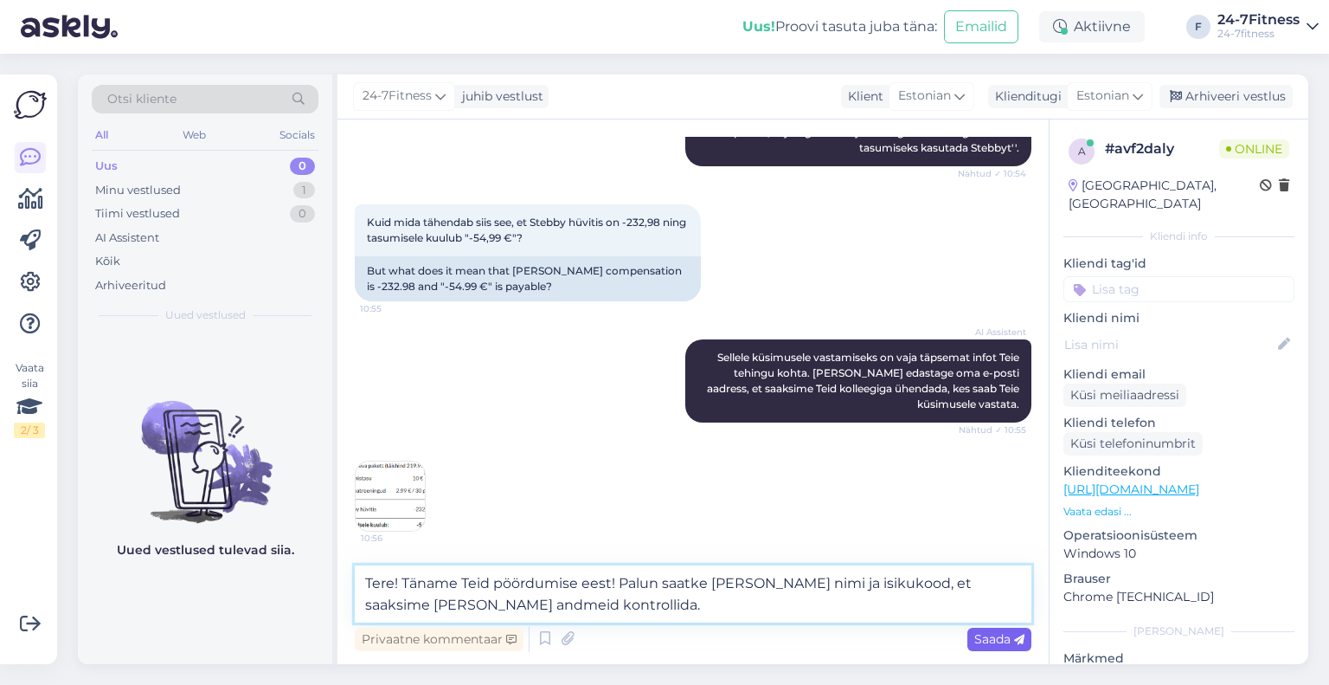
type textarea "Tere! Täname Teid pöördumise eest! Palun saatke meile enda nimi ja isikukood, e…"
click at [980, 646] on span "Saada" at bounding box center [999, 639] width 50 height 16
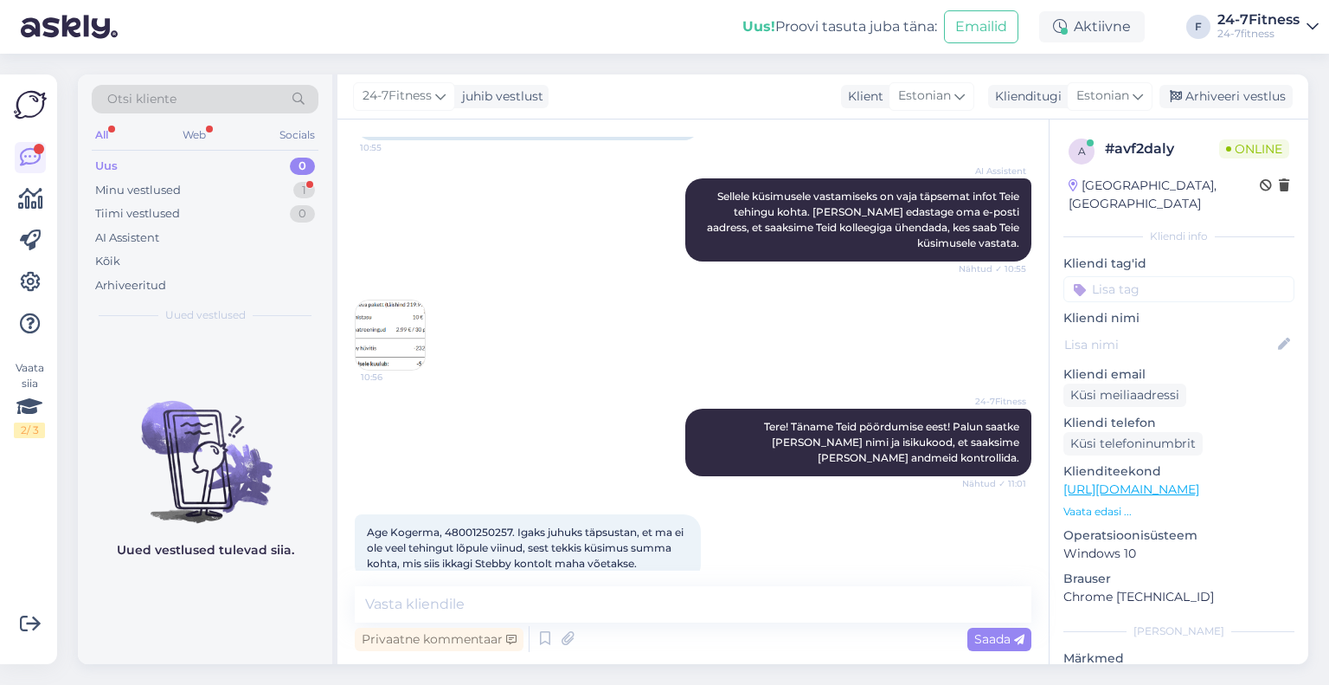
scroll to position [999, 0]
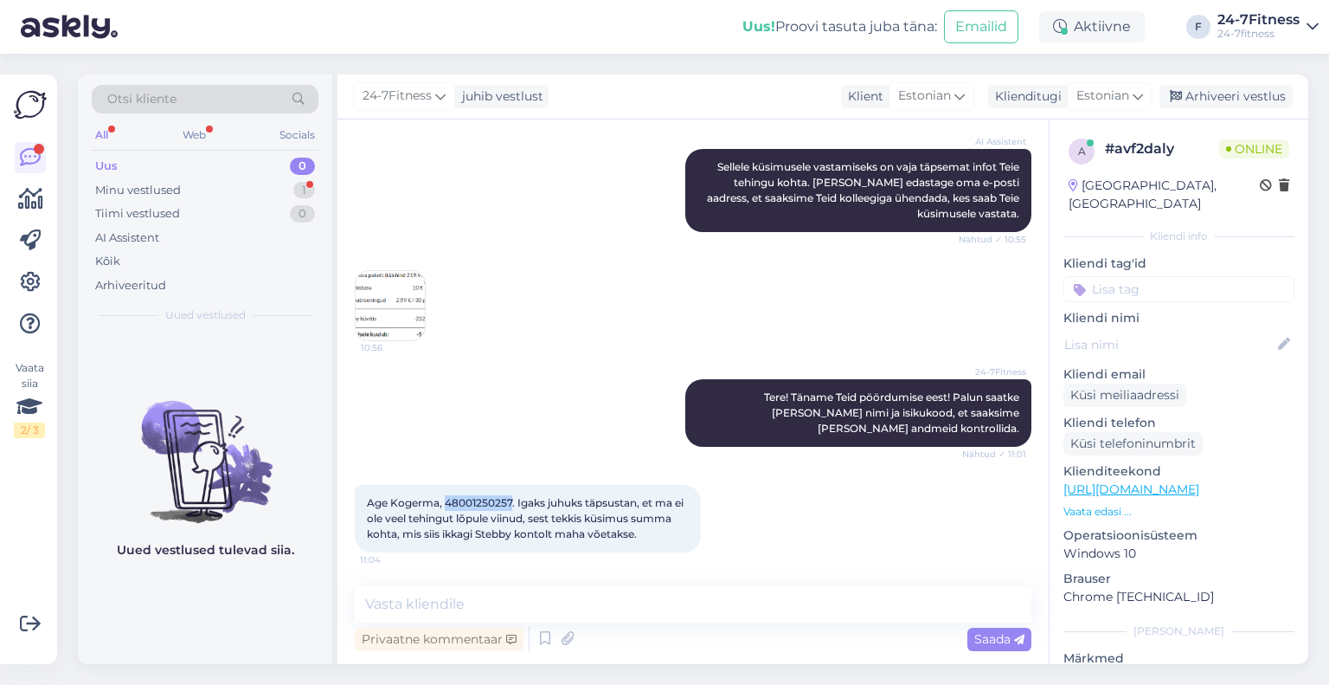
drag, startPoint x: 511, startPoint y: 499, endPoint x: 447, endPoint y: 494, distance: 64.2
click at [447, 494] on div "Age Kogerma, 48001250257. Igaks juhuks täpsustan, et ma ei ole veel tehingut lõ…" at bounding box center [528, 519] width 346 height 68
copy span "48001250257"
click at [402, 295] on img at bounding box center [390, 305] width 69 height 69
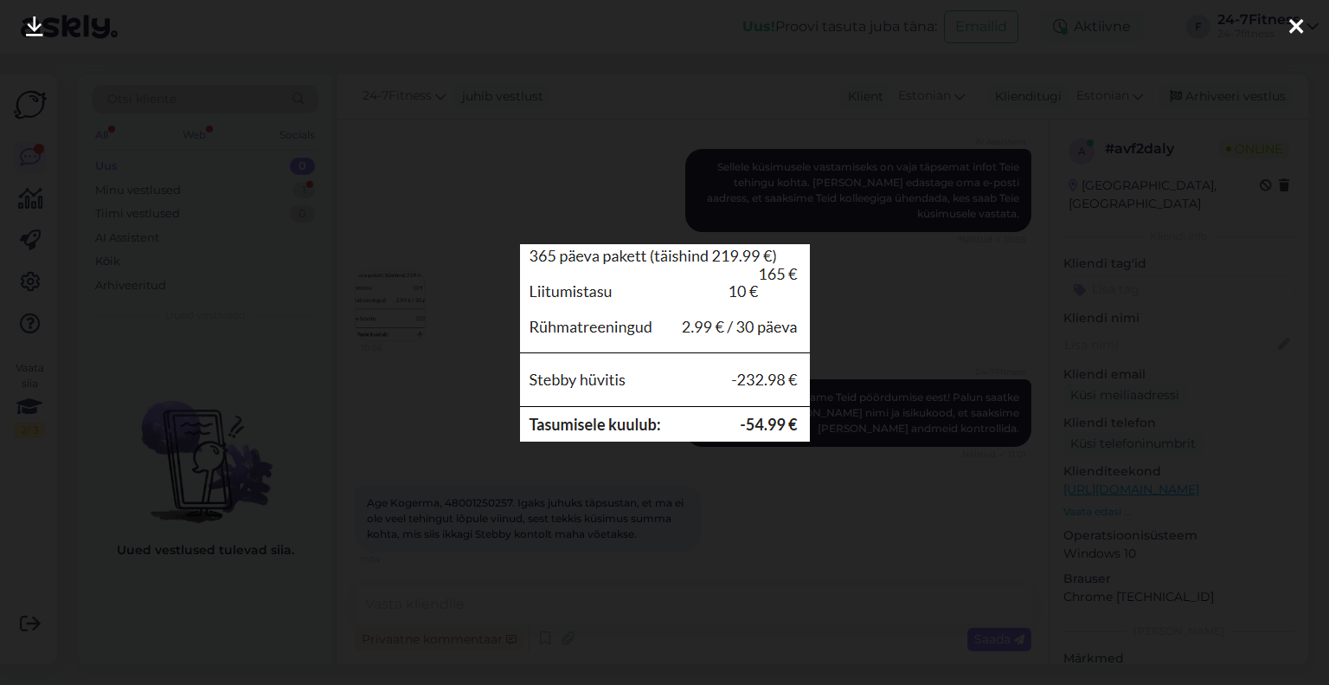
click at [1298, 28] on icon at bounding box center [1296, 27] width 14 height 23
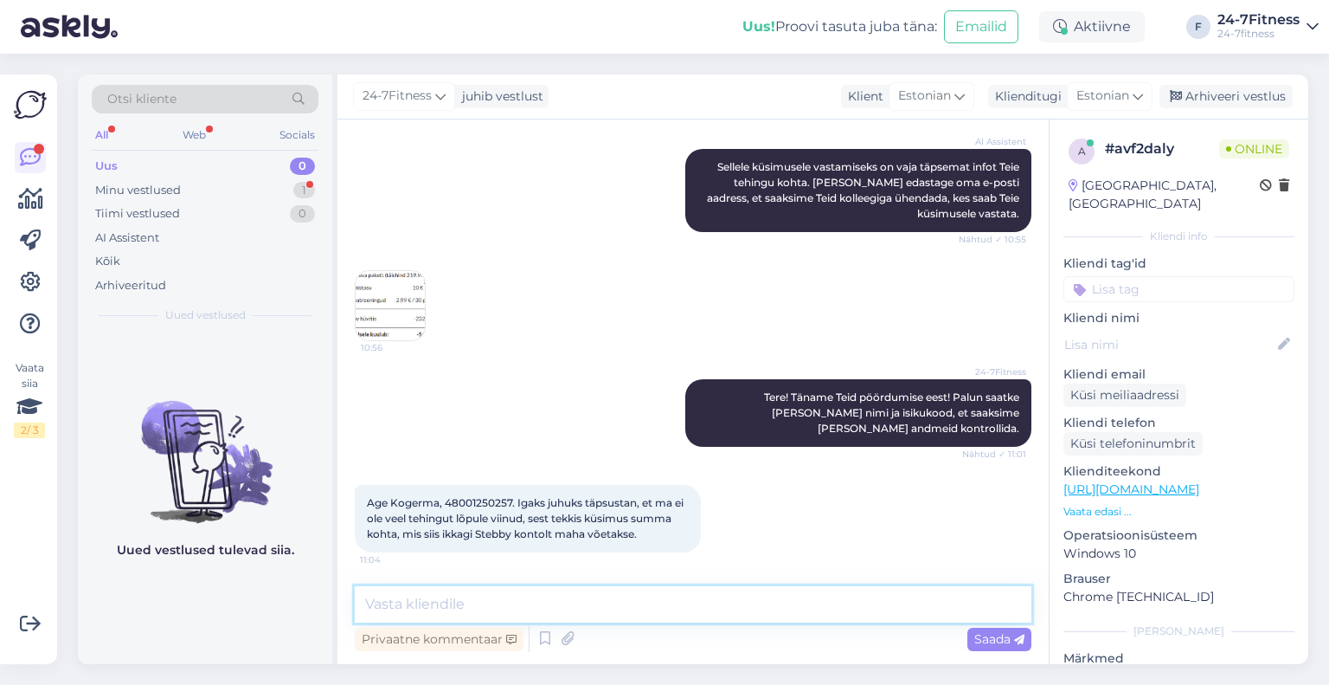
click at [477, 616] on textarea at bounding box center [693, 604] width 677 height 36
paste textarea "Tere! Täname Teid kirja eest! Liitumiseks palun minge meie kodulehele https://2…"
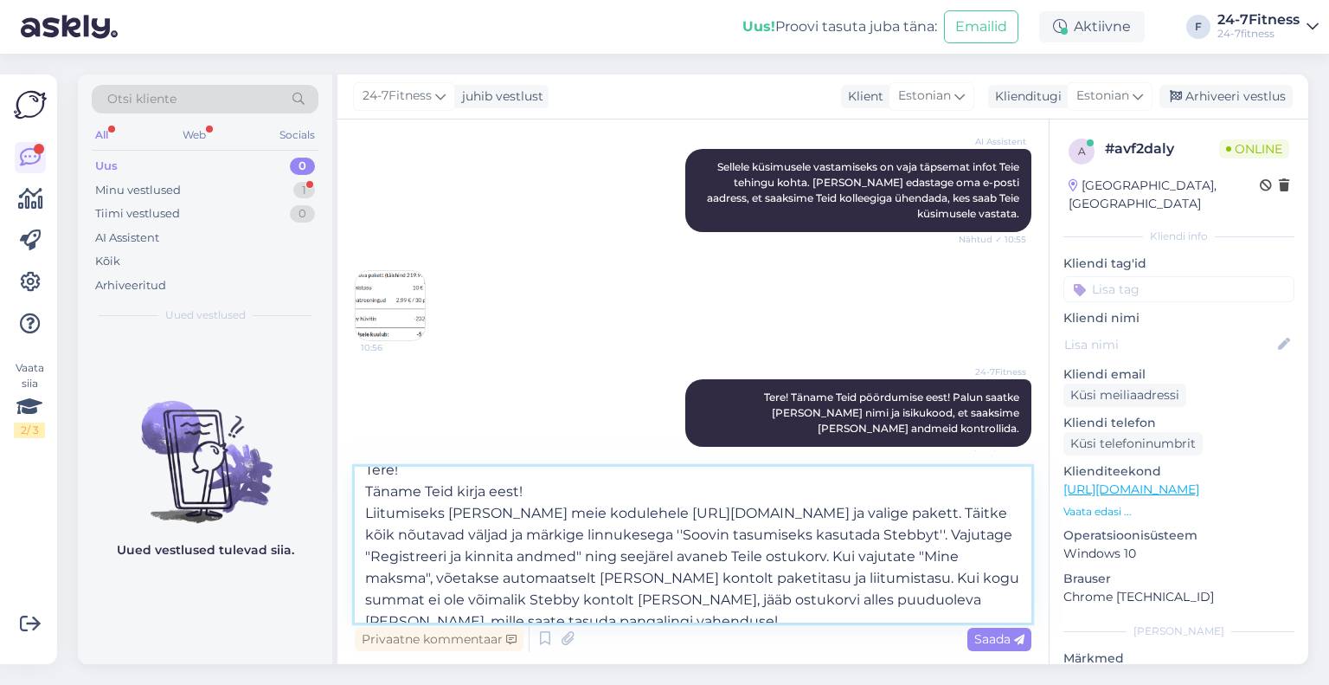
scroll to position [0, 0]
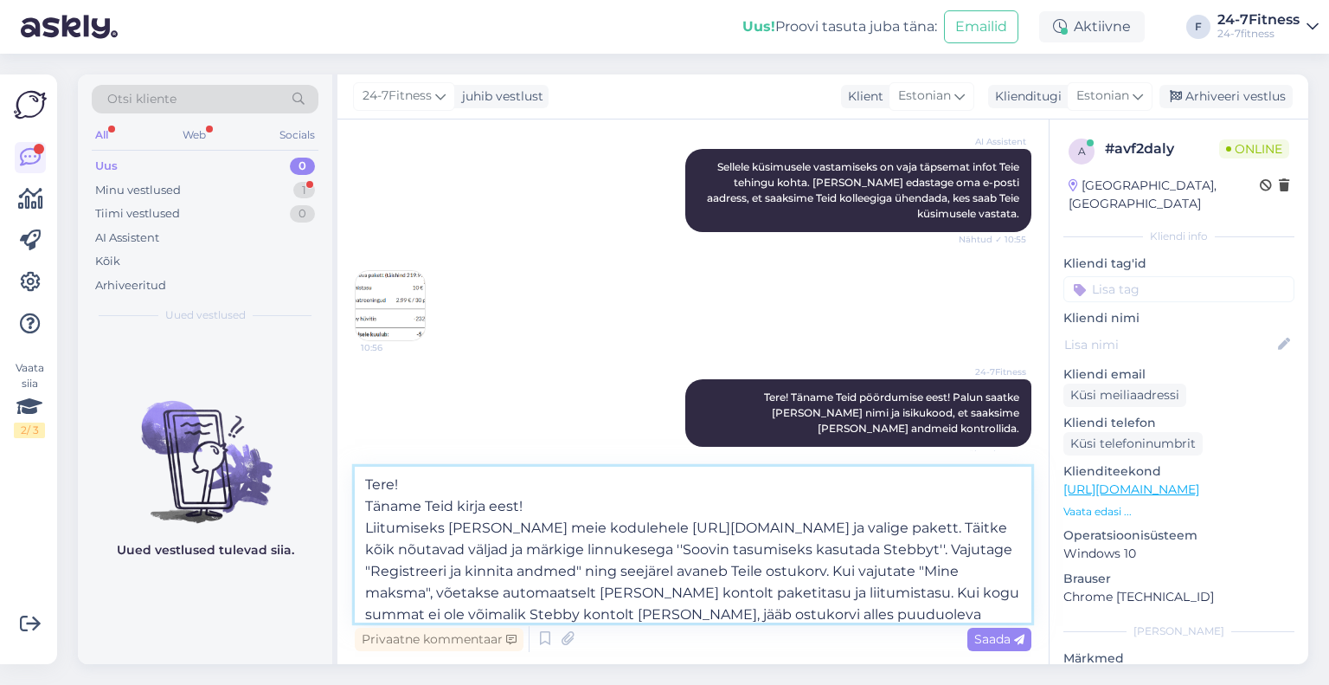
drag, startPoint x: 552, startPoint y: 501, endPoint x: 429, endPoint y: 505, distance: 122.9
click at [429, 505] on textarea "Tere! Täname Teid kirja eest! Liitumiseks palun minge meie kodulehele https://2…" at bounding box center [693, 544] width 677 height 156
click at [365, 505] on textarea "Tere! Täname Teid! Liitumiseks palun minge meie kodulehele https://24-7fitness.…" at bounding box center [693, 544] width 677 height 156
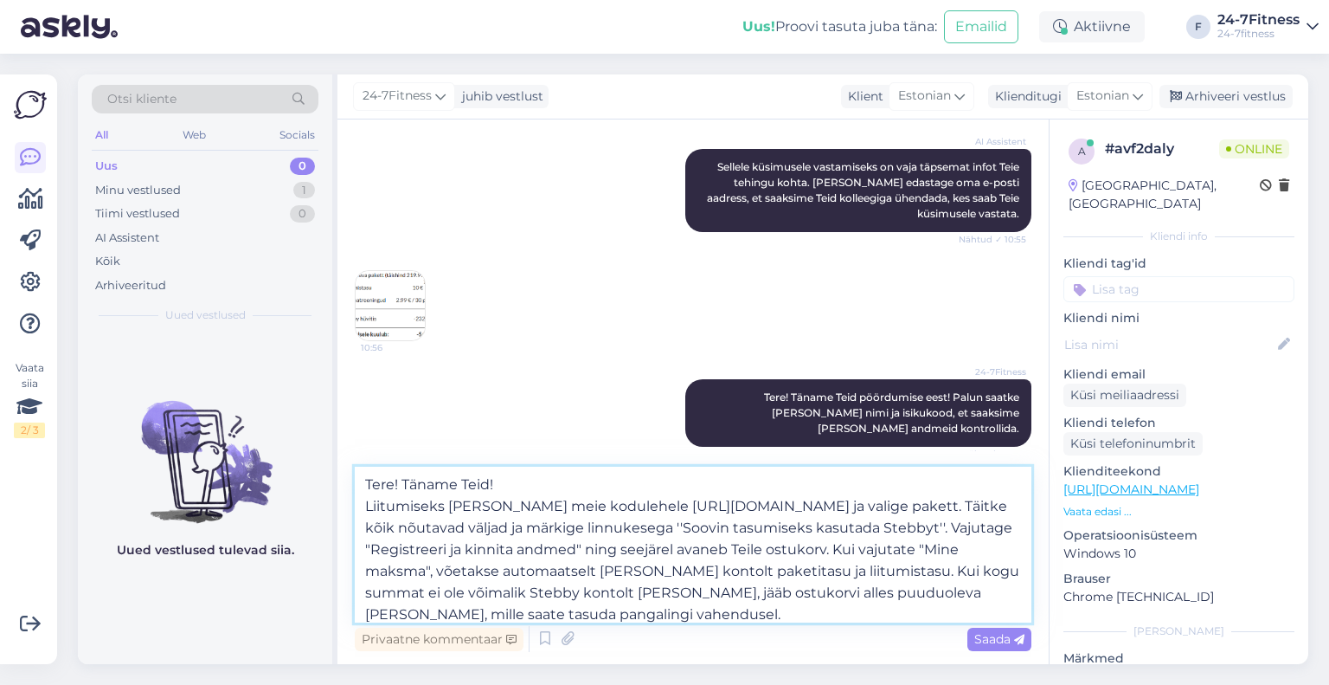
click at [553, 484] on textarea "Tere! Täname Teid! Liitumiseks palun minge meie kodulehele https://24-7fitness.…" at bounding box center [693, 544] width 677 height 156
paste textarea "219.99 €"
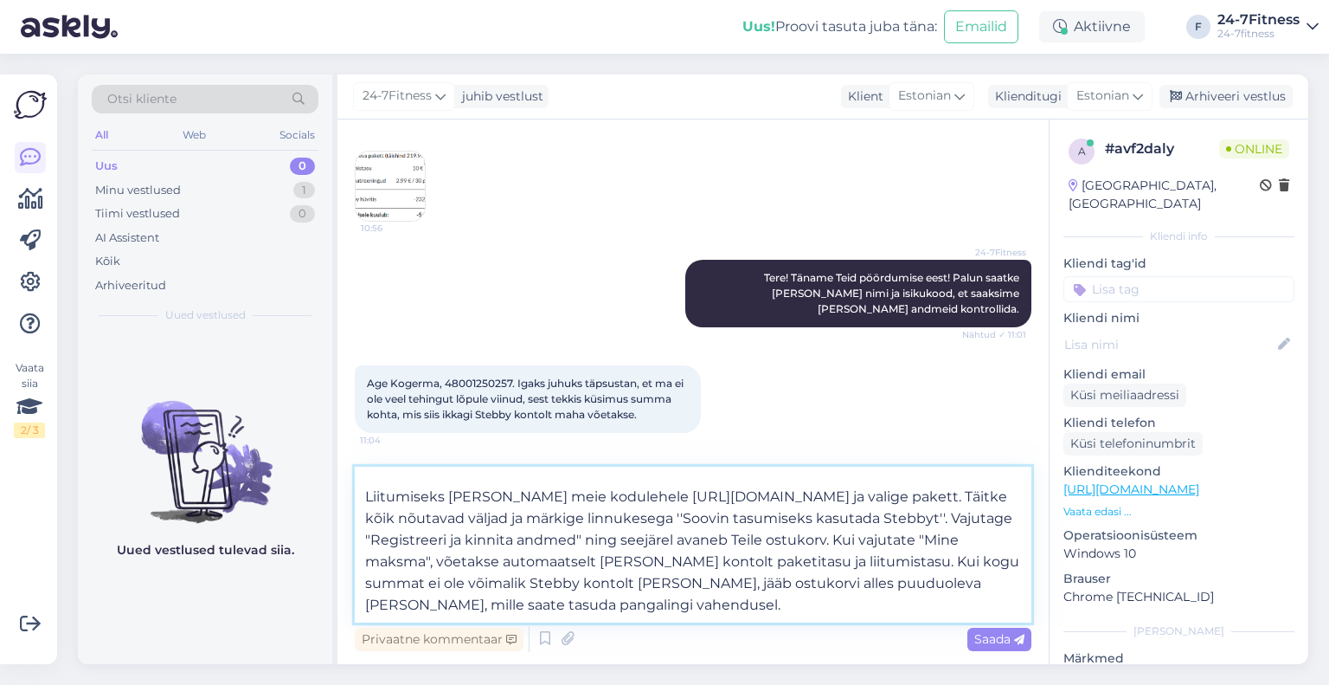
scroll to position [52, 0]
click at [696, 610] on textarea "Tere! Täname Teid! Näeme, et Teie Stebby kontol on 219.99 € eest krediiti. Liit…" at bounding box center [693, 544] width 677 height 156
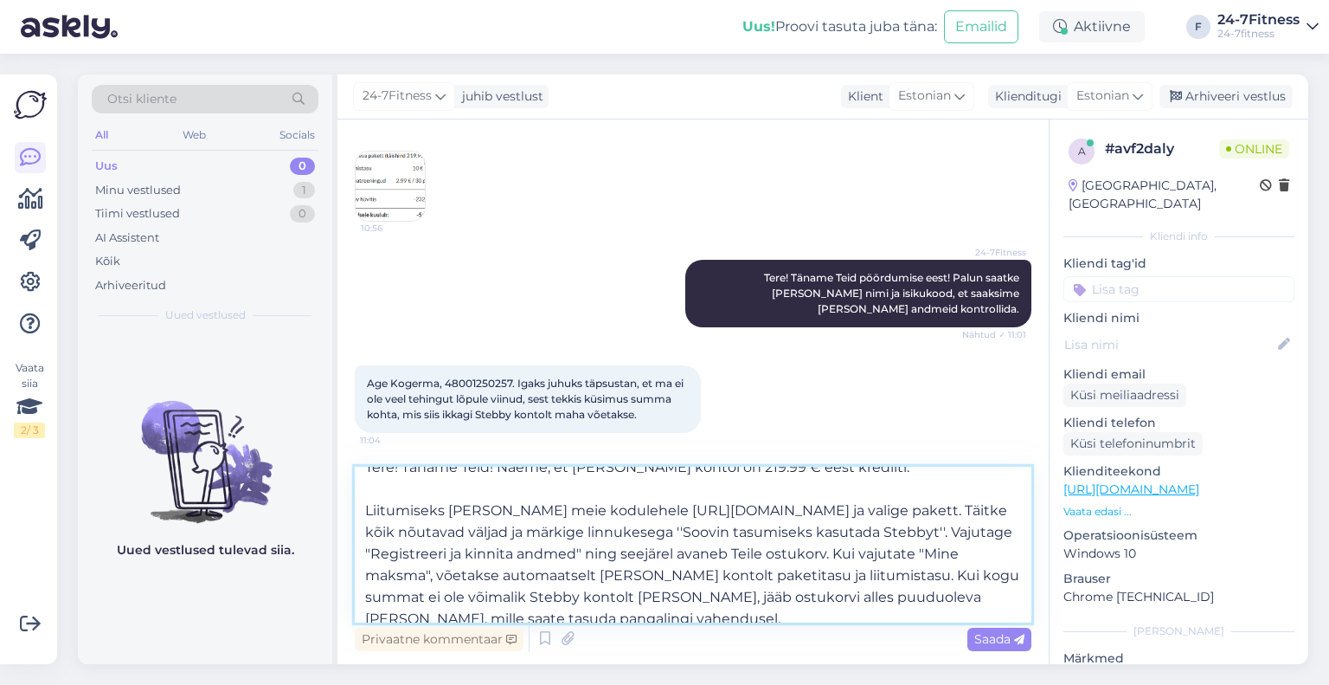
scroll to position [0, 0]
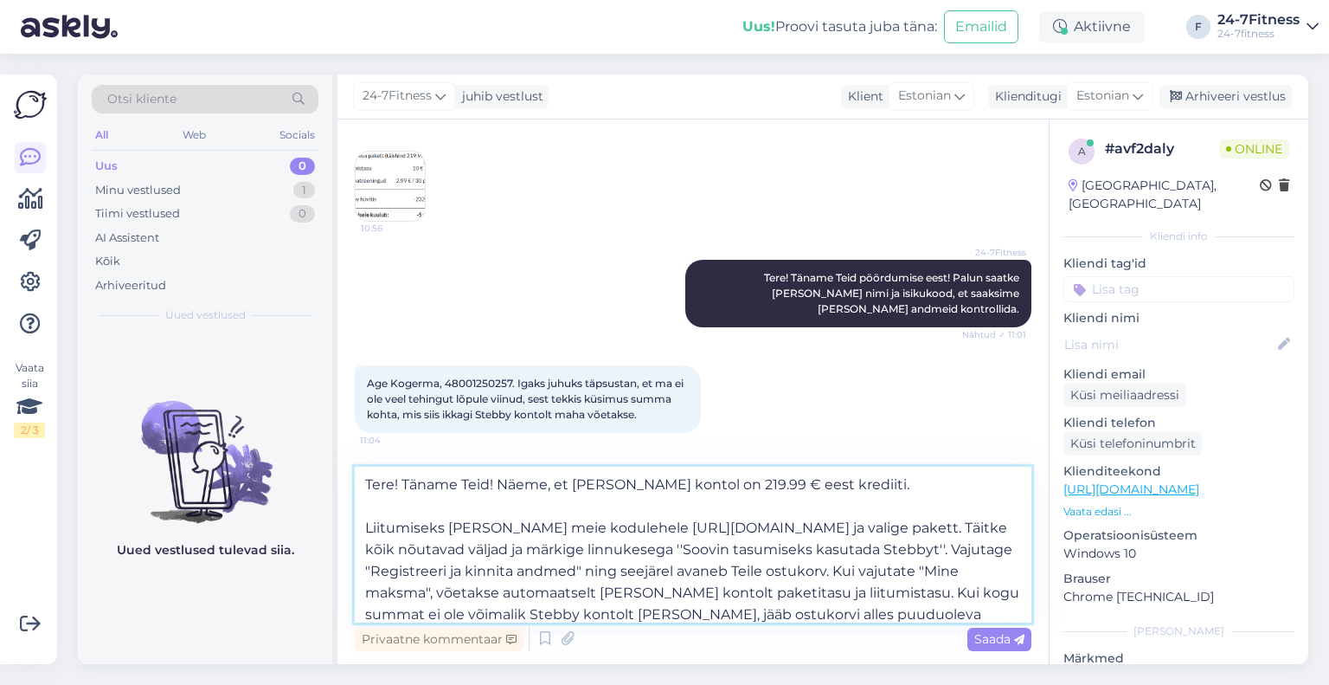
type textarea "Tere! Täname Teid! Näeme, et Teie Stebby kontol on 219.99 € eest krediiti. Liit…"
click at [405, 203] on img at bounding box center [390, 185] width 69 height 69
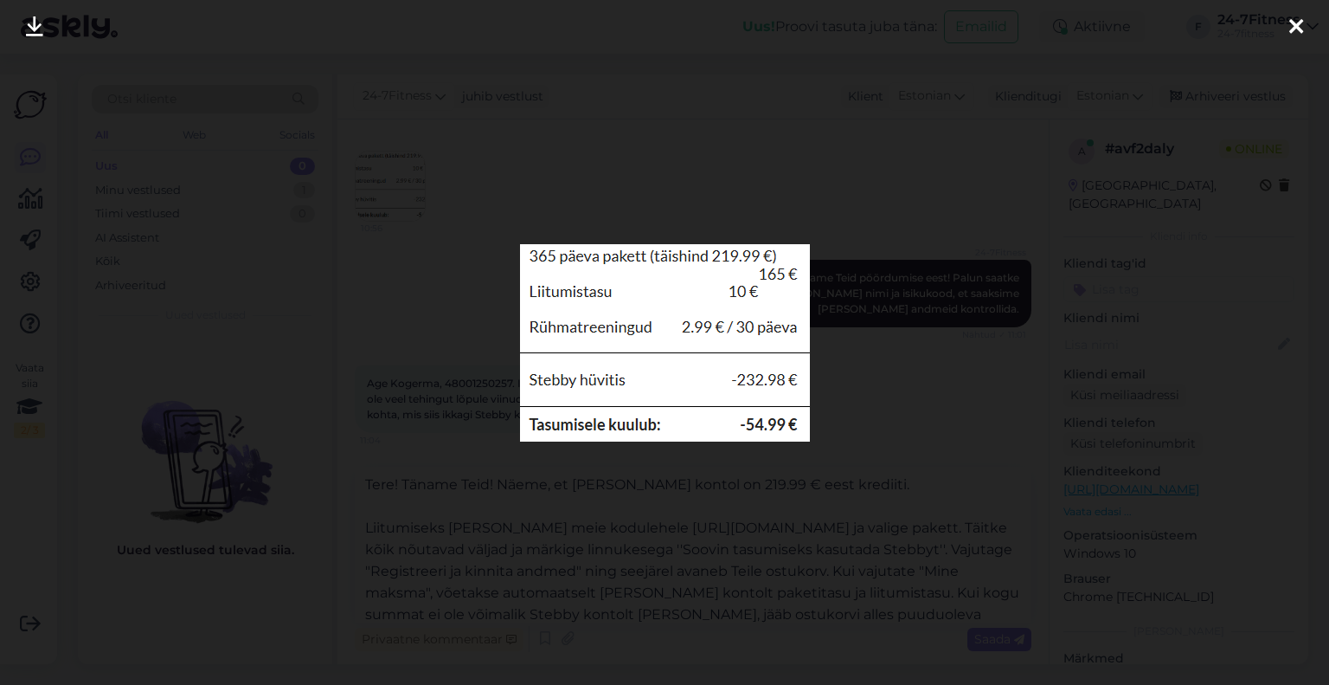
click at [1298, 19] on icon at bounding box center [1296, 27] width 14 height 23
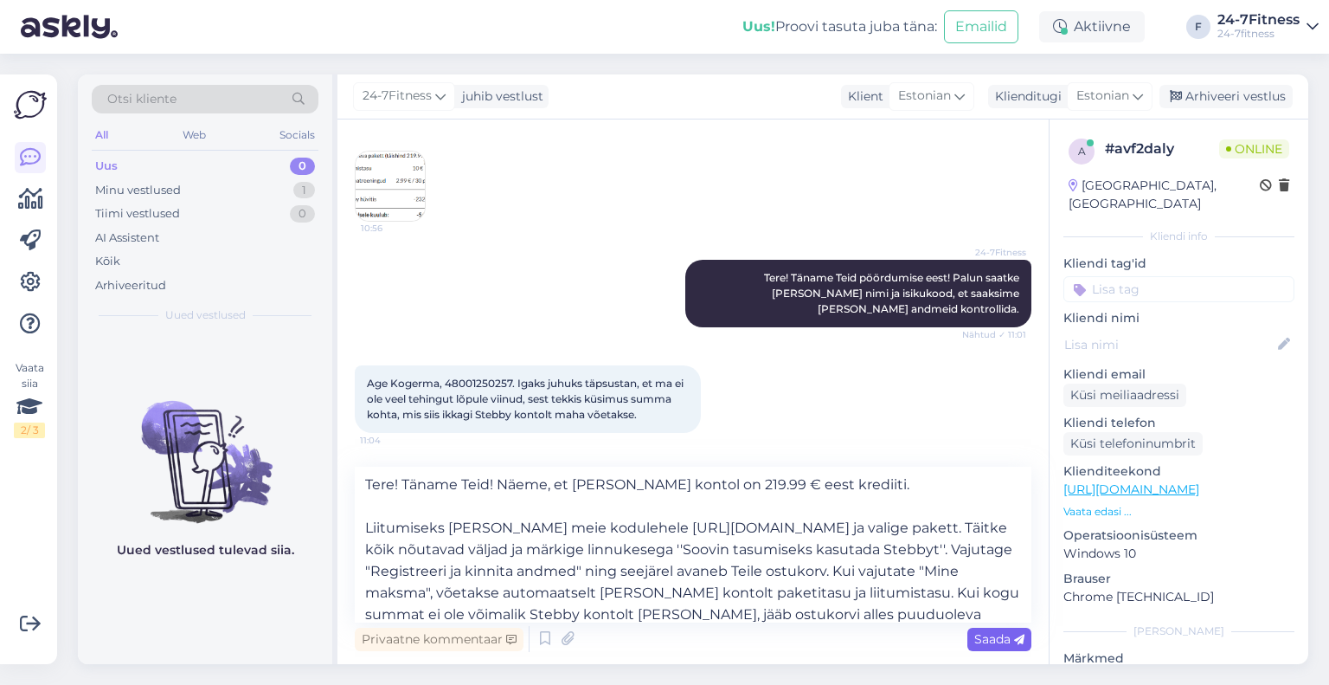
click at [999, 640] on span "Saada" at bounding box center [999, 639] width 50 height 16
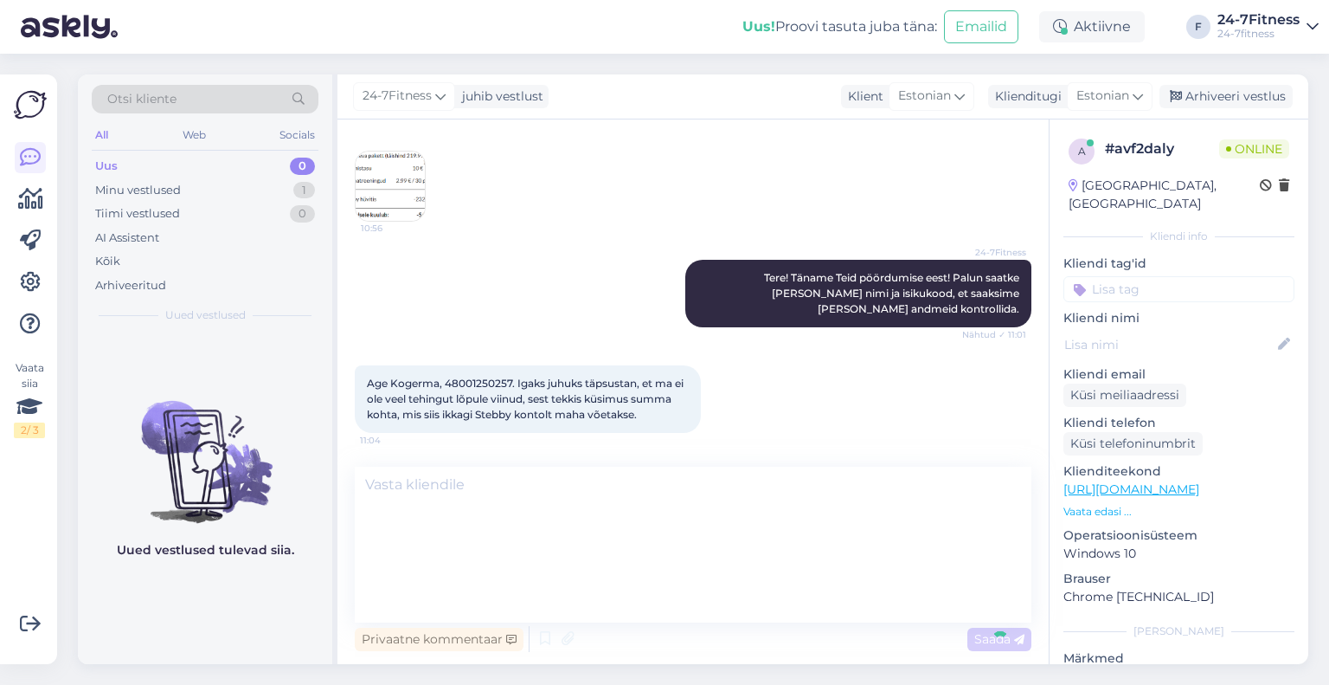
scroll to position [1244, 0]
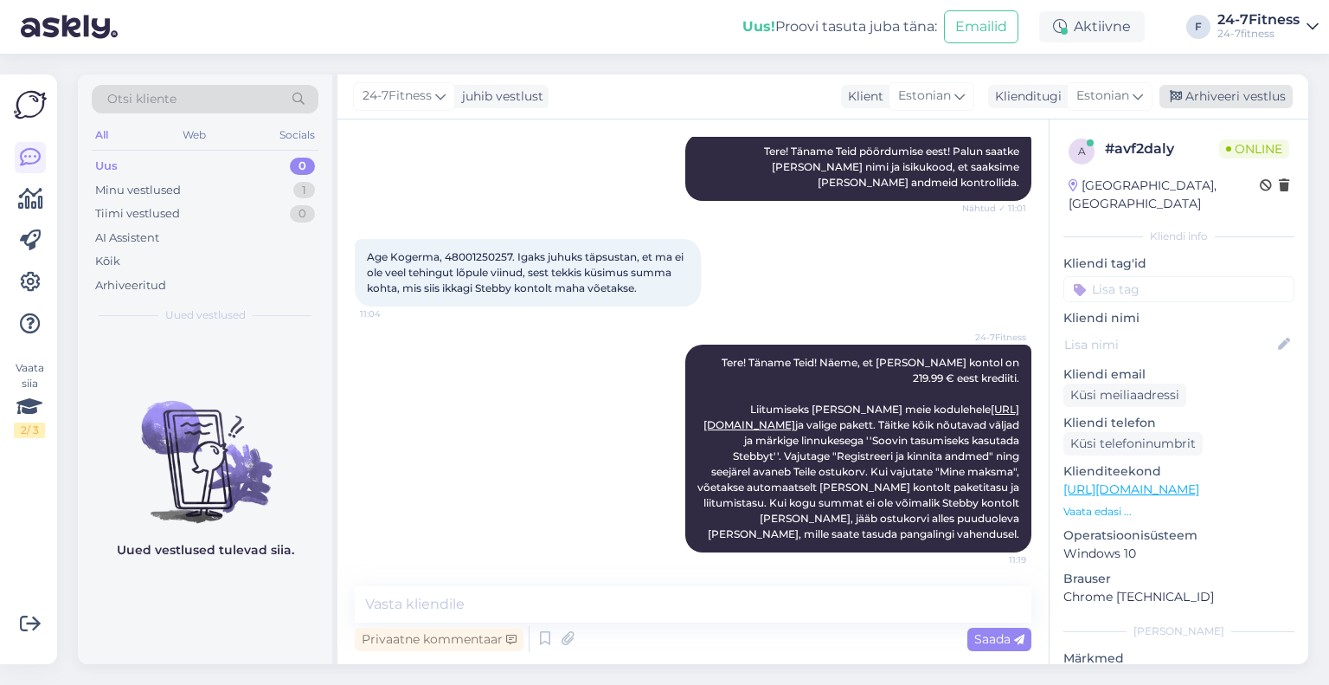
click at [1227, 89] on div "Arhiveeri vestlus" at bounding box center [1226, 96] width 133 height 23
